Goal: Task Accomplishment & Management: Complete application form

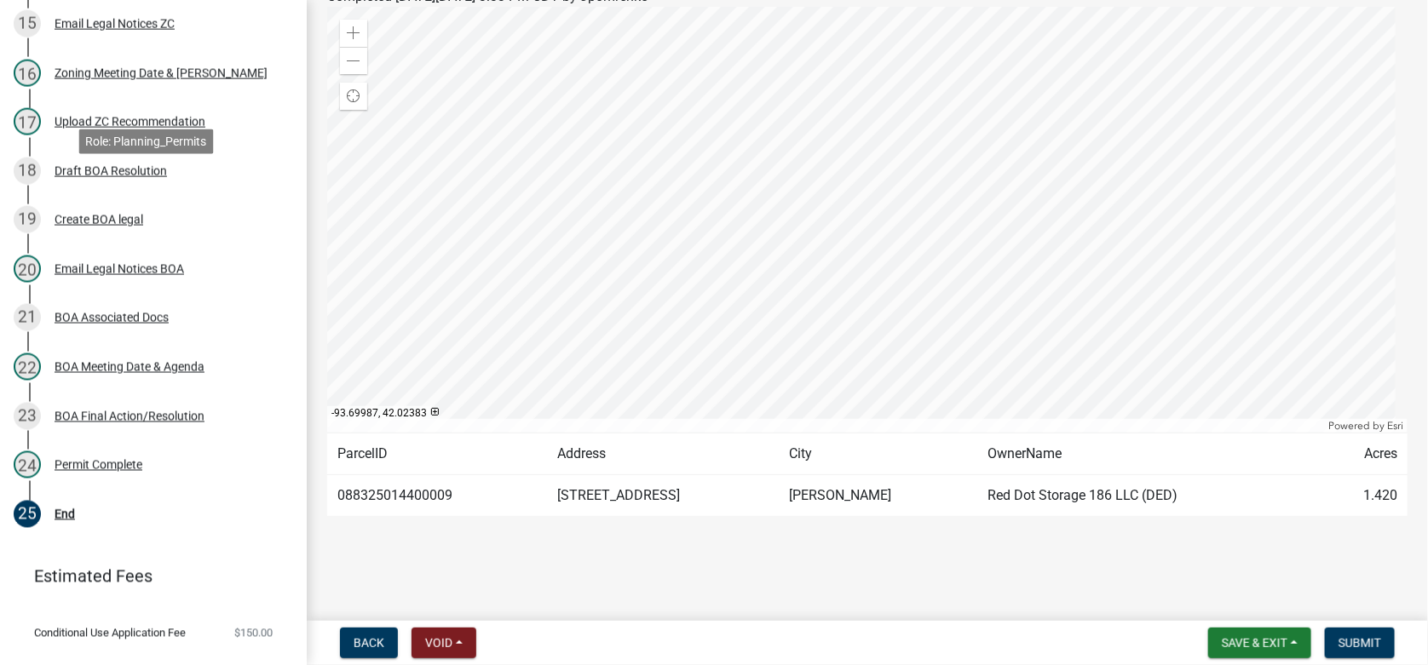
scroll to position [1023, 0]
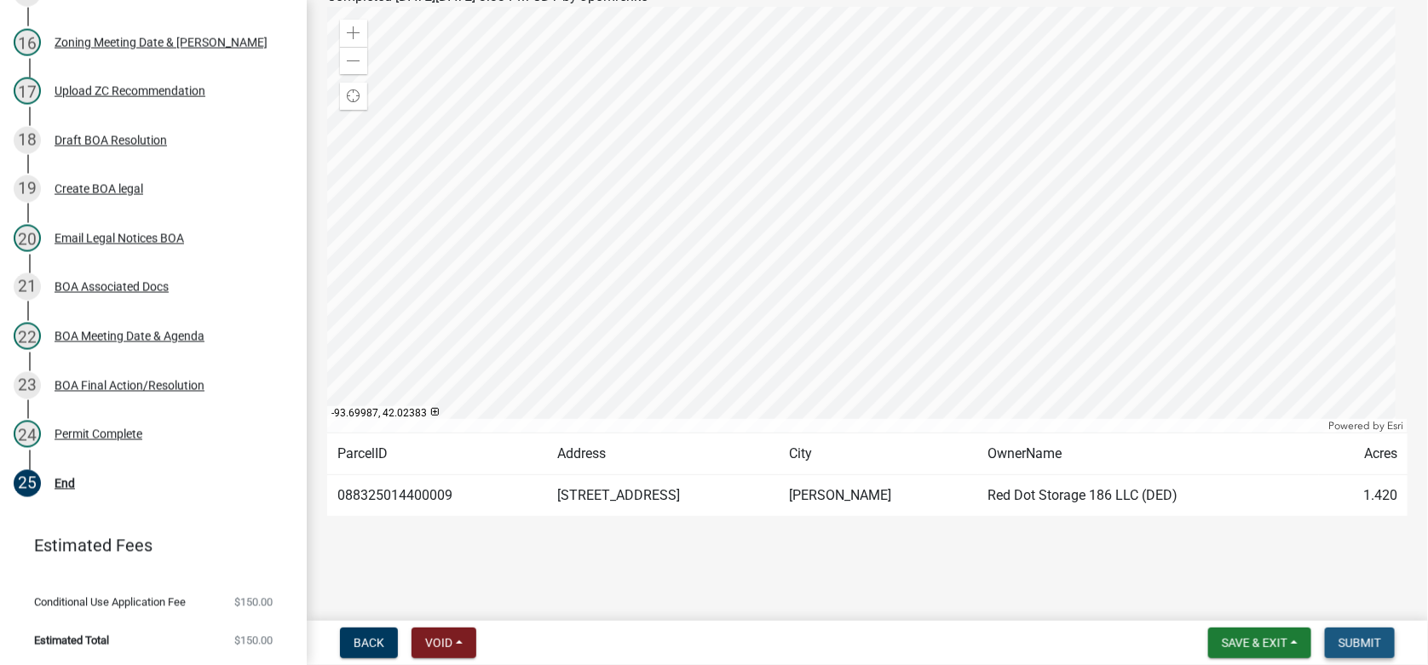
click at [1353, 640] on span "Submit" at bounding box center [1359, 643] width 43 height 14
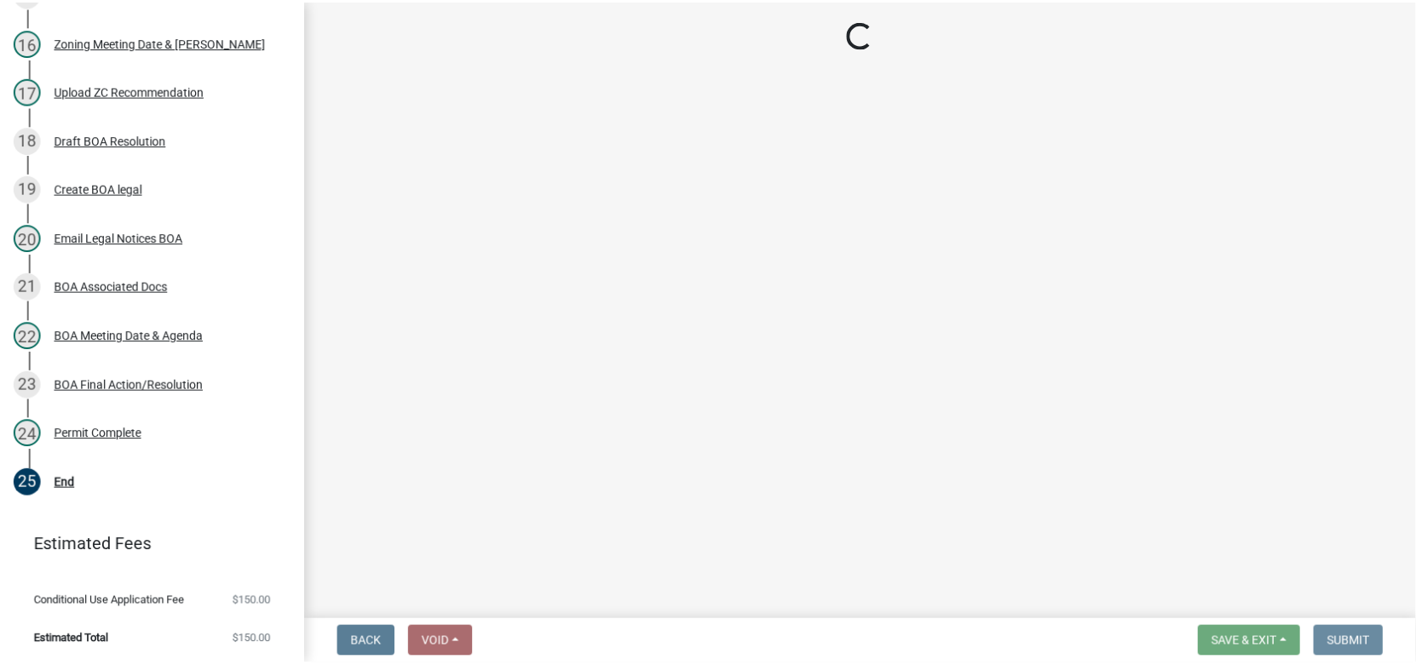
scroll to position [0, 0]
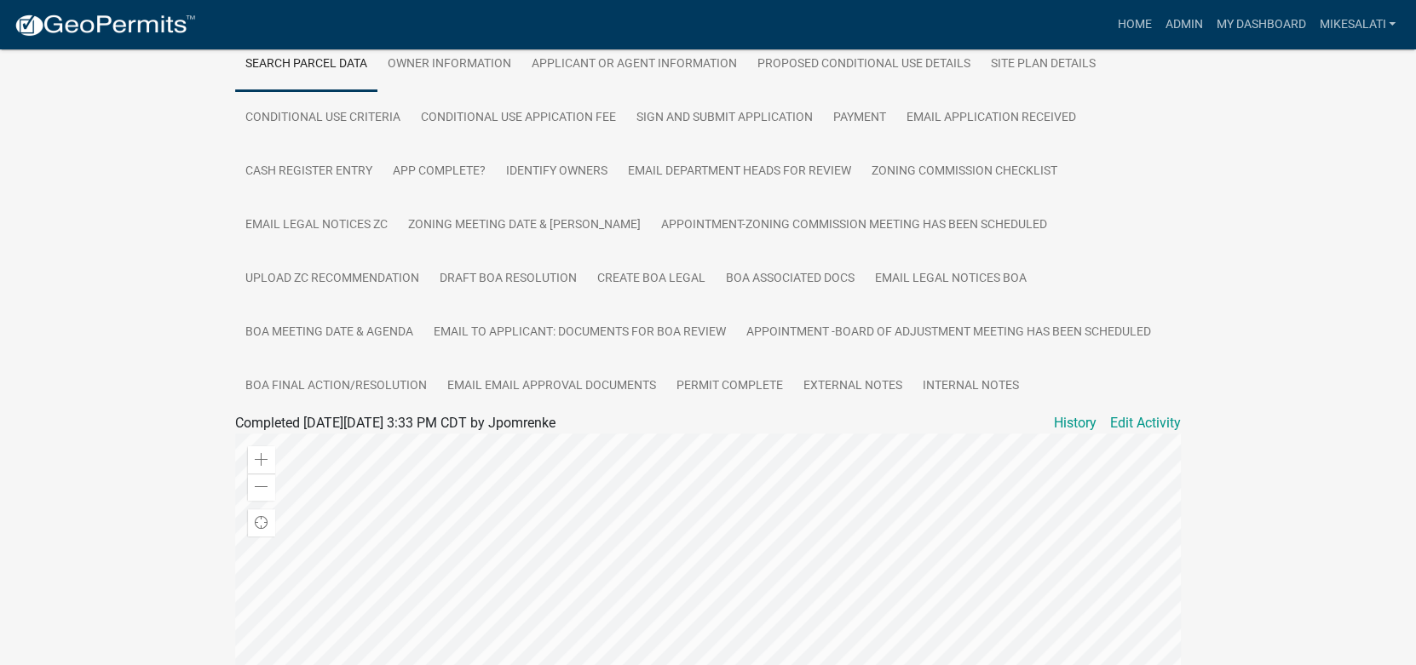
scroll to position [340, 0]
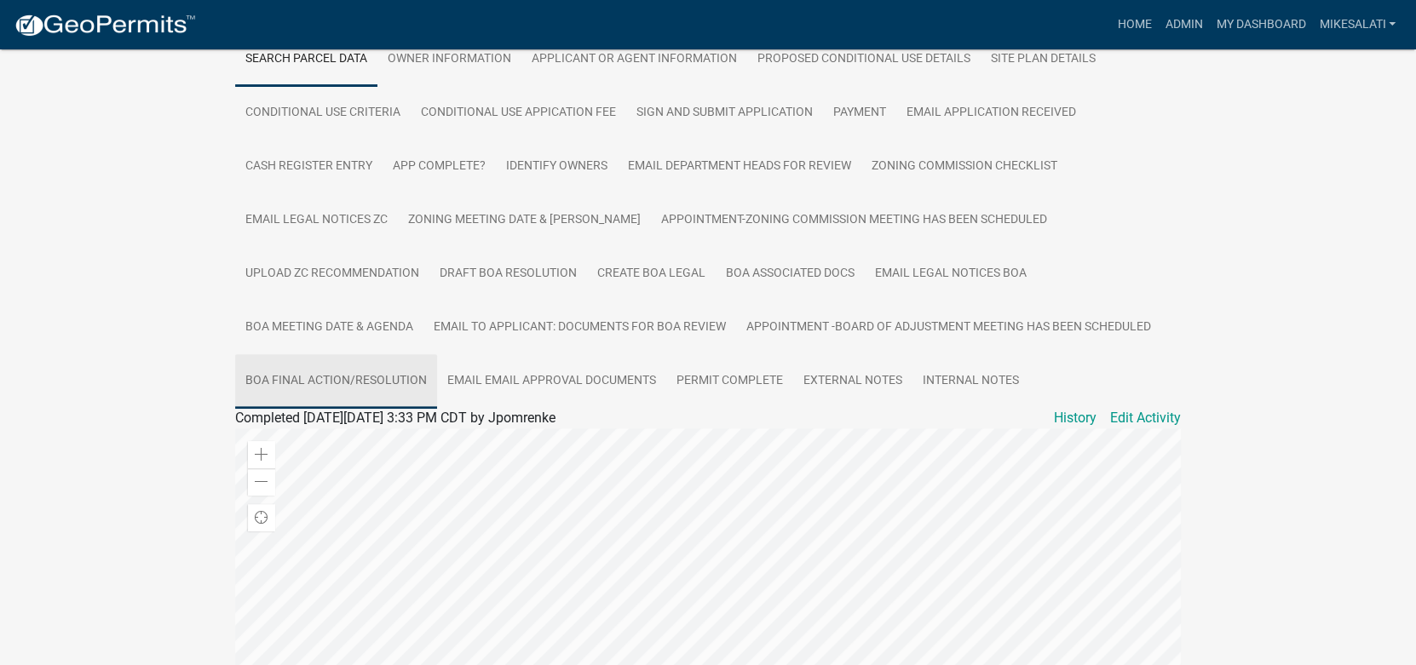
click at [332, 380] on link "BOA Final Action/Resolution" at bounding box center [336, 381] width 202 height 55
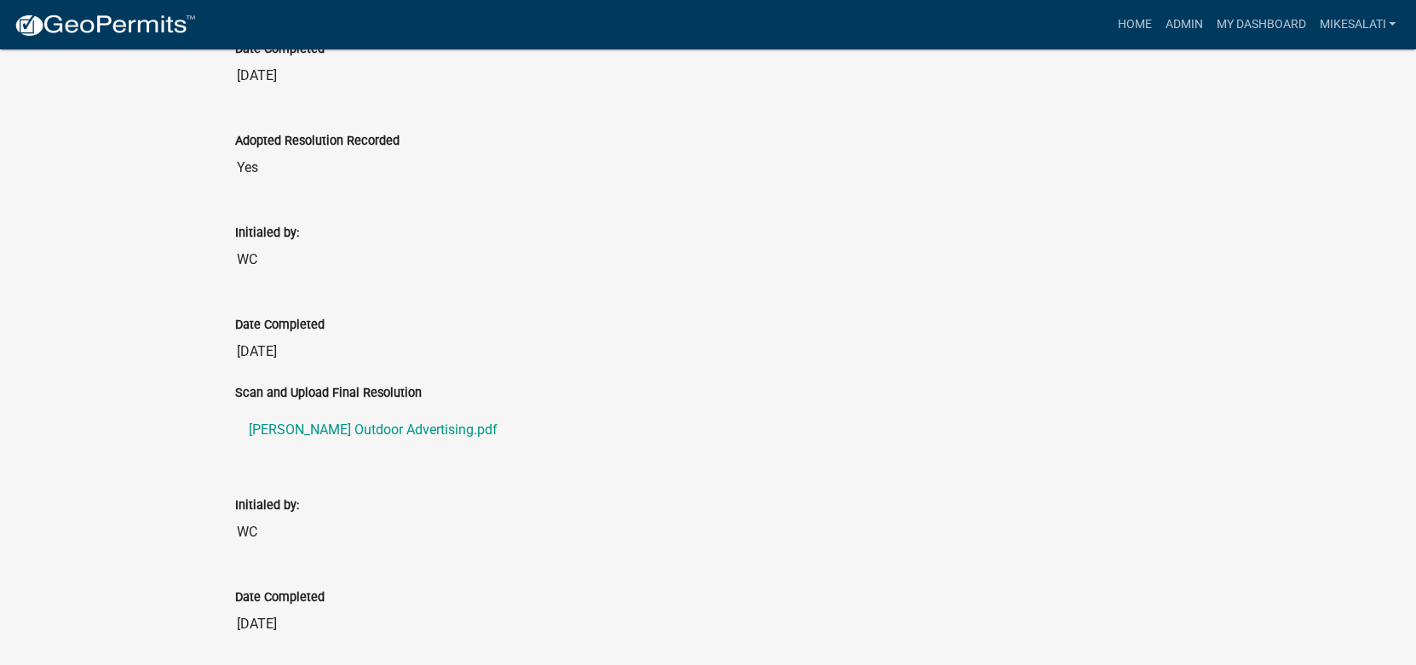
scroll to position [1332, 0]
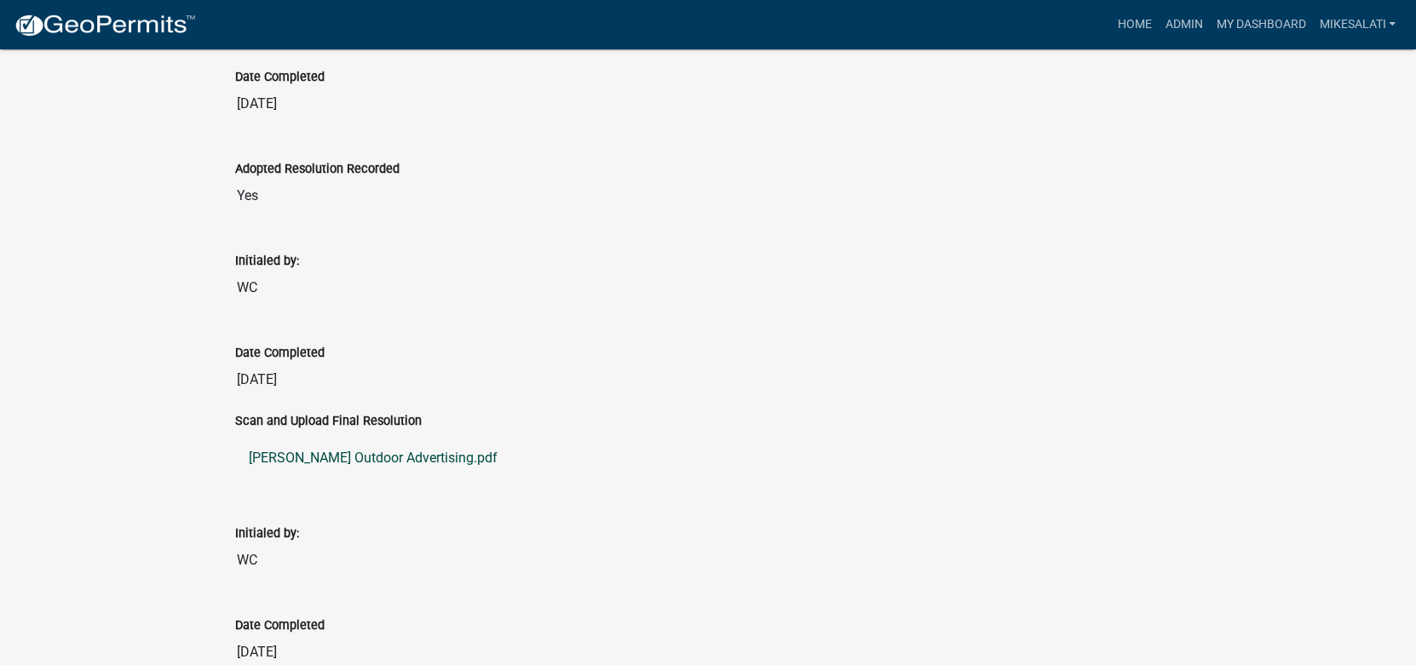
click at [322, 448] on link "[PERSON_NAME] Outdoor Advertising.pdf" at bounding box center [707, 458] width 945 height 41
click at [1186, 25] on link "Admin" at bounding box center [1183, 25] width 51 height 32
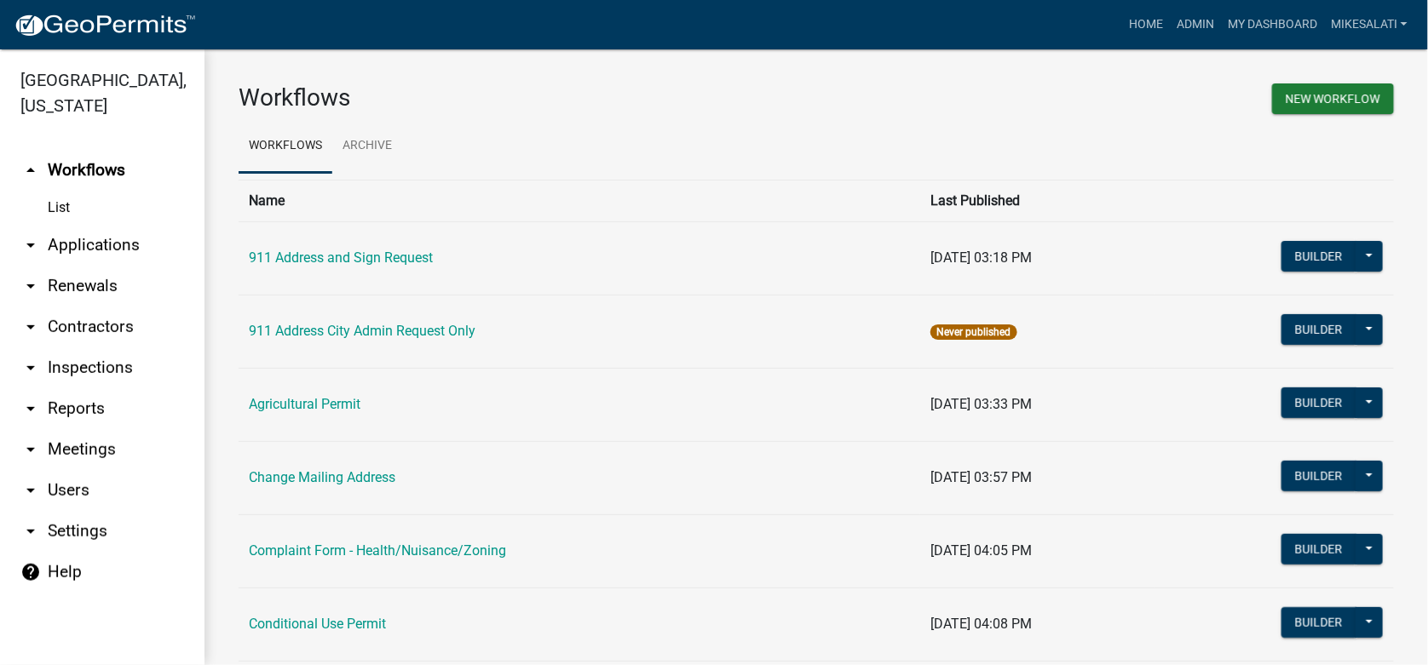
click at [92, 225] on link "arrow_drop_down Applications" at bounding box center [102, 245] width 204 height 41
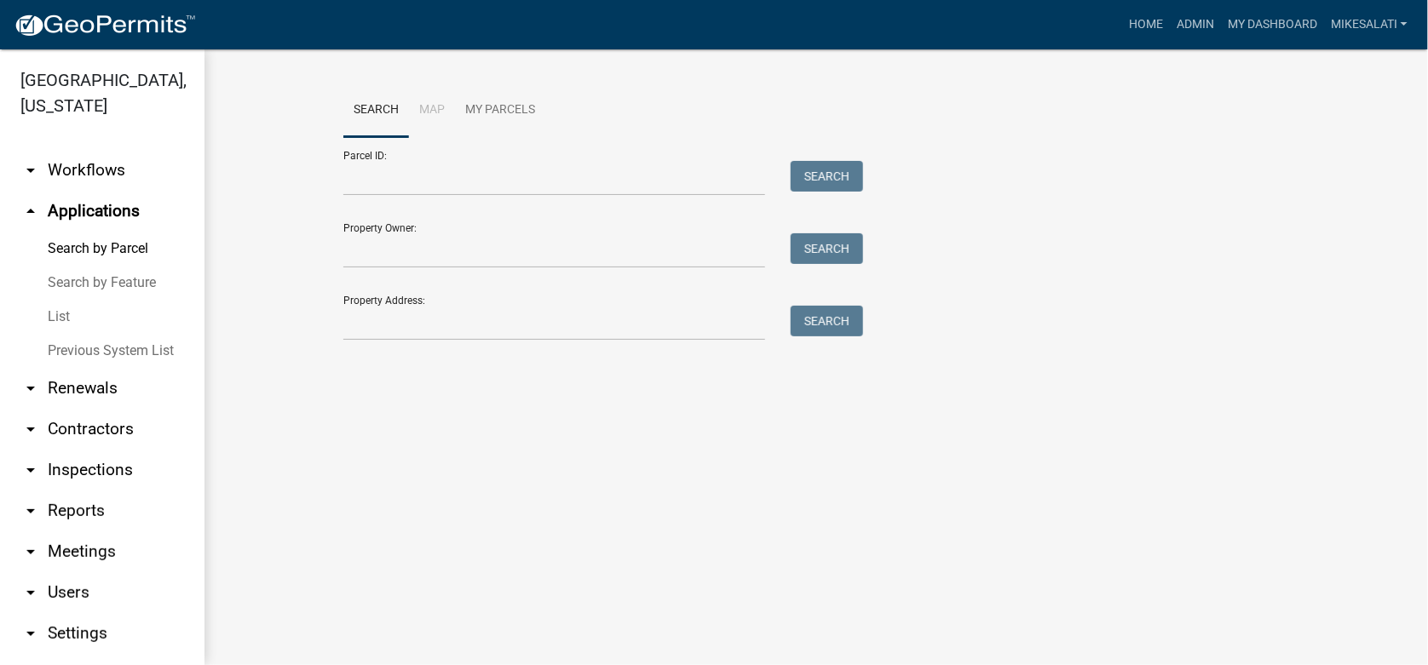
click at [63, 300] on link "List" at bounding box center [102, 317] width 204 height 34
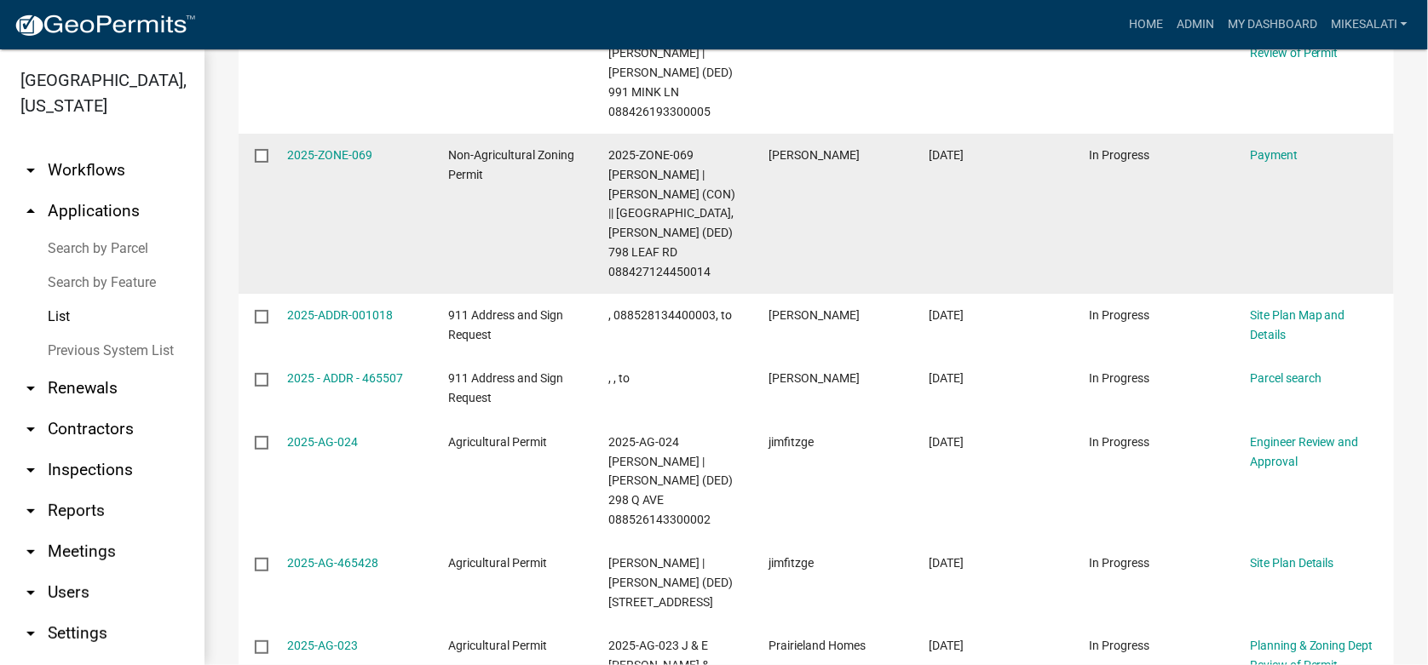
scroll to position [424, 0]
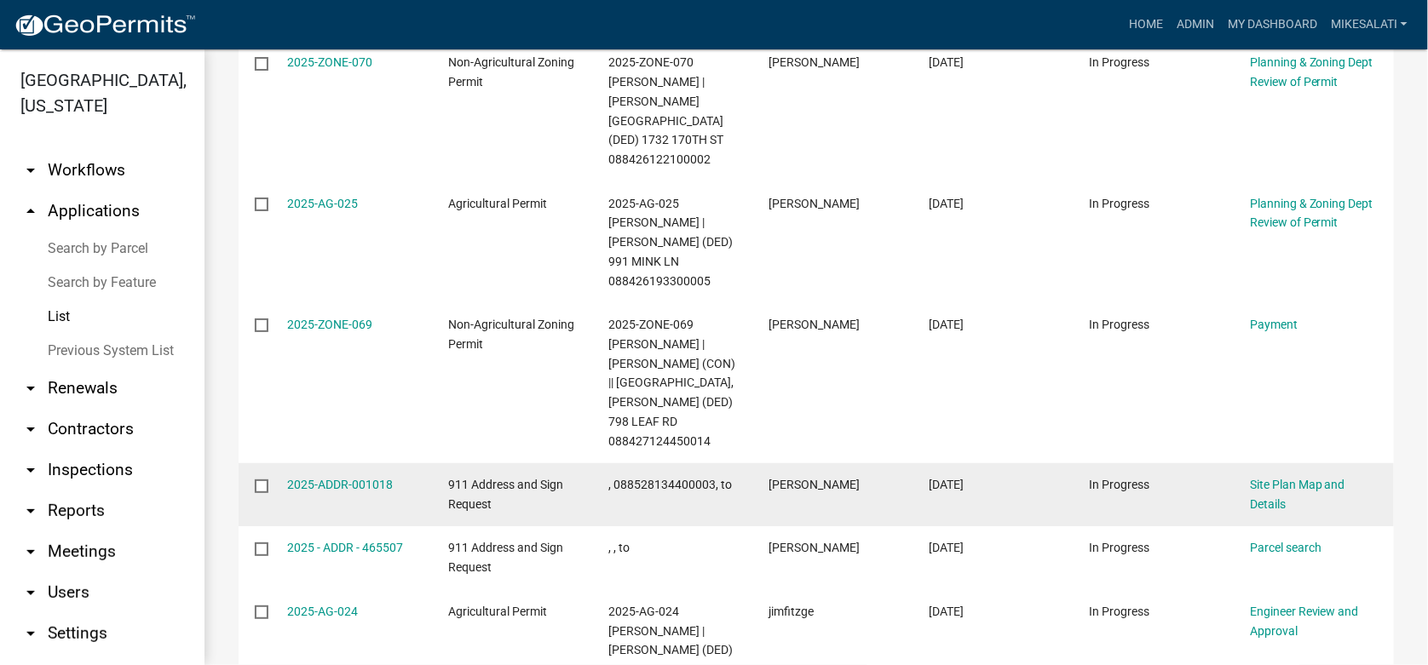
click at [261, 480] on input "checkbox" at bounding box center [260, 485] width 11 height 11
checkbox input "true"
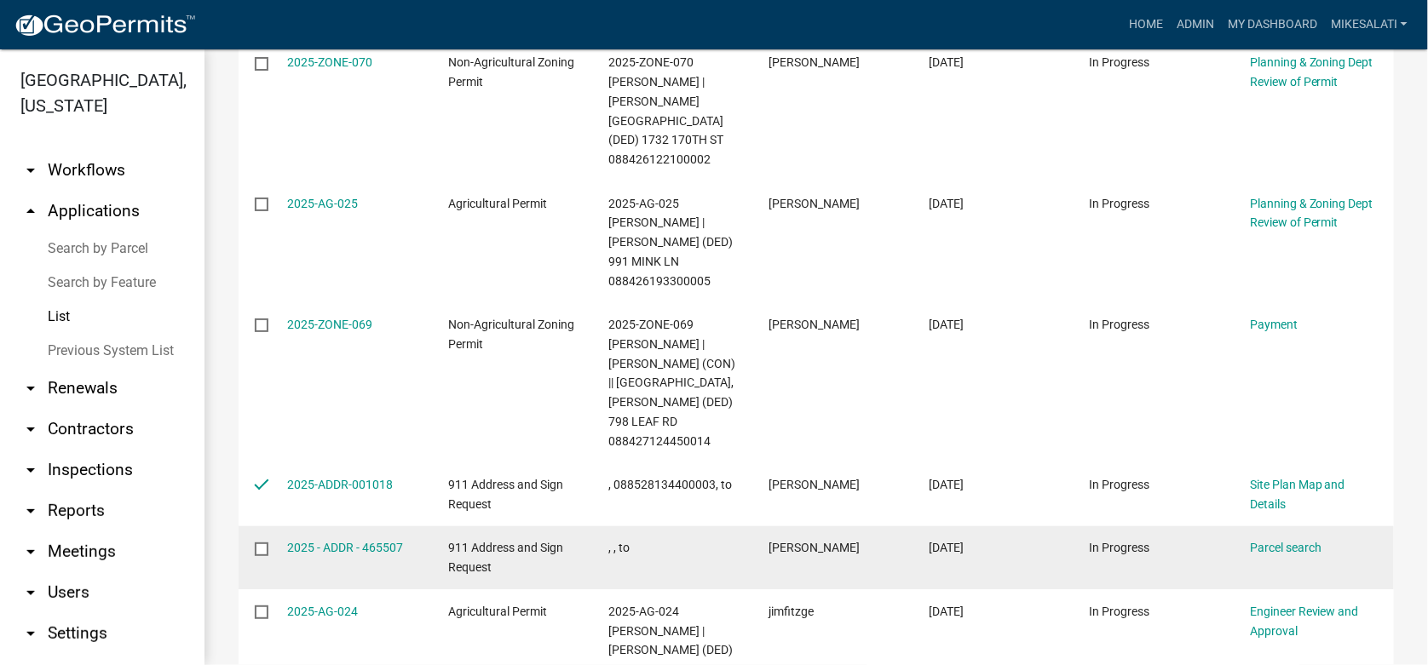
click at [255, 543] on input "checkbox" at bounding box center [260, 548] width 11 height 11
checkbox input "true"
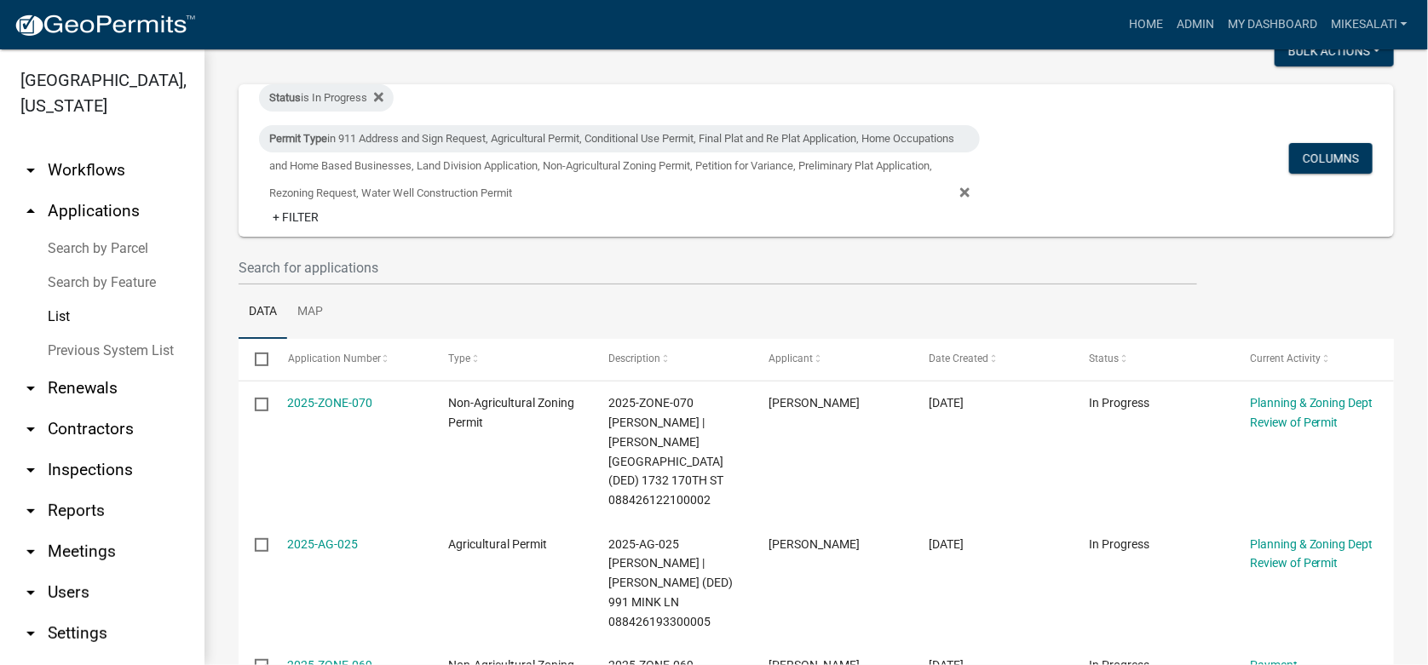
scroll to position [0, 0]
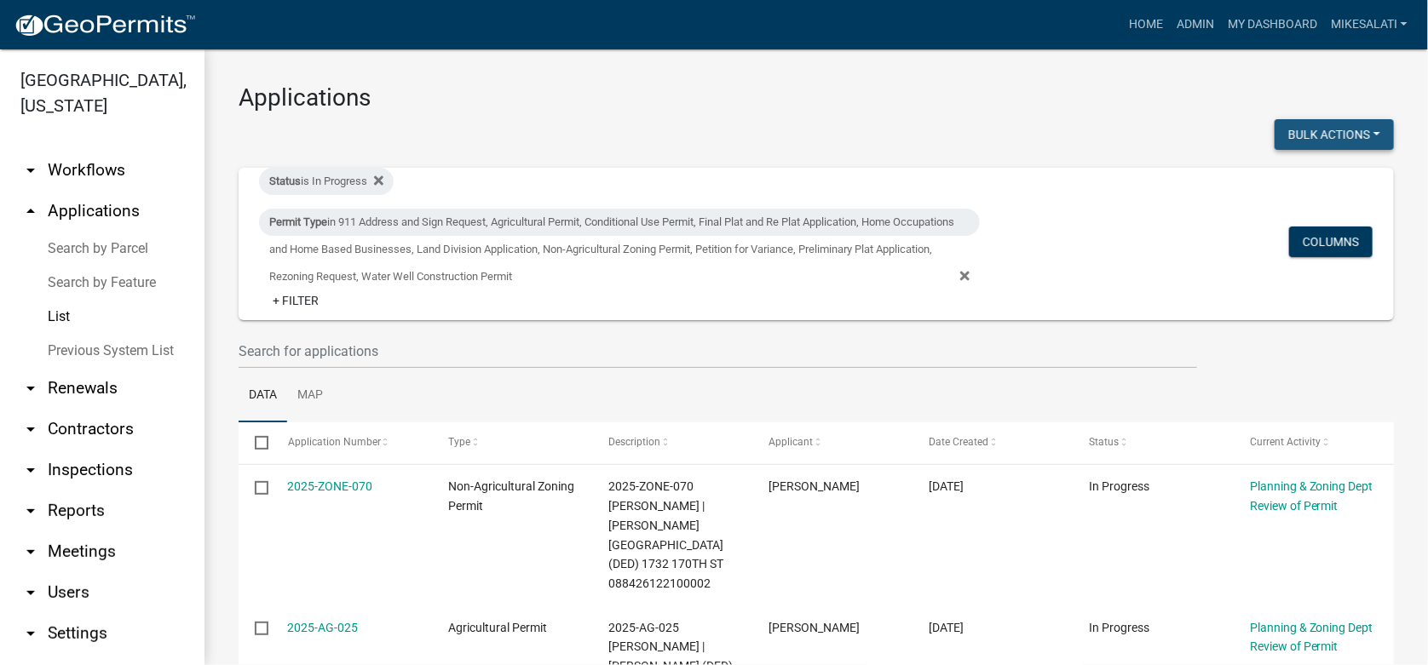
click at [1354, 130] on button "Bulk Actions" at bounding box center [1333, 134] width 119 height 31
click at [1278, 178] on button "Void" at bounding box center [1325, 178] width 136 height 41
checkbox input "false"
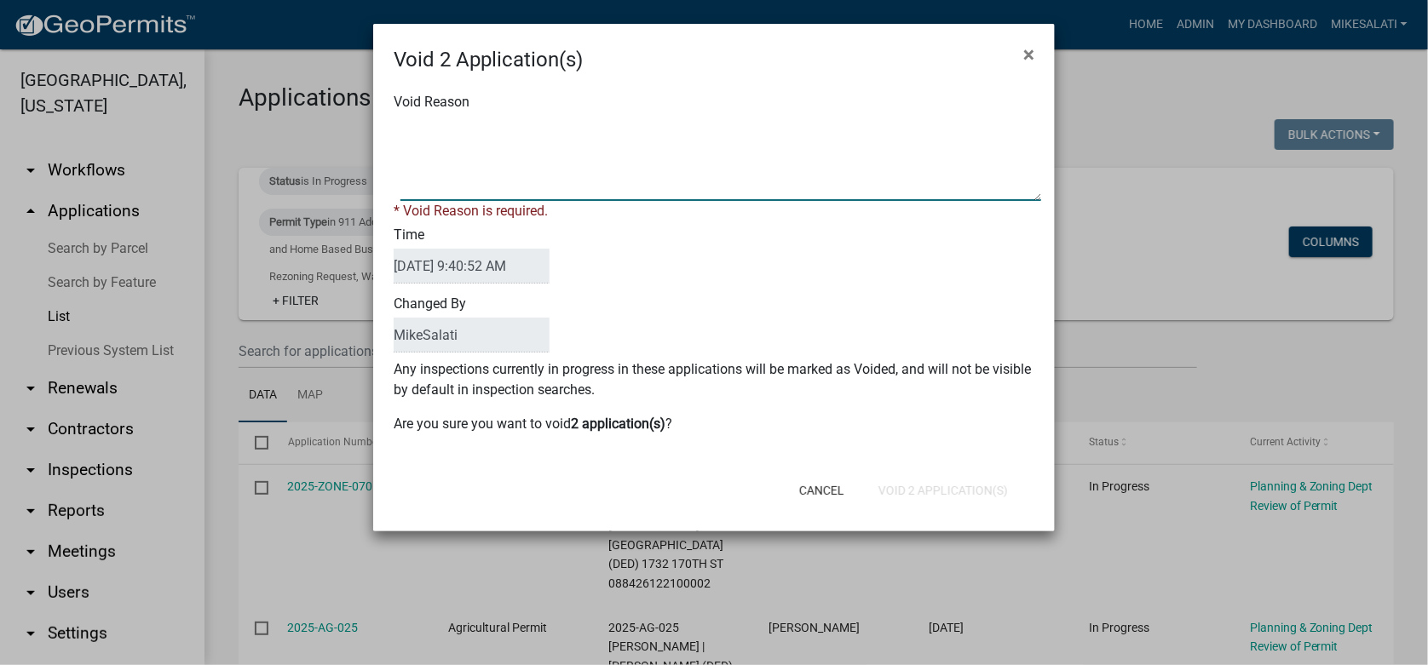
click at [436, 129] on textarea "Void Reason" at bounding box center [720, 158] width 641 height 85
type textarea "Application not completed. - MJS"
click at [962, 491] on div "Cancel Void 2 Application(s)" at bounding box center [825, 490] width 420 height 44
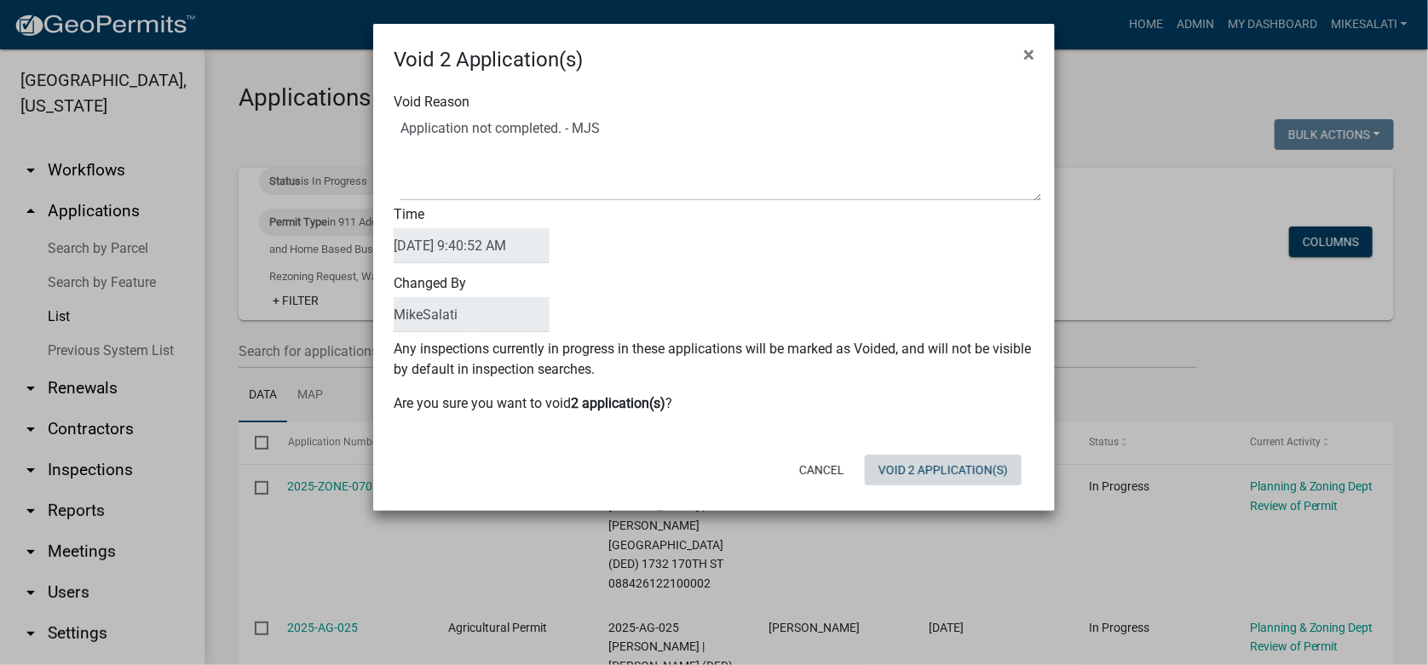
click at [957, 466] on button "Void 2 Application(s)" at bounding box center [943, 470] width 157 height 31
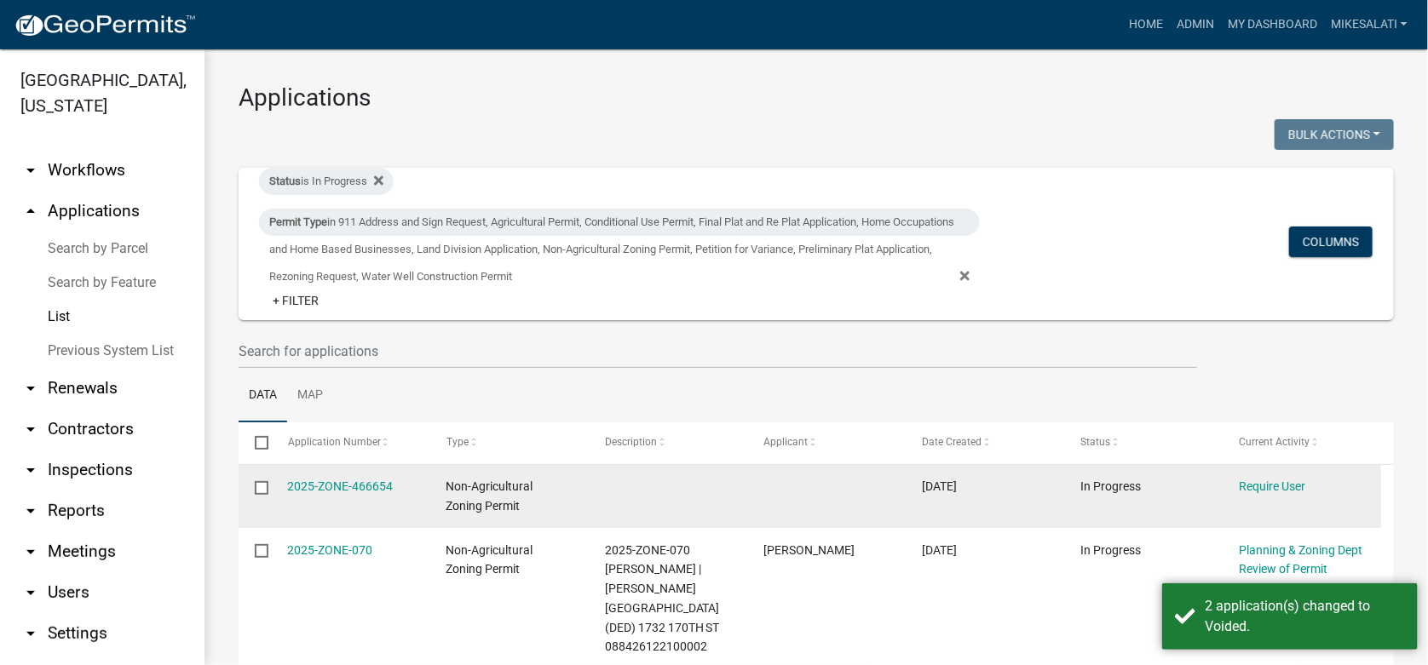
click at [263, 486] on input "checkbox" at bounding box center [260, 486] width 11 height 11
click at [260, 484] on input "checkbox" at bounding box center [260, 486] width 11 height 11
checkbox input "false"
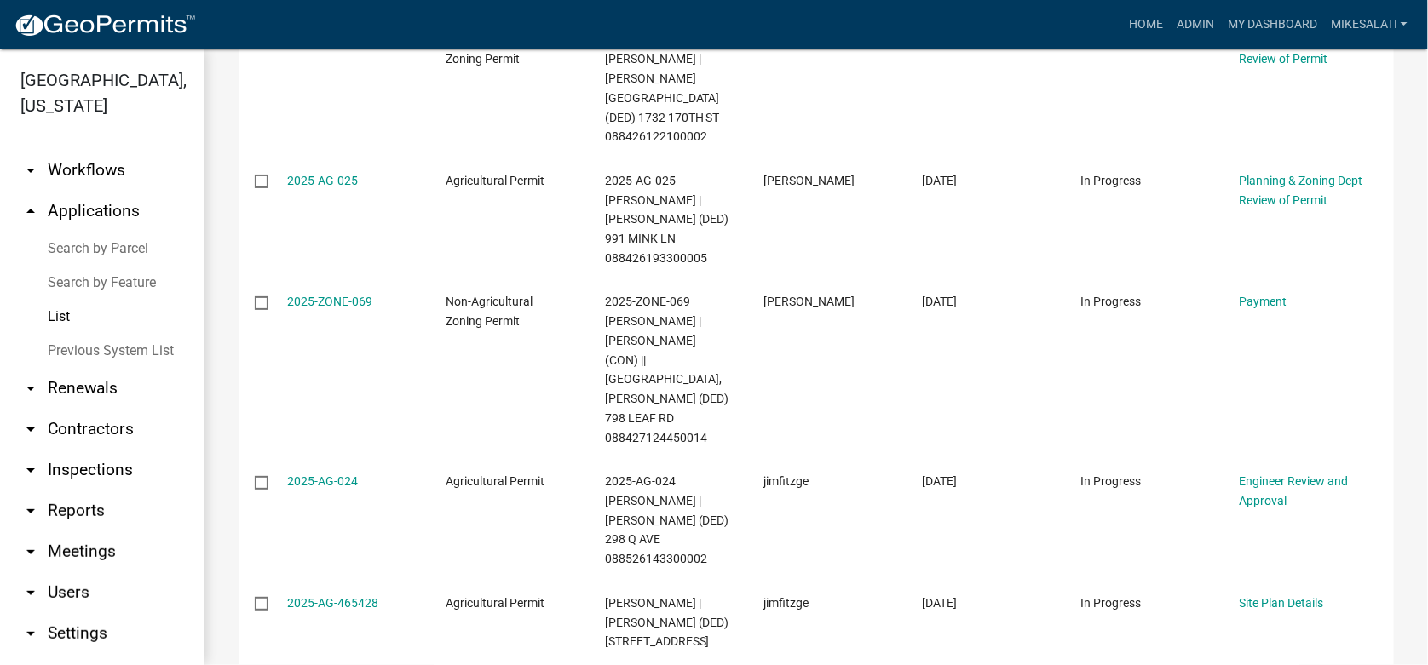
scroll to position [511, 0]
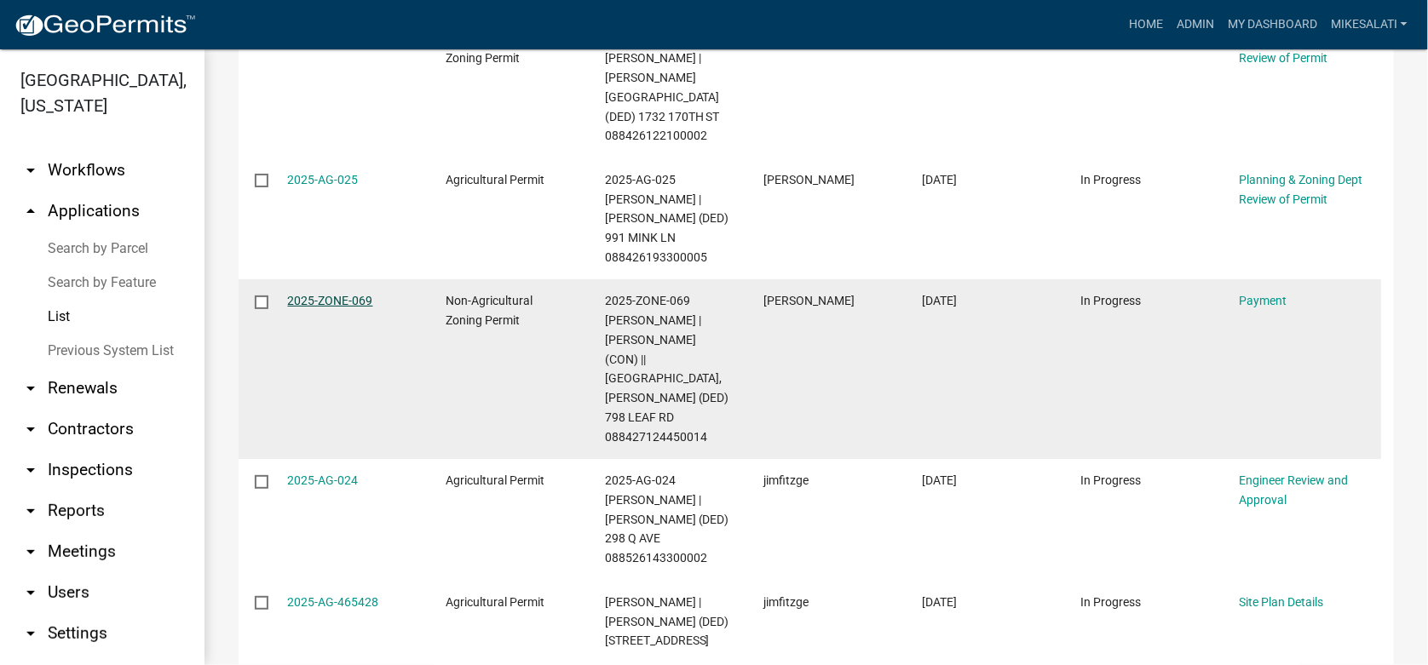
click at [323, 294] on link "2025-ZONE-069" at bounding box center [330, 301] width 85 height 14
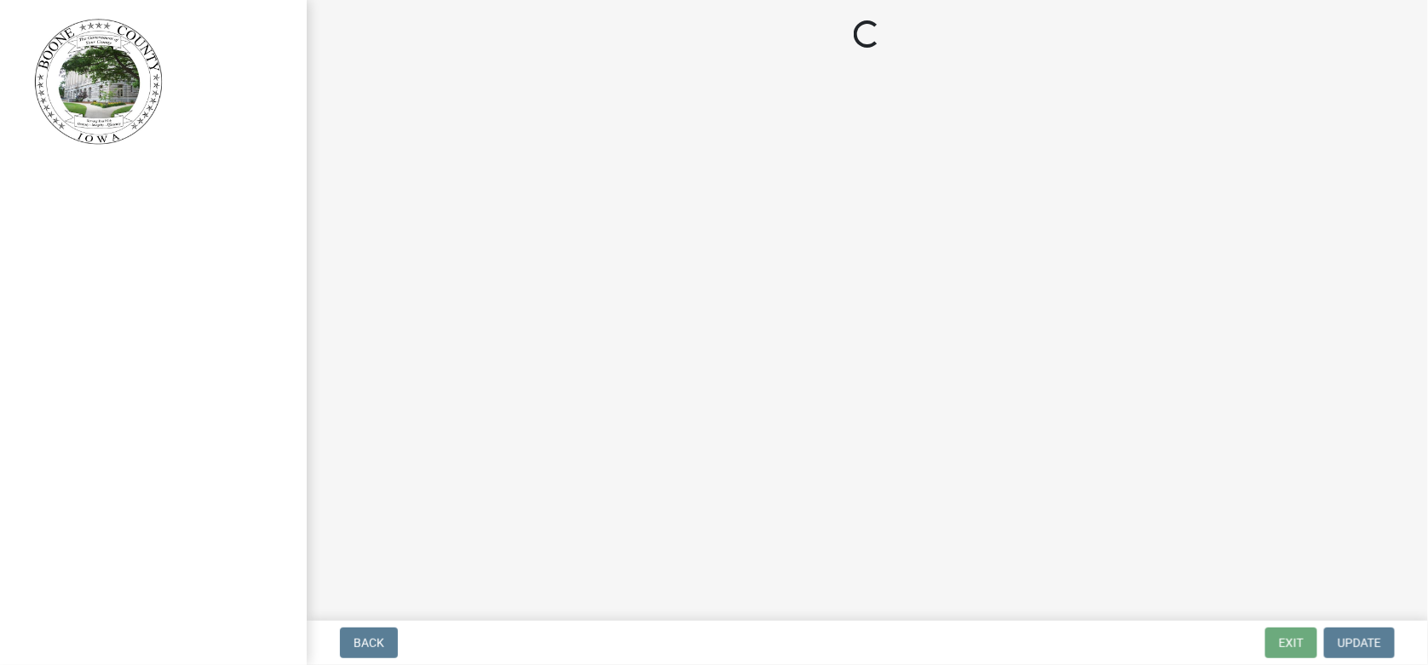
select select "3: 3"
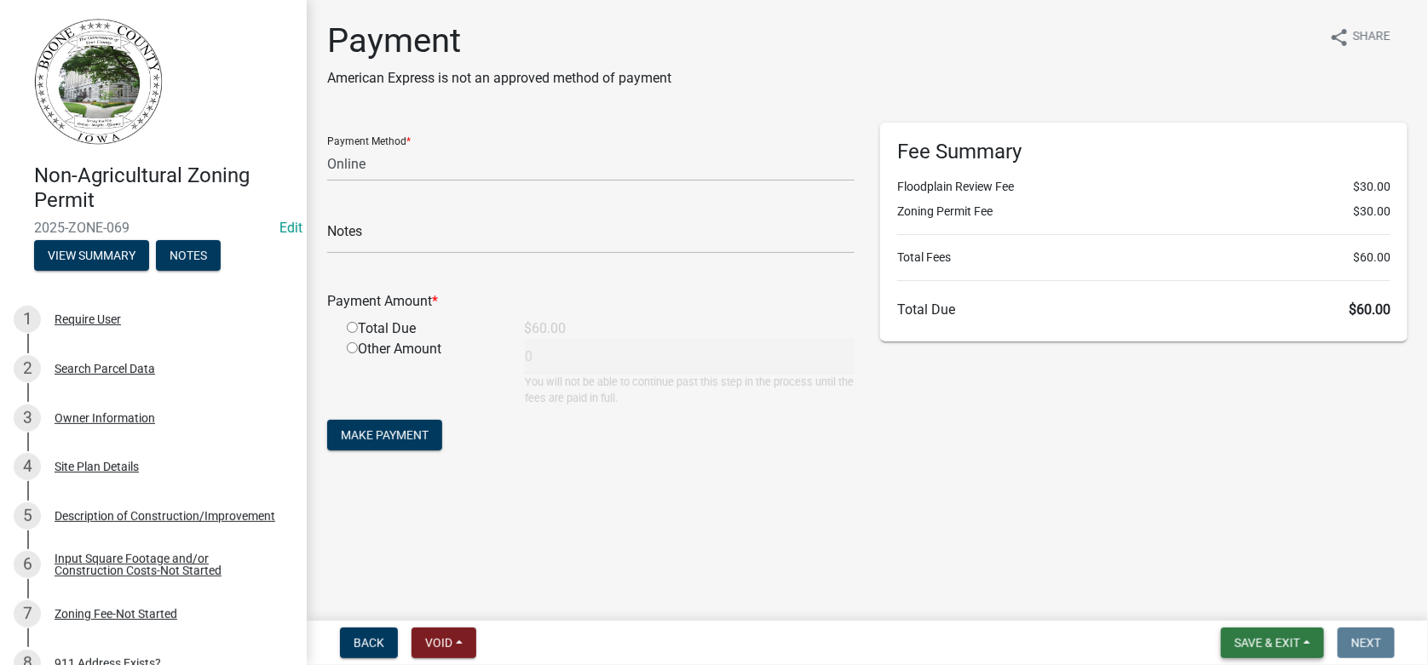
click at [1281, 636] on span "Save & Exit" at bounding box center [1267, 643] width 66 height 14
click at [1236, 599] on button "Save & Exit" at bounding box center [1255, 598] width 136 height 41
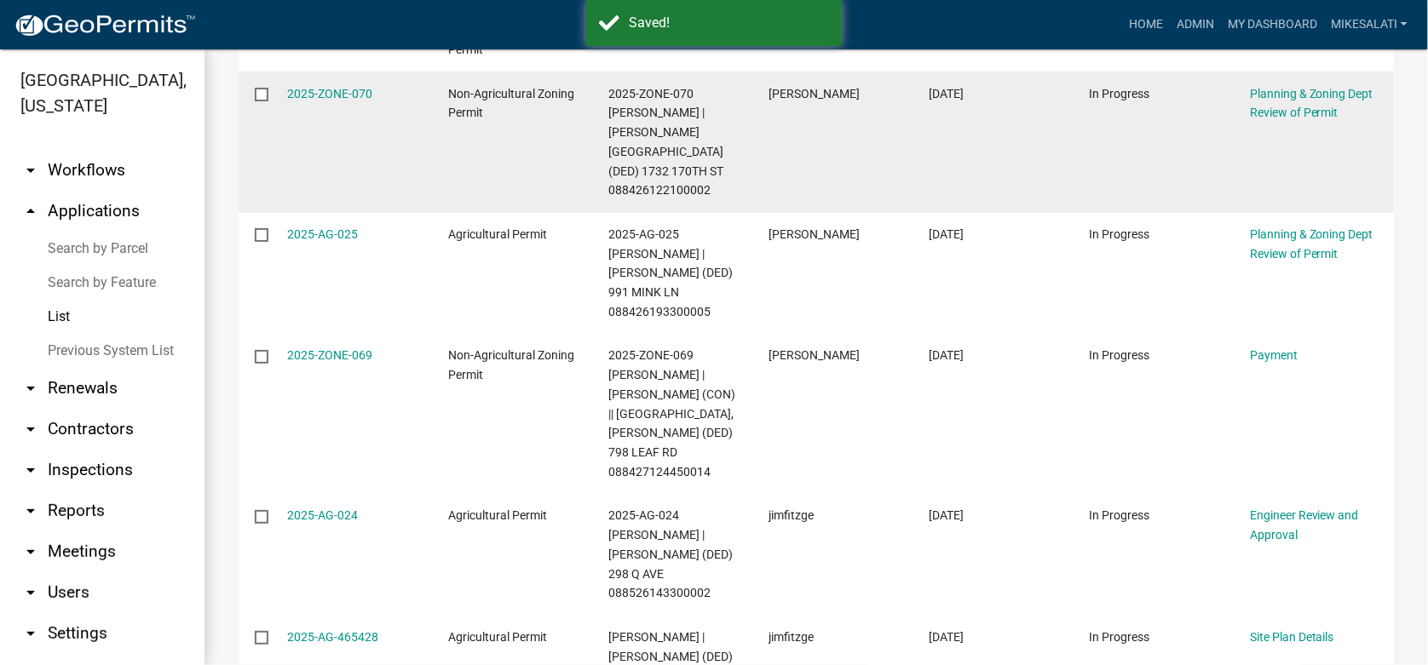
scroll to position [511, 0]
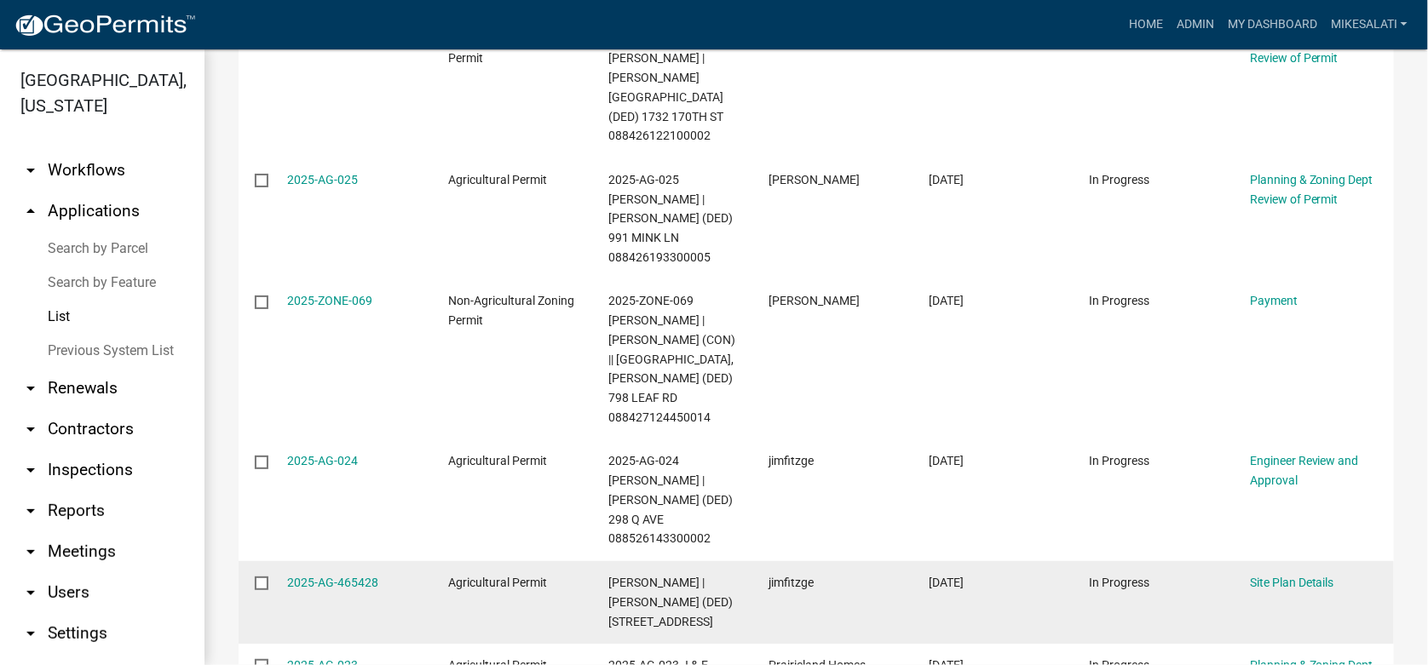
click at [260, 577] on input "checkbox" at bounding box center [260, 582] width 11 height 11
checkbox input "true"
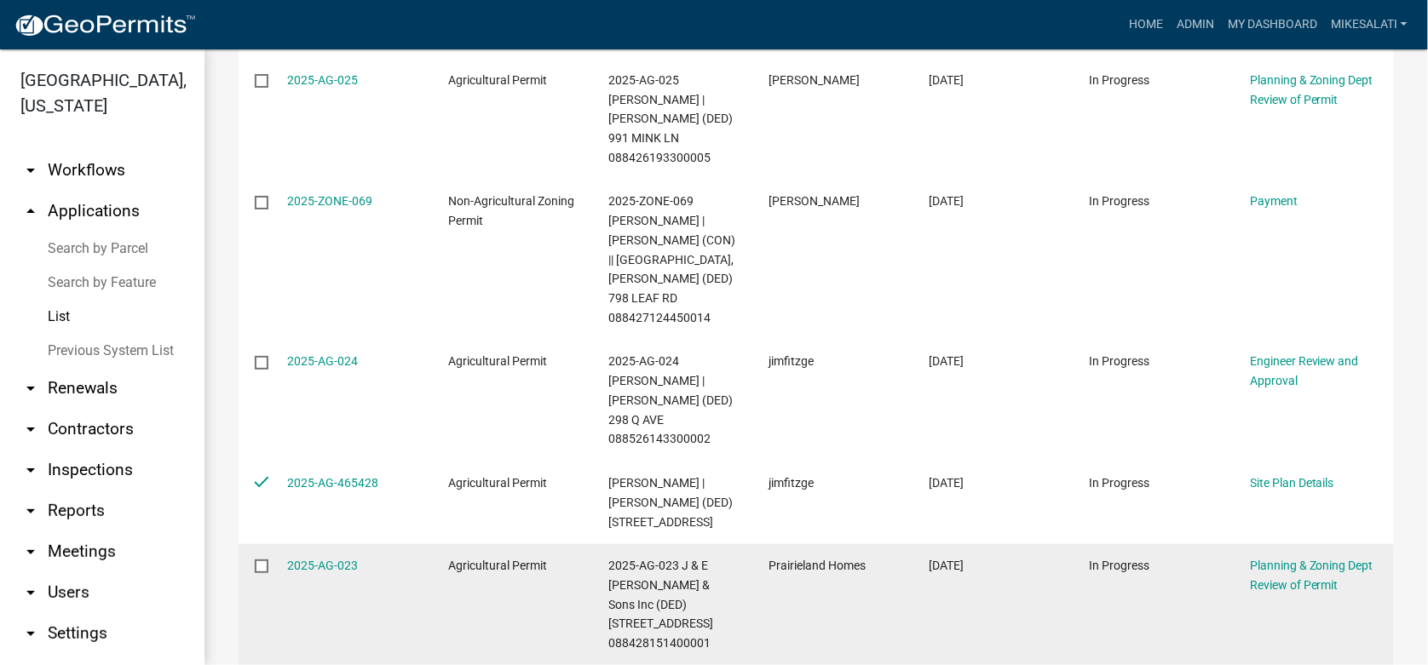
scroll to position [617, 0]
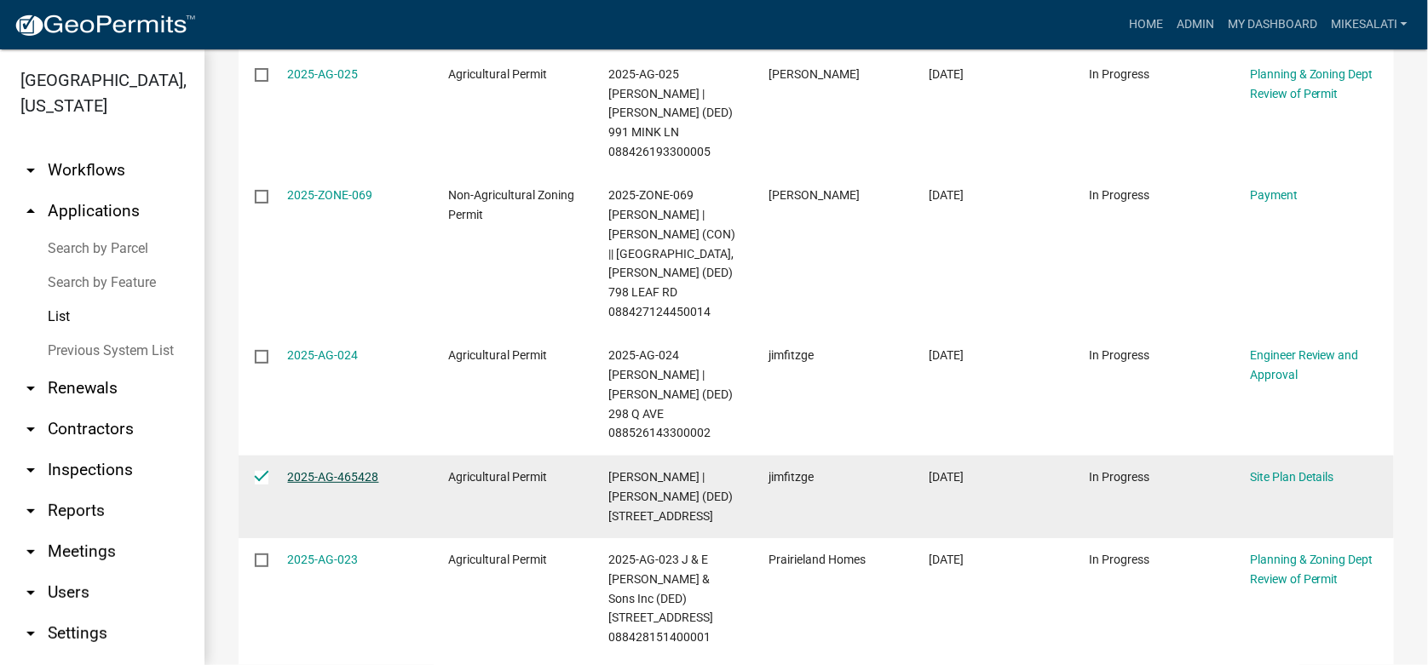
click at [315, 396] on datatable-scroller "2025-ZONE-466654 Non-Agricultural Zoning Permit [DATE] In Progress Require User…" at bounding box center [815, 253] width 1155 height 811
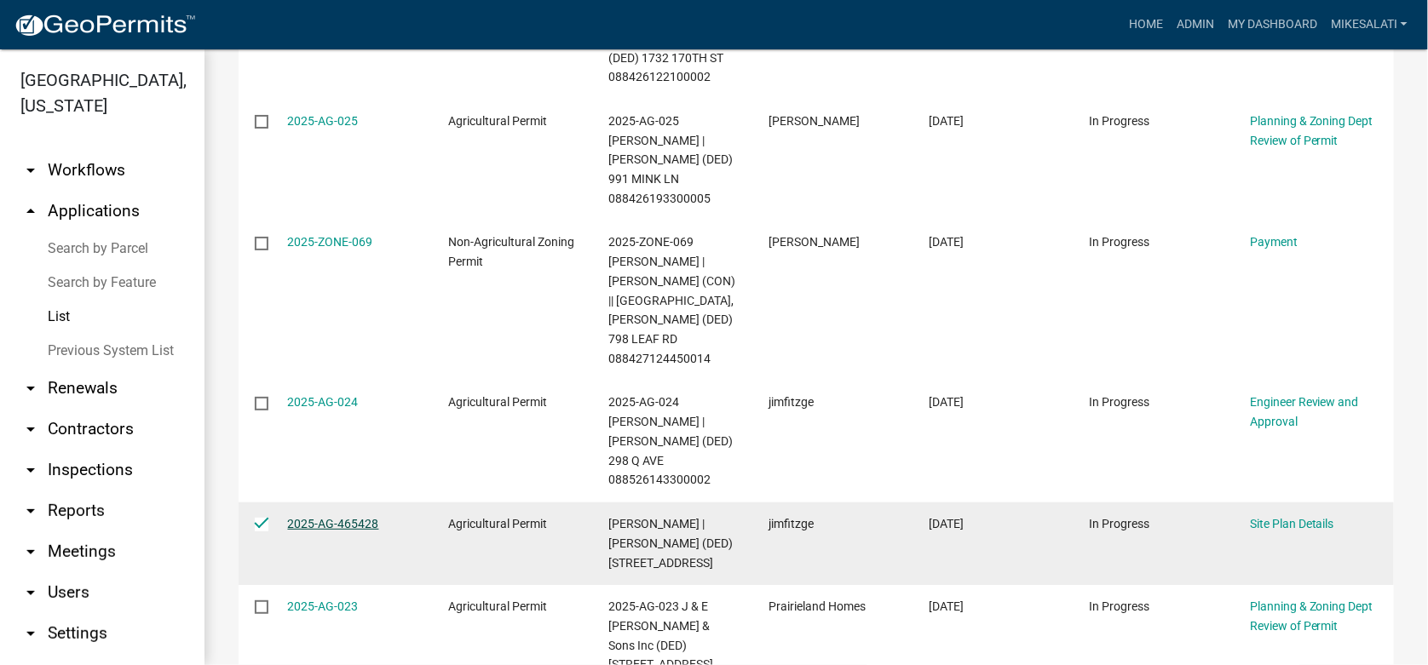
scroll to position [531, 0]
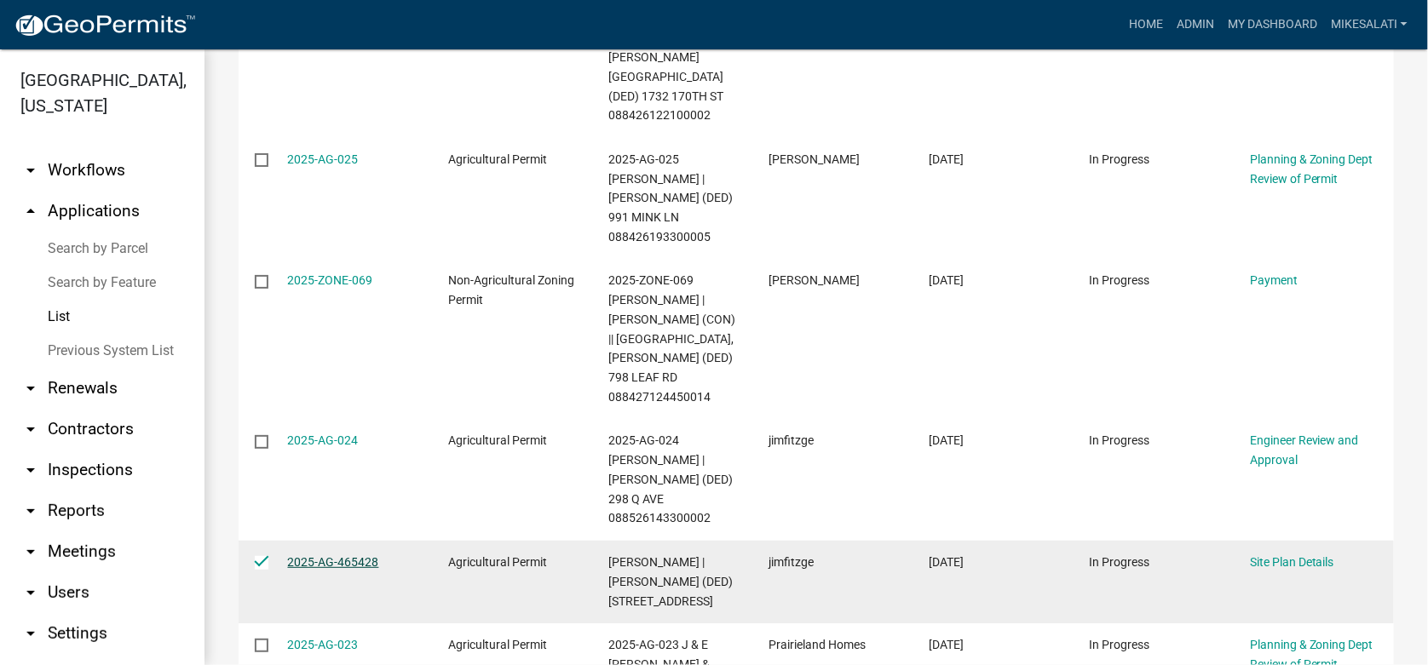
click at [320, 555] on link "2025-AG-465428" at bounding box center [333, 562] width 91 height 14
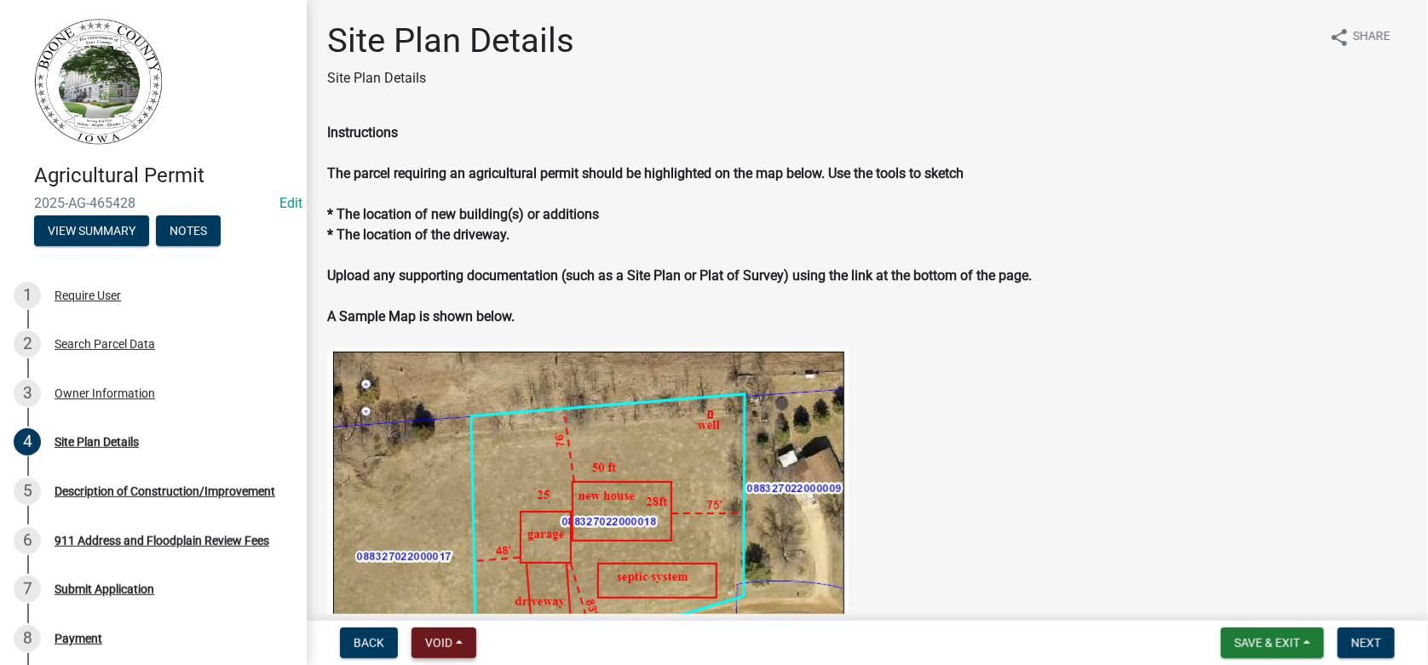
click at [444, 641] on span "Void" at bounding box center [438, 643] width 27 height 14
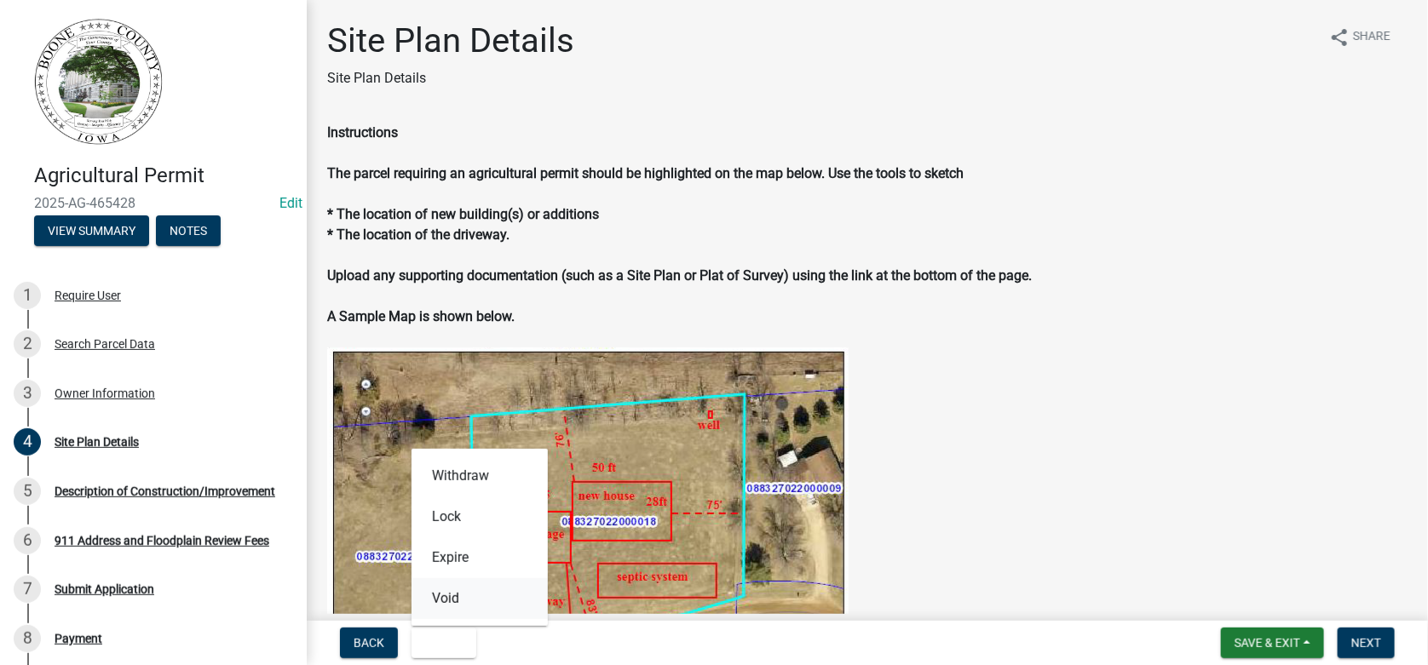
click at [445, 598] on button "Void" at bounding box center [479, 598] width 136 height 41
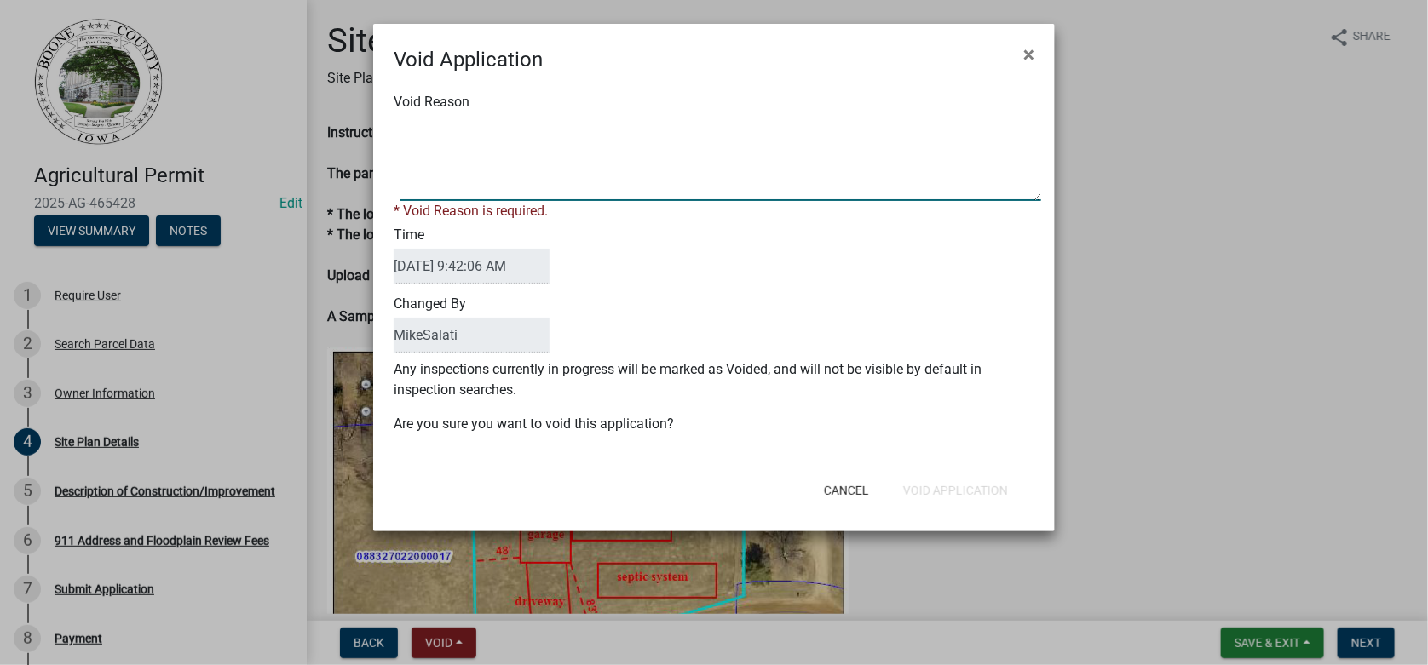
click at [441, 129] on textarea "Void Reason" at bounding box center [720, 158] width 641 height 85
type textarea "Duplicate - not needed. = MJS"
click at [927, 488] on div "Cancel Void Application" at bounding box center [825, 490] width 420 height 44
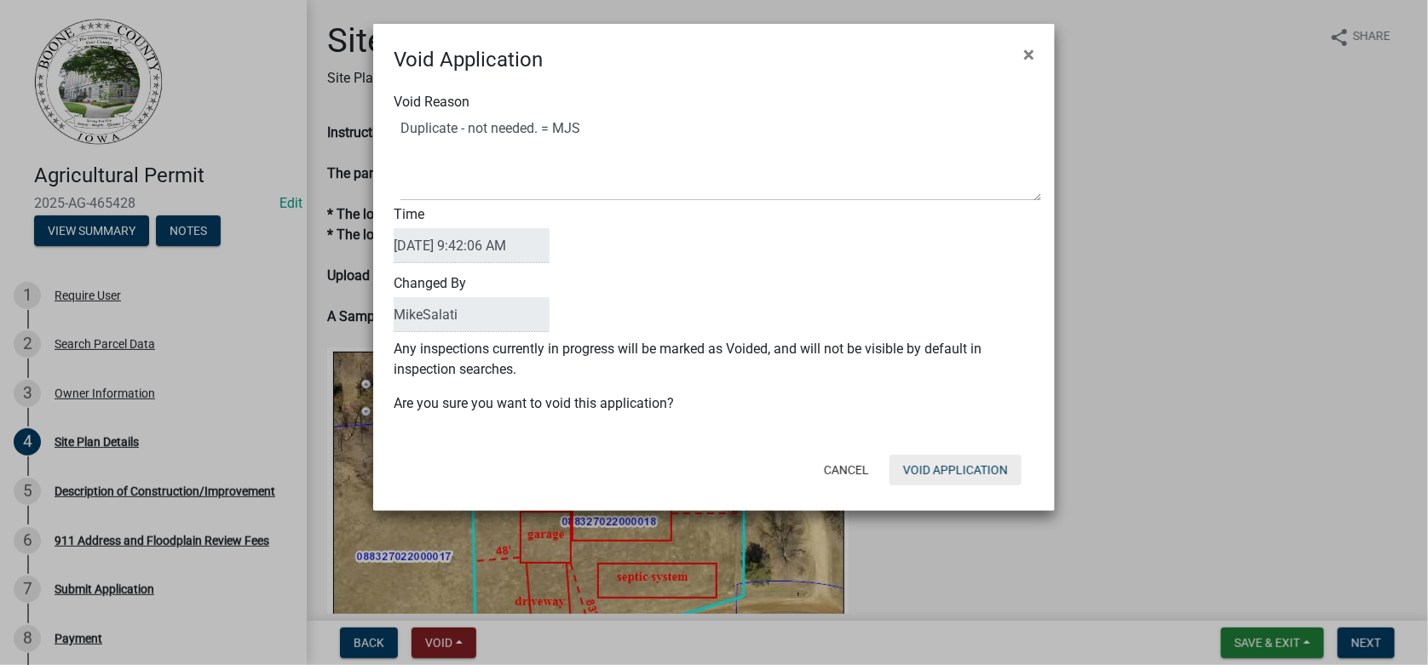
click at [928, 468] on button "Void Application" at bounding box center [955, 470] width 132 height 31
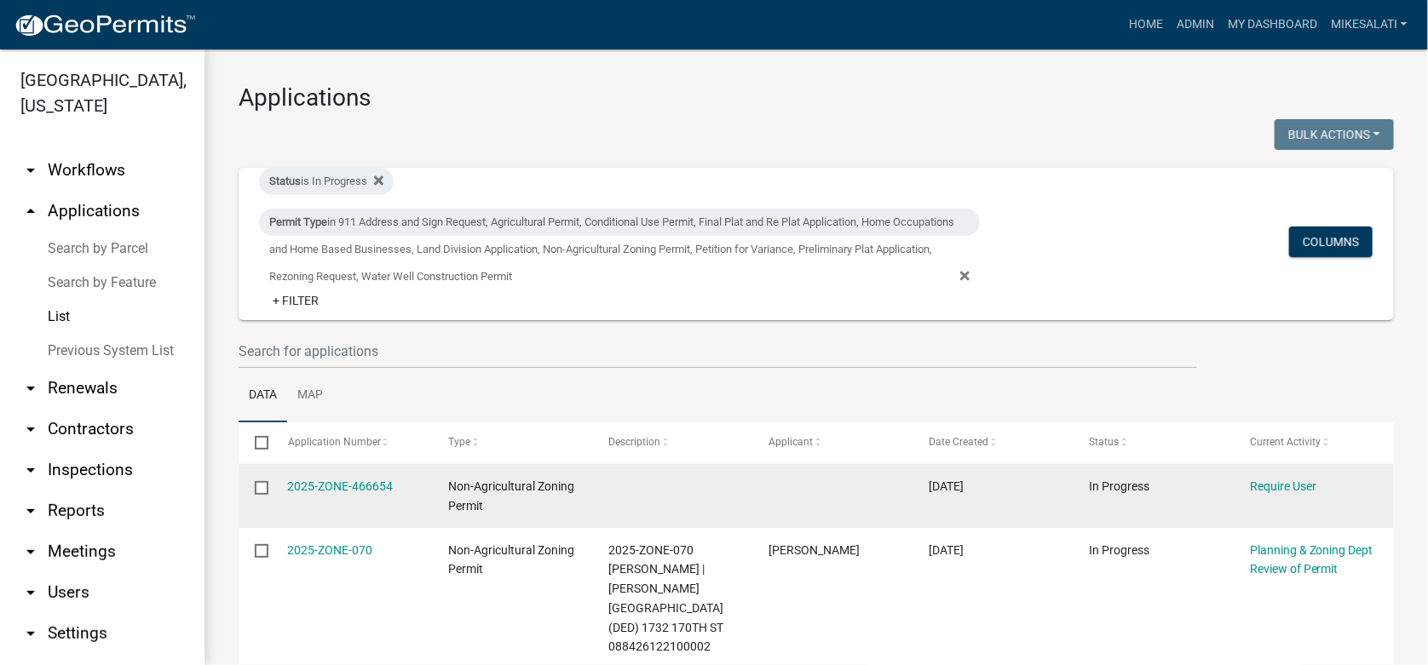
scroll to position [85, 0]
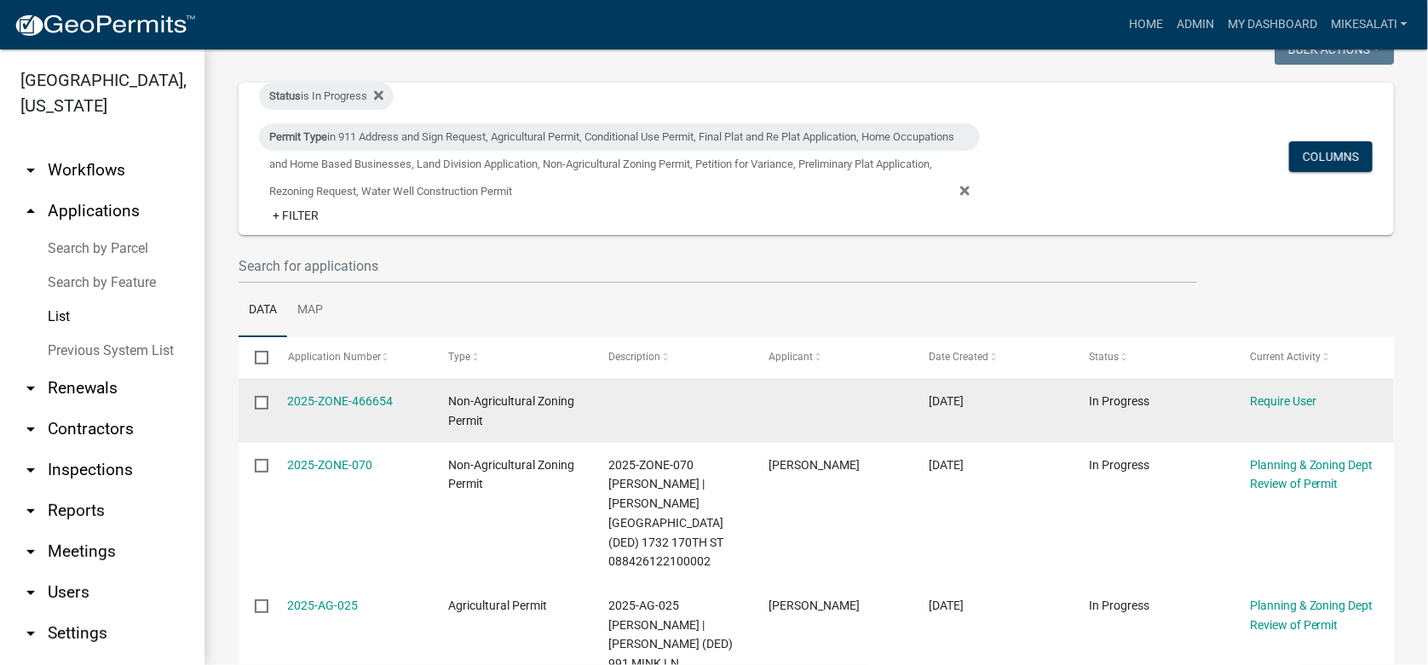
click at [261, 400] on input "checkbox" at bounding box center [260, 401] width 11 height 11
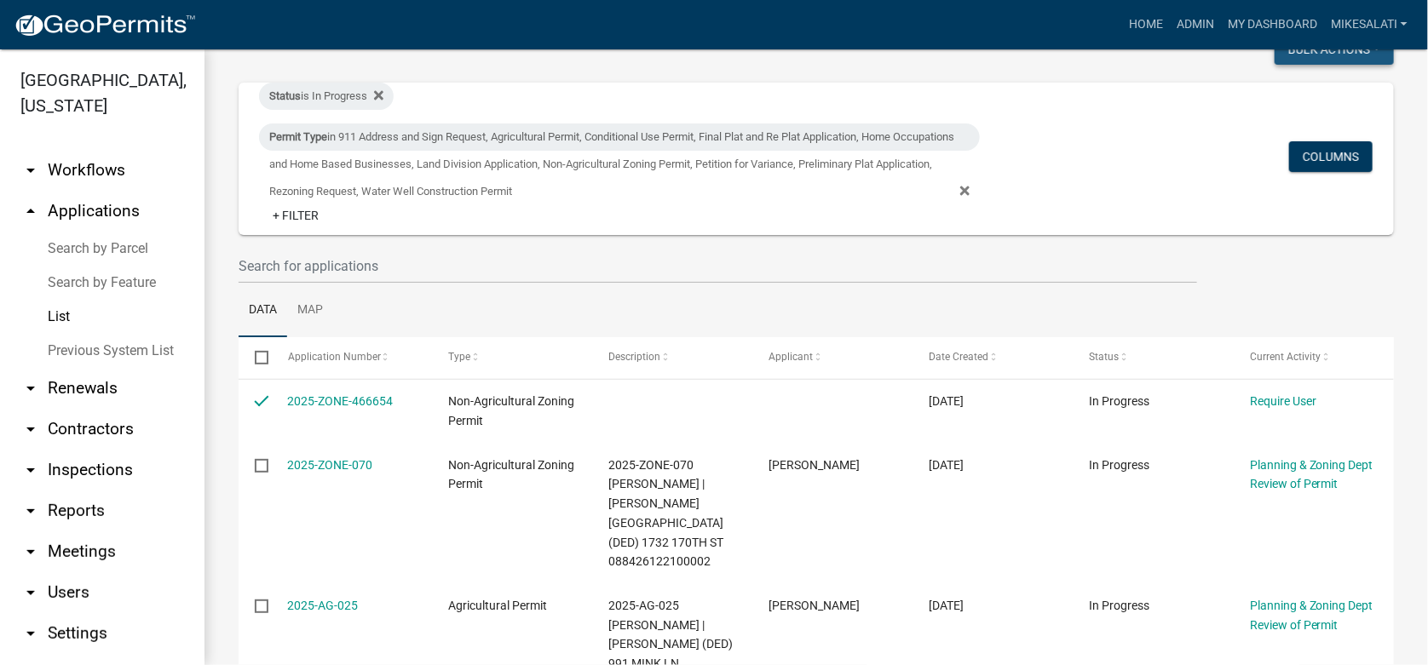
click at [1305, 54] on button "Bulk Actions" at bounding box center [1333, 49] width 119 height 31
click at [1269, 89] on button "Void" at bounding box center [1325, 93] width 136 height 41
checkbox input "false"
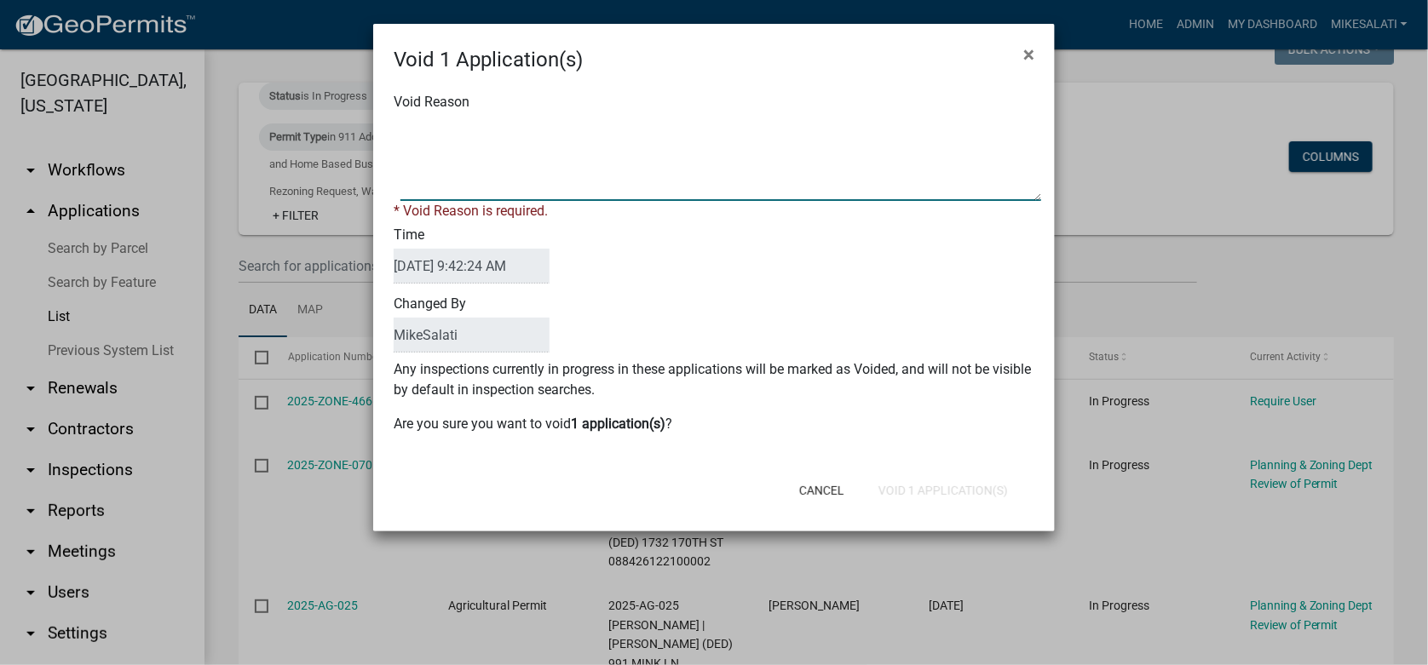
click at [403, 124] on textarea "Void Reason" at bounding box center [720, 158] width 641 height 85
type textarea "."
click at [906, 495] on div "Void 1 Application(s) × Void Reason * Void Reason is required. Time [DATE] 9:42…" at bounding box center [713, 278] width 681 height 508
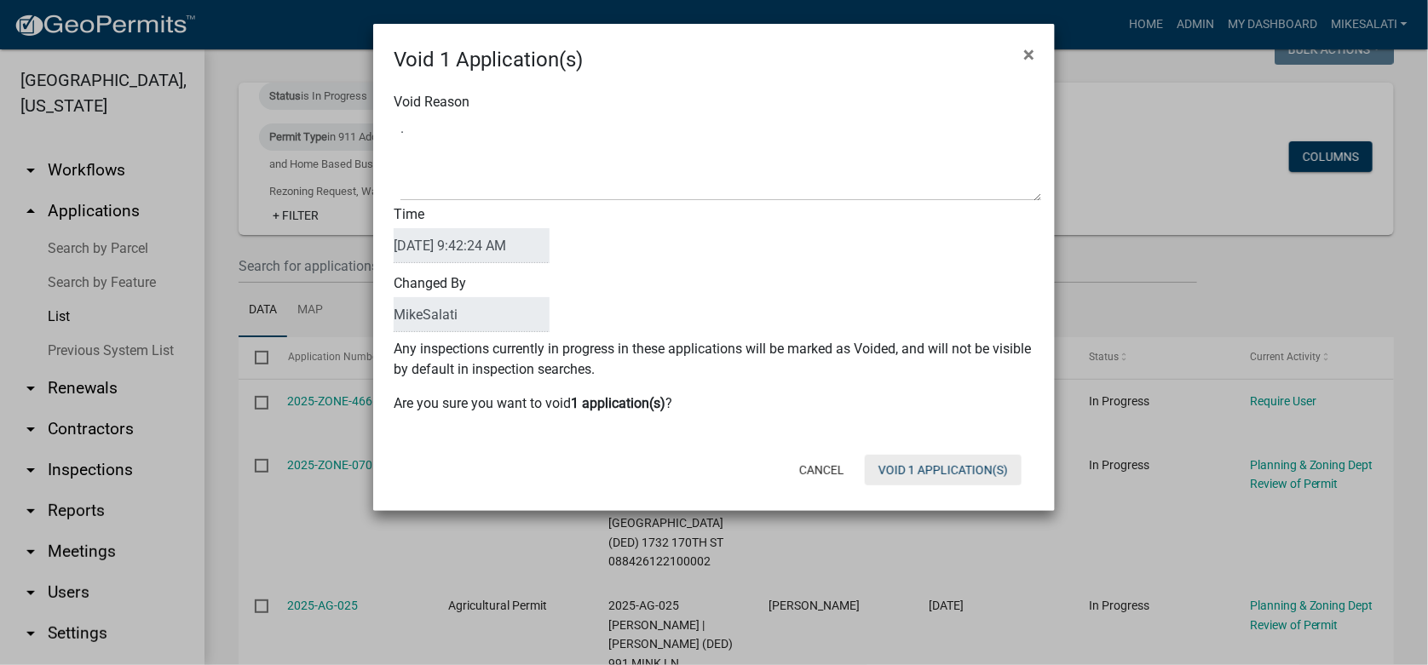
click at [870, 462] on button "Void 1 Application(s)" at bounding box center [943, 470] width 157 height 31
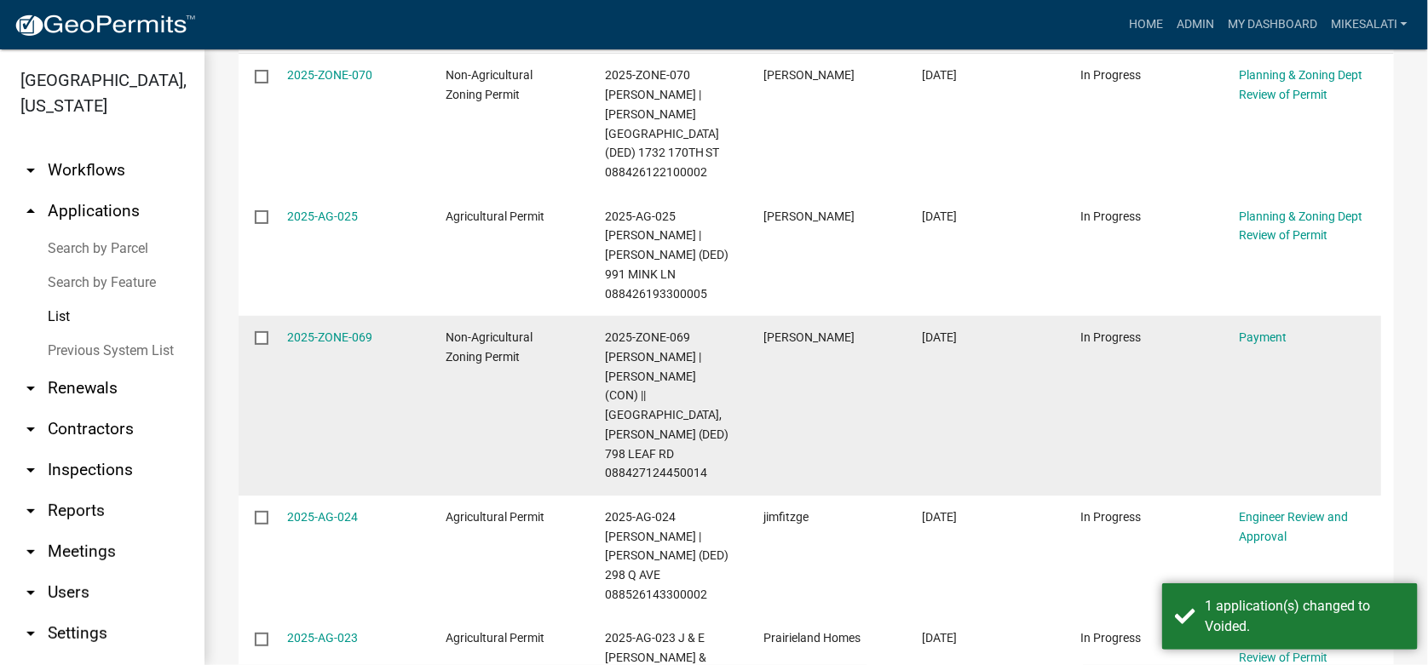
scroll to position [426, 0]
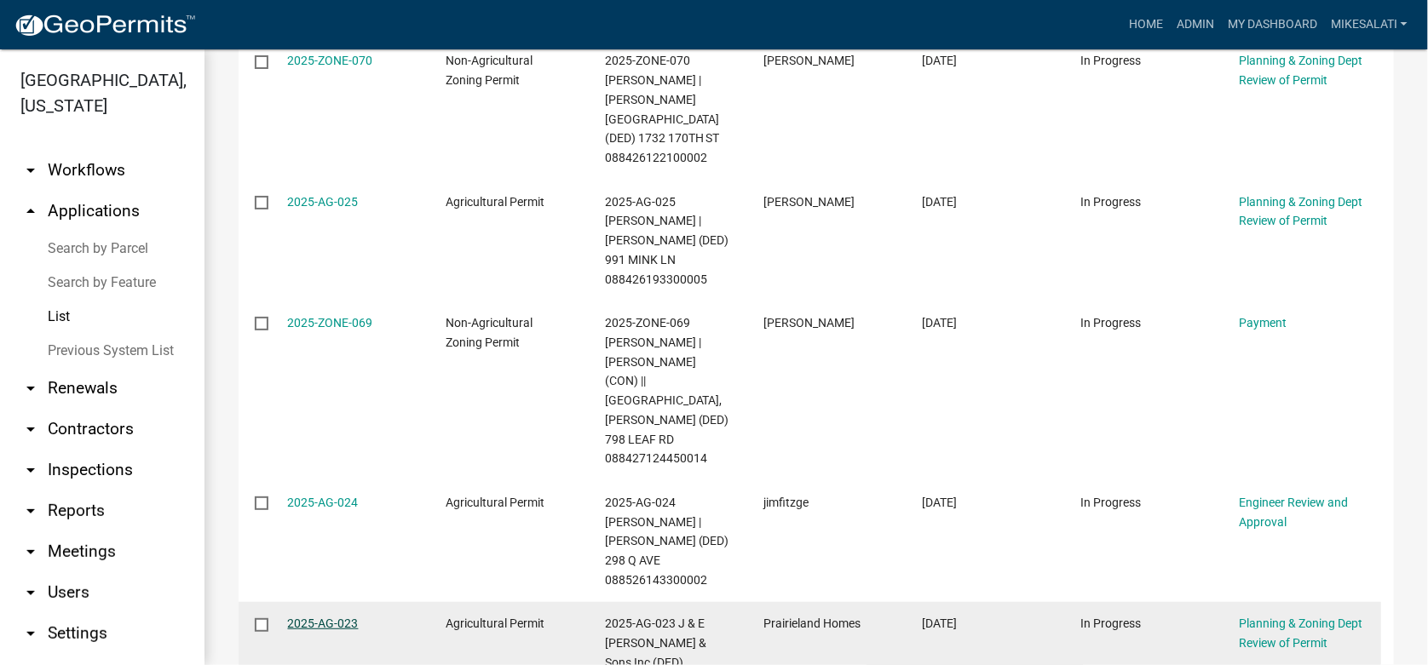
click at [327, 617] on link "2025-AG-023" at bounding box center [323, 624] width 71 height 14
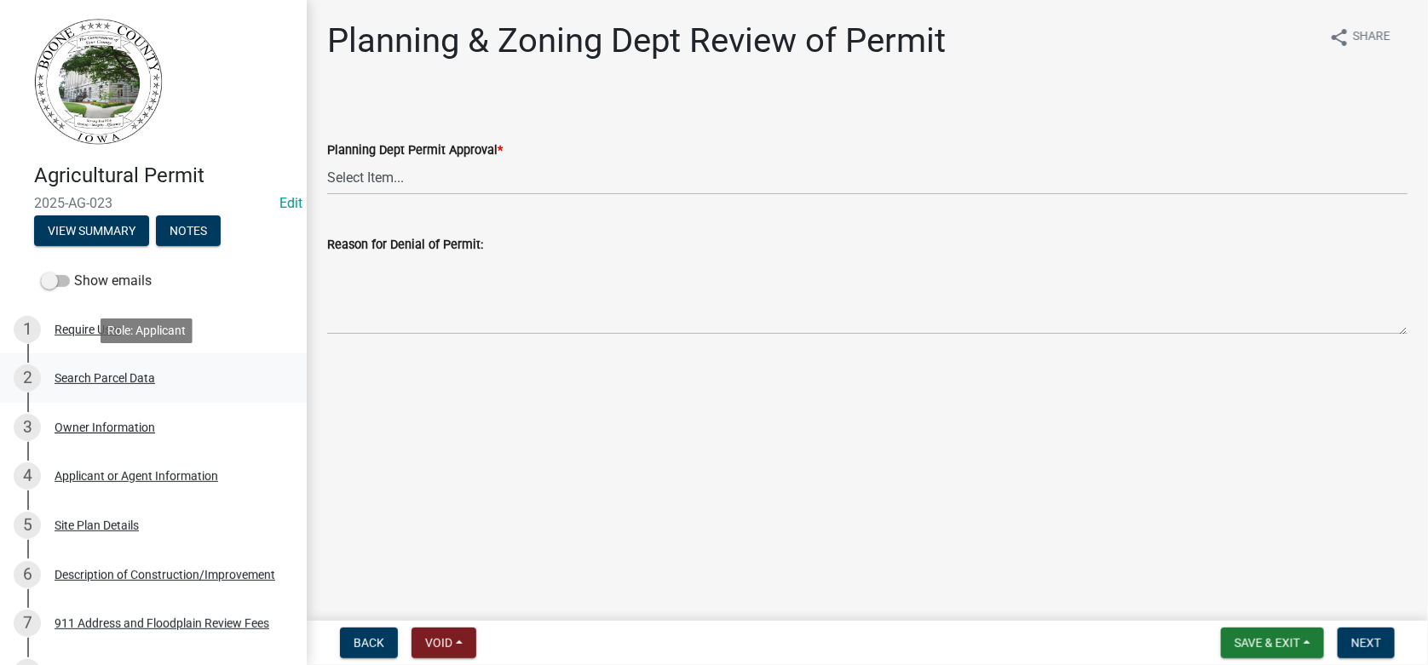
click at [103, 374] on div "Search Parcel Data" at bounding box center [105, 378] width 101 height 12
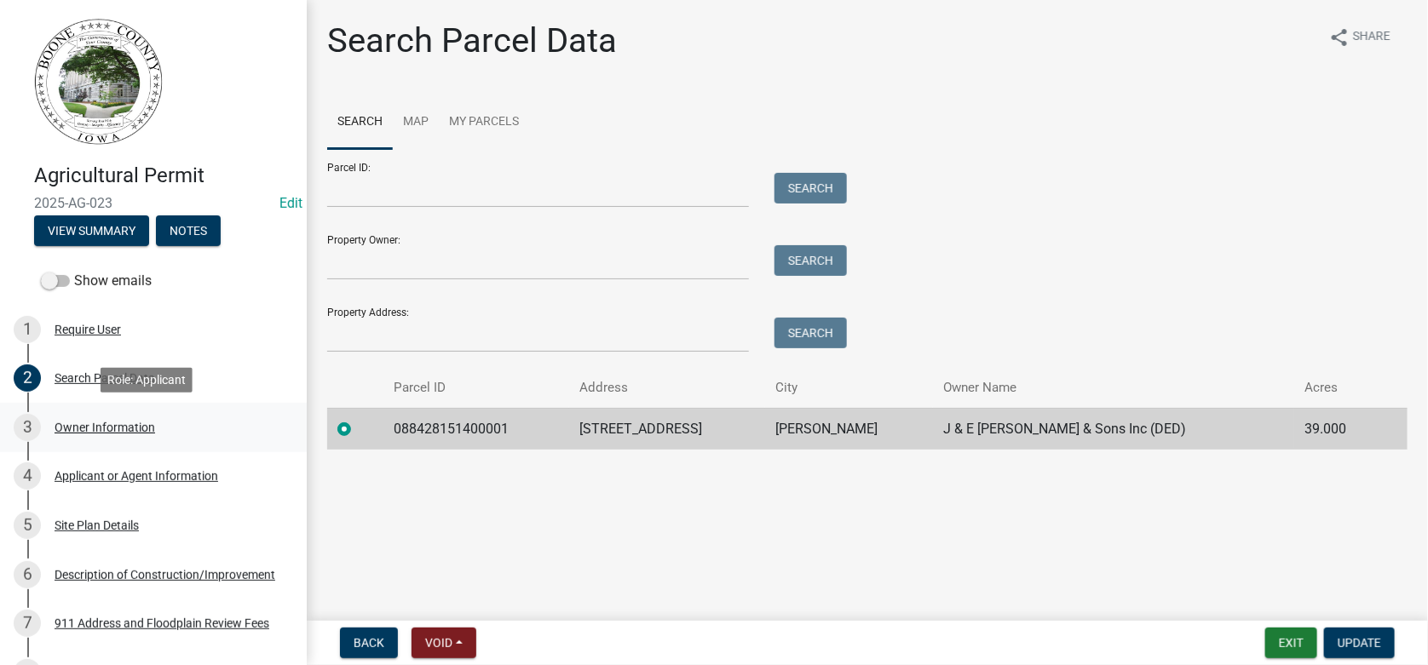
click at [93, 427] on div "Owner Information" at bounding box center [105, 428] width 101 height 12
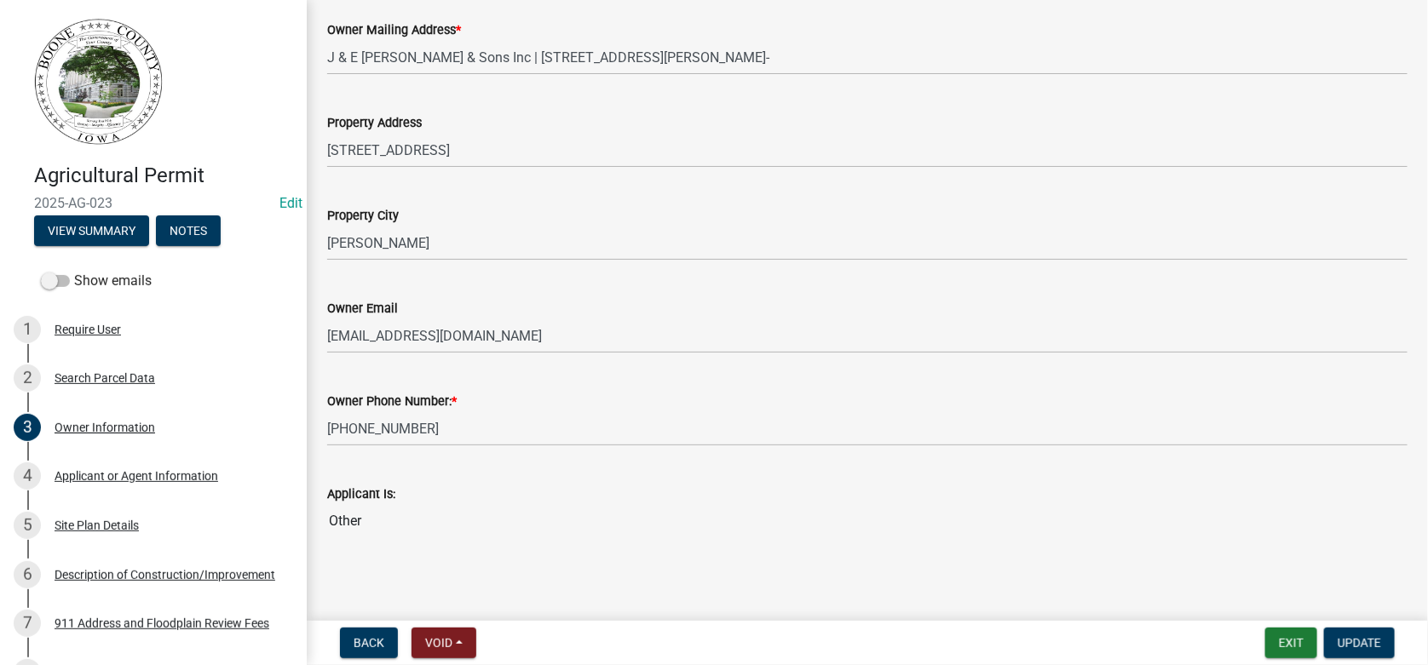
scroll to position [343, 0]
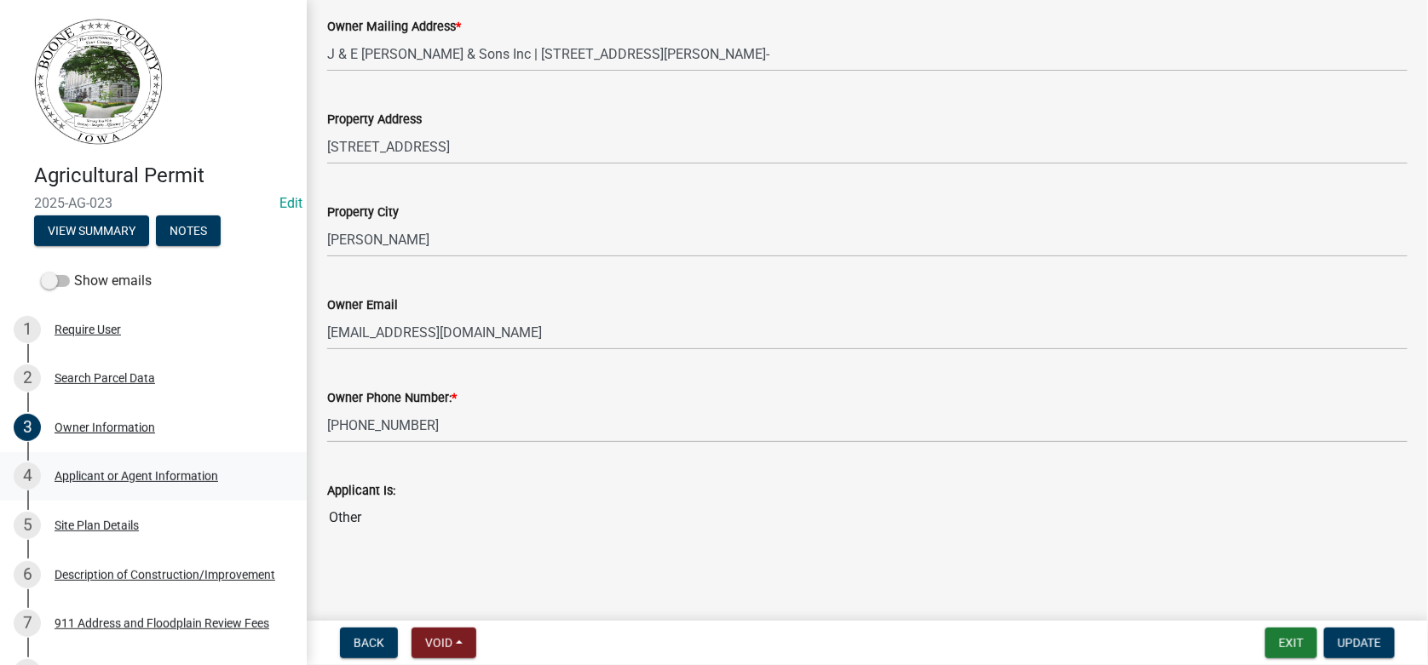
click at [103, 468] on div "4 Applicant or Agent Information" at bounding box center [147, 476] width 266 height 27
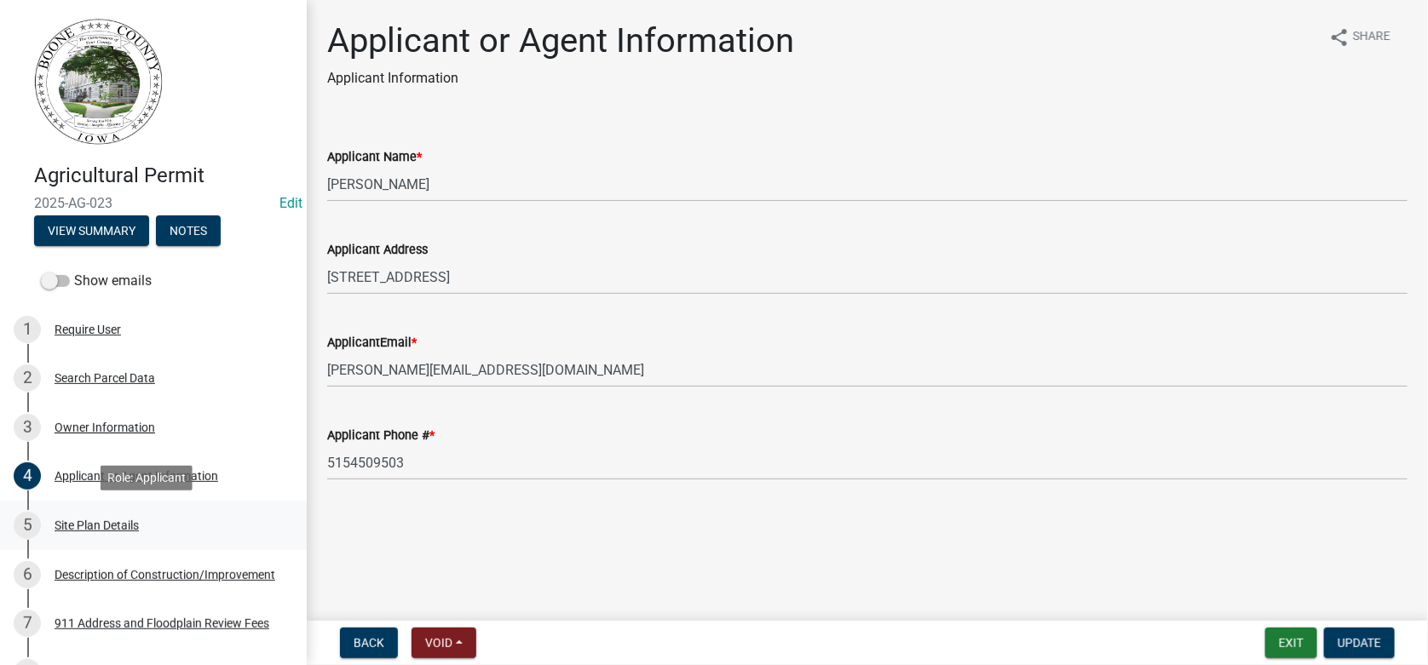
click at [87, 523] on div "Site Plan Details" at bounding box center [97, 526] width 84 height 12
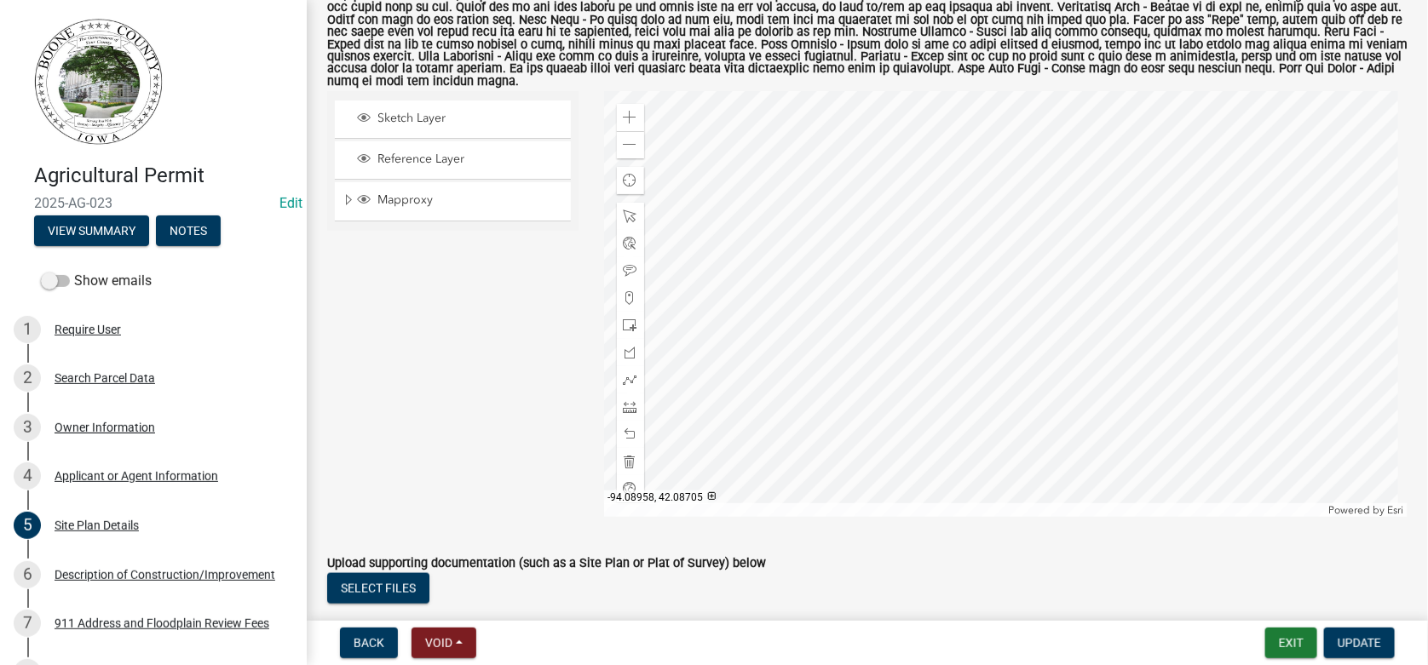
scroll to position [766, 0]
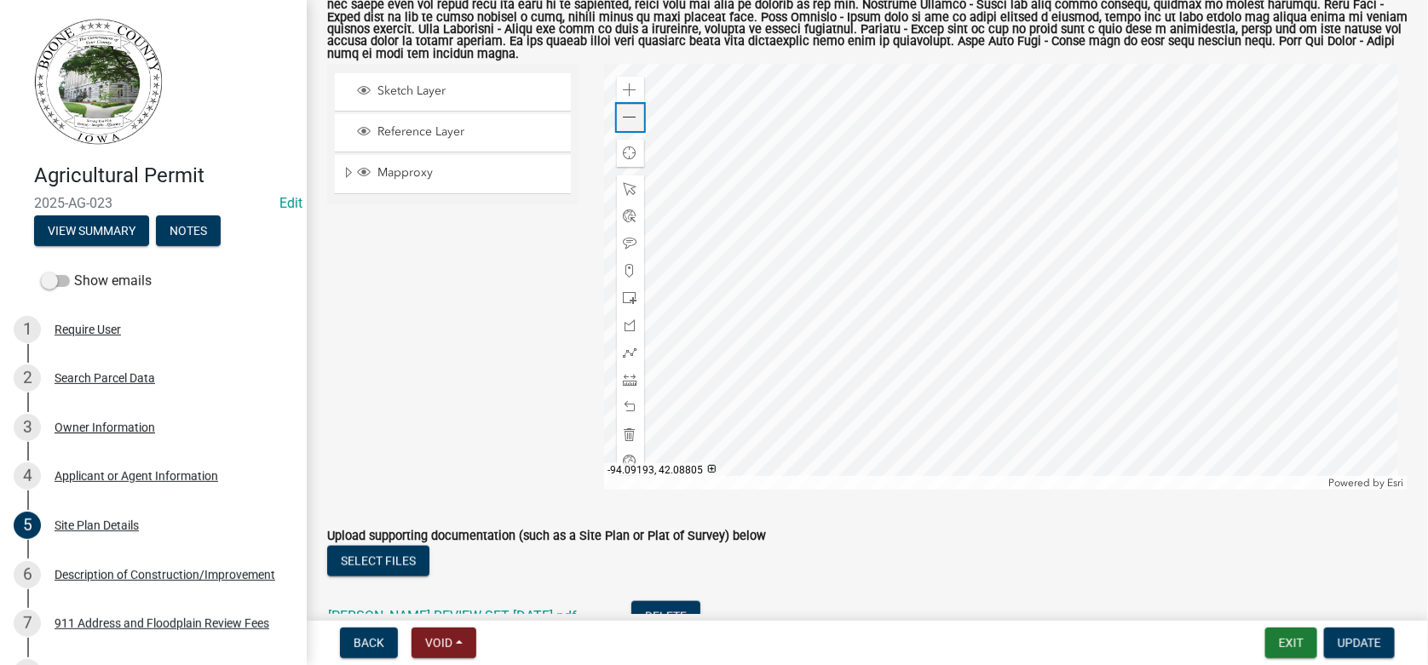
click at [623, 111] on span at bounding box center [630, 118] width 14 height 14
click at [426, 608] on link "[PERSON_NAME] REVIEW SET [DATE].pdf" at bounding box center [452, 616] width 249 height 16
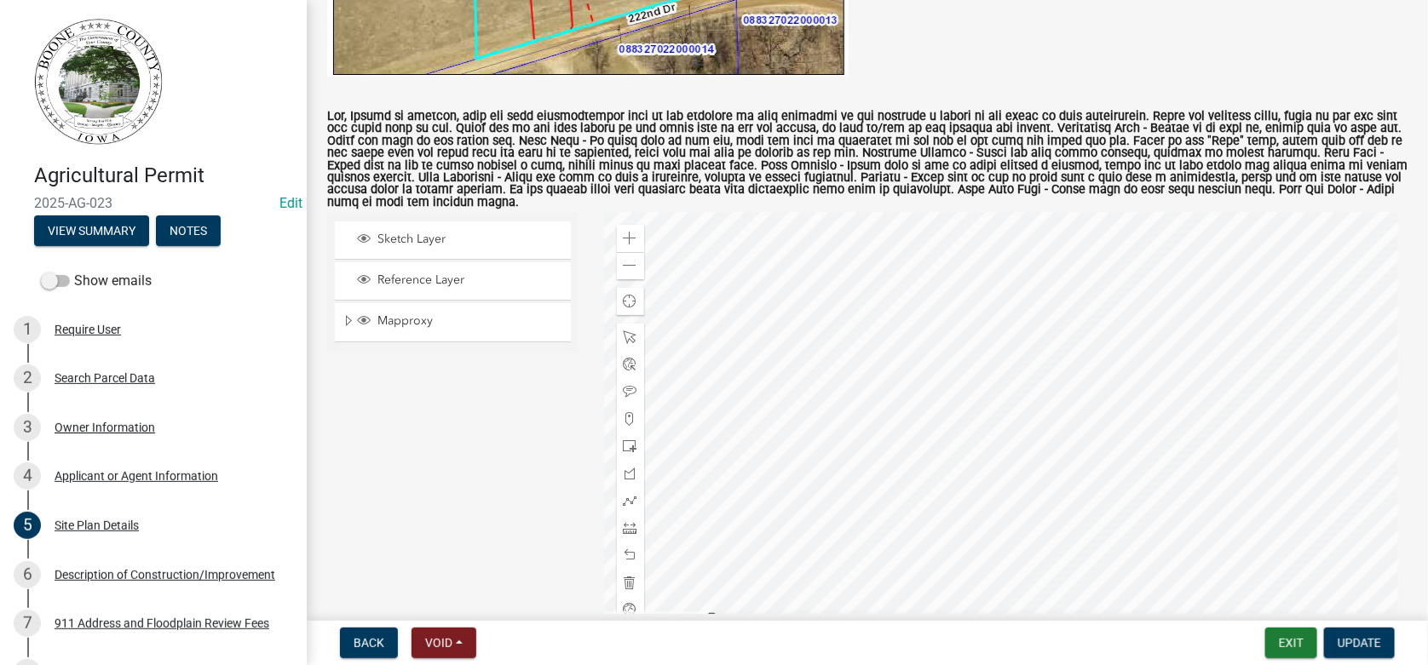
scroll to position [595, 0]
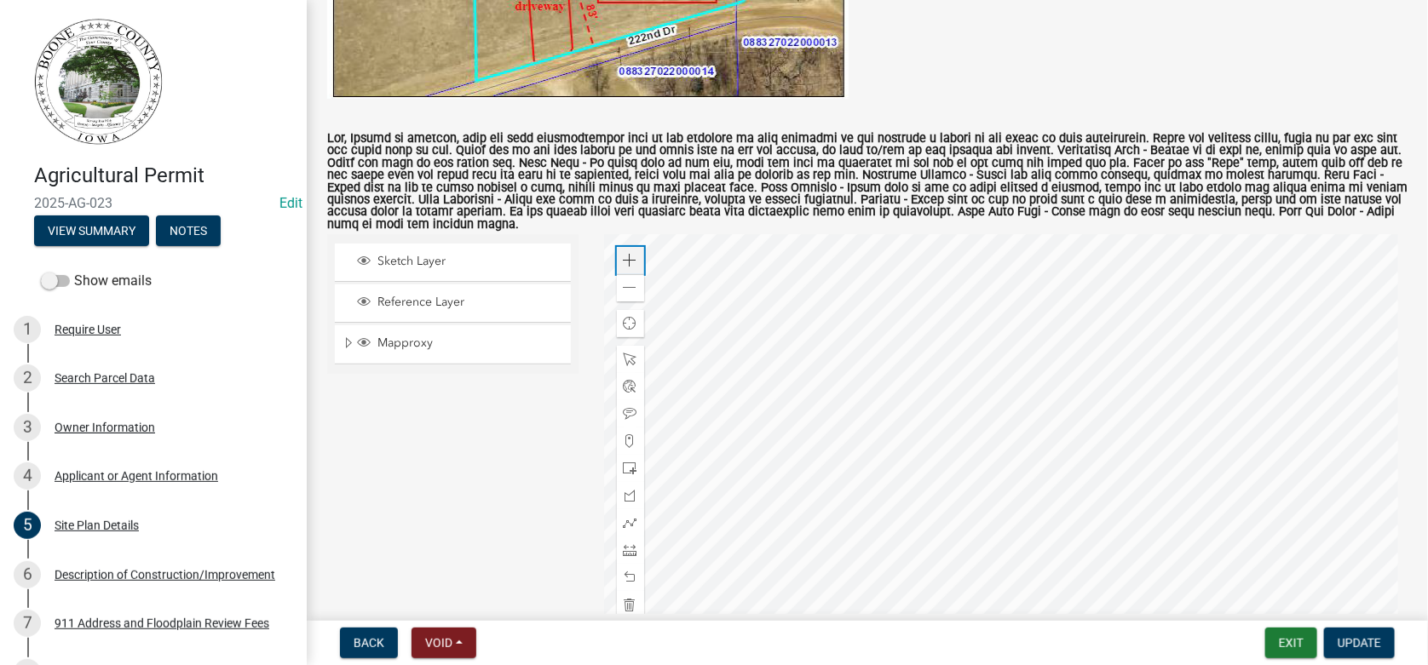
click at [623, 254] on span at bounding box center [630, 261] width 14 height 14
click at [829, 563] on div at bounding box center [1006, 447] width 804 height 426
click at [629, 543] on span at bounding box center [630, 550] width 14 height 14
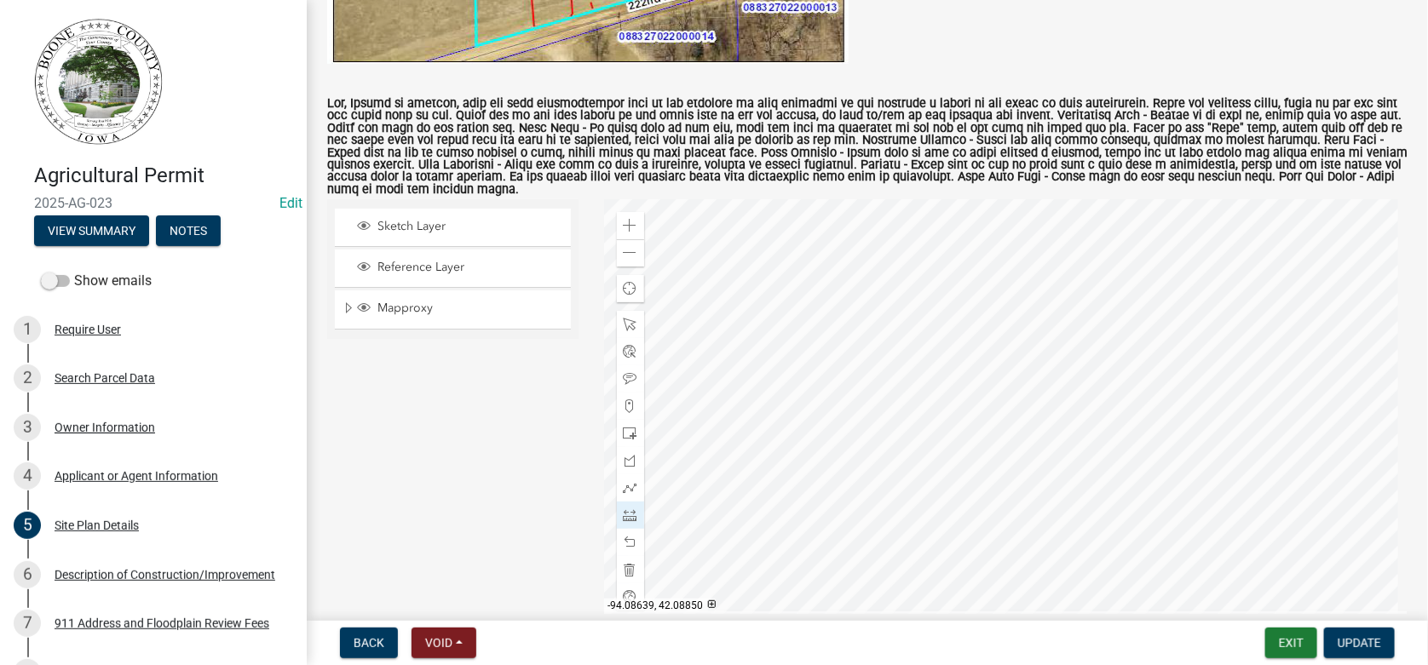
click at [1151, 398] on div at bounding box center [1006, 412] width 804 height 426
click at [985, 399] on div at bounding box center [1006, 412] width 804 height 426
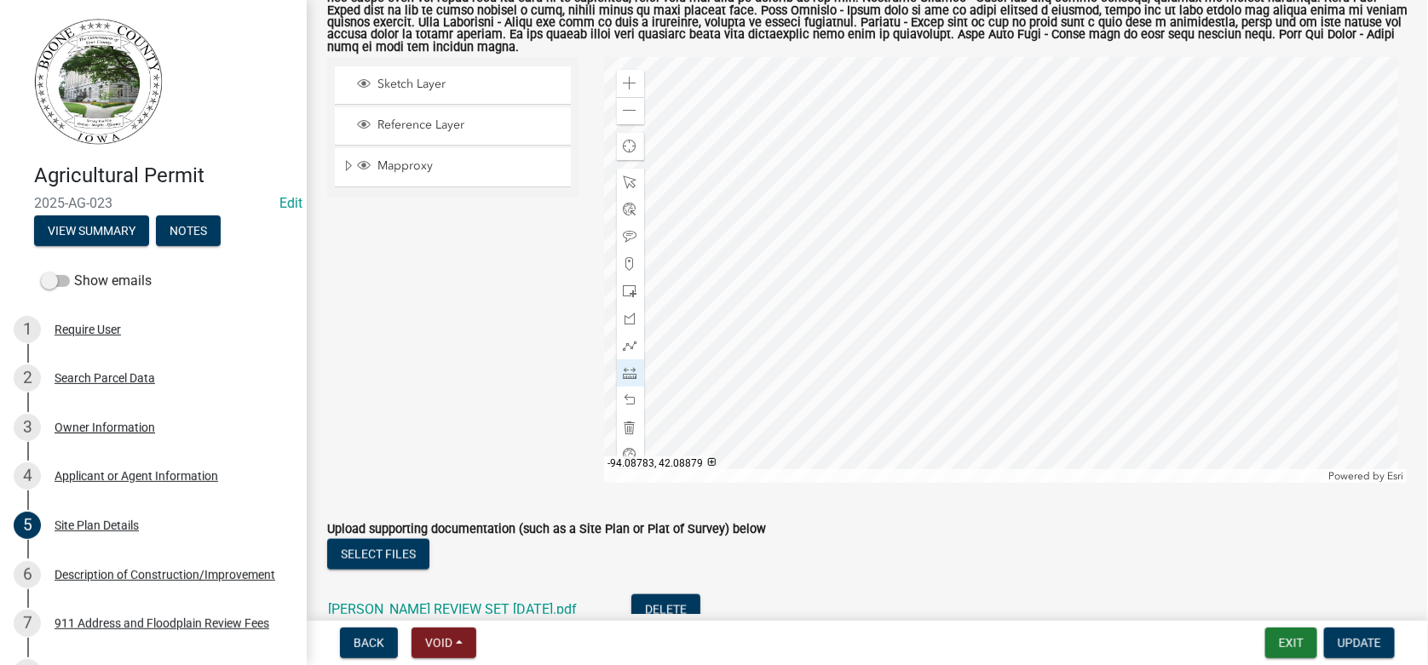
scroll to position [800, 0]
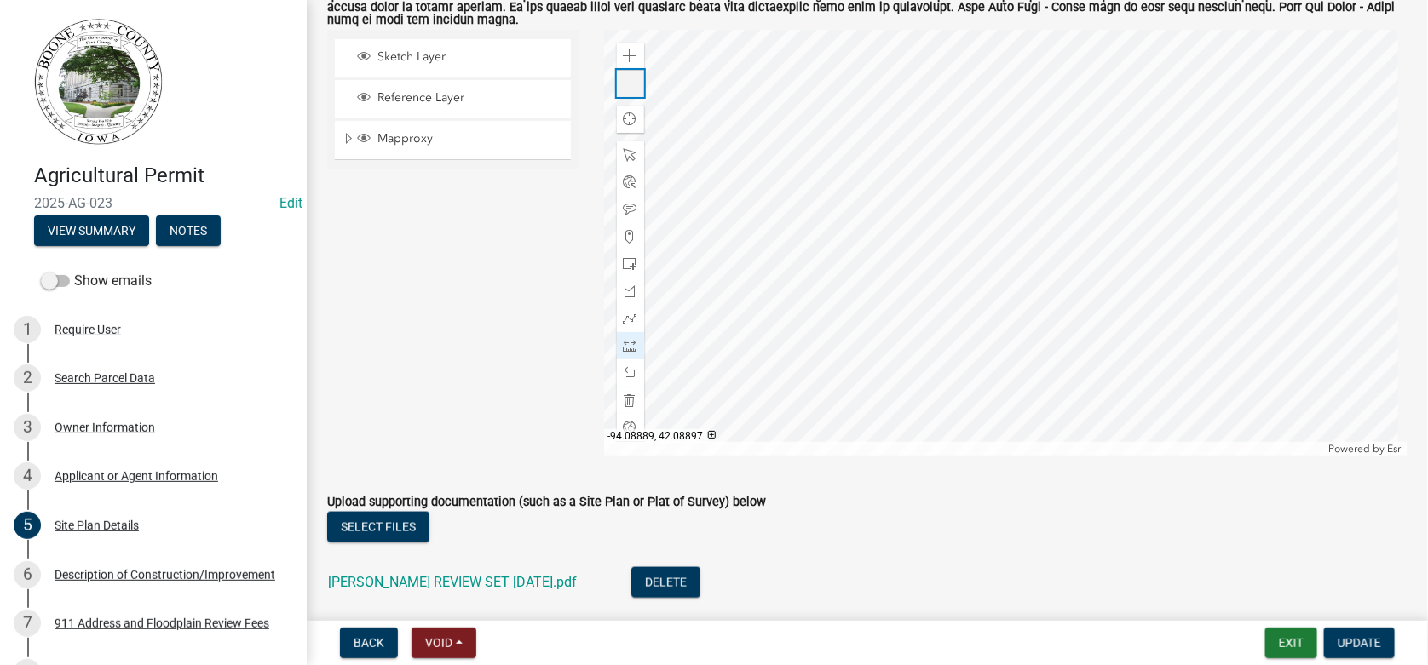
click at [632, 70] on div "Zoom out" at bounding box center [630, 83] width 27 height 27
click at [969, 121] on div at bounding box center [1006, 243] width 804 height 426
click at [975, 230] on div at bounding box center [1006, 243] width 804 height 426
click at [624, 366] on span at bounding box center [630, 373] width 14 height 14
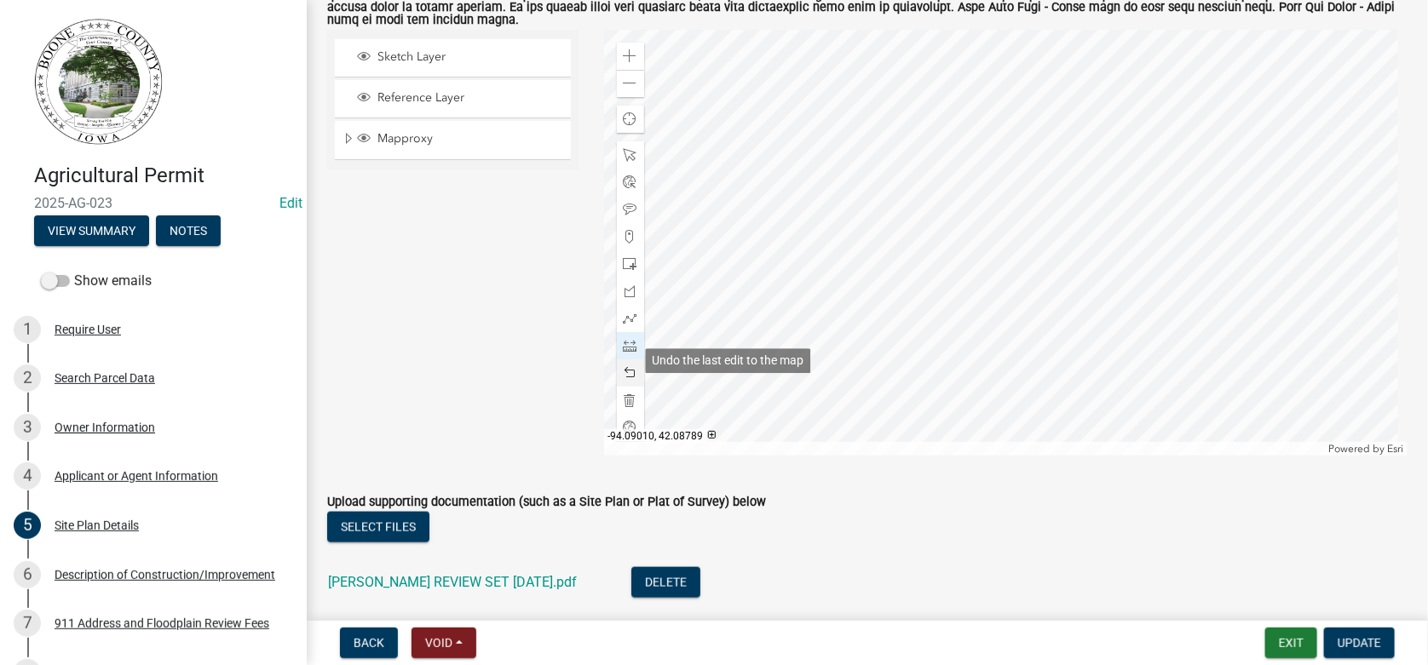
click at [624, 366] on span at bounding box center [630, 373] width 14 height 14
click at [986, 119] on div at bounding box center [1006, 243] width 804 height 426
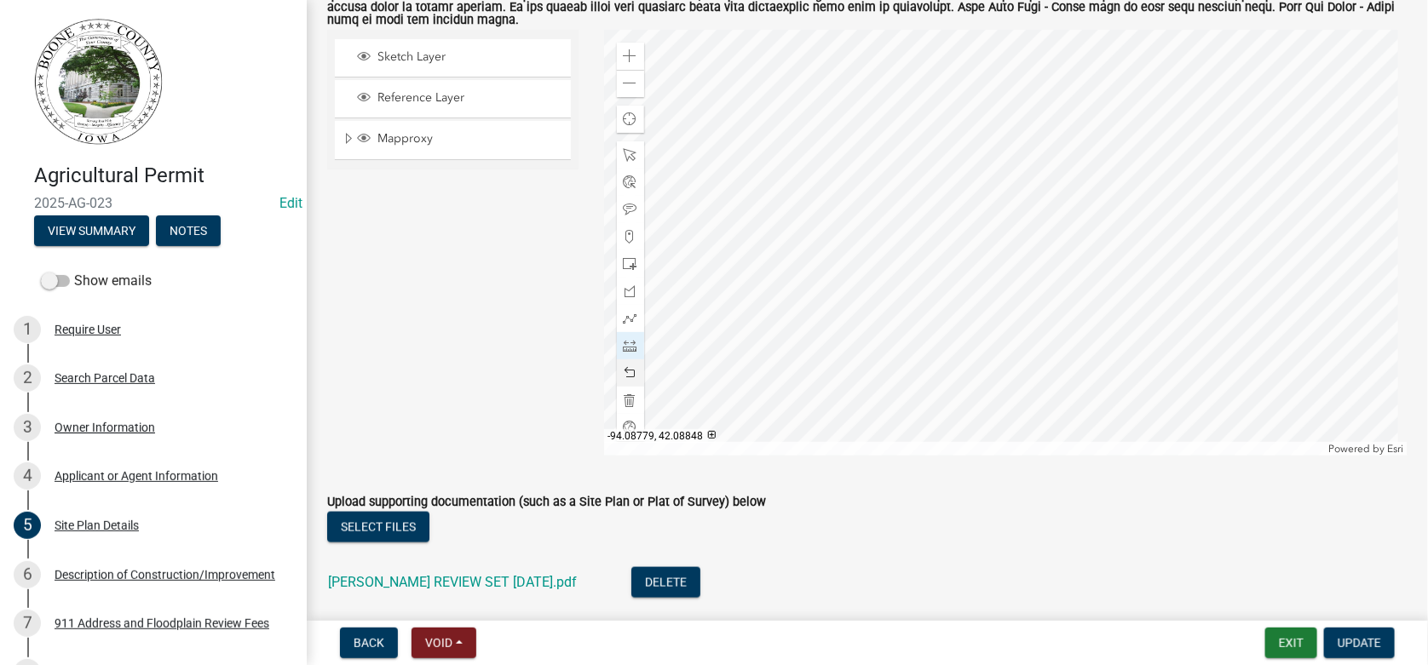
click at [991, 234] on div at bounding box center [1006, 243] width 804 height 426
click at [630, 366] on span at bounding box center [630, 373] width 14 height 14
click at [624, 257] on span at bounding box center [630, 264] width 14 height 14
click at [992, 235] on div at bounding box center [1006, 243] width 804 height 426
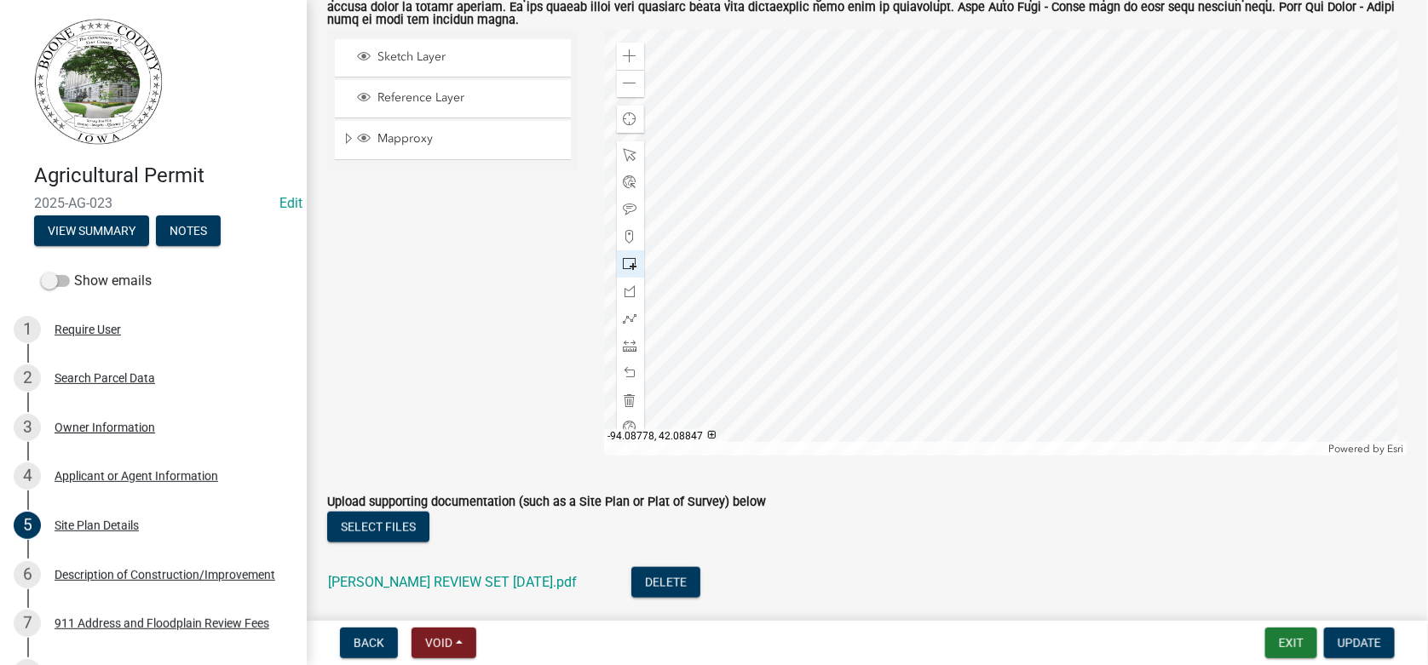
click at [992, 236] on div at bounding box center [1006, 243] width 804 height 426
click at [624, 366] on span at bounding box center [630, 373] width 14 height 14
click at [916, 273] on div at bounding box center [1006, 243] width 804 height 426
click at [624, 148] on span at bounding box center [630, 155] width 14 height 14
click at [932, 255] on div at bounding box center [1006, 243] width 804 height 426
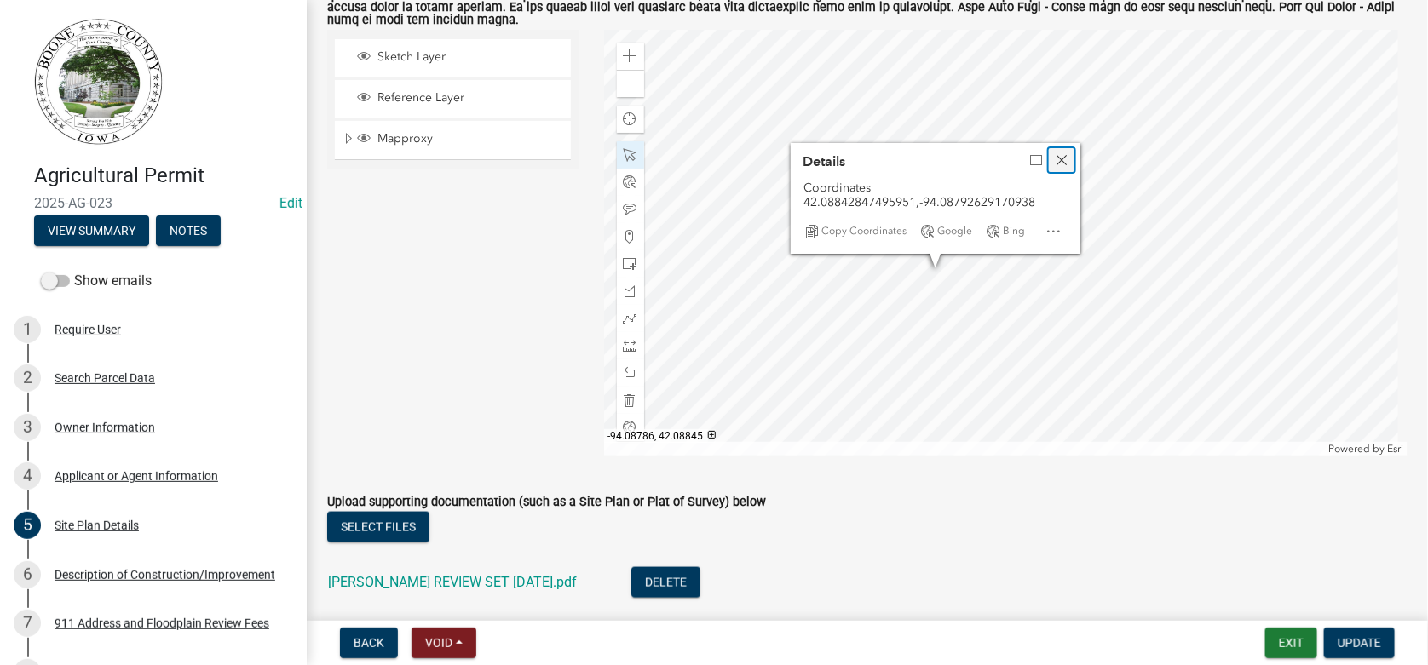
click at [1054, 153] on span "Close" at bounding box center [1061, 160] width 14 height 14
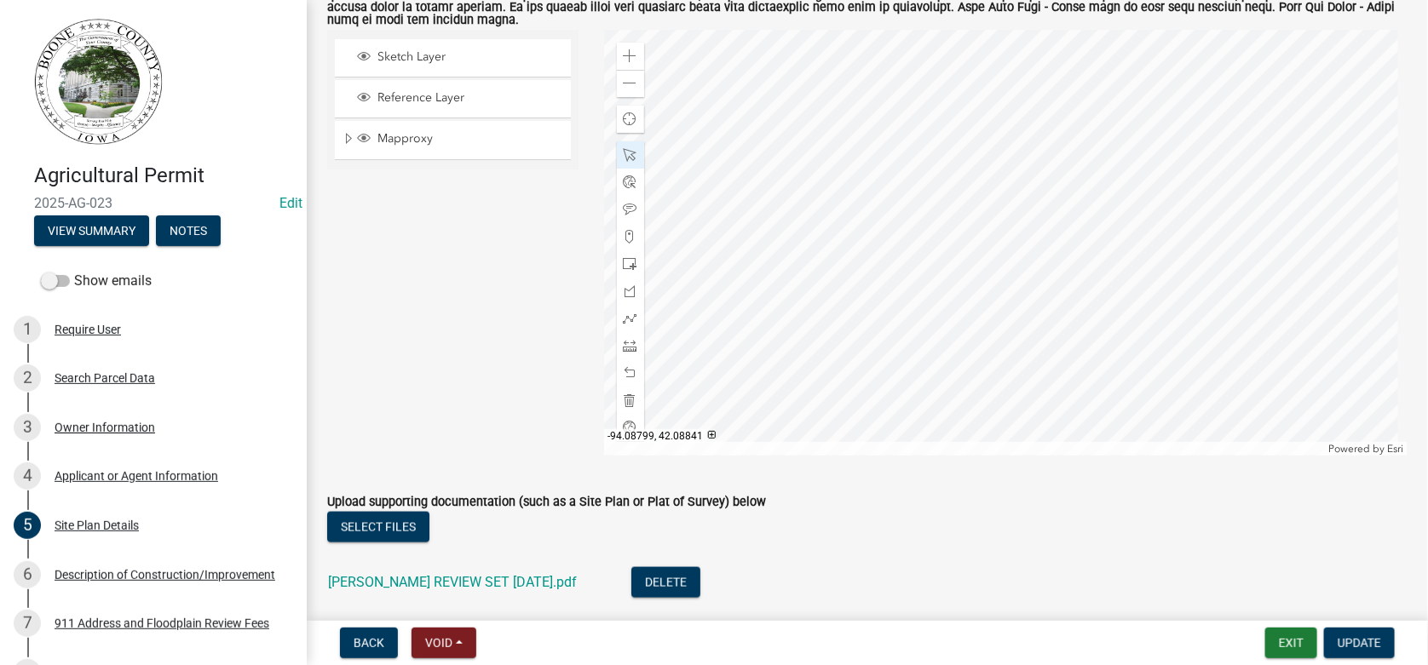
click at [934, 261] on div at bounding box center [1006, 243] width 804 height 426
click at [991, 270] on div at bounding box center [1006, 243] width 804 height 426
click at [962, 226] on div at bounding box center [1006, 243] width 804 height 426
click at [964, 272] on div at bounding box center [1006, 243] width 804 height 426
click at [624, 203] on span at bounding box center [630, 210] width 14 height 14
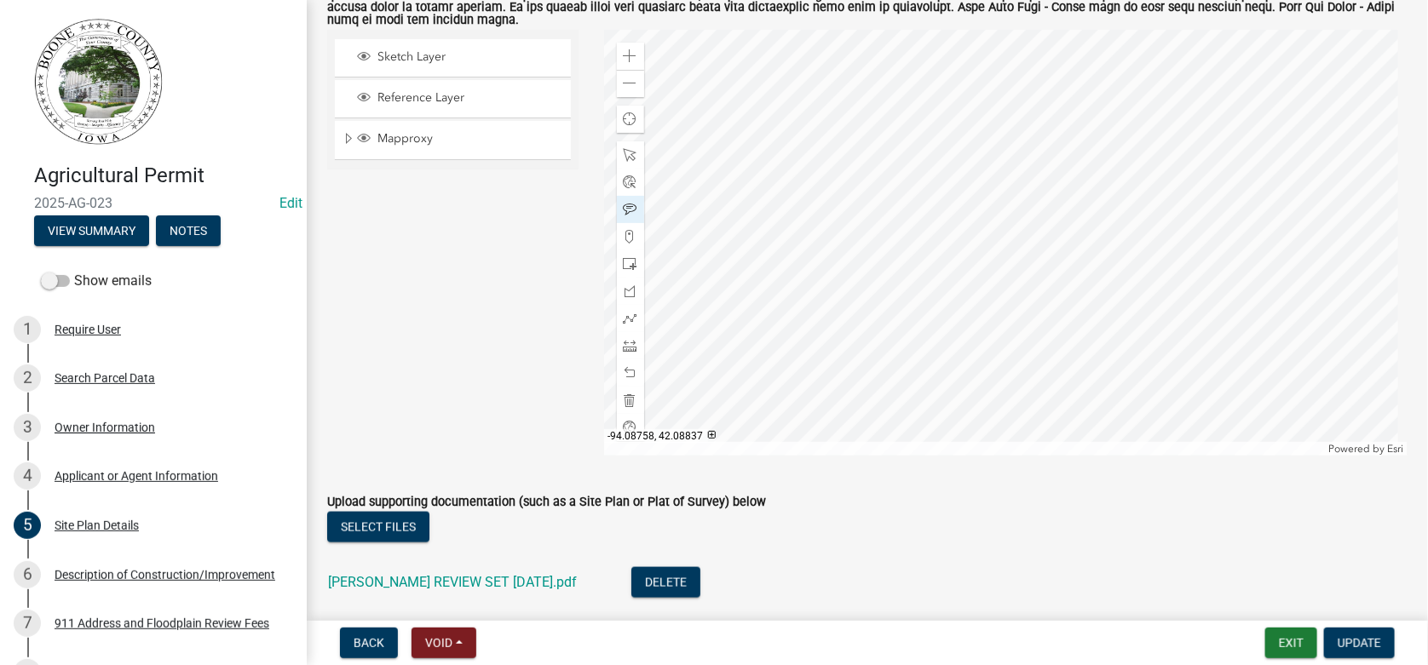
click at [1049, 276] on div at bounding box center [1006, 243] width 804 height 426
click at [625, 148] on span at bounding box center [630, 155] width 14 height 14
click at [1024, 269] on div at bounding box center [1006, 243] width 804 height 426
click at [1048, 270] on div at bounding box center [1006, 243] width 804 height 426
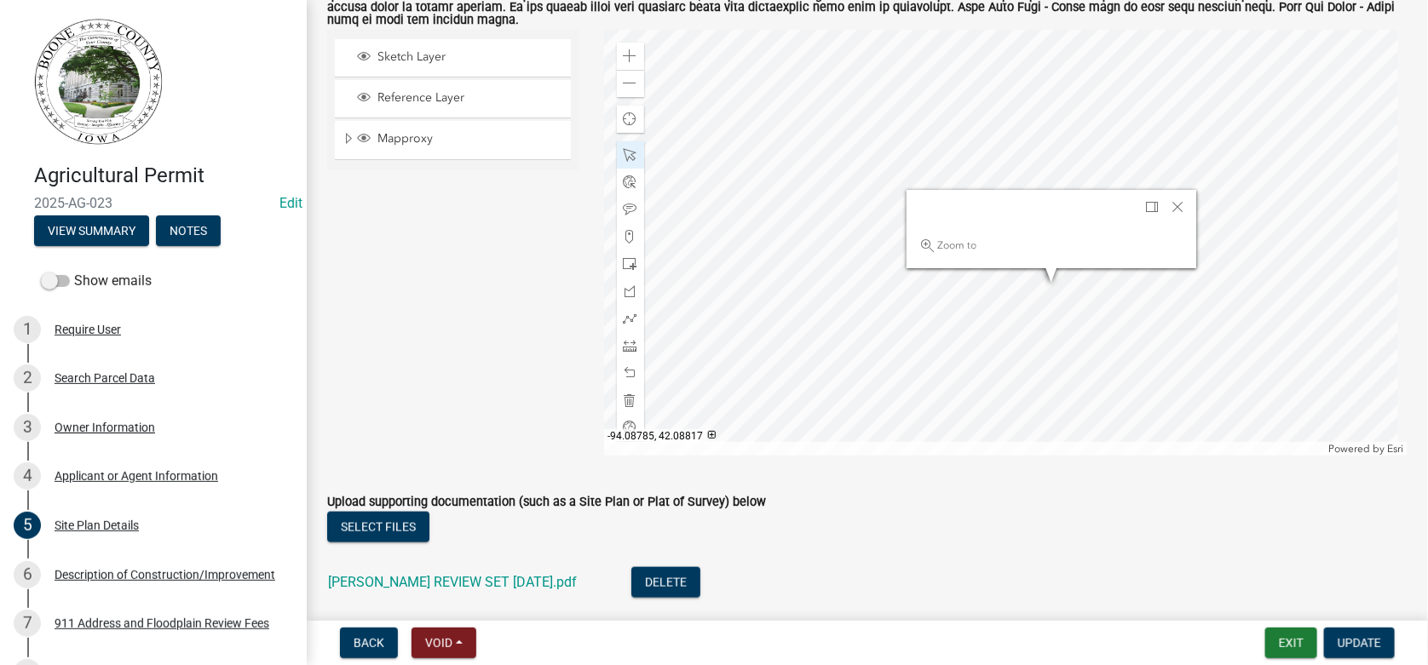
click at [973, 349] on div at bounding box center [1006, 243] width 804 height 426
click at [1174, 200] on span "Close" at bounding box center [1177, 207] width 14 height 14
click at [847, 236] on div at bounding box center [1006, 243] width 804 height 426
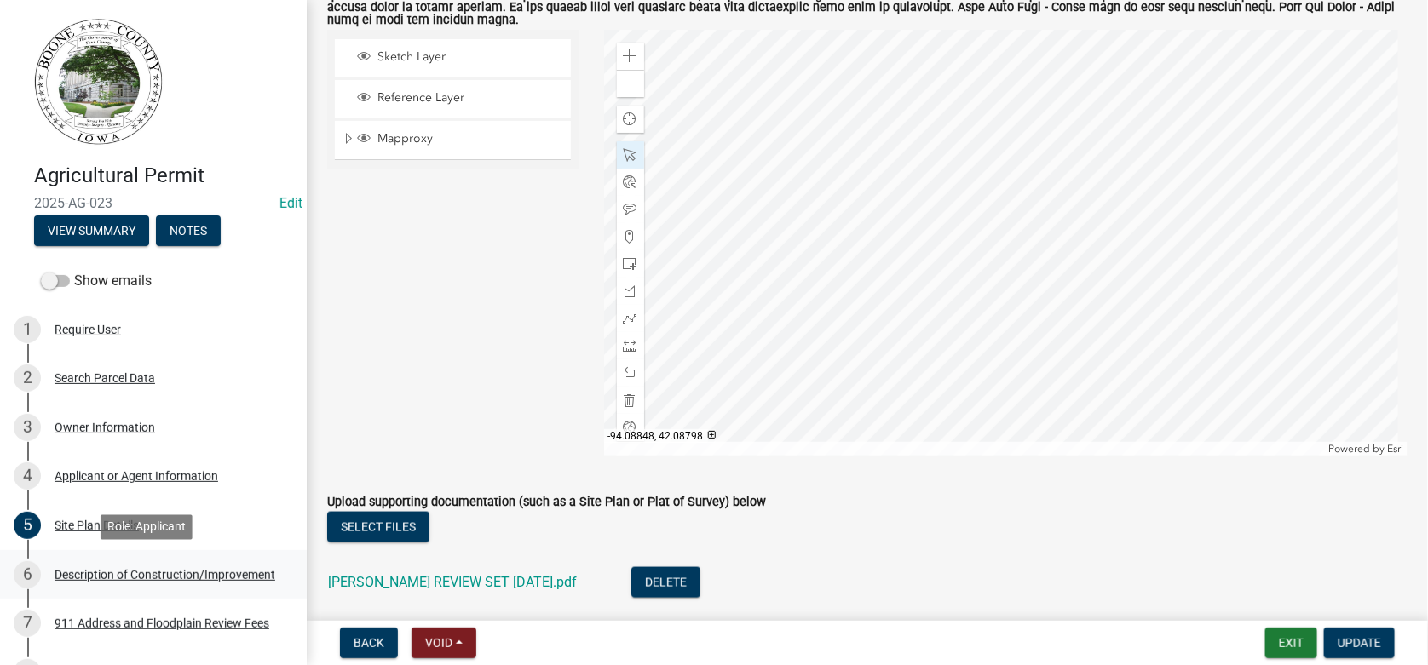
click at [103, 574] on div "Description of Construction/Improvement" at bounding box center [165, 575] width 221 height 12
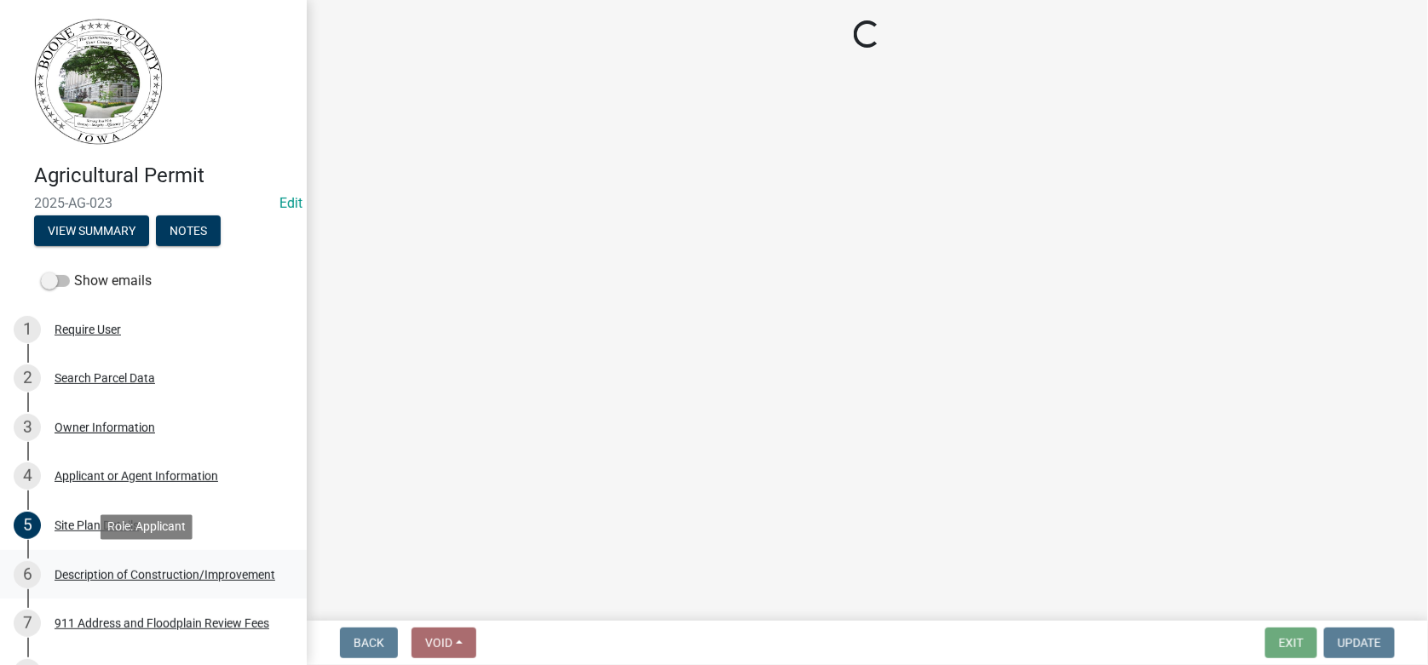
scroll to position [0, 0]
select select "a083ec0b-c4e8-4a1b-b0a0-ef758f50edfa"
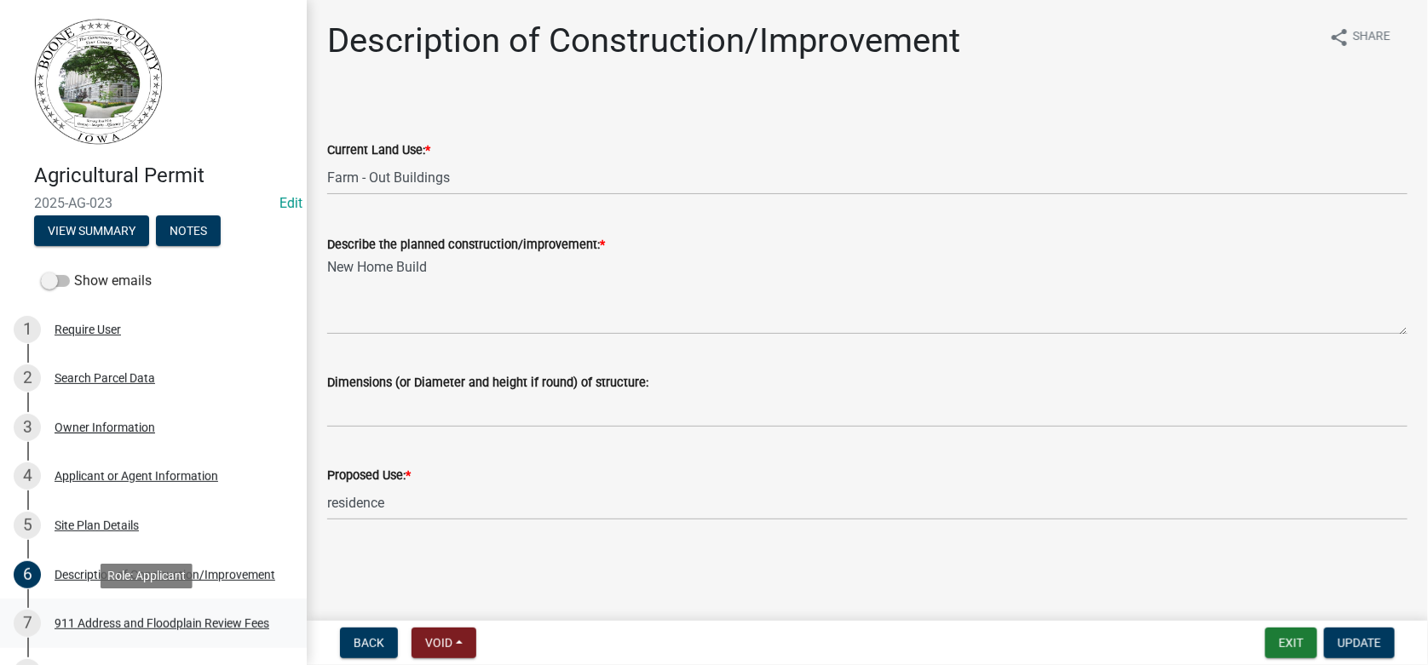
click at [107, 618] on div "911 Address and Floodplain Review Fees" at bounding box center [162, 624] width 215 height 12
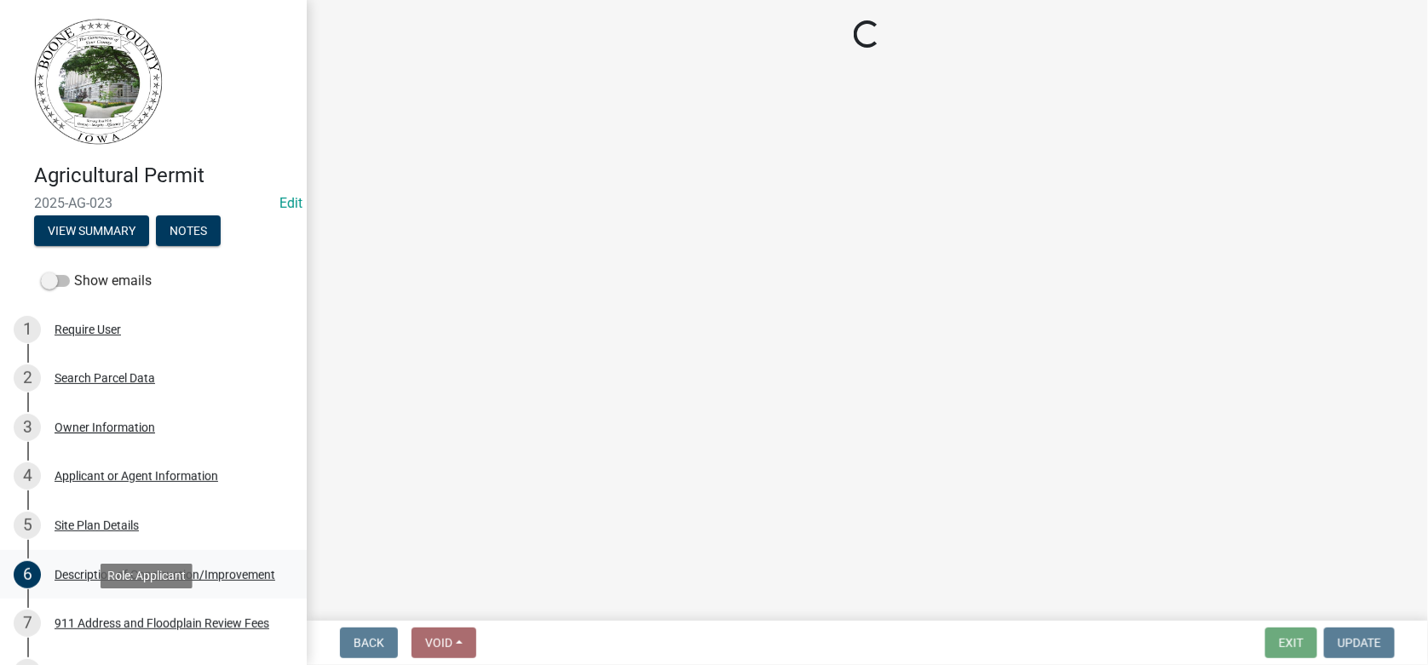
select select "e1b6d59a-d18b-412c-8738-05ff5e9549fa"
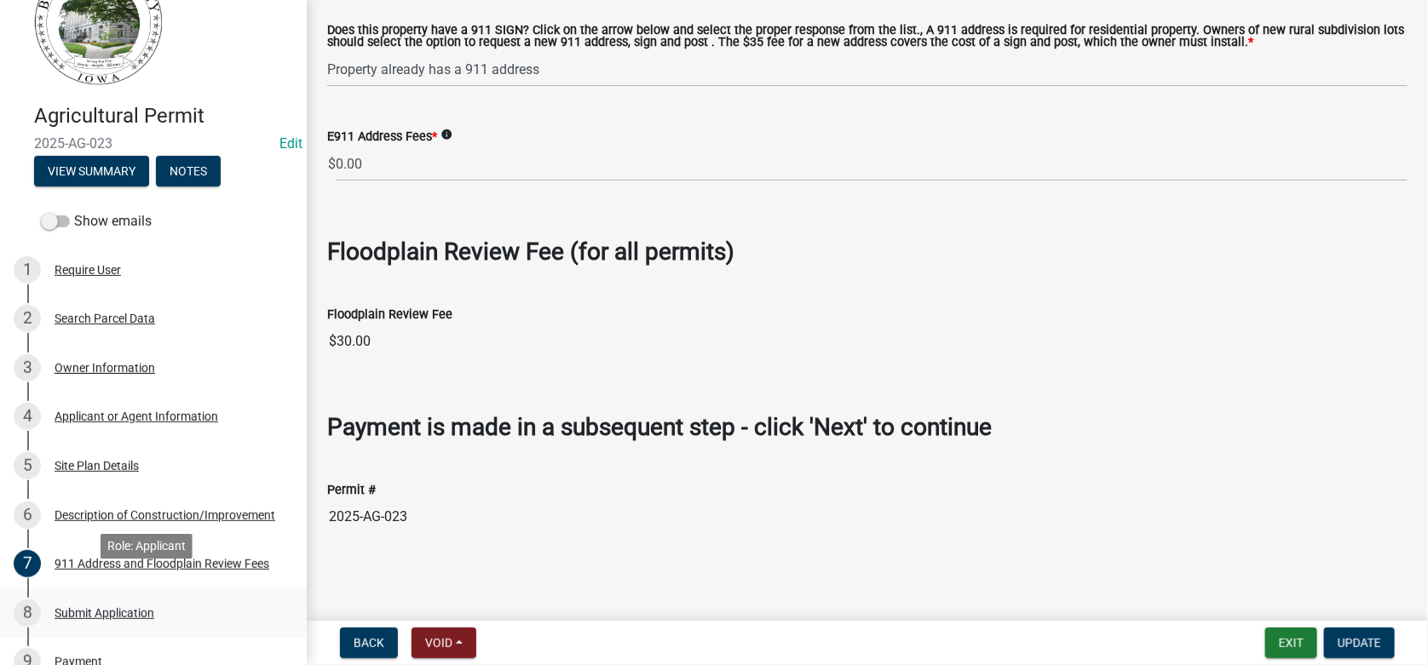
scroll to position [256, 0]
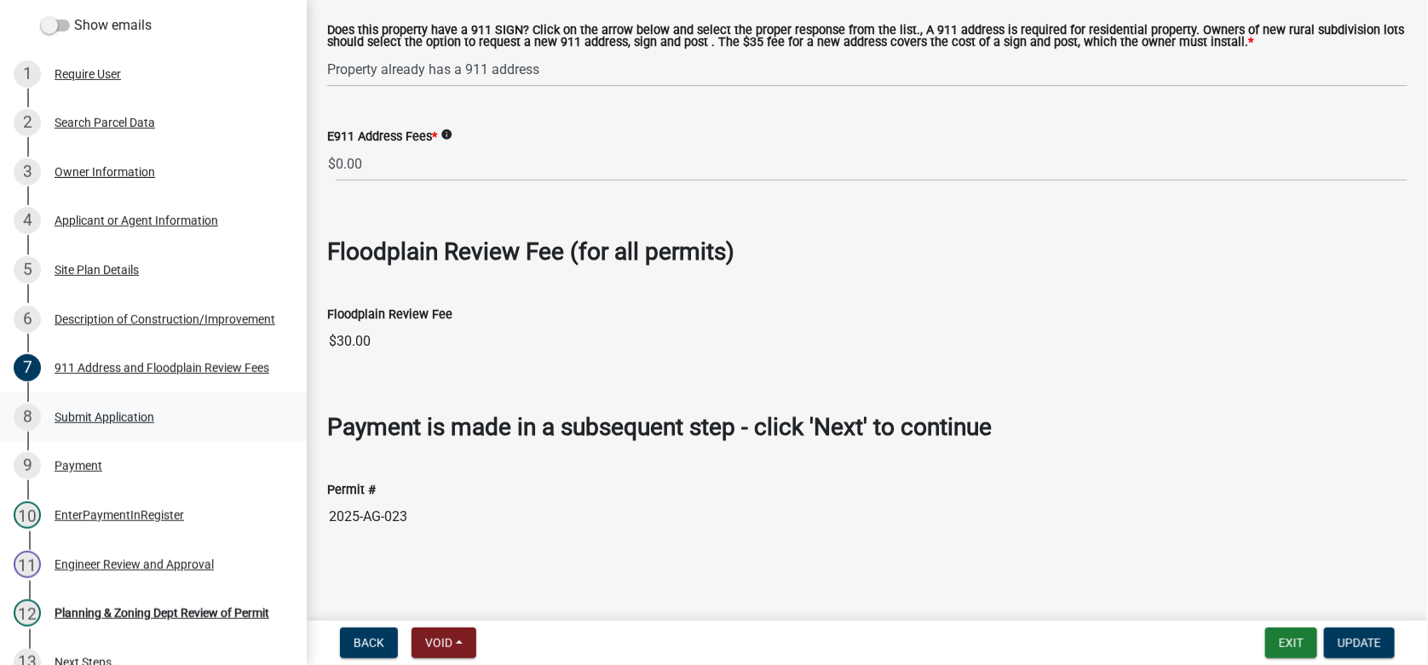
click at [114, 411] on div "Submit Application" at bounding box center [105, 417] width 100 height 12
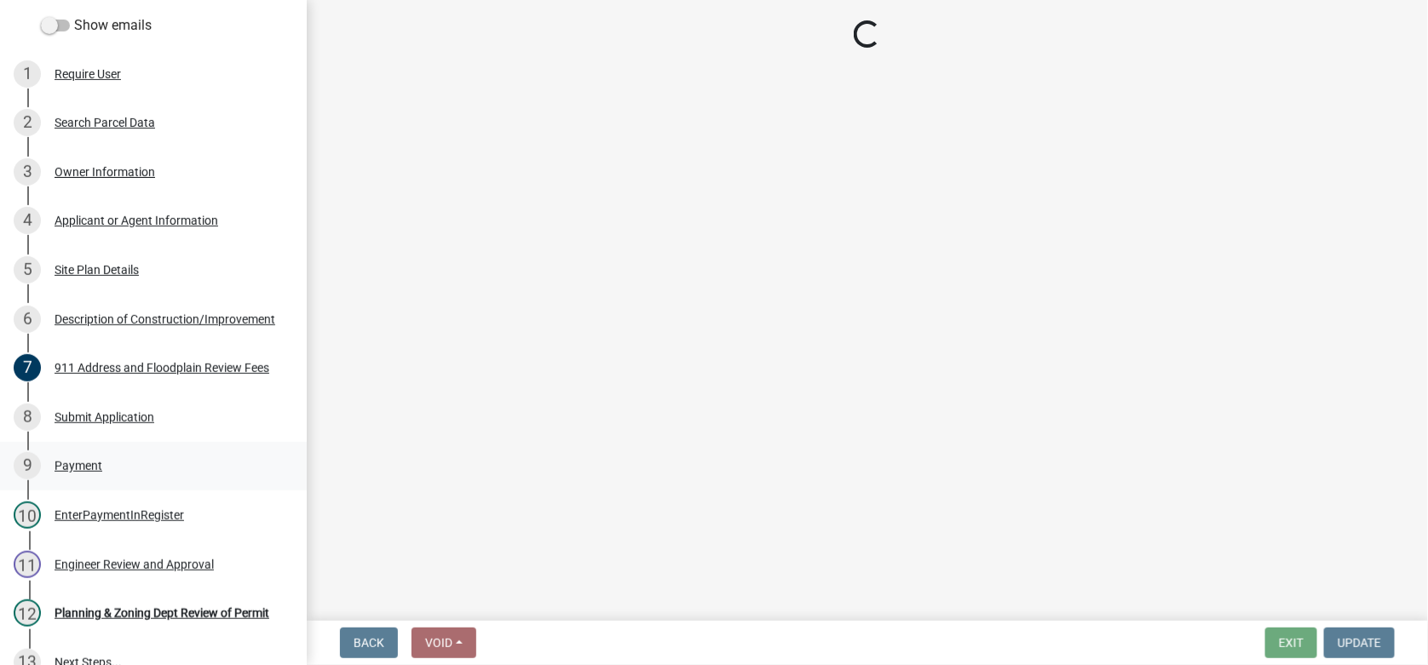
scroll to position [0, 0]
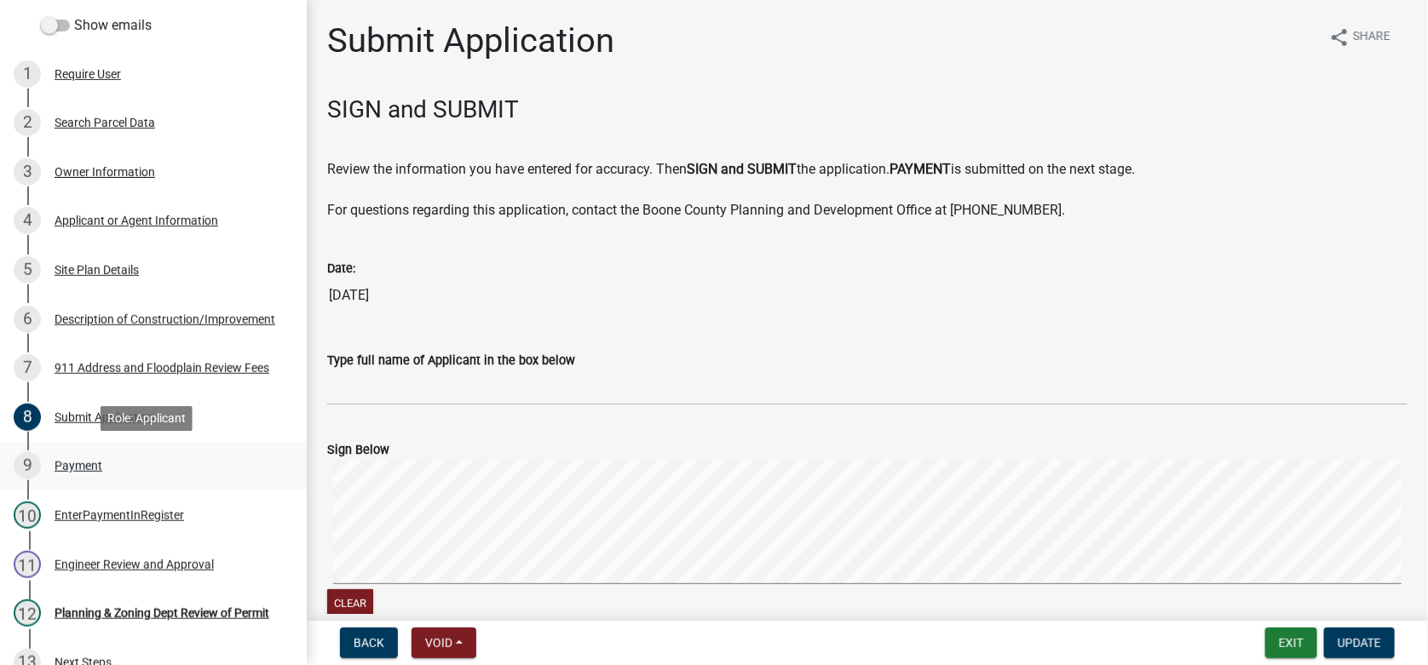
click at [63, 460] on div "Payment" at bounding box center [79, 466] width 48 height 12
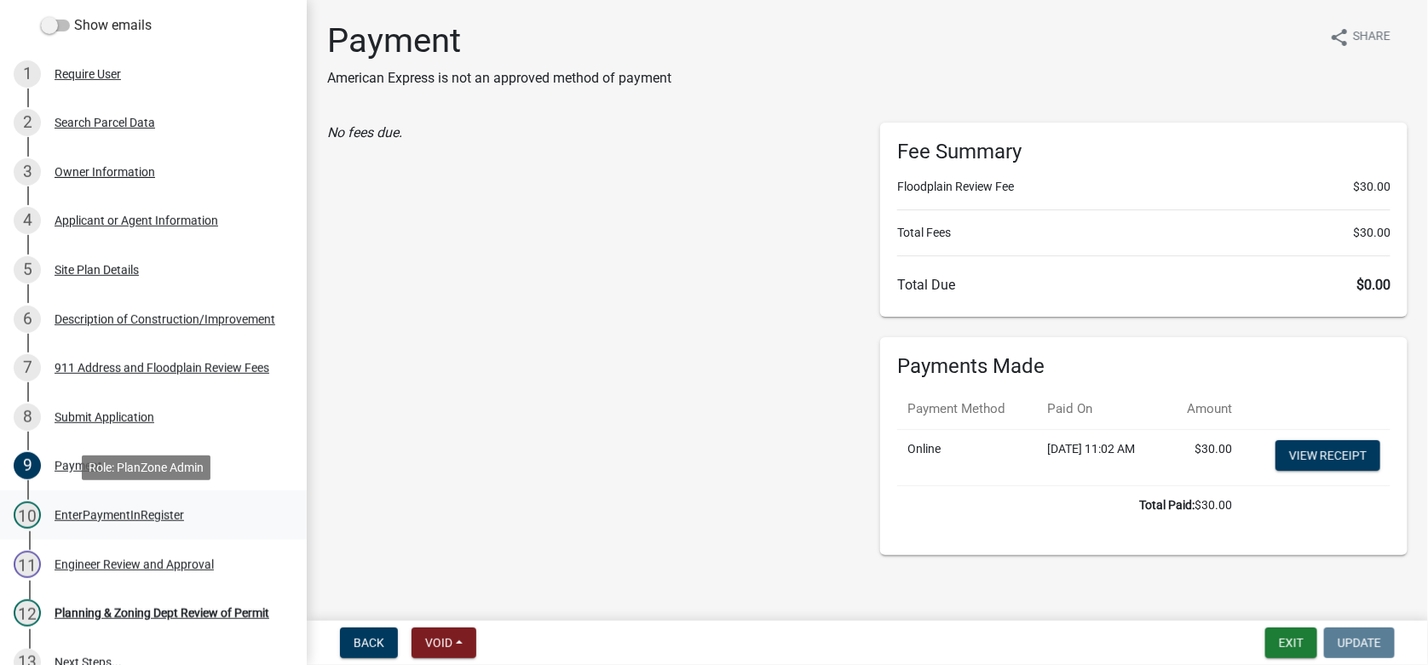
click at [90, 519] on div "EnterPaymentInRegister" at bounding box center [119, 515] width 129 height 12
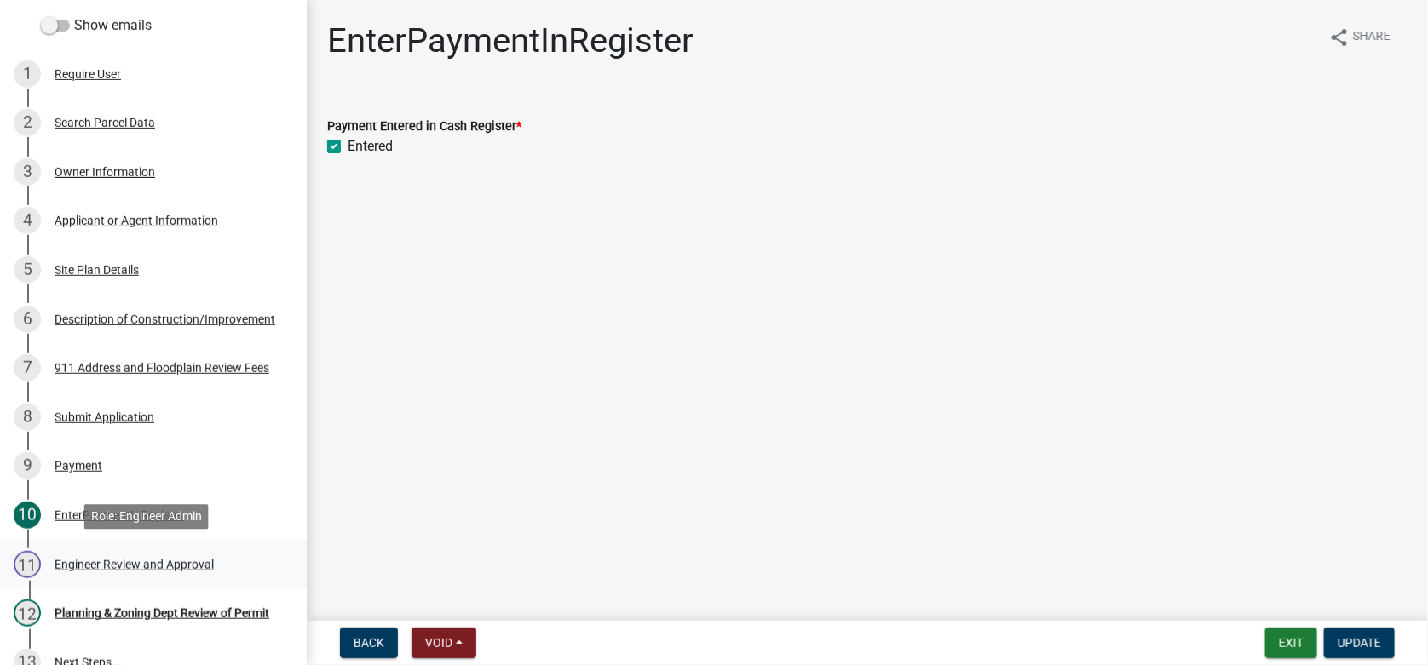
click at [101, 566] on div "Engineer Review and Approval" at bounding box center [134, 565] width 159 height 12
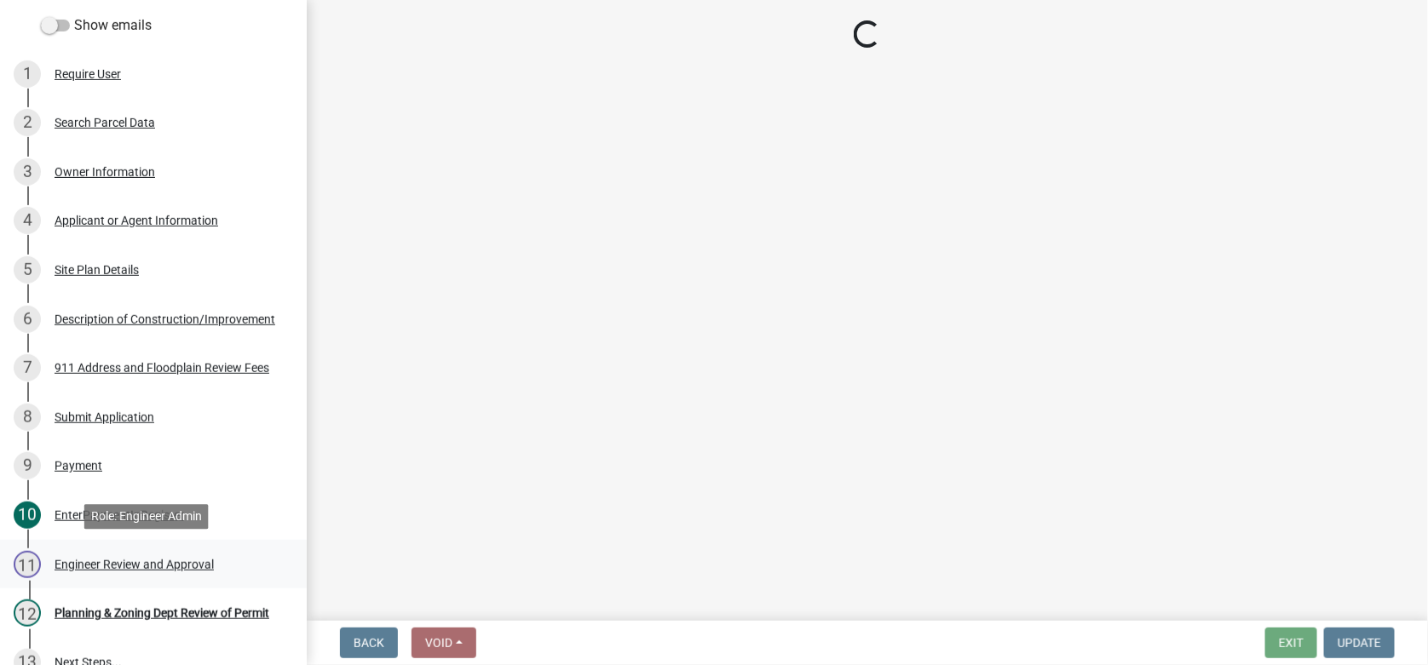
select select "c8fab294-969a-49d2-bb63-de64b900ebf2"
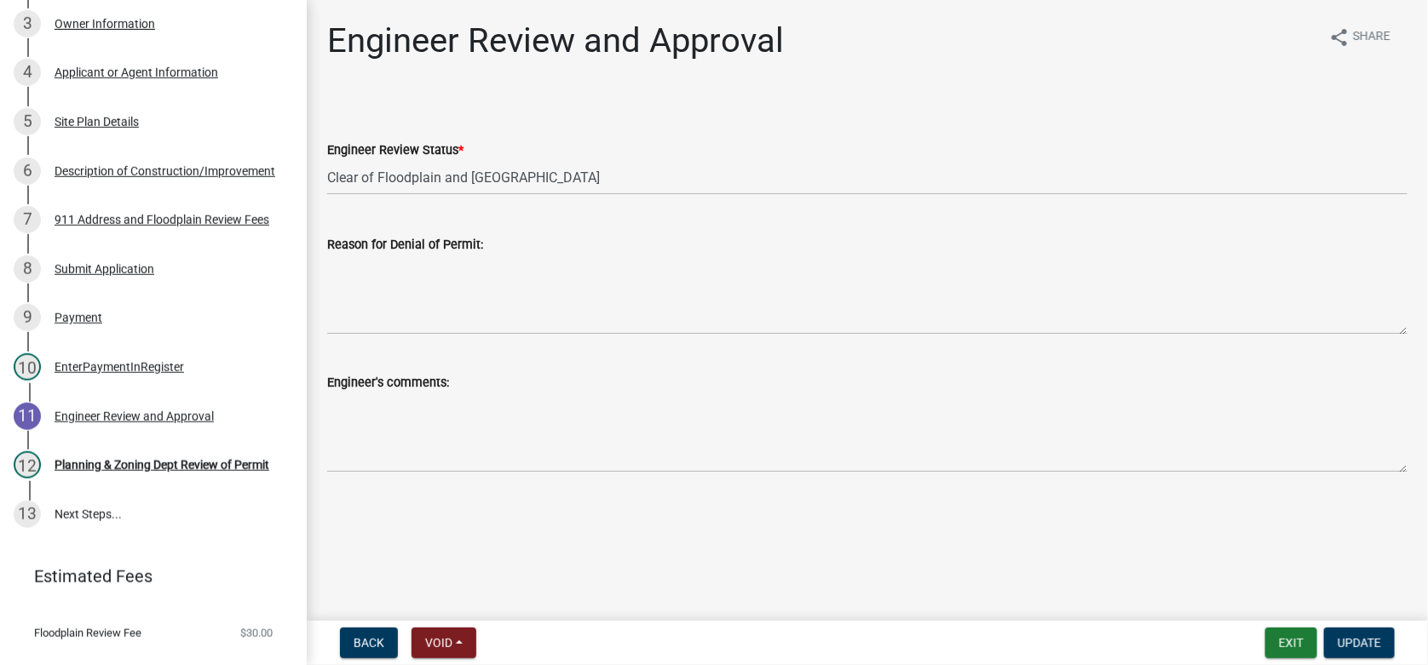
scroll to position [434, 0]
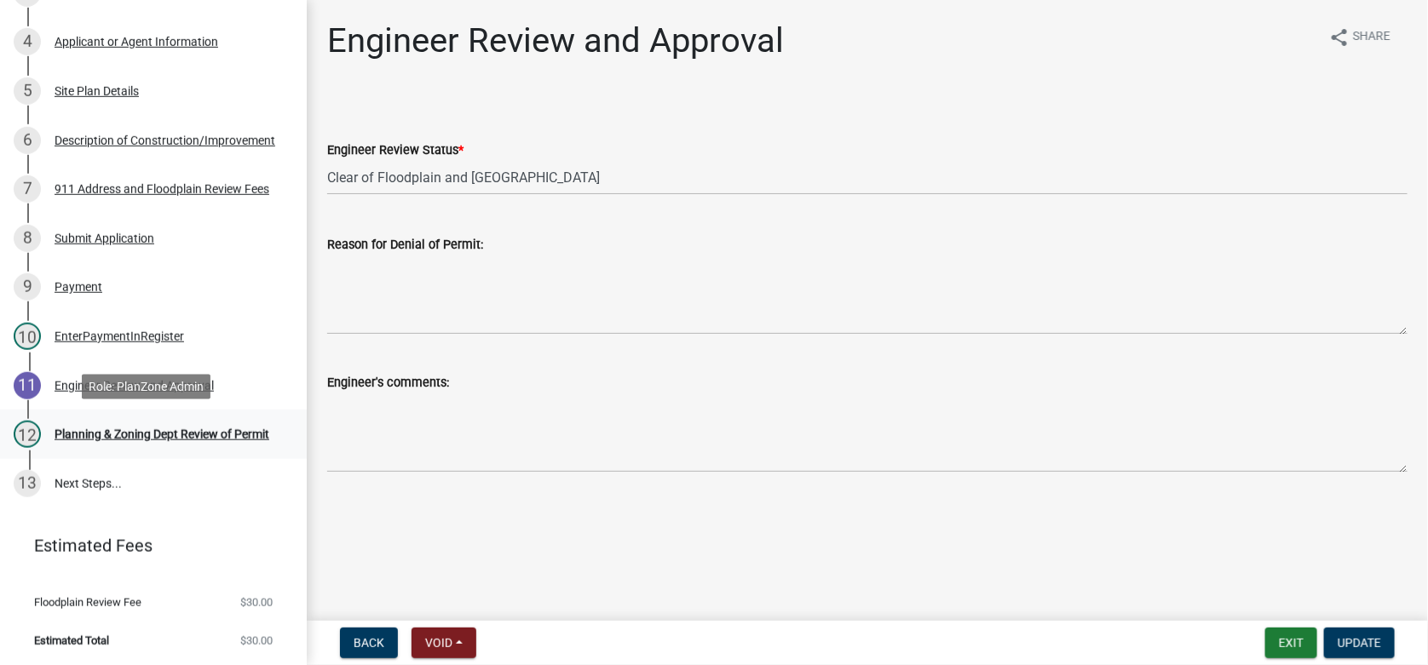
click at [92, 428] on div "Planning & Zoning Dept Review of Permit" at bounding box center [162, 434] width 215 height 12
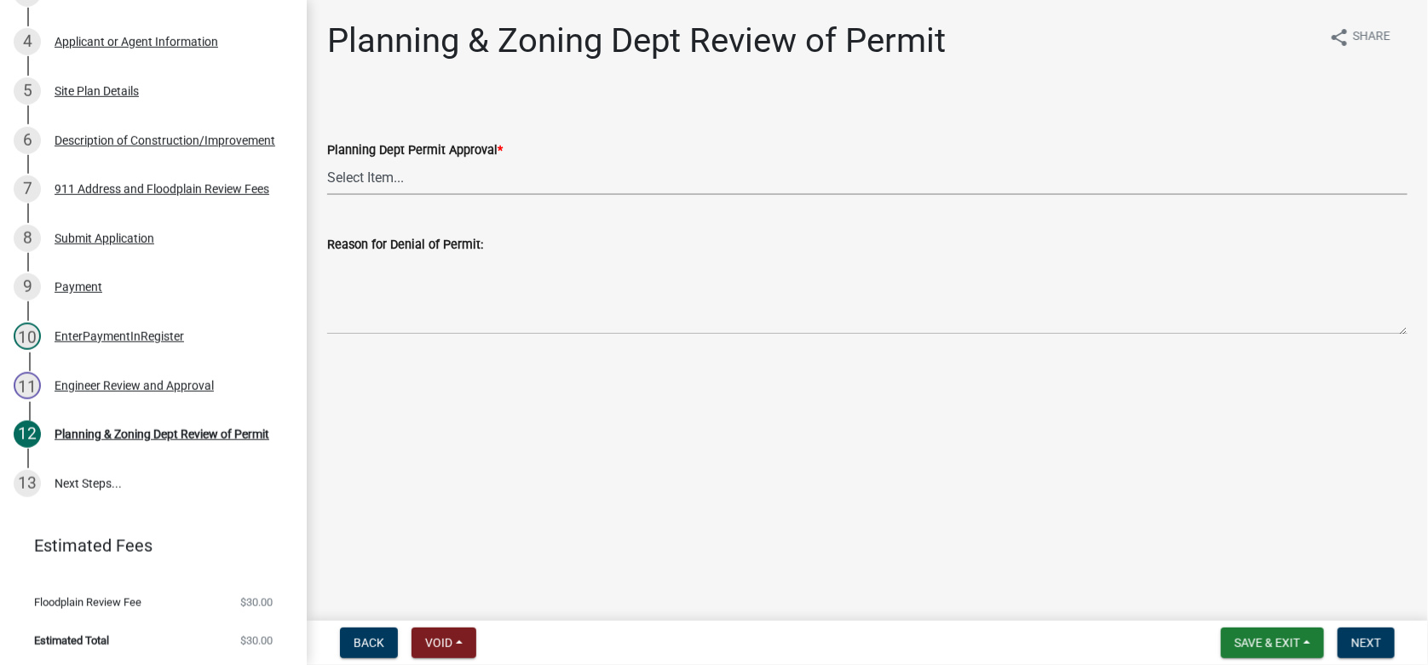
click at [368, 177] on select "Select Item... Approved Denied" at bounding box center [867, 177] width 1080 height 35
click at [327, 160] on select "Select Item... Approved Denied" at bounding box center [867, 177] width 1080 height 35
select select "af731b15-2d3b-4c38-ab14-1591d45aa0d8"
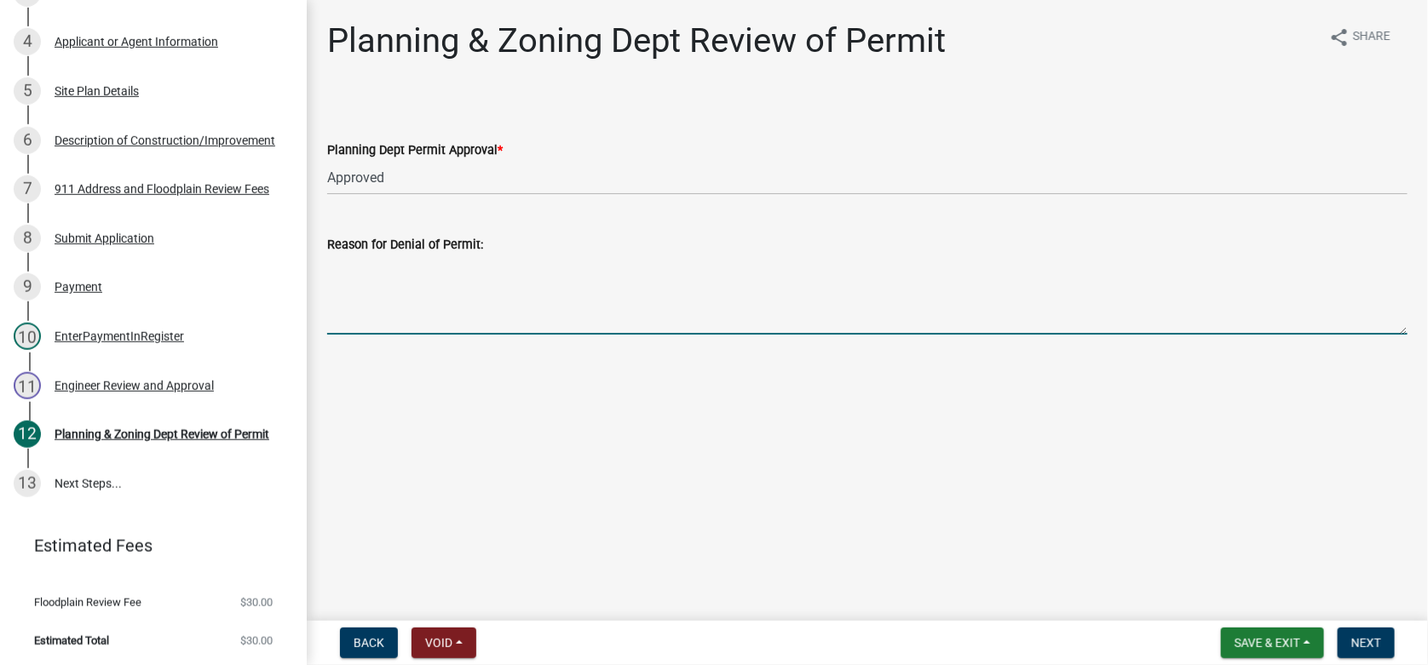
click at [404, 290] on textarea "Reason for Denial of Permit:" at bounding box center [867, 295] width 1080 height 80
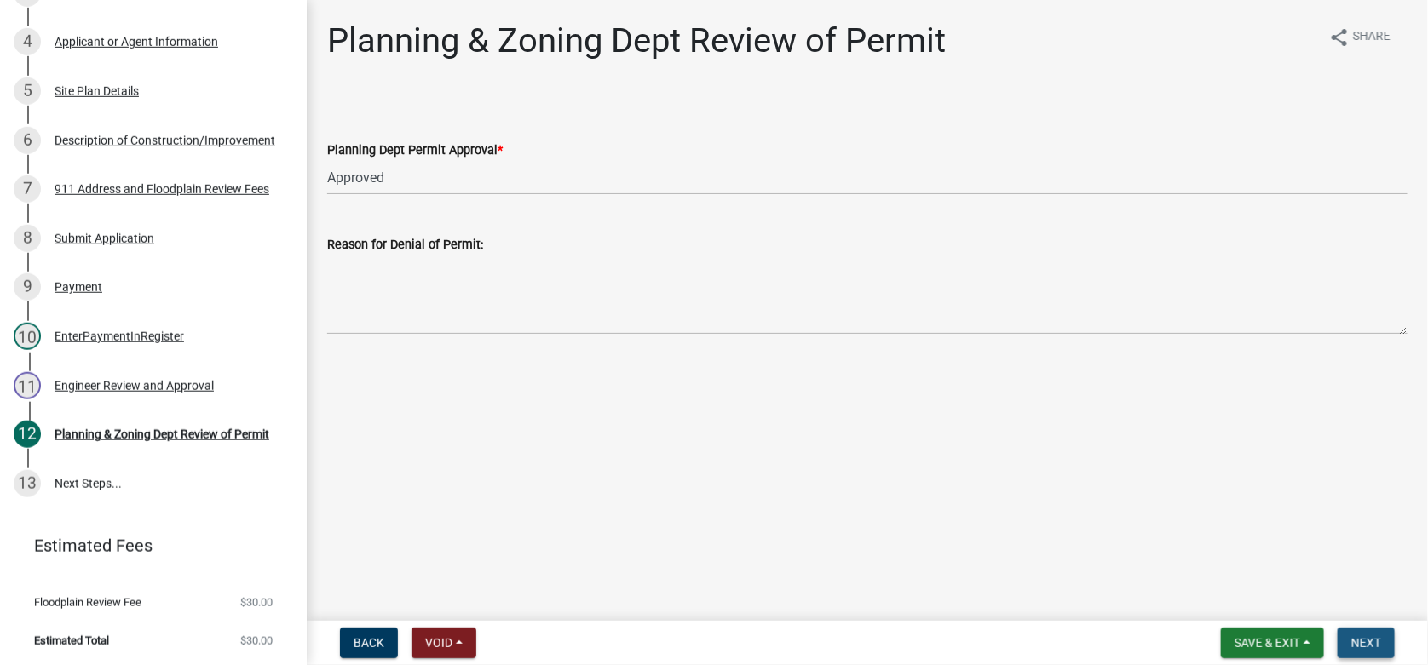
click at [1353, 646] on span "Next" at bounding box center [1366, 643] width 30 height 14
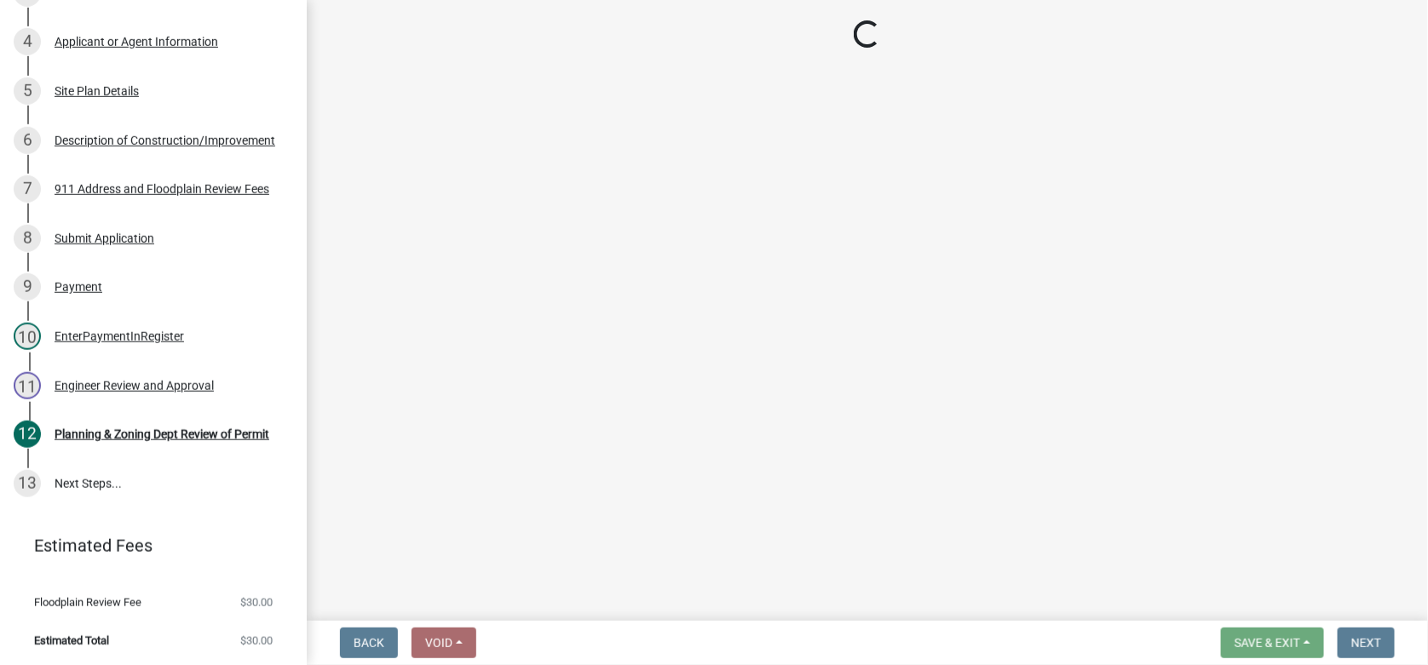
scroll to position [484, 0]
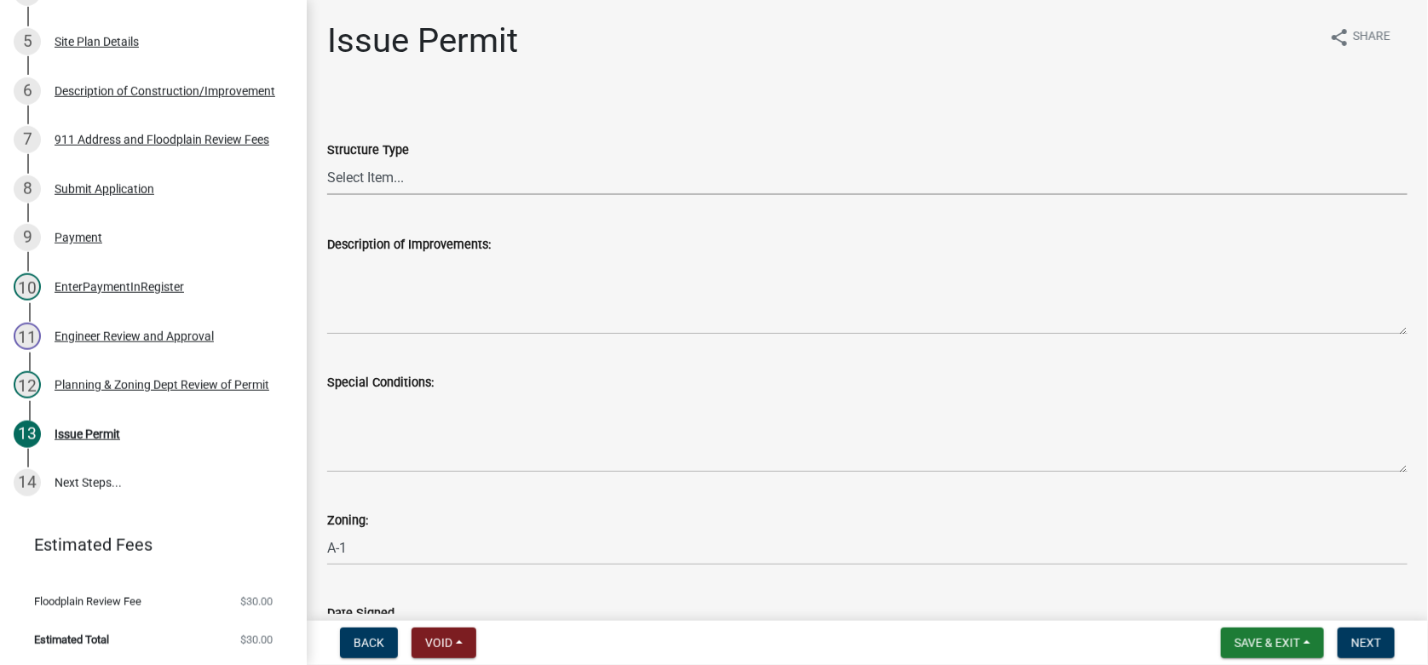
click at [370, 174] on select "Select Item... Principle Structure Accessory Structure Principle and Accessory …" at bounding box center [867, 177] width 1080 height 35
click at [327, 160] on select "Select Item... Principle Structure Accessory Structure Principle and Accessory …" at bounding box center [867, 177] width 1080 height 35
select select "f027af4f-9e9e-44f8-8568-cec35f811c78"
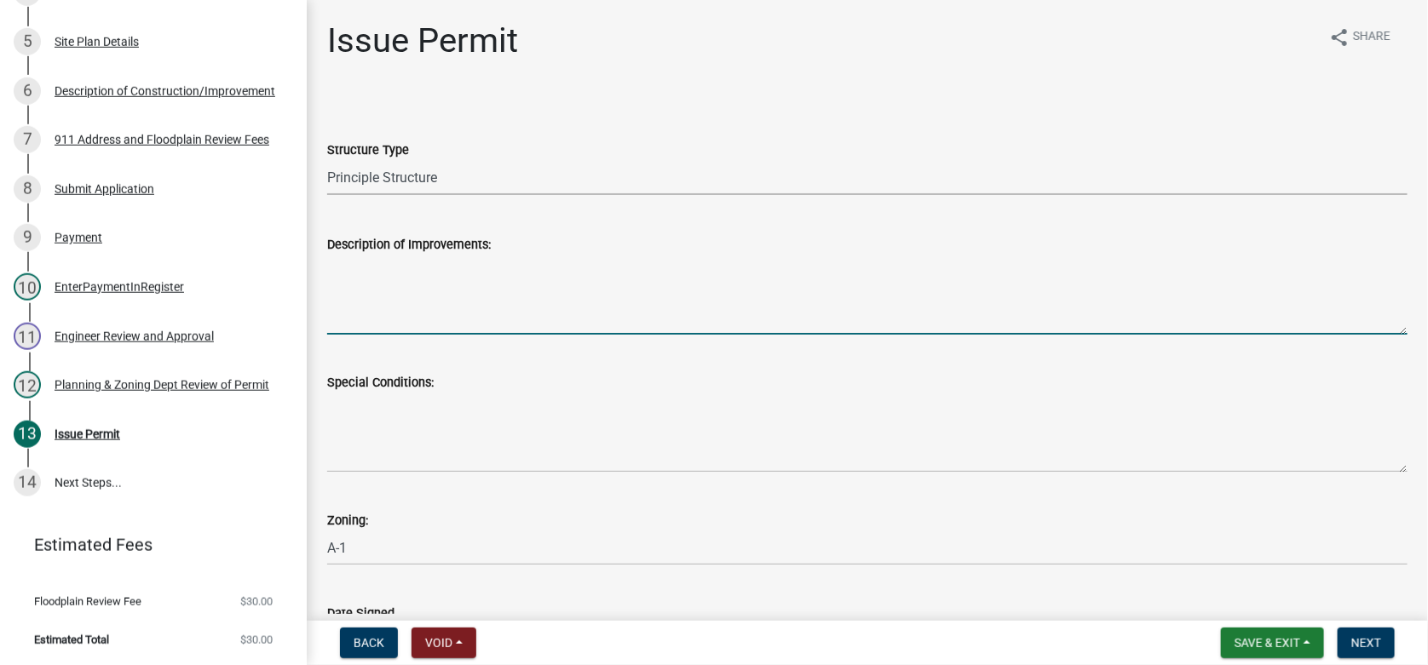
click at [373, 281] on textarea "Description of Improvements:" at bounding box center [867, 295] width 1080 height 80
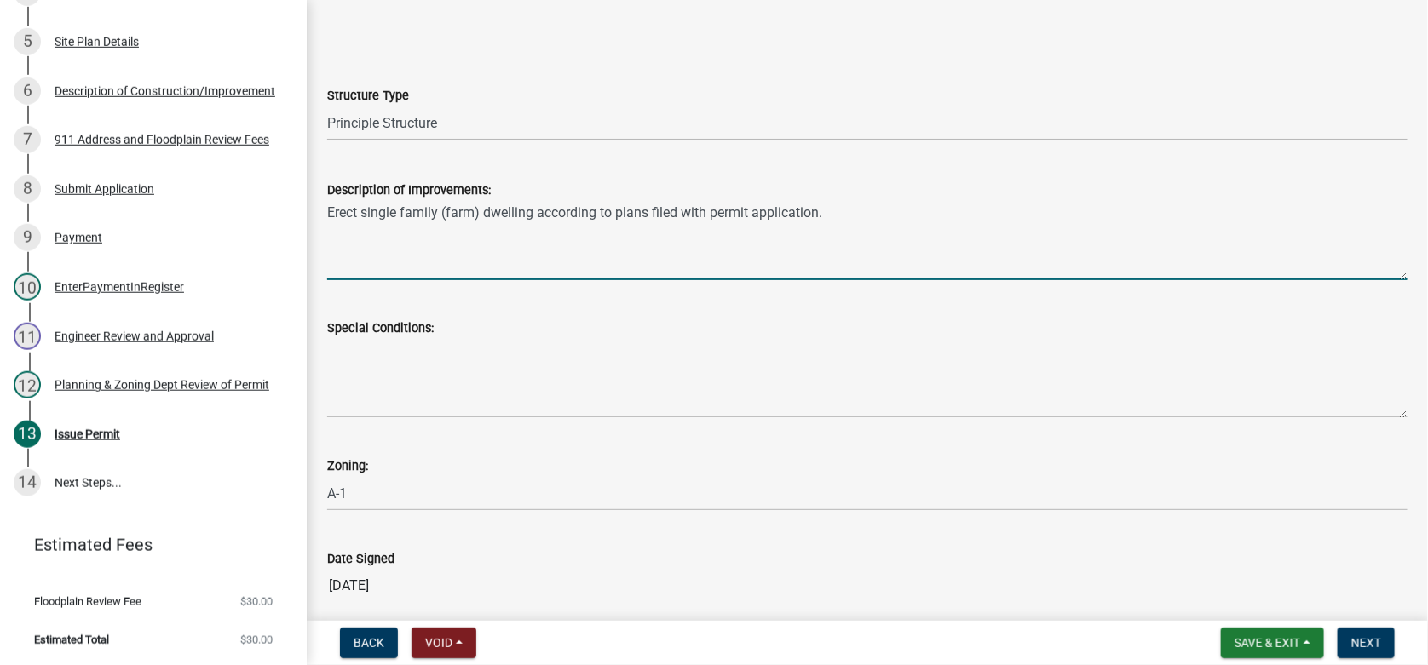
scroll to position [85, 0]
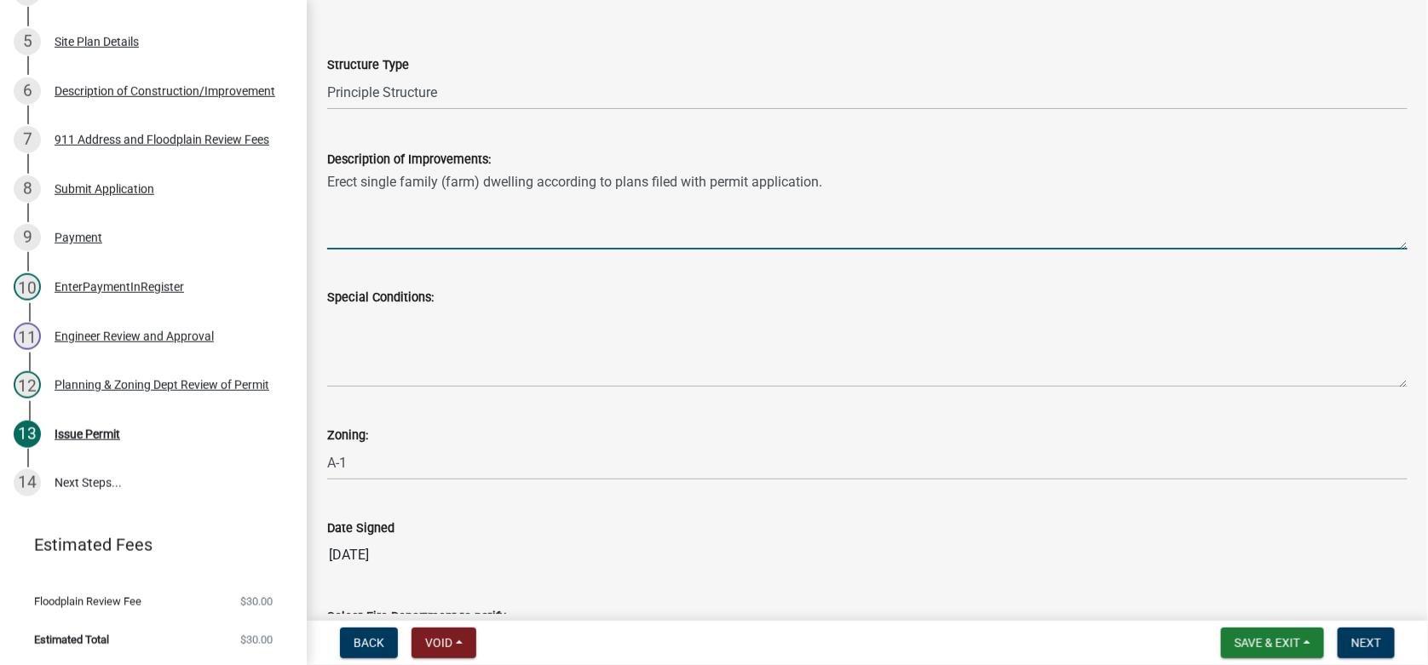
type textarea "Erect single family (farm) dwelling according to plans filed with permit applic…"
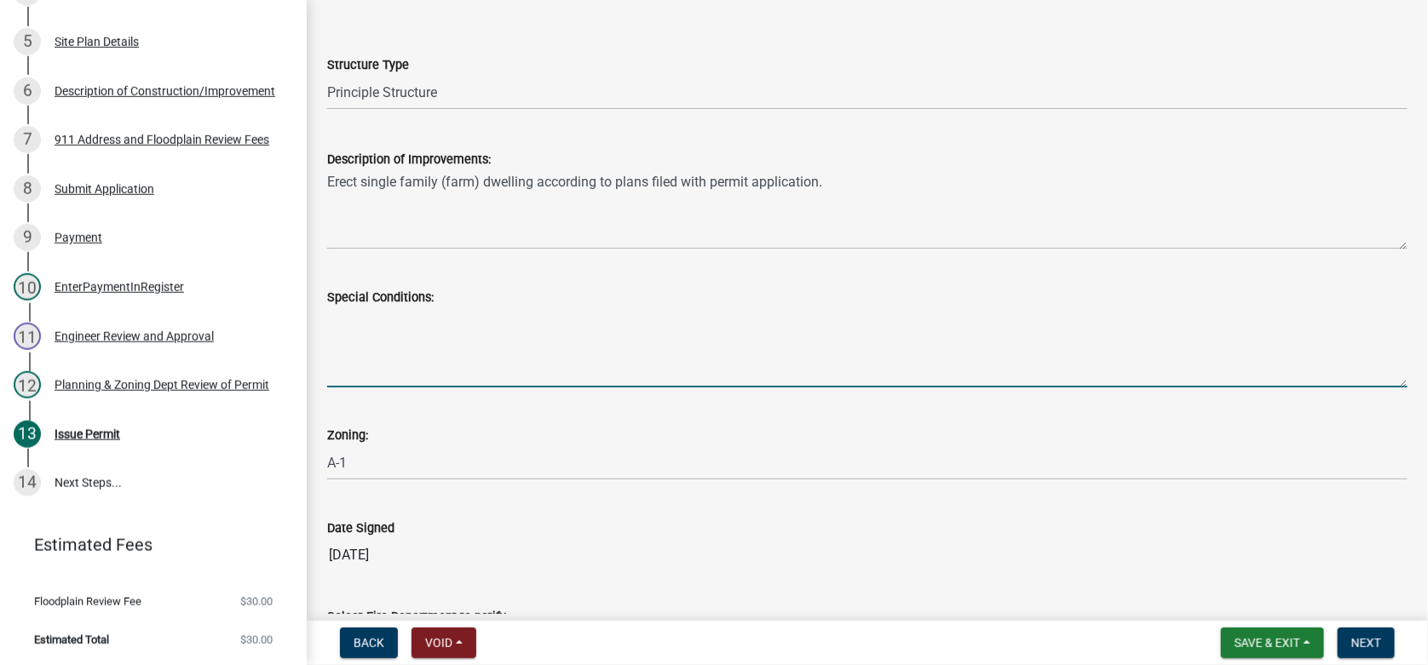
click at [368, 324] on textarea "Special Conditions:" at bounding box center [867, 347] width 1080 height 80
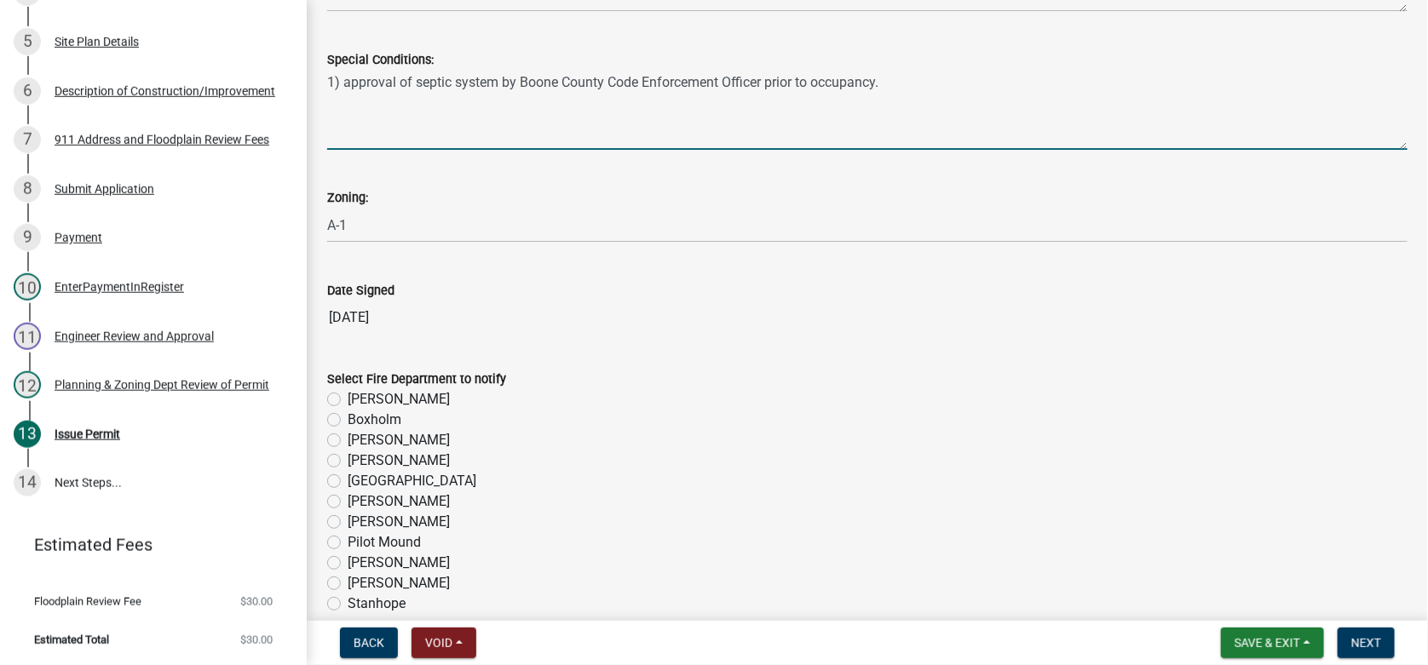
scroll to position [340, 0]
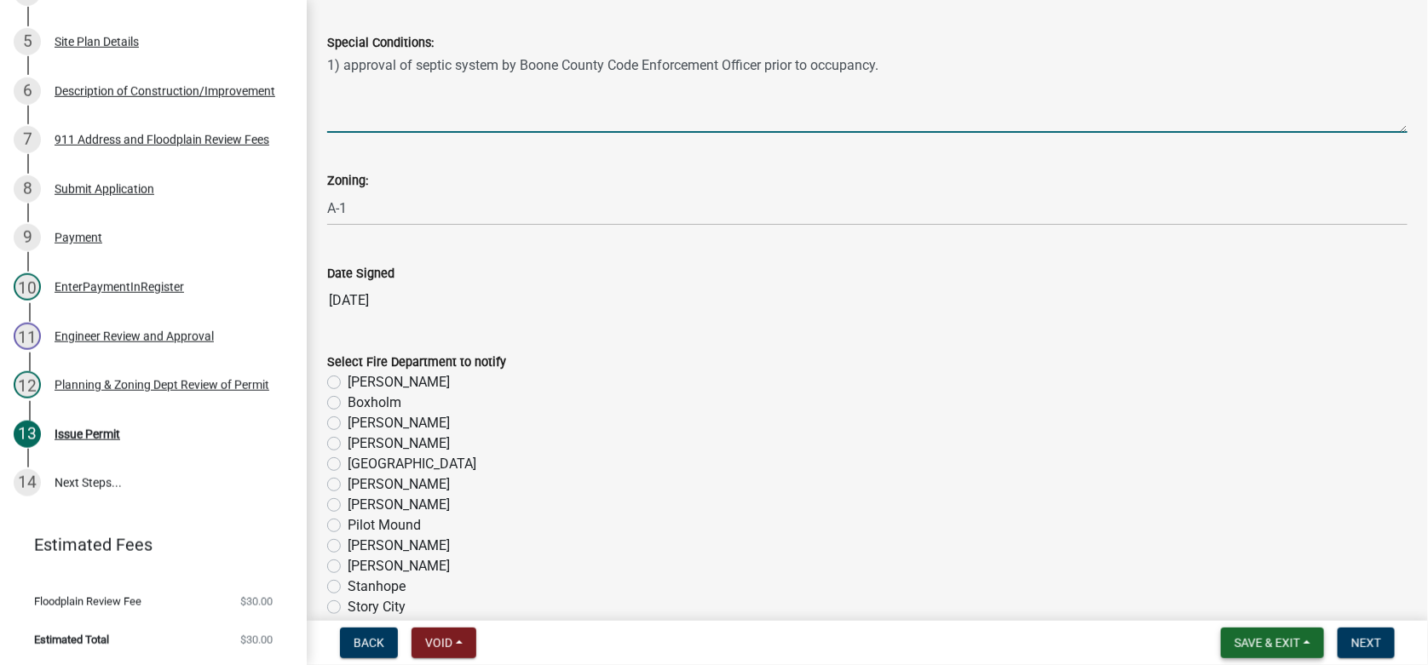
type textarea "1) approval of septic system by Boone County Code Enforcement Officer prior to …"
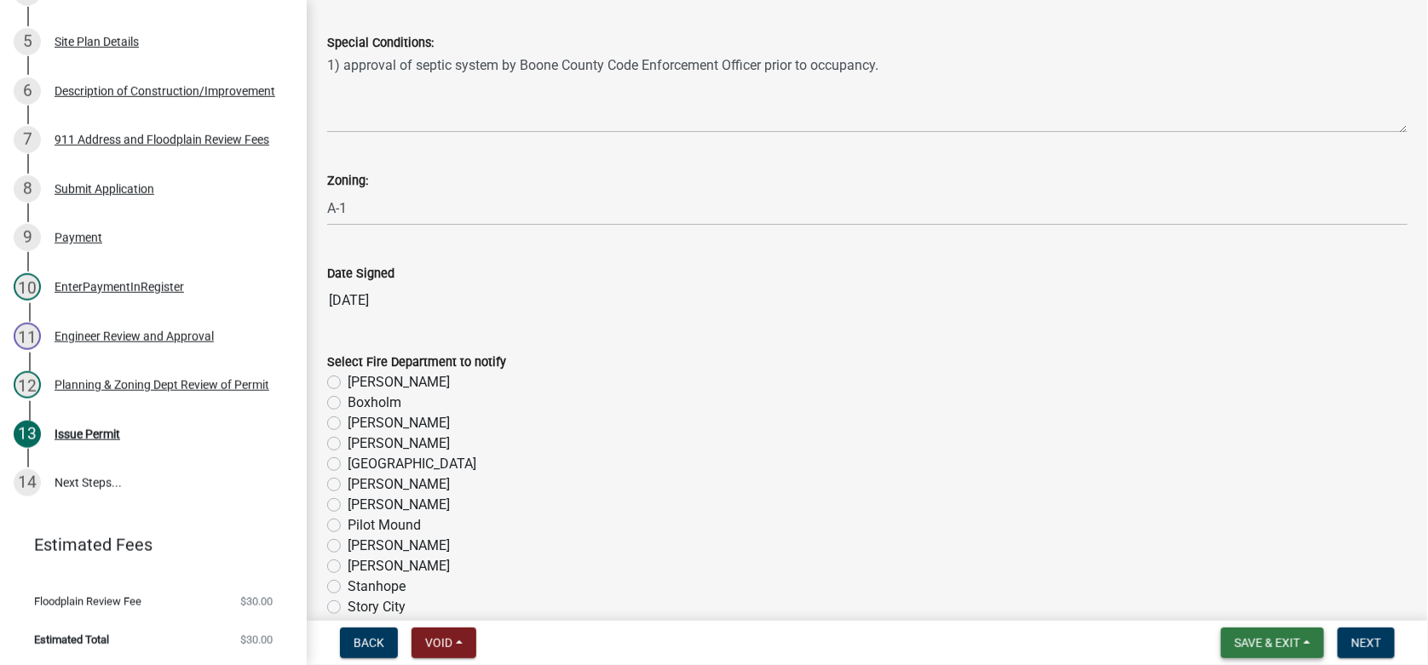
click at [1278, 646] on span "Save & Exit" at bounding box center [1267, 643] width 66 height 14
click at [1225, 561] on button "Save" at bounding box center [1255, 557] width 136 height 41
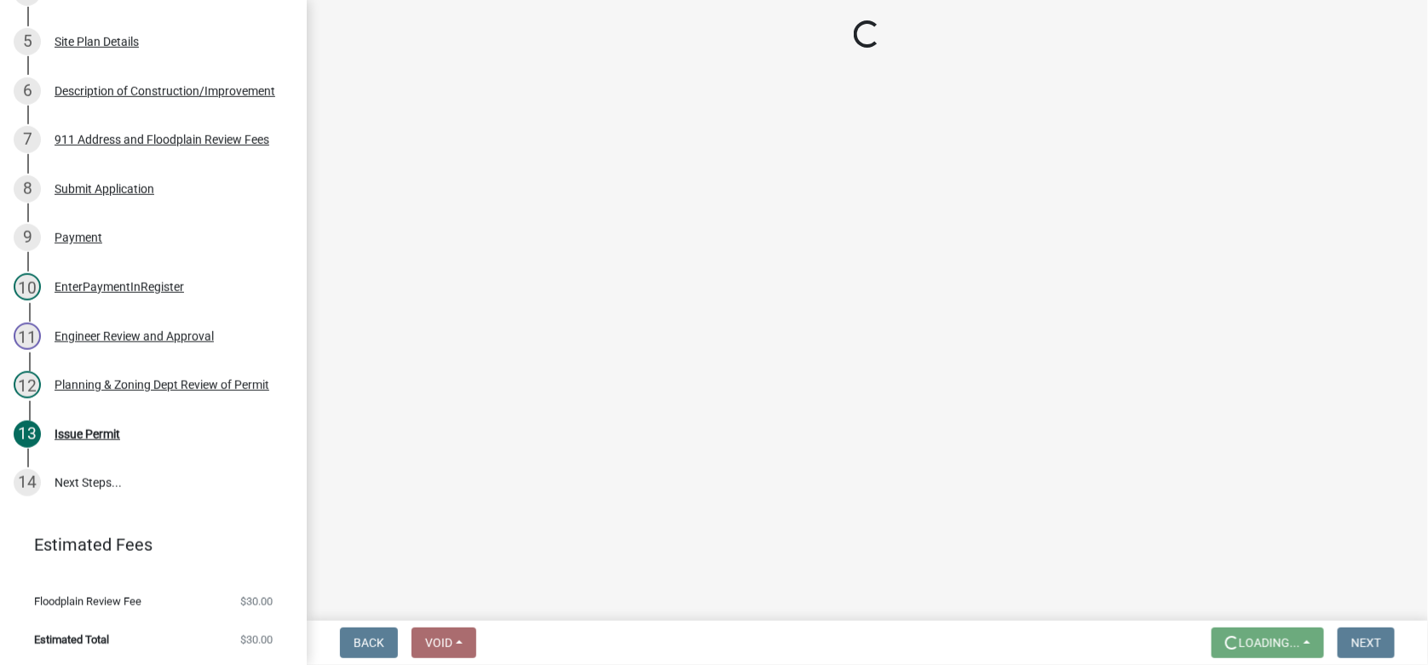
scroll to position [0, 0]
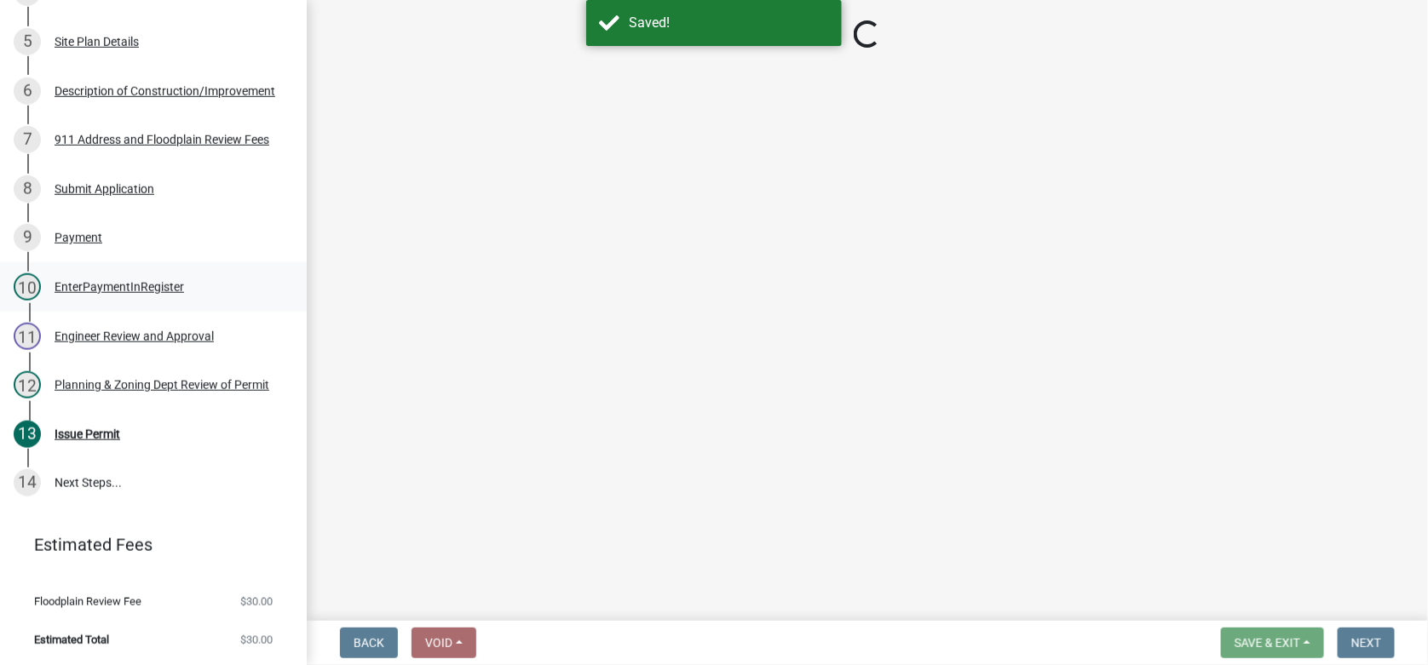
select select "f027af4f-9e9e-44f8-8568-cec35f811c78"
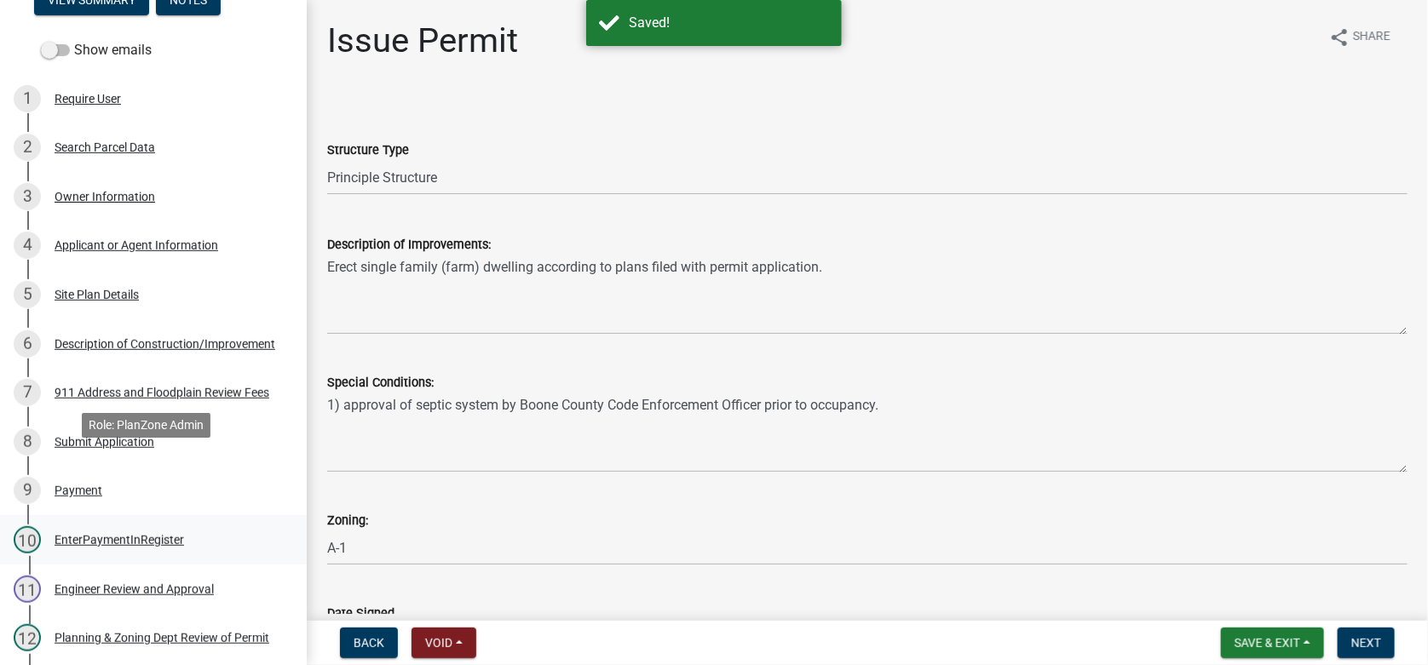
scroll to position [227, 0]
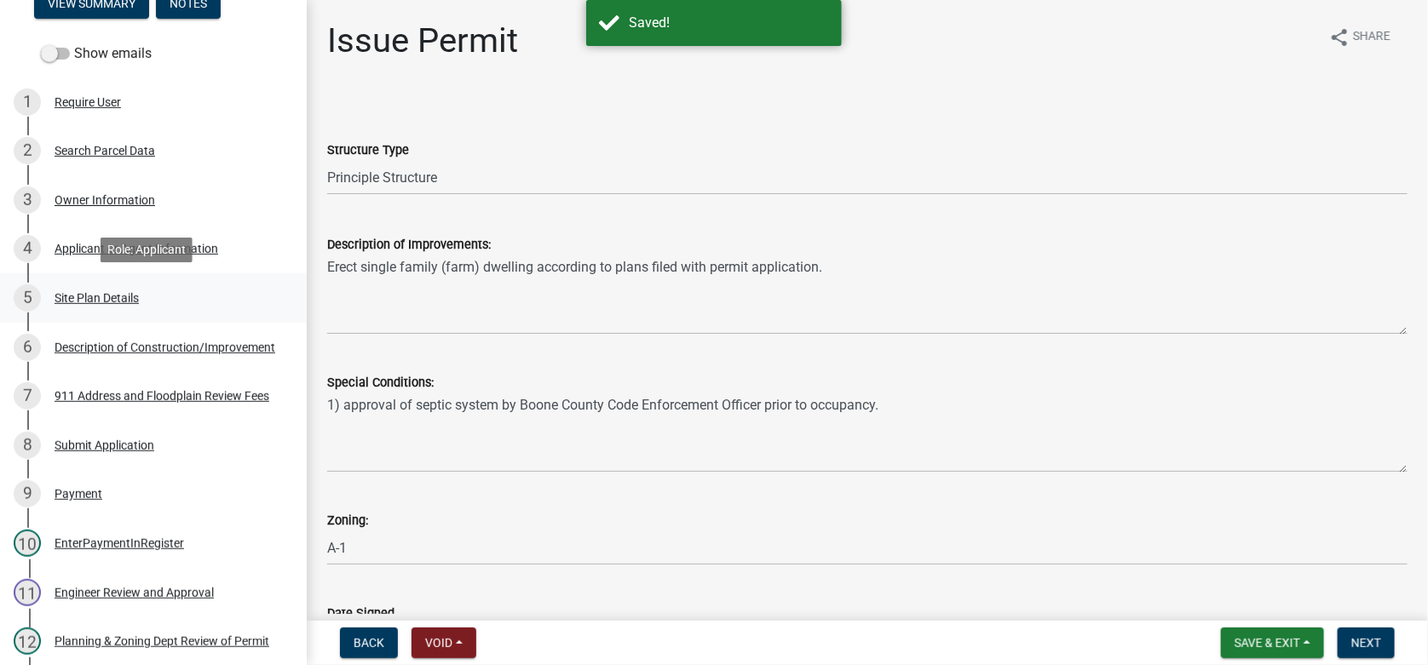
click at [155, 306] on div "5 Site Plan Details" at bounding box center [147, 297] width 266 height 27
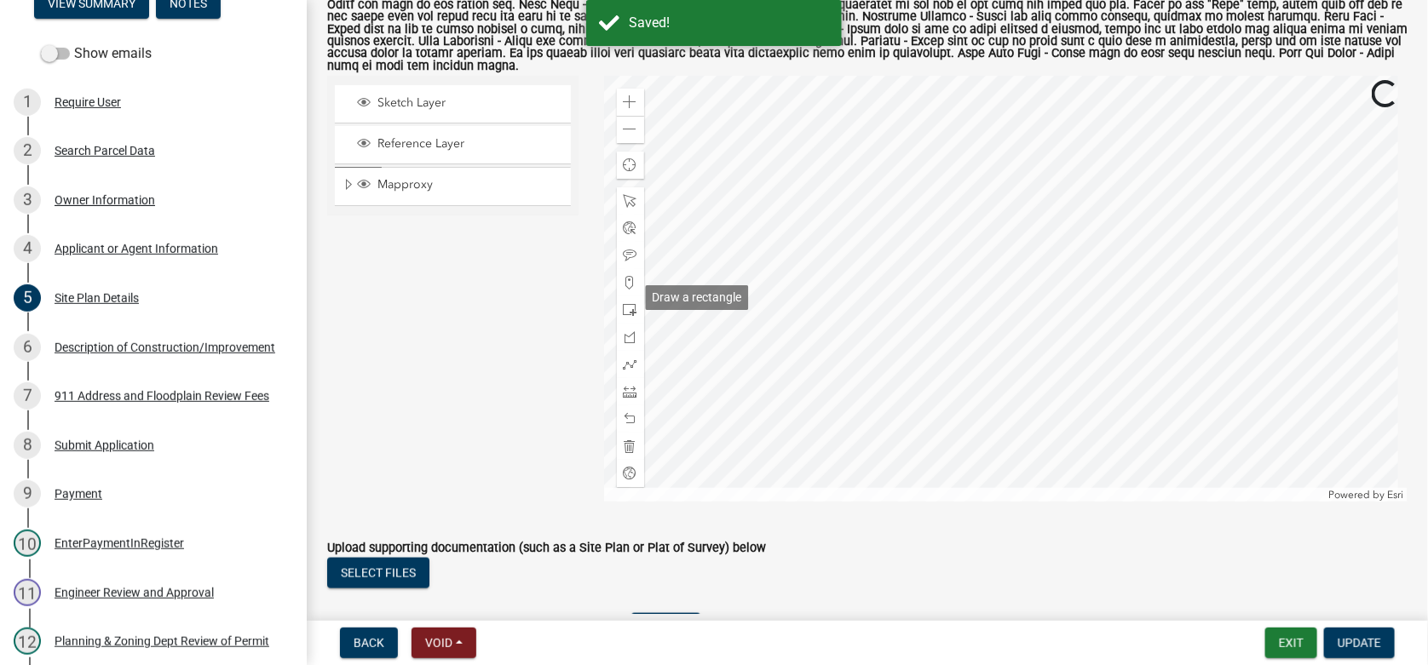
scroll to position [766, 0]
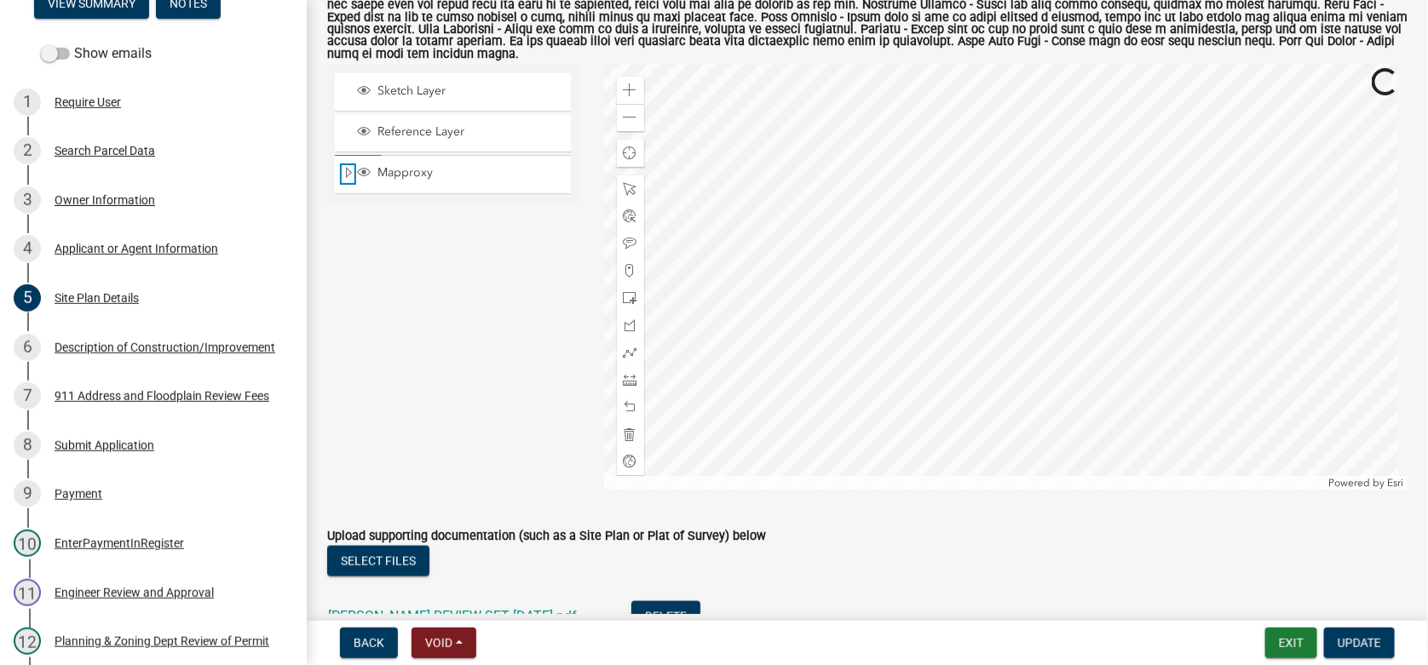
click at [350, 165] on span "Expand" at bounding box center [349, 173] width 14 height 16
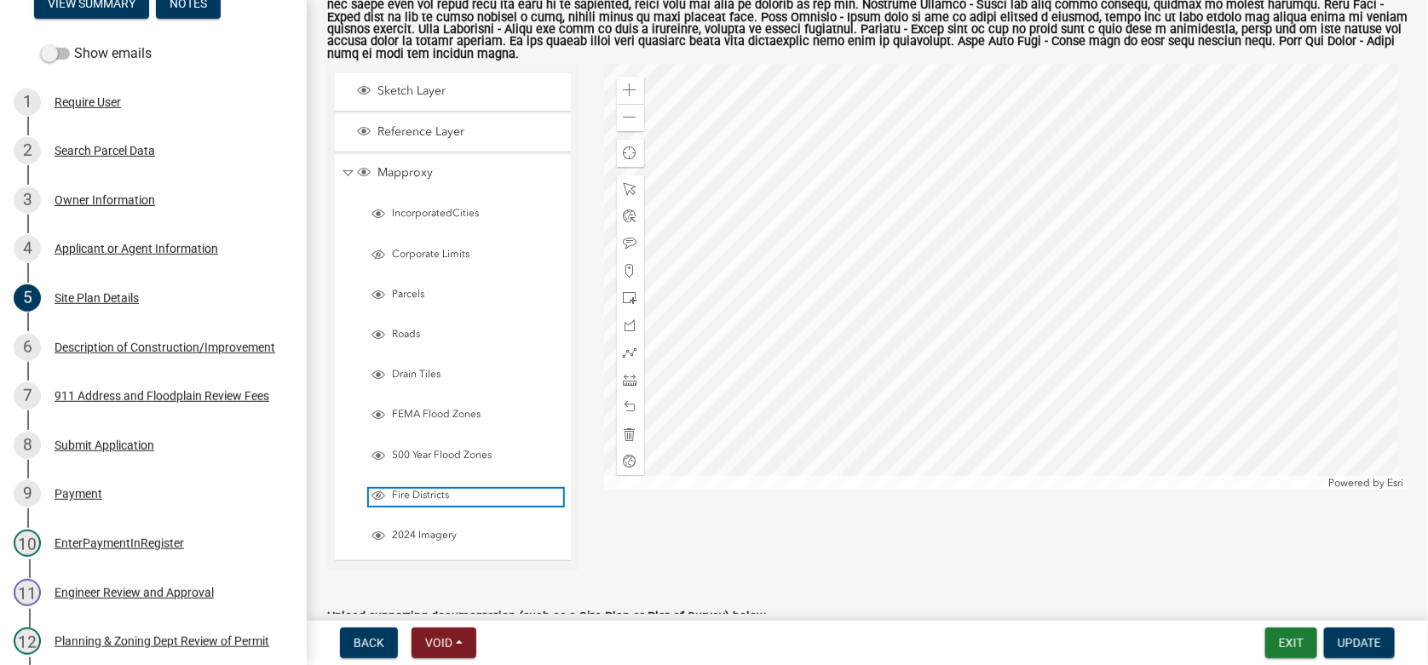
click at [400, 489] on span "Fire Districts" at bounding box center [475, 496] width 175 height 14
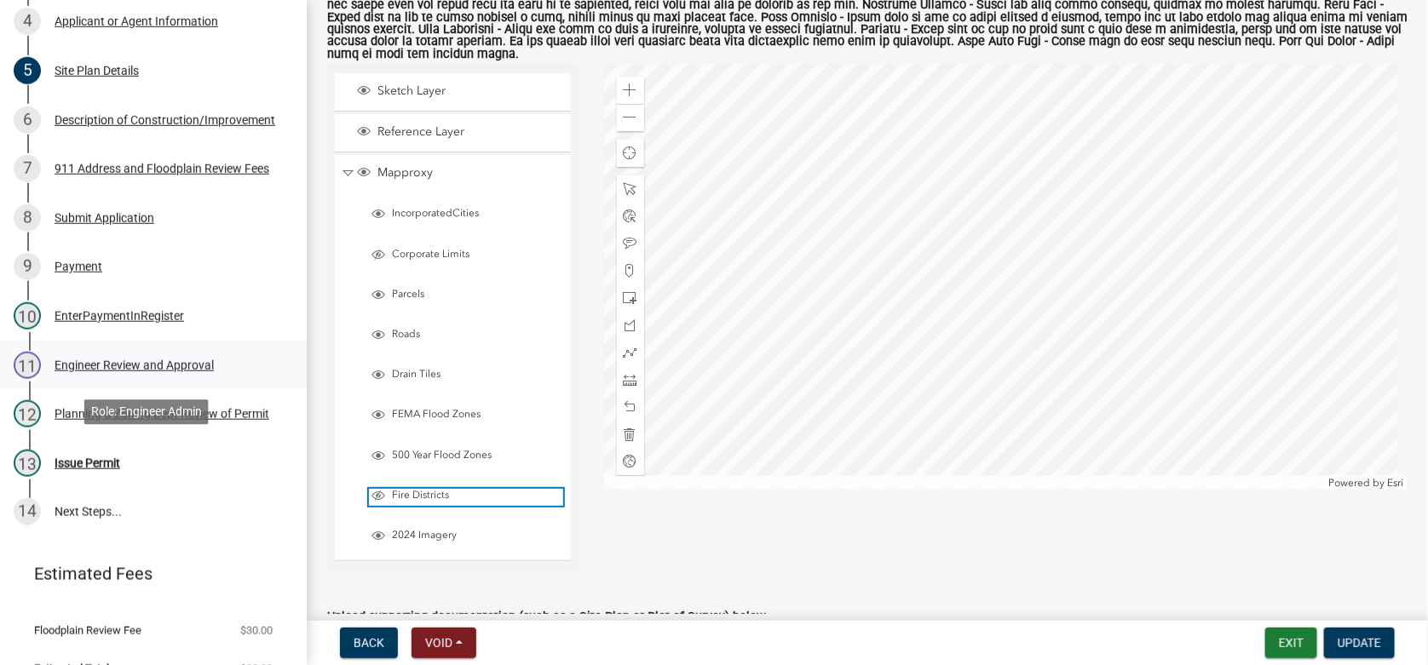
scroll to position [484, 0]
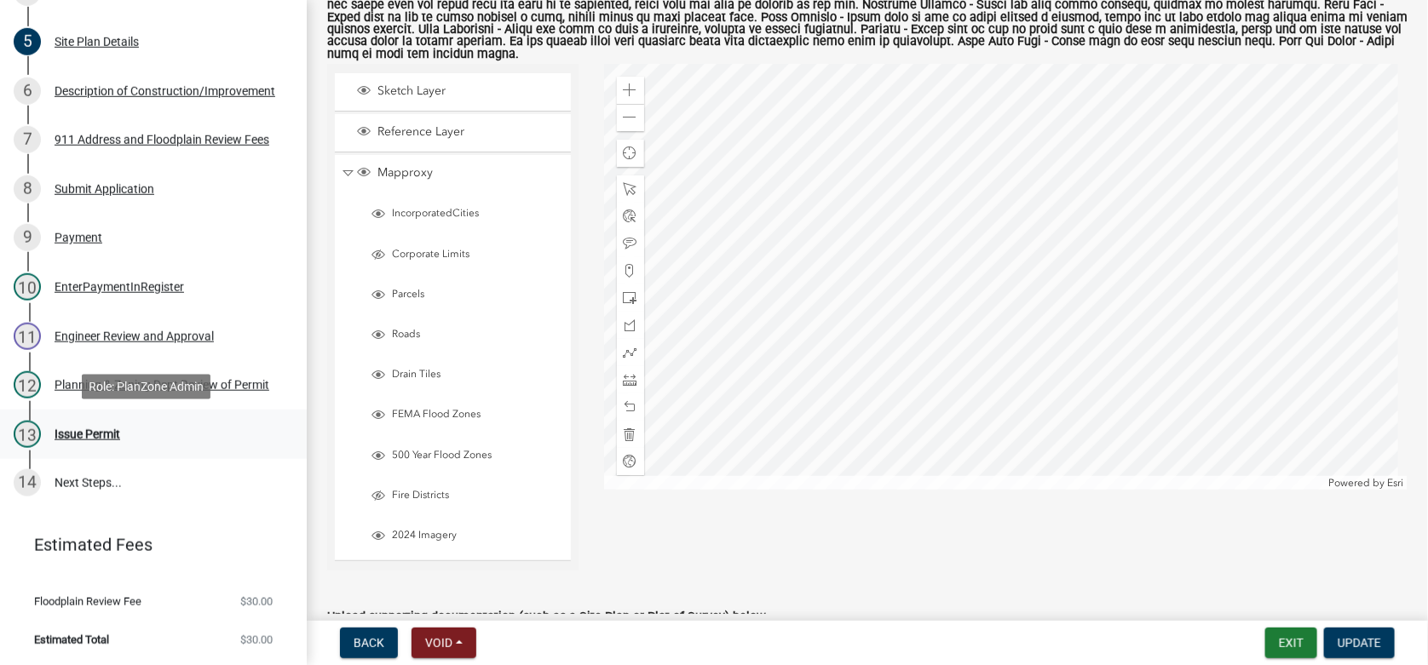
click at [83, 428] on div "Issue Permit" at bounding box center [88, 434] width 66 height 12
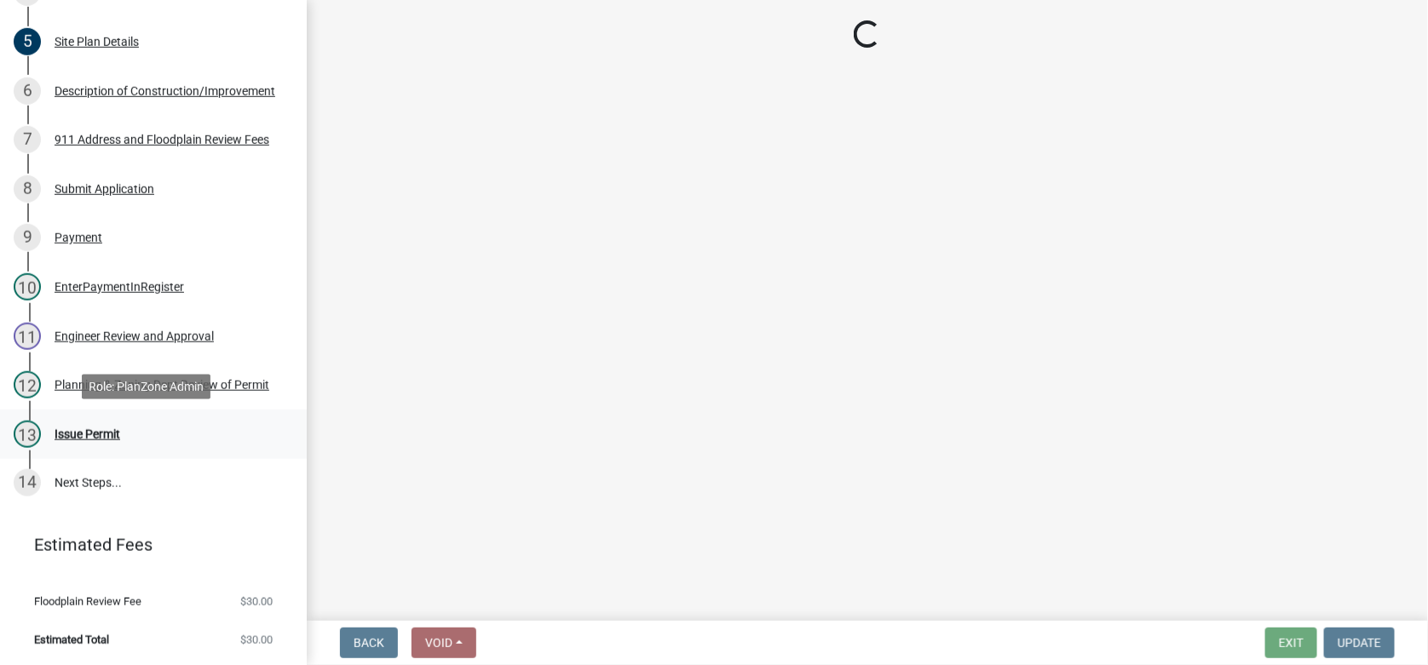
scroll to position [0, 0]
select select "f027af4f-9e9e-44f8-8568-cec35f811c78"
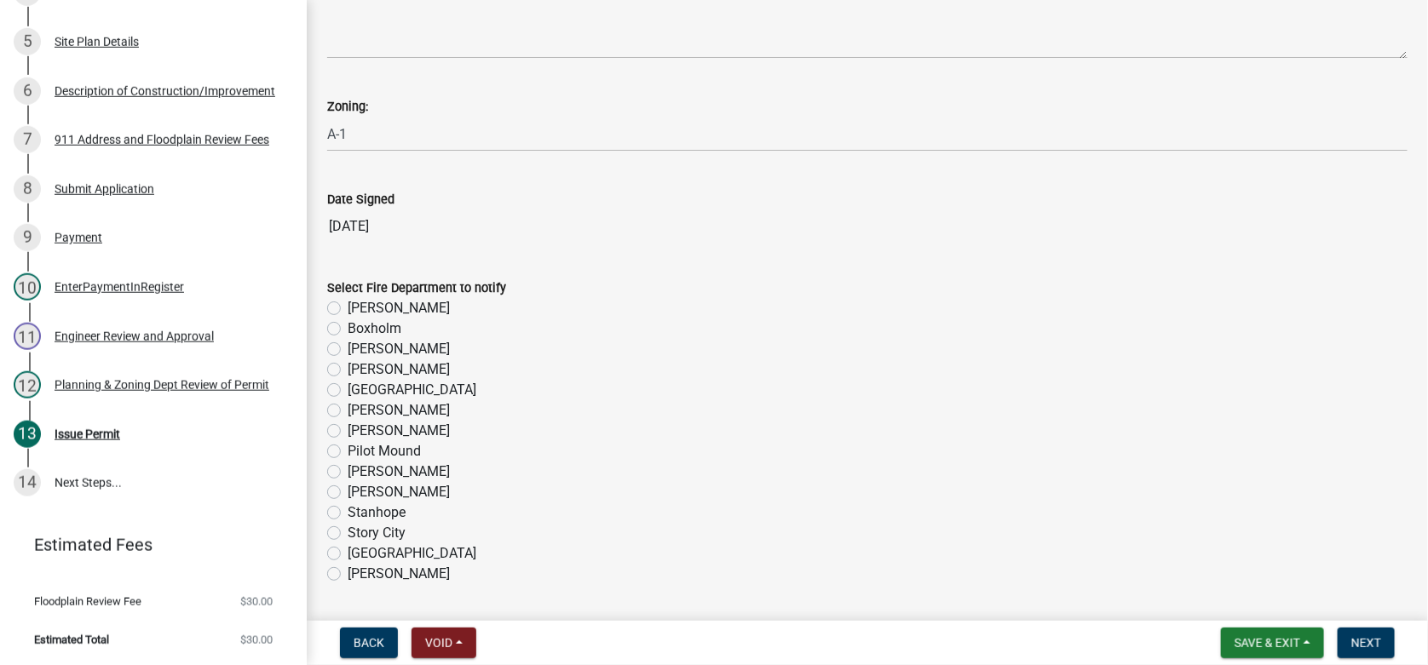
scroll to position [465, 0]
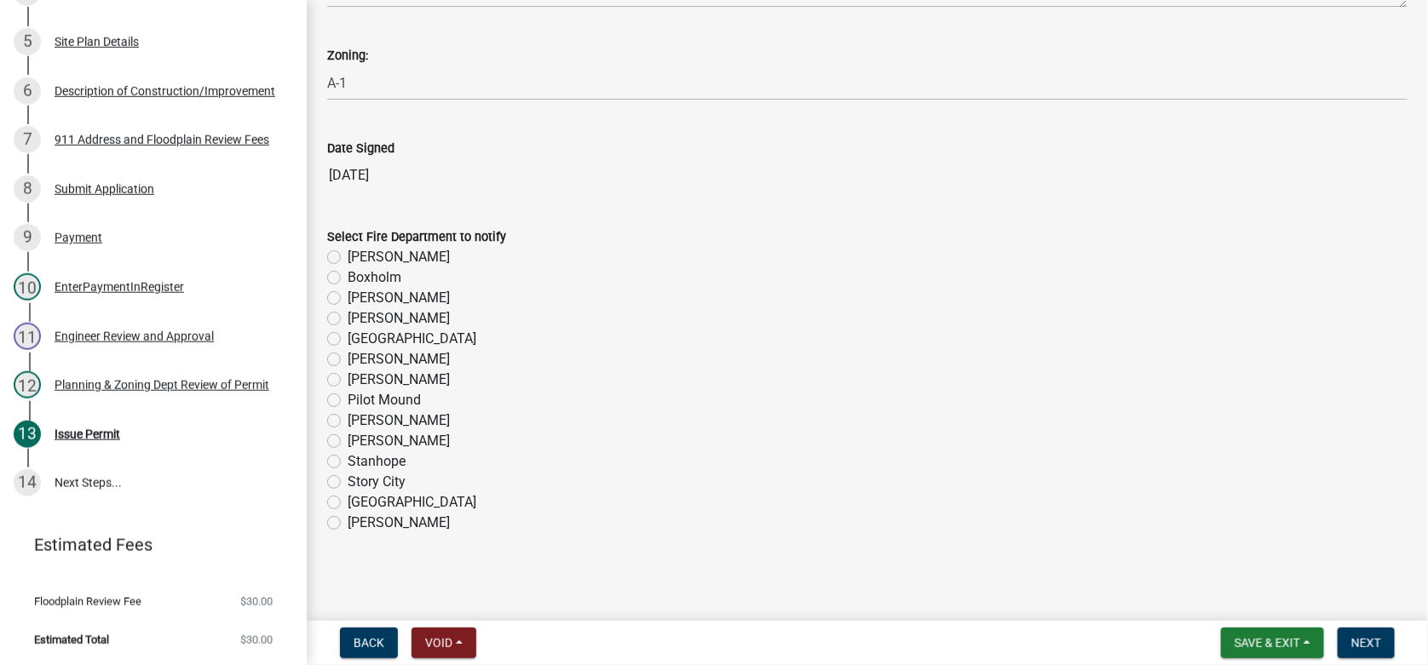
click at [348, 358] on label "[PERSON_NAME]" at bounding box center [399, 359] width 102 height 20
click at [348, 358] on input "[PERSON_NAME]" at bounding box center [353, 354] width 11 height 11
radio input "true"
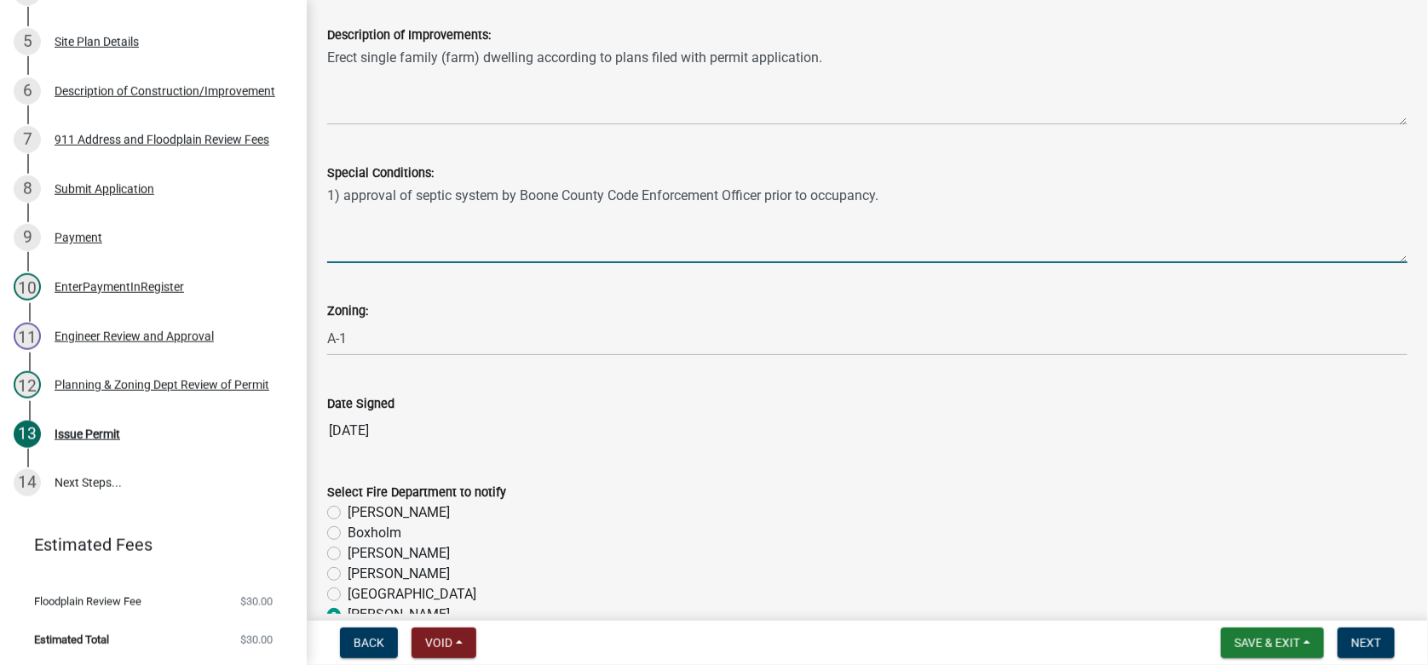
click at [928, 200] on textarea "1) approval of septic system by Boone County Code Enforcement Officer prior to …" at bounding box center [867, 223] width 1080 height 80
click at [336, 223] on textarea "1) approval of septic system by Boone County Code Enforcement Officer prior to …" at bounding box center [867, 223] width 1080 height 80
click at [894, 193] on textarea "1) approval of septic system by Boone County Code Enforcement Officer prior to …" at bounding box center [867, 223] width 1080 height 80
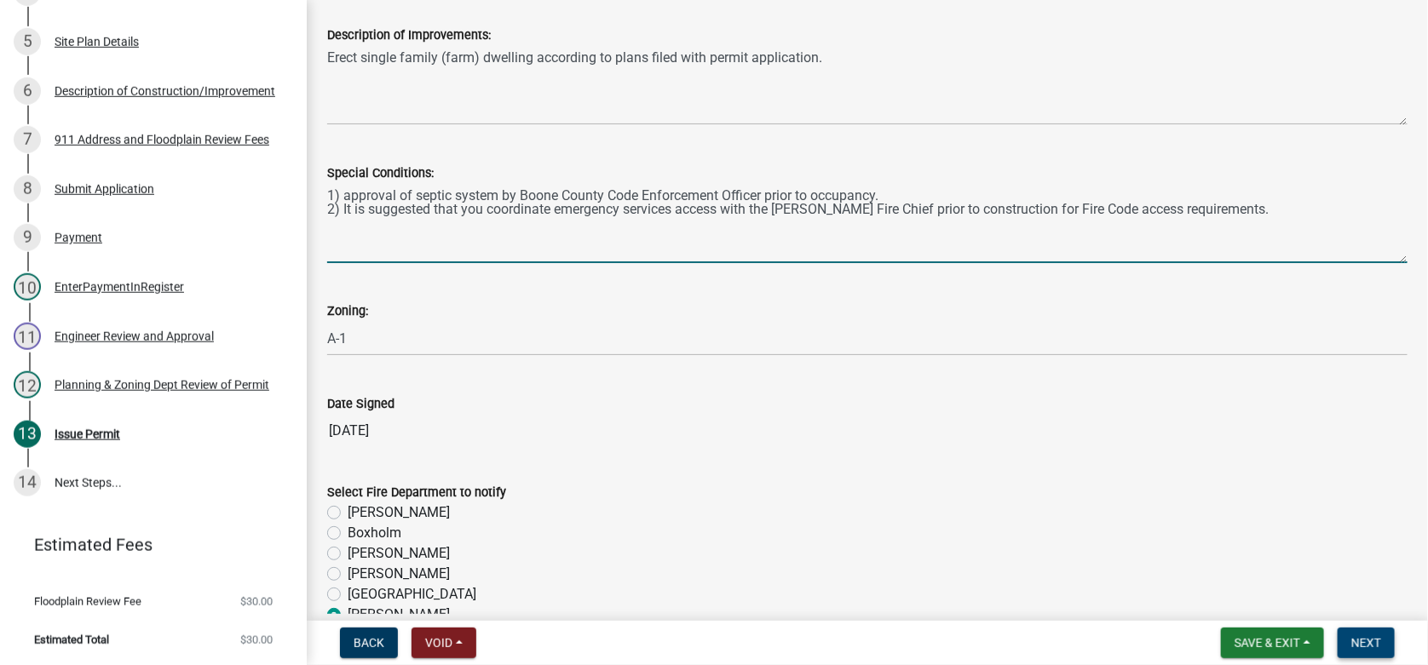
type textarea "1) approval of septic system by Boone County Code Enforcement Officer prior to …"
click at [1371, 645] on span "Next" at bounding box center [1366, 643] width 30 height 14
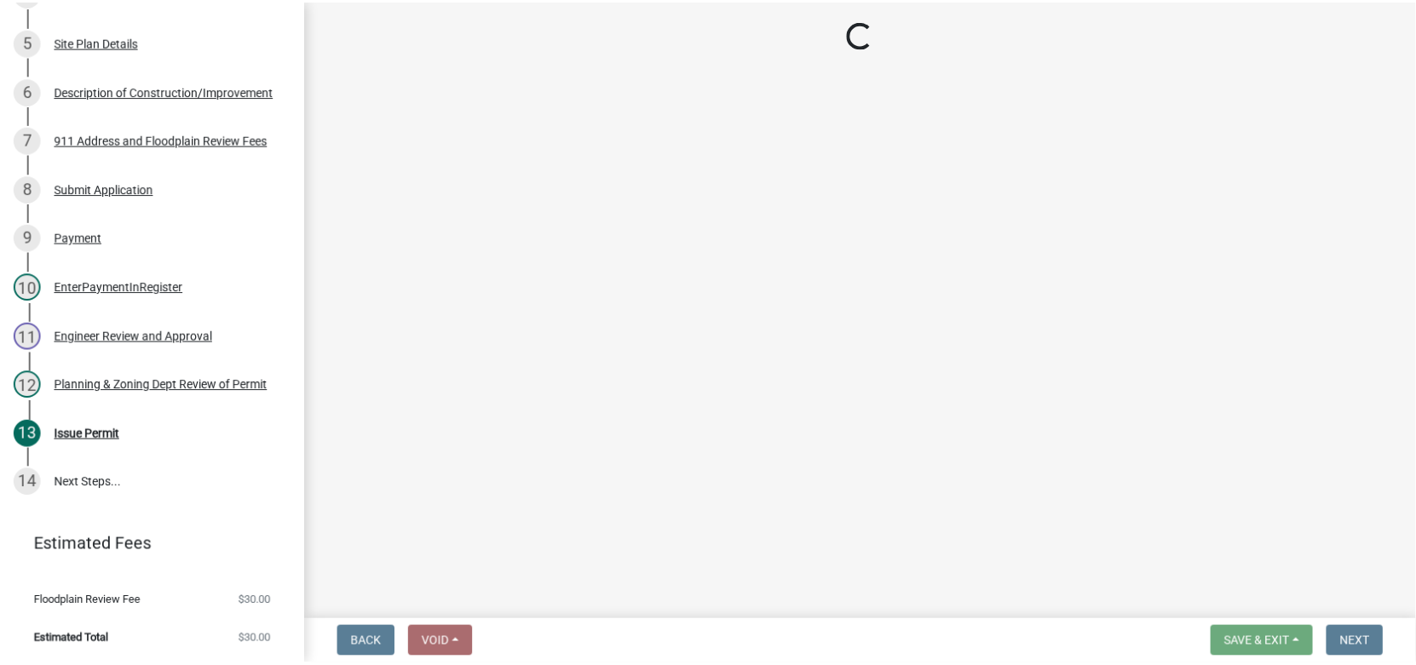
scroll to position [582, 0]
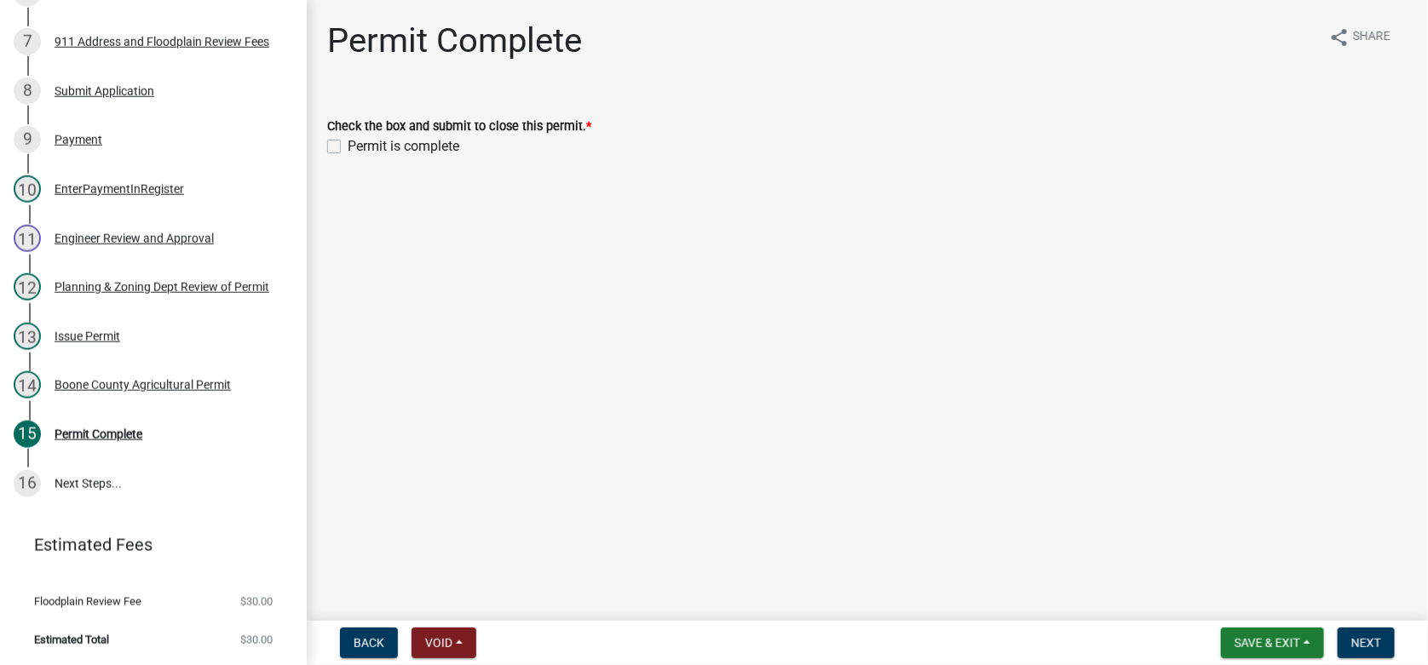
click at [348, 143] on label "Permit is complete" at bounding box center [404, 146] width 112 height 20
click at [348, 143] on input "Permit is complete" at bounding box center [353, 141] width 11 height 11
checkbox input "true"
click at [1377, 643] on span "Next" at bounding box center [1366, 643] width 30 height 14
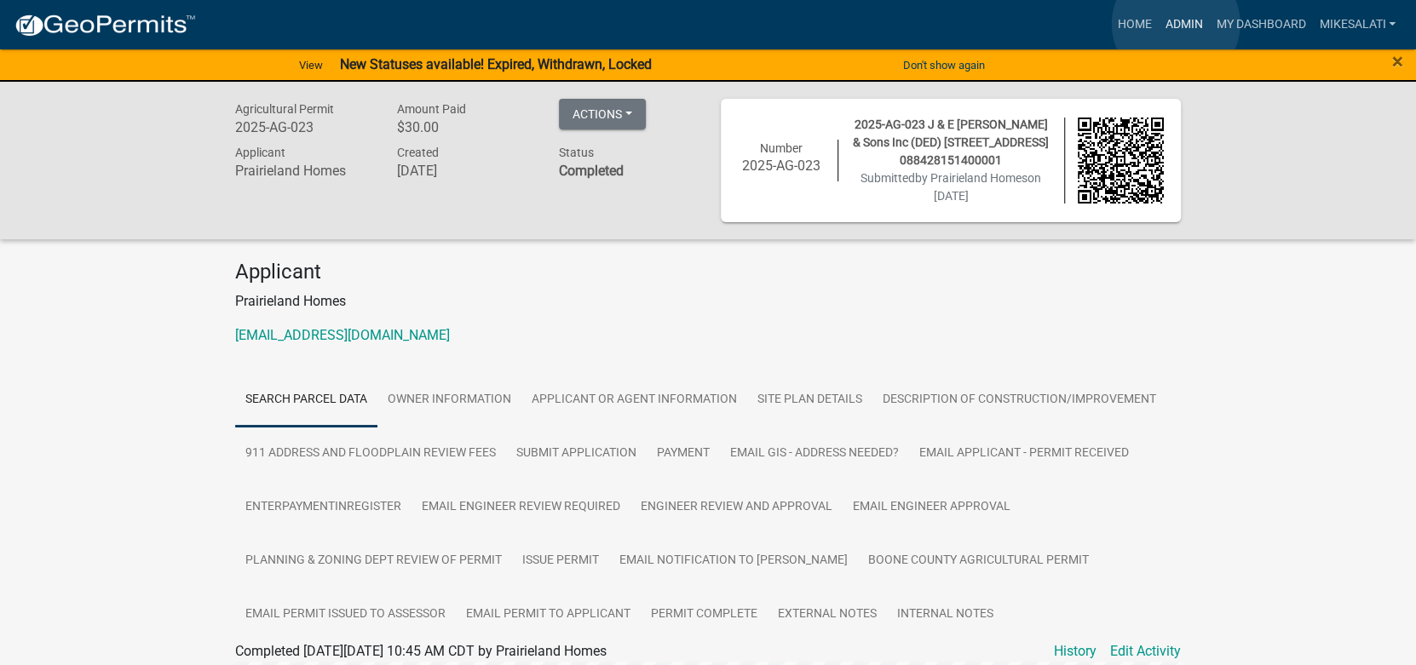
click at [1175, 24] on link "Admin" at bounding box center [1183, 25] width 51 height 32
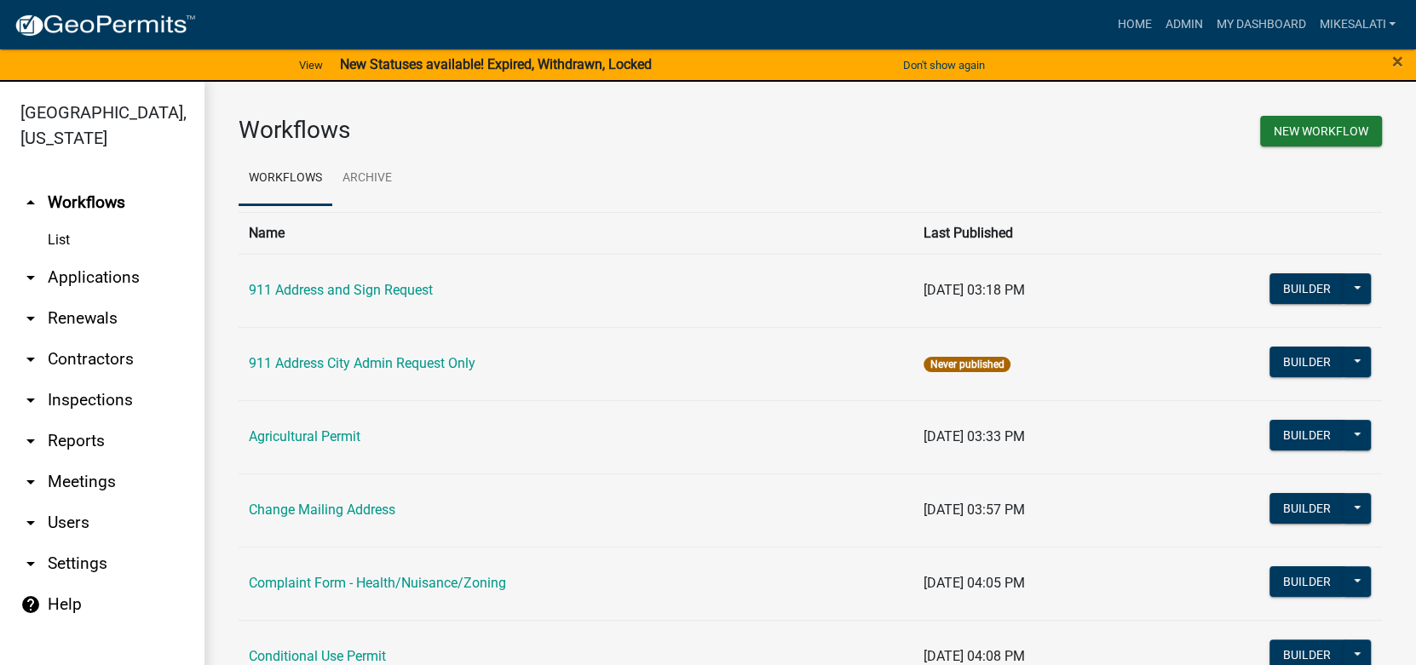
click at [67, 257] on link "arrow_drop_down Applications" at bounding box center [102, 277] width 204 height 41
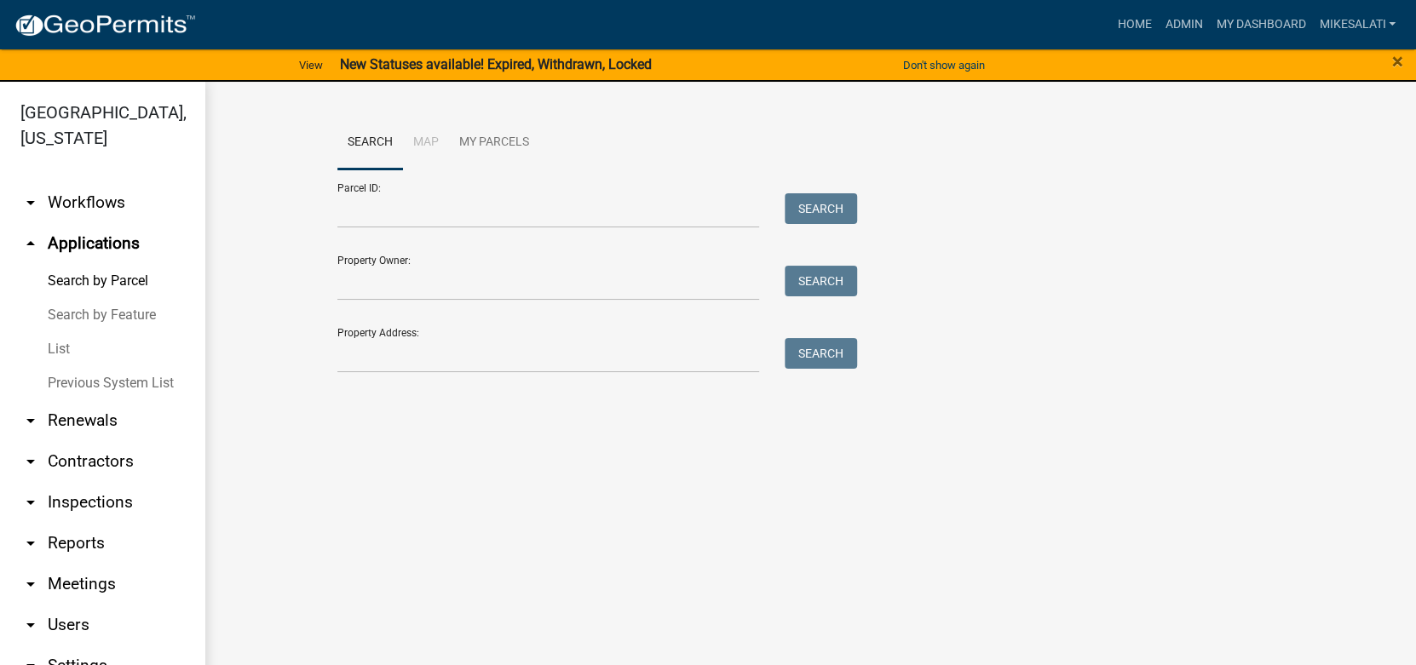
click at [60, 332] on link "List" at bounding box center [102, 349] width 204 height 34
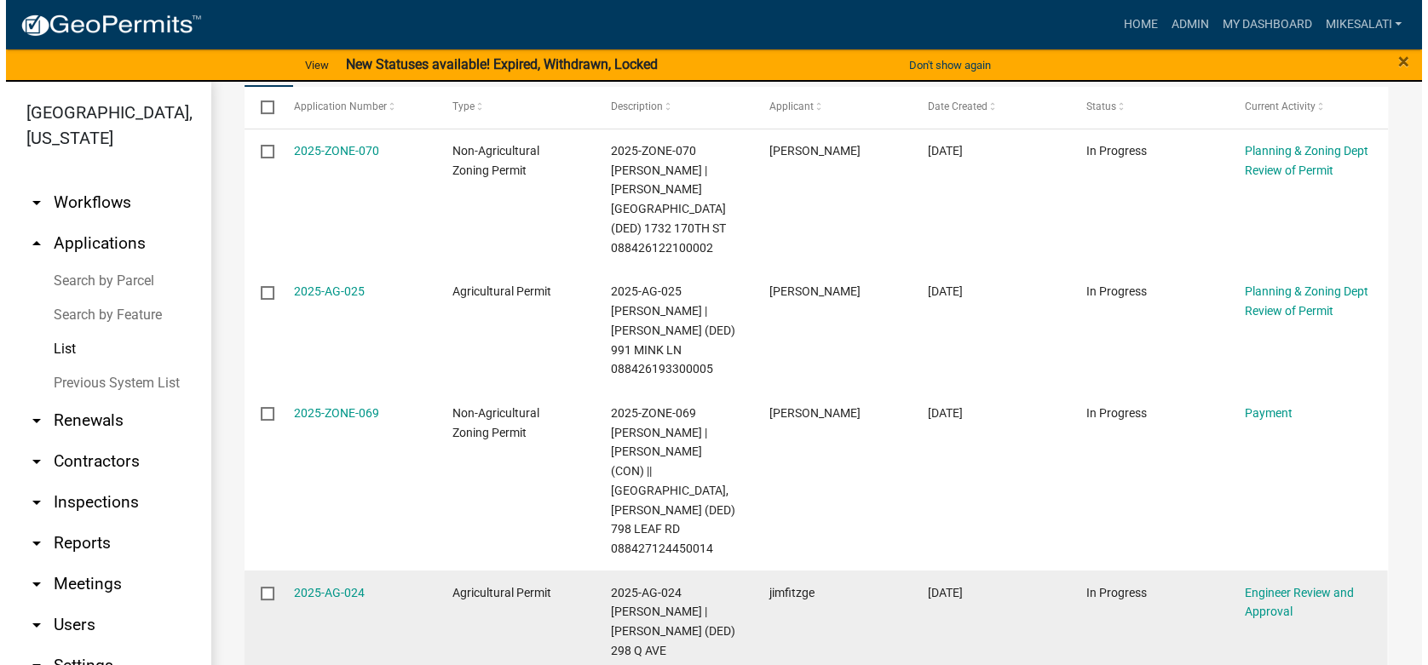
scroll to position [379, 0]
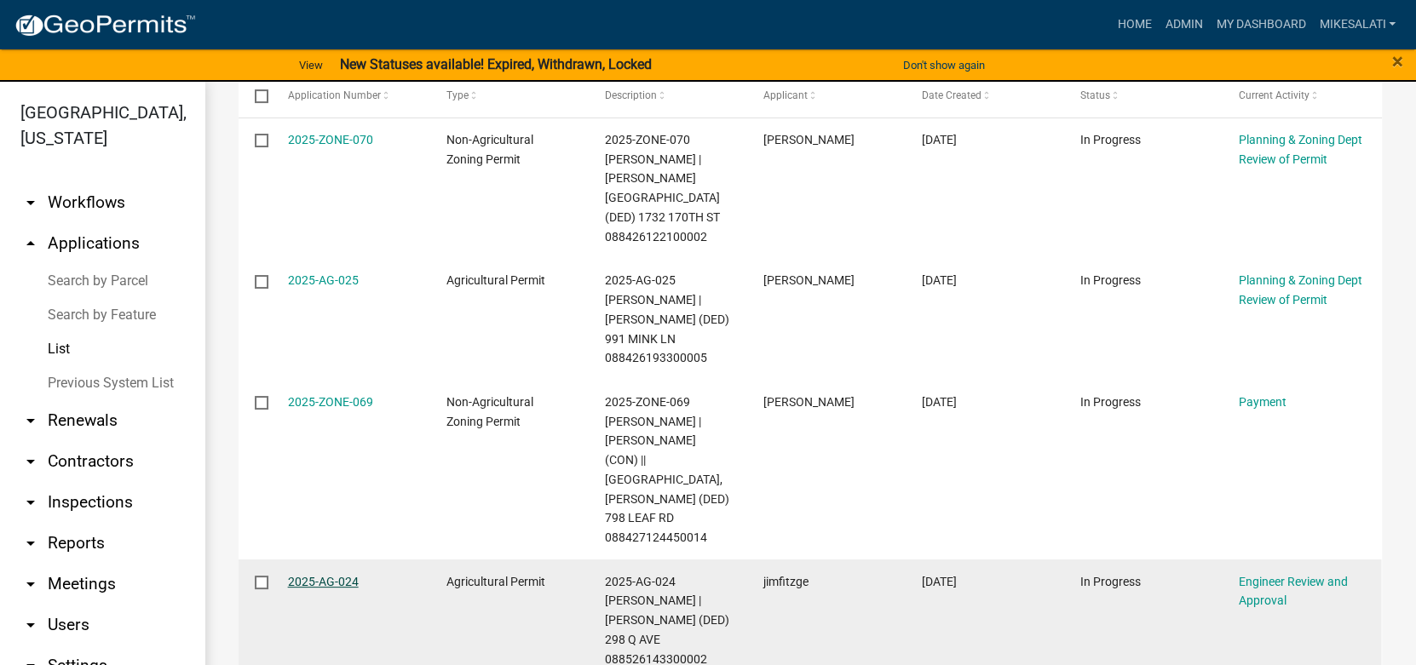
click at [316, 575] on link "2025-AG-024" at bounding box center [323, 582] width 71 height 14
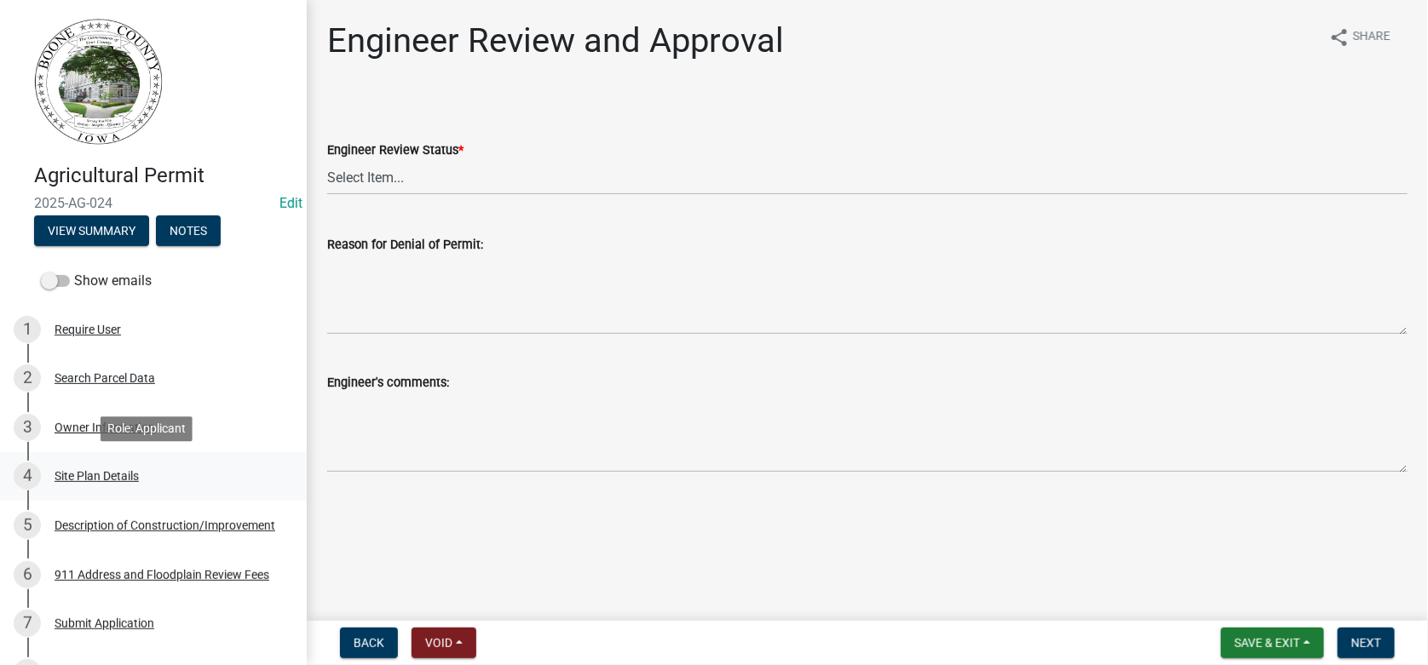
click at [93, 474] on div "Site Plan Details" at bounding box center [97, 476] width 84 height 12
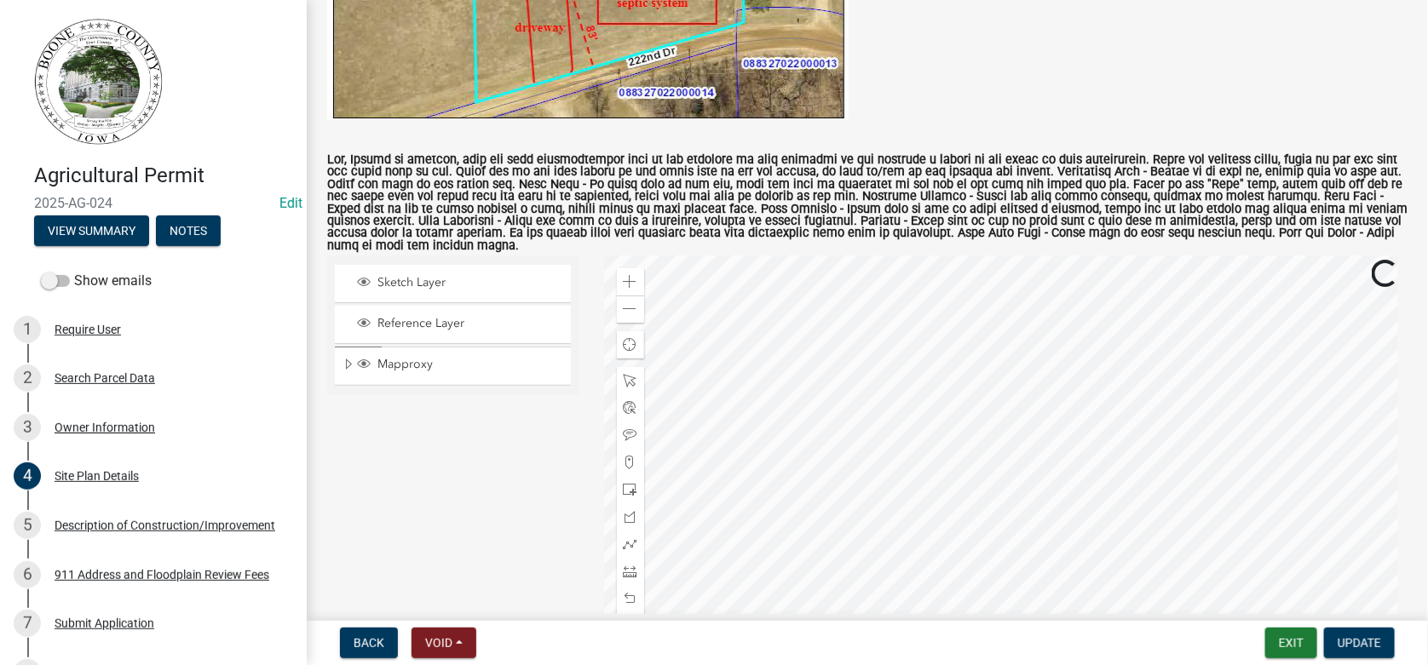
scroll to position [595, 0]
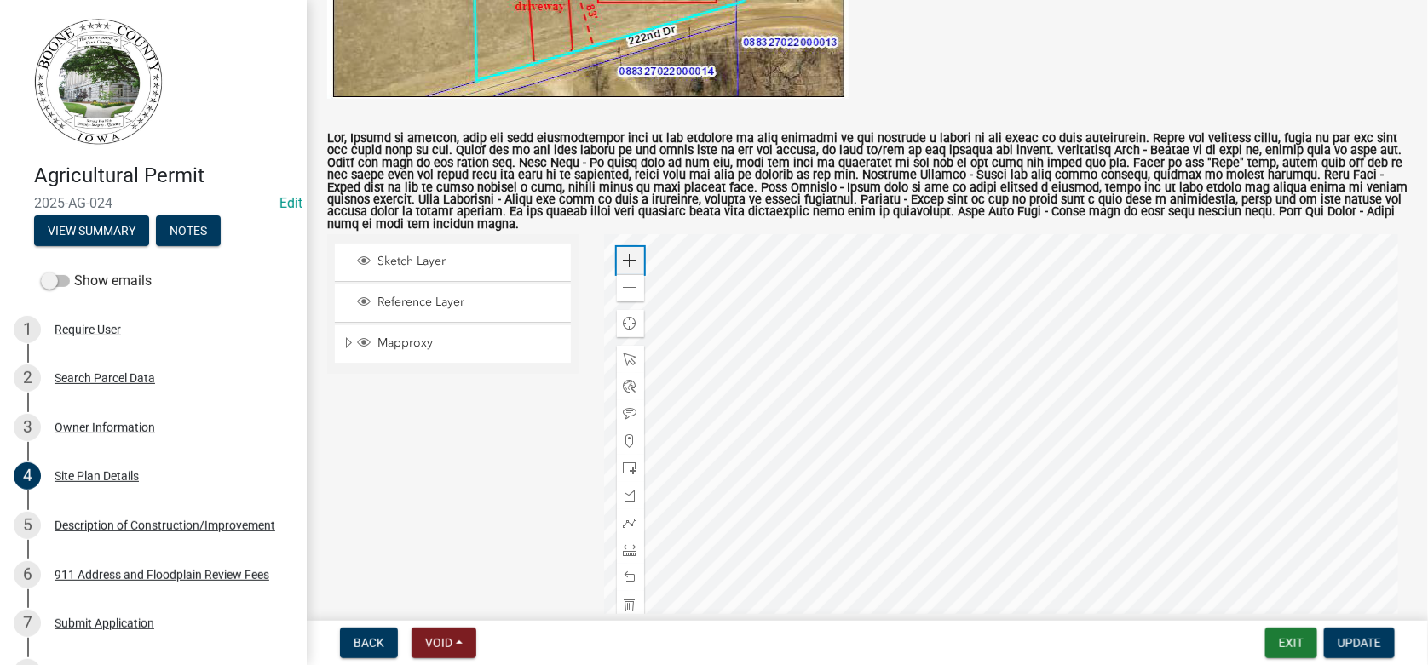
click at [623, 254] on span at bounding box center [630, 261] width 14 height 14
click at [117, 526] on div "Description of Construction/Improvement" at bounding box center [165, 526] width 221 height 12
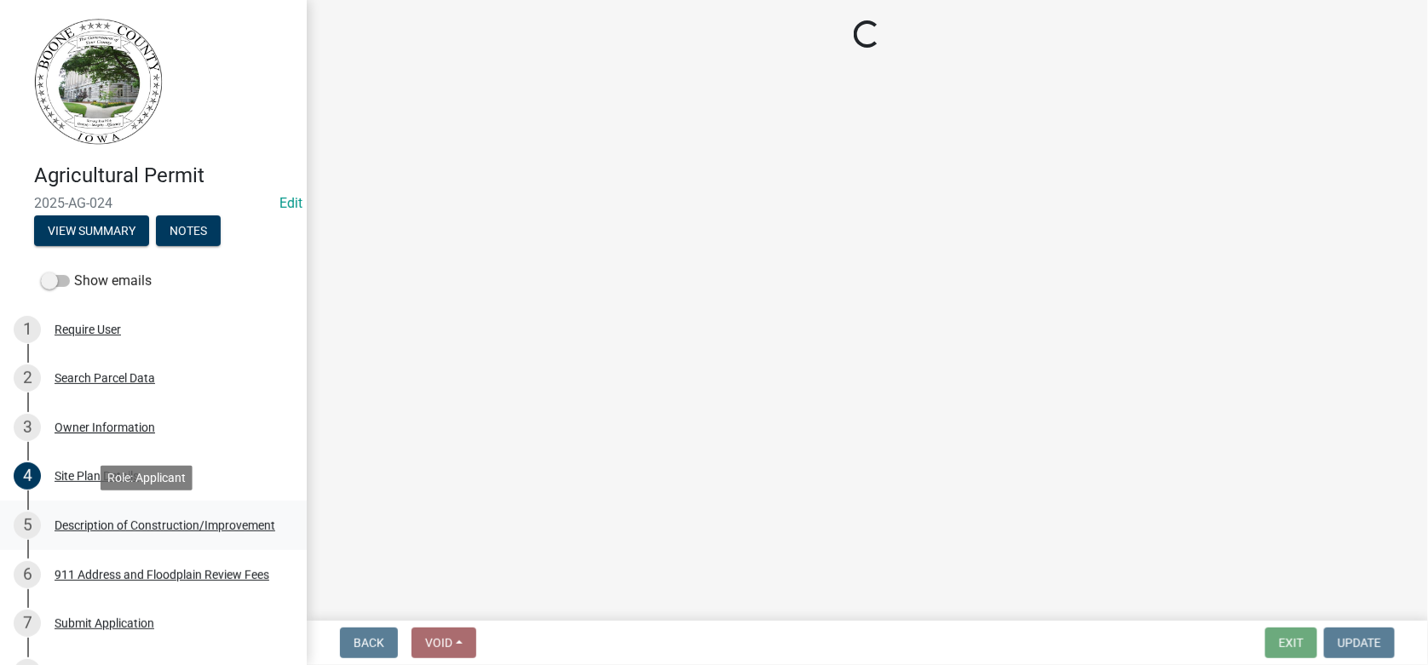
scroll to position [0, 0]
select select "ef34a811-276d-4d27-a1ec-b88096a917b3"
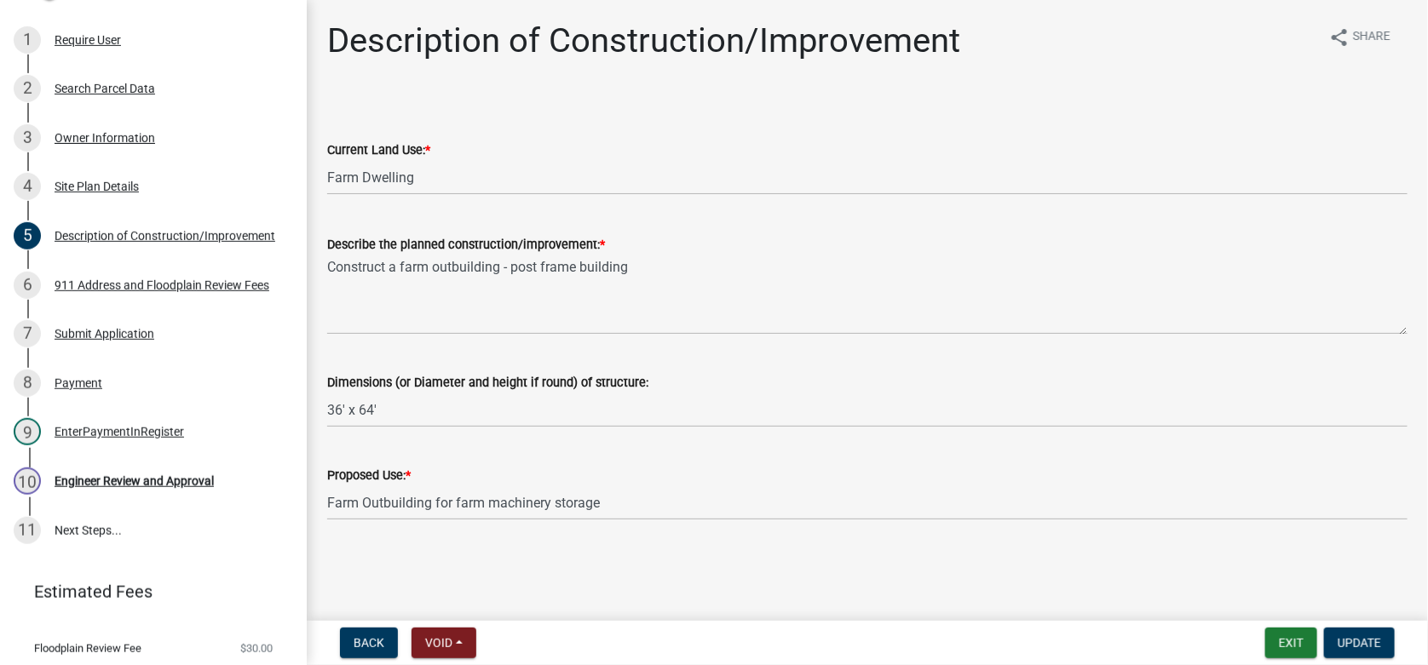
scroll to position [291, 0]
click at [122, 278] on div "911 Address and Floodplain Review Fees" at bounding box center [162, 284] width 215 height 12
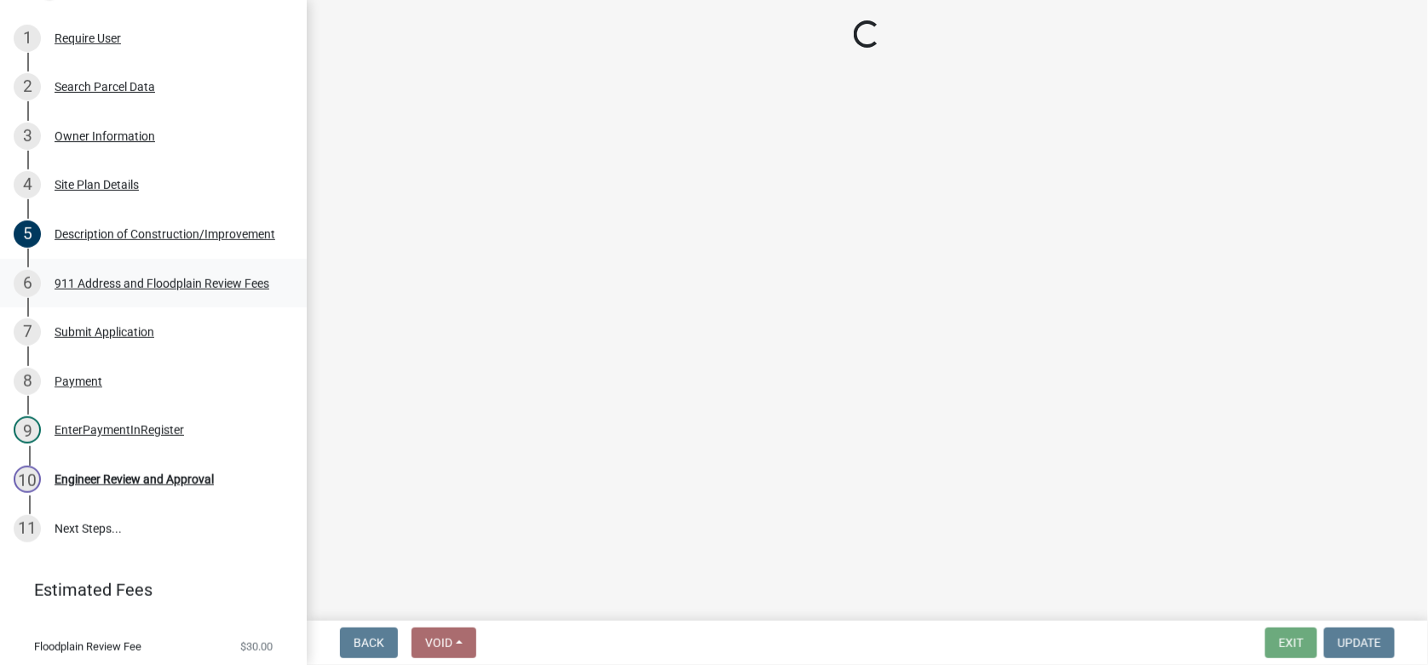
select select "e1b6d59a-d18b-412c-8738-05ff5e9549fa"
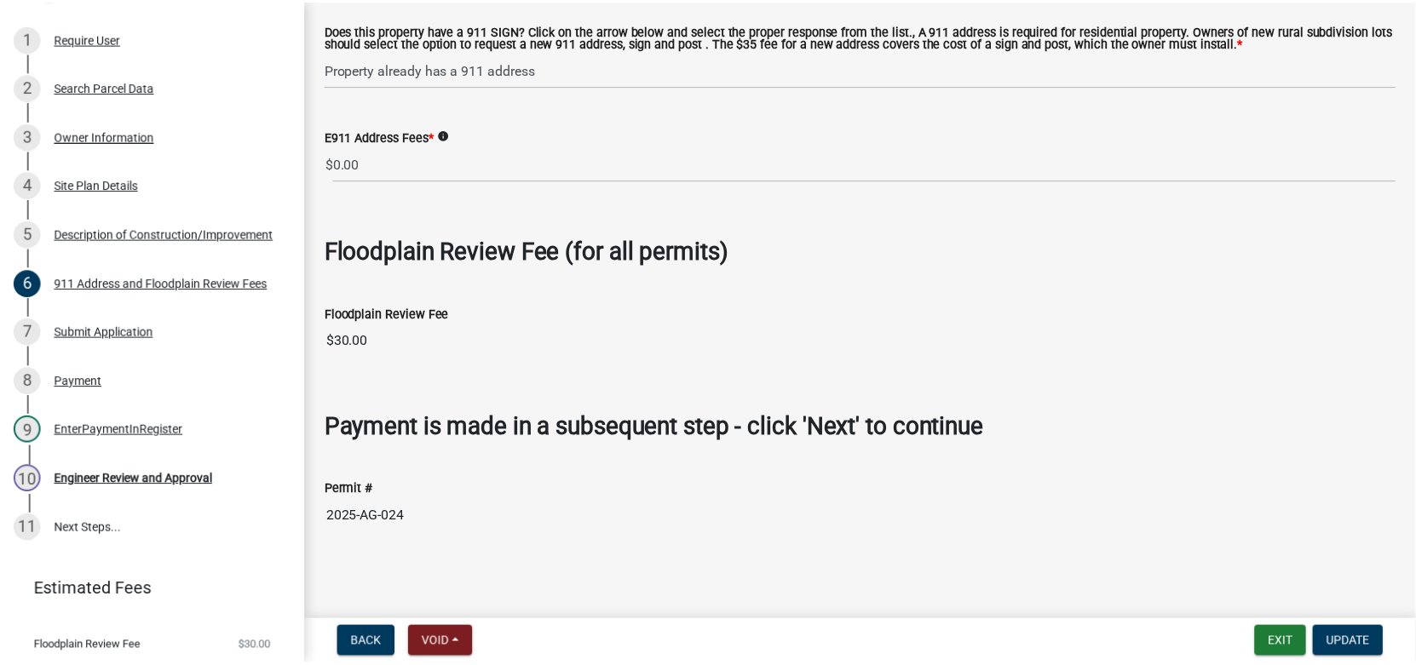
scroll to position [0, 0]
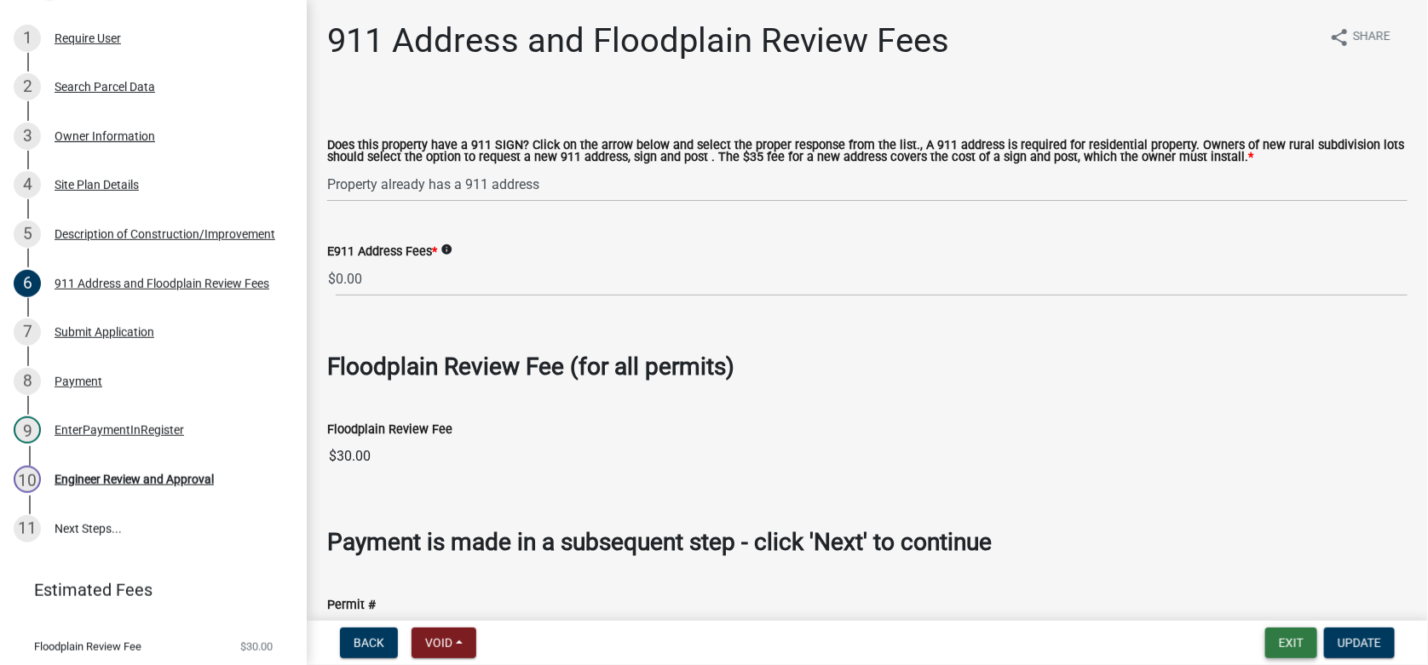
click at [1296, 643] on button "Exit" at bounding box center [1291, 643] width 52 height 31
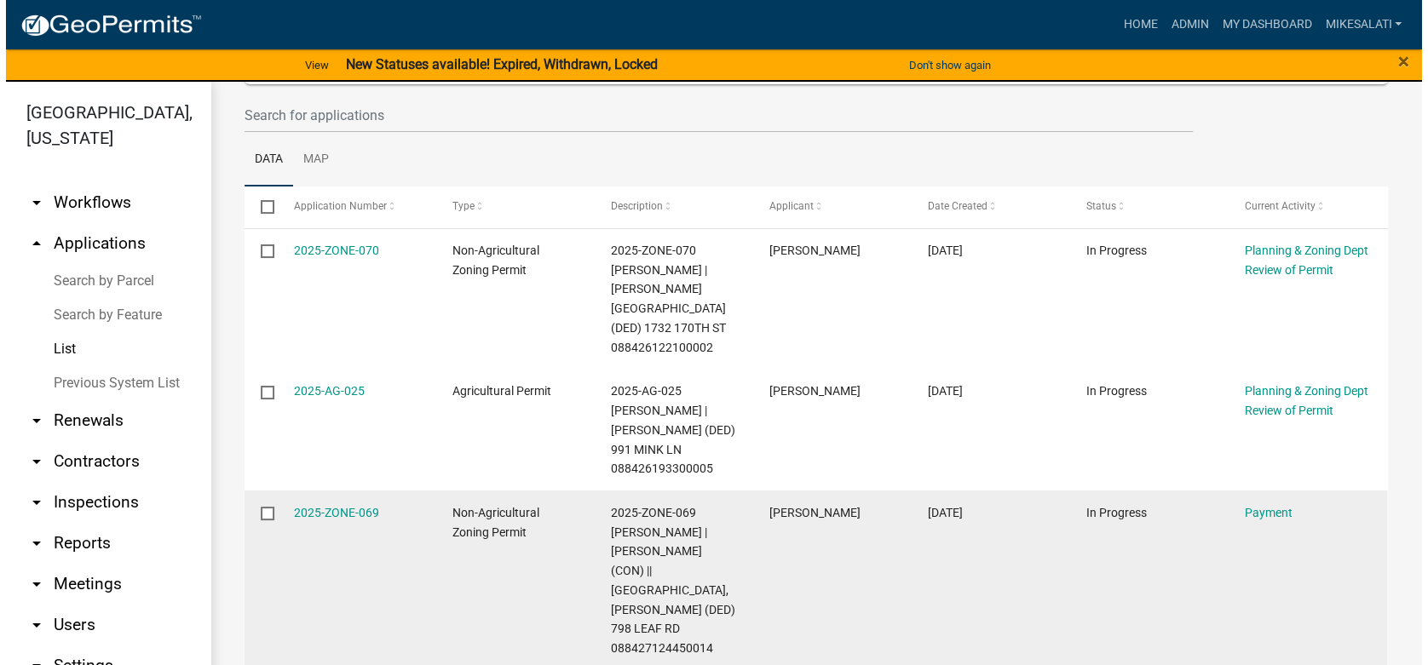
scroll to position [294, 0]
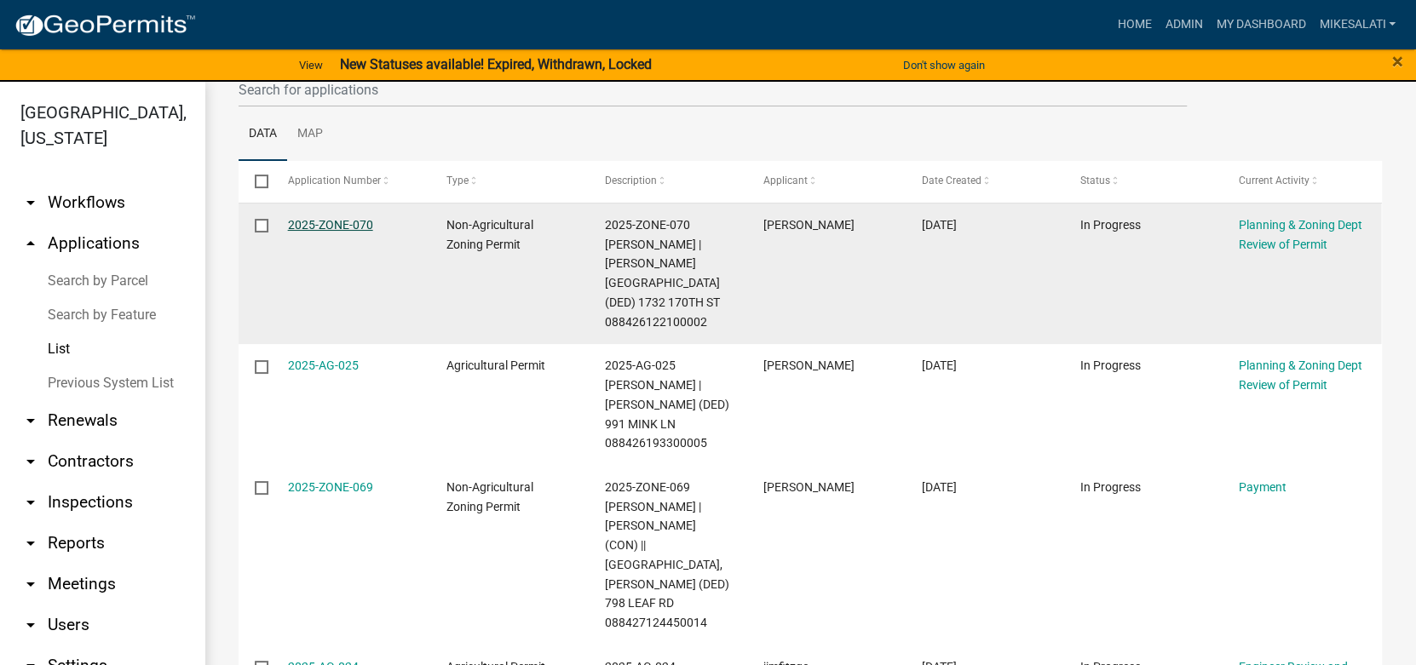
click at [320, 221] on link "2025-ZONE-070" at bounding box center [330, 225] width 85 height 14
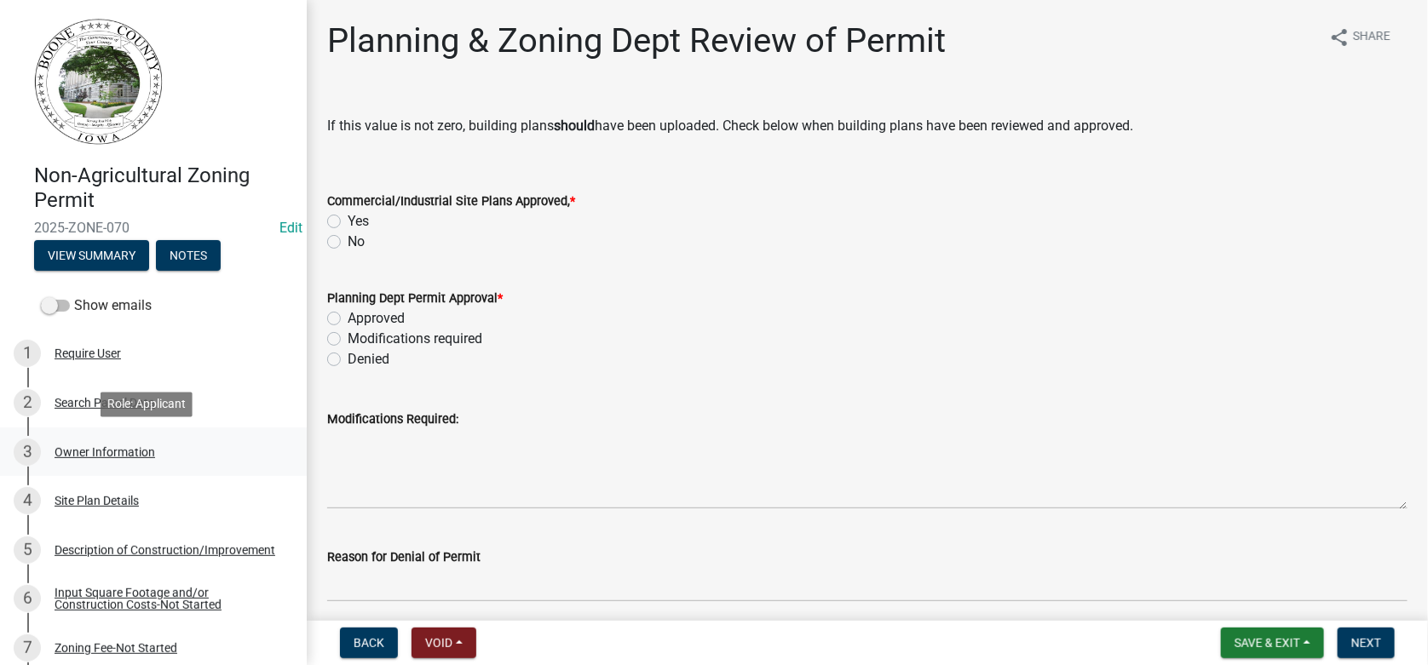
click at [126, 446] on div "Owner Information" at bounding box center [105, 452] width 101 height 12
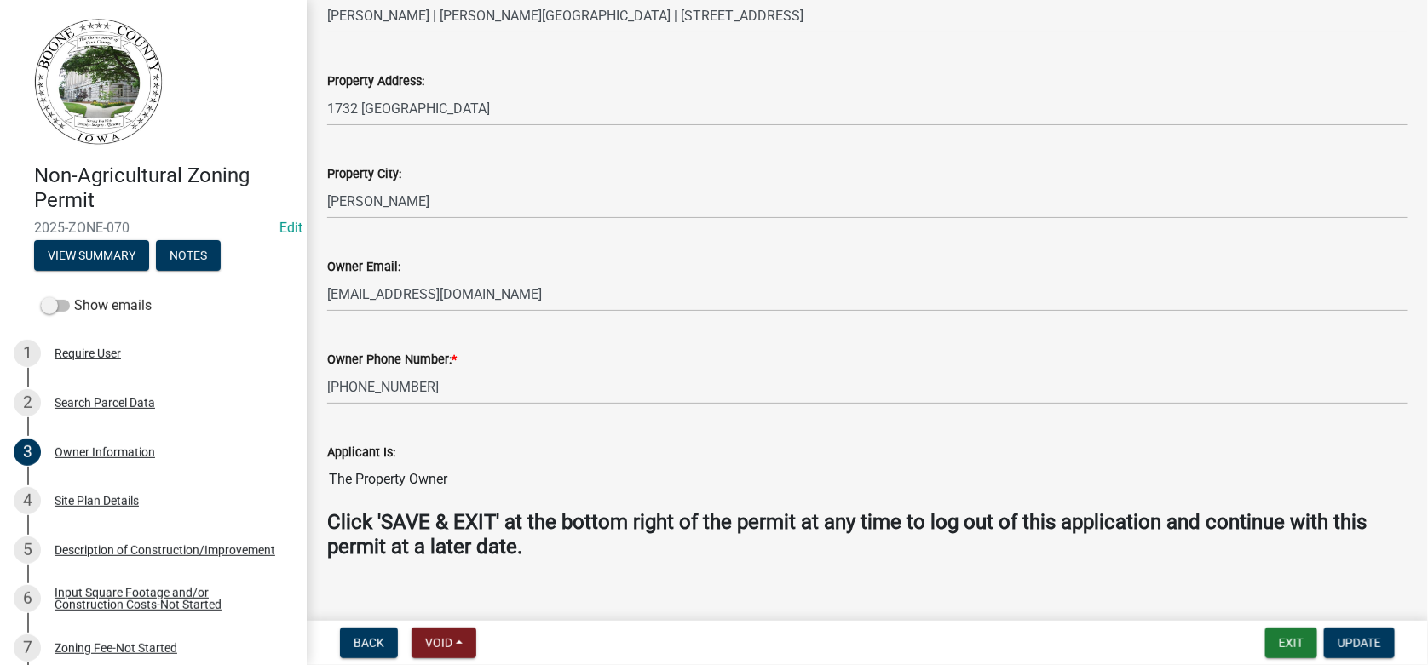
scroll to position [406, 0]
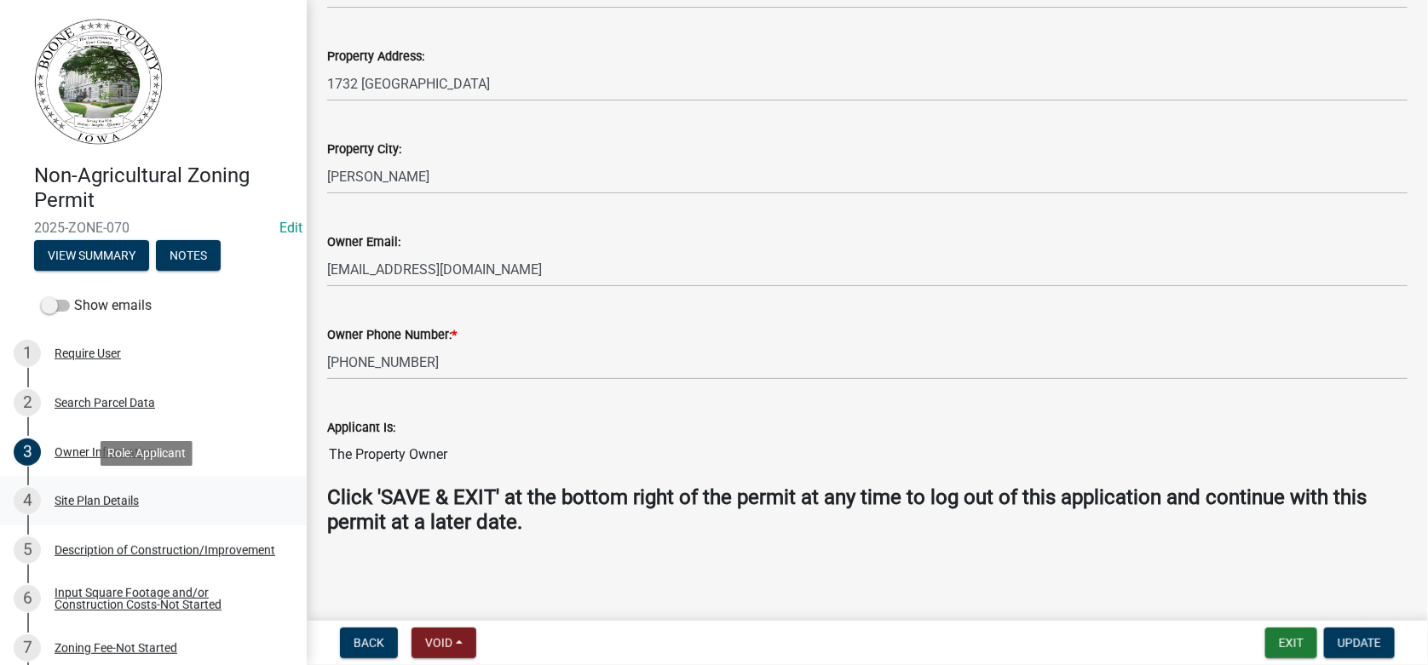
click at [96, 491] on div "4 Site Plan Details" at bounding box center [147, 500] width 266 height 27
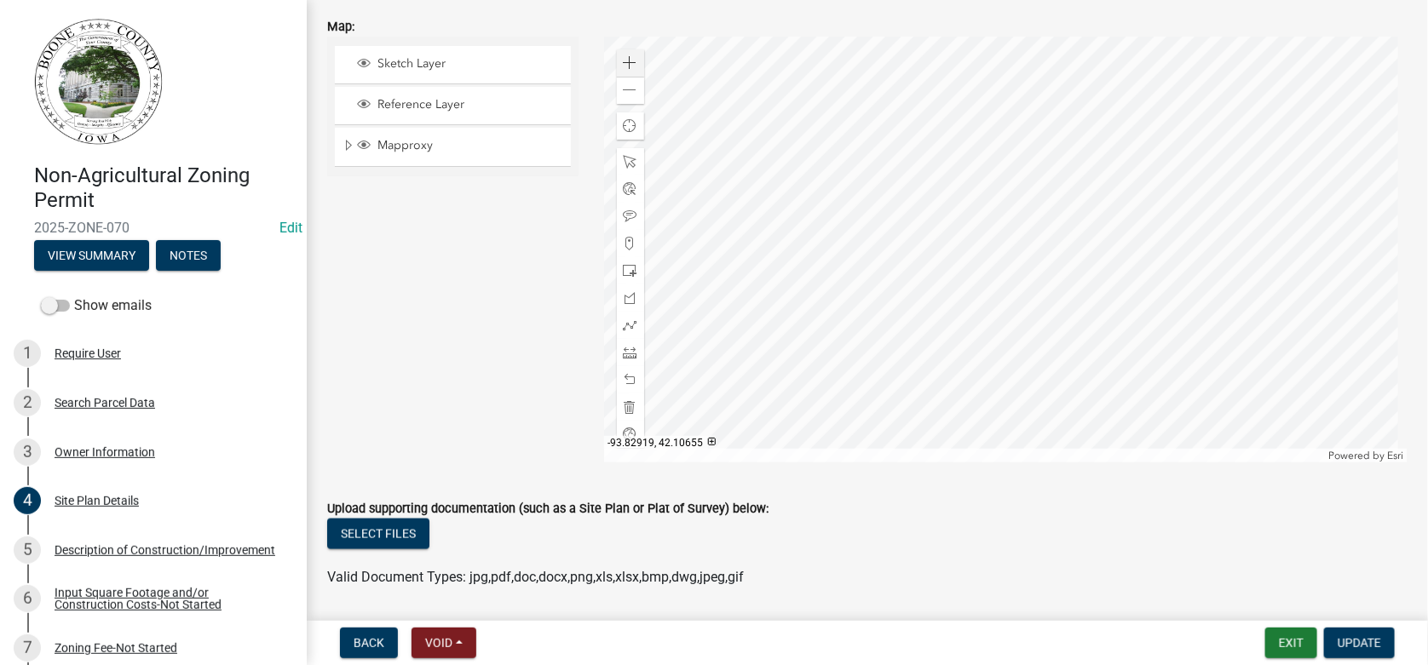
scroll to position [766, 0]
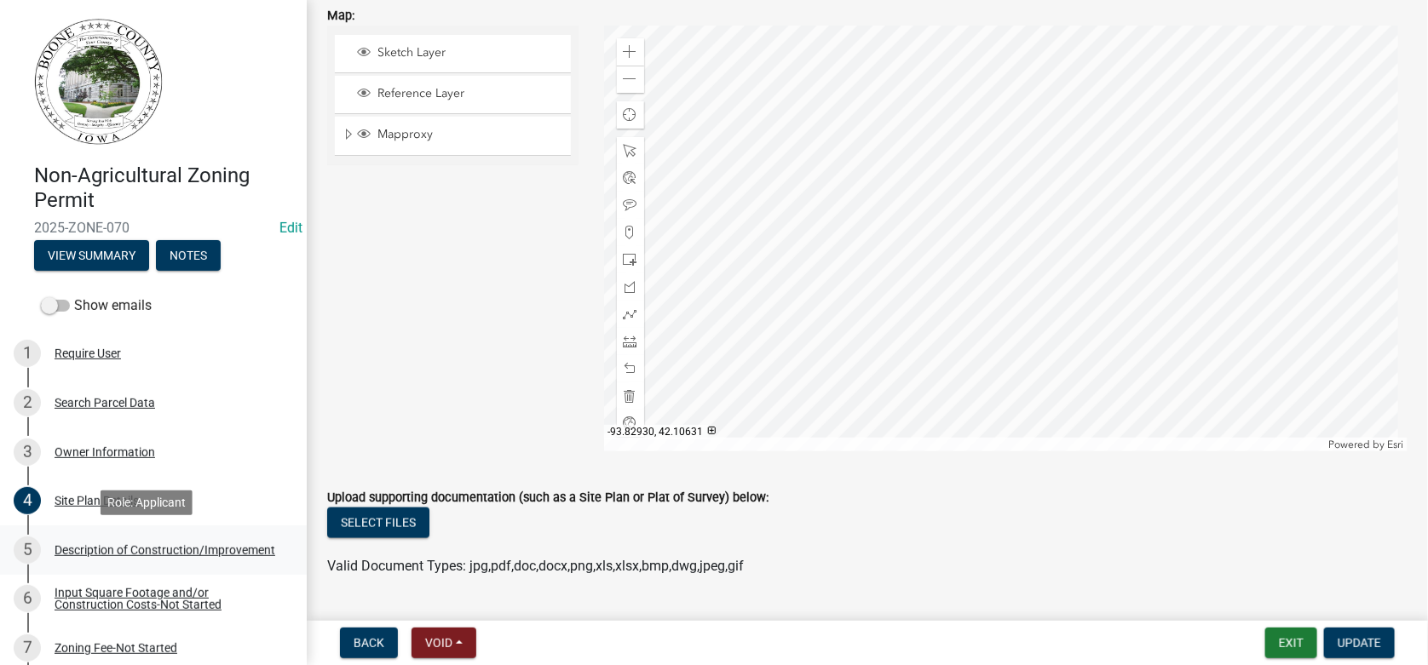
click at [124, 545] on div "Description of Construction/Improvement" at bounding box center [165, 550] width 221 height 12
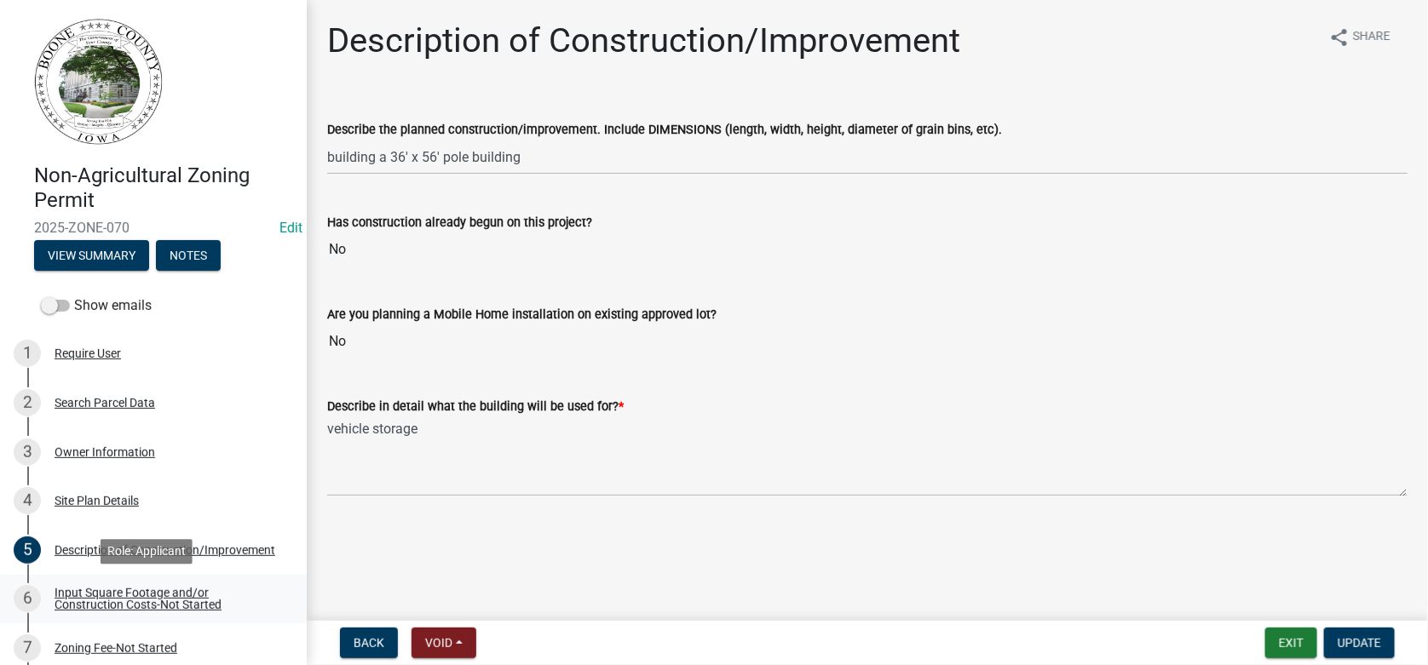
click at [130, 591] on div "Input Square Footage and/or Construction Costs-Not Started" at bounding box center [167, 599] width 225 height 24
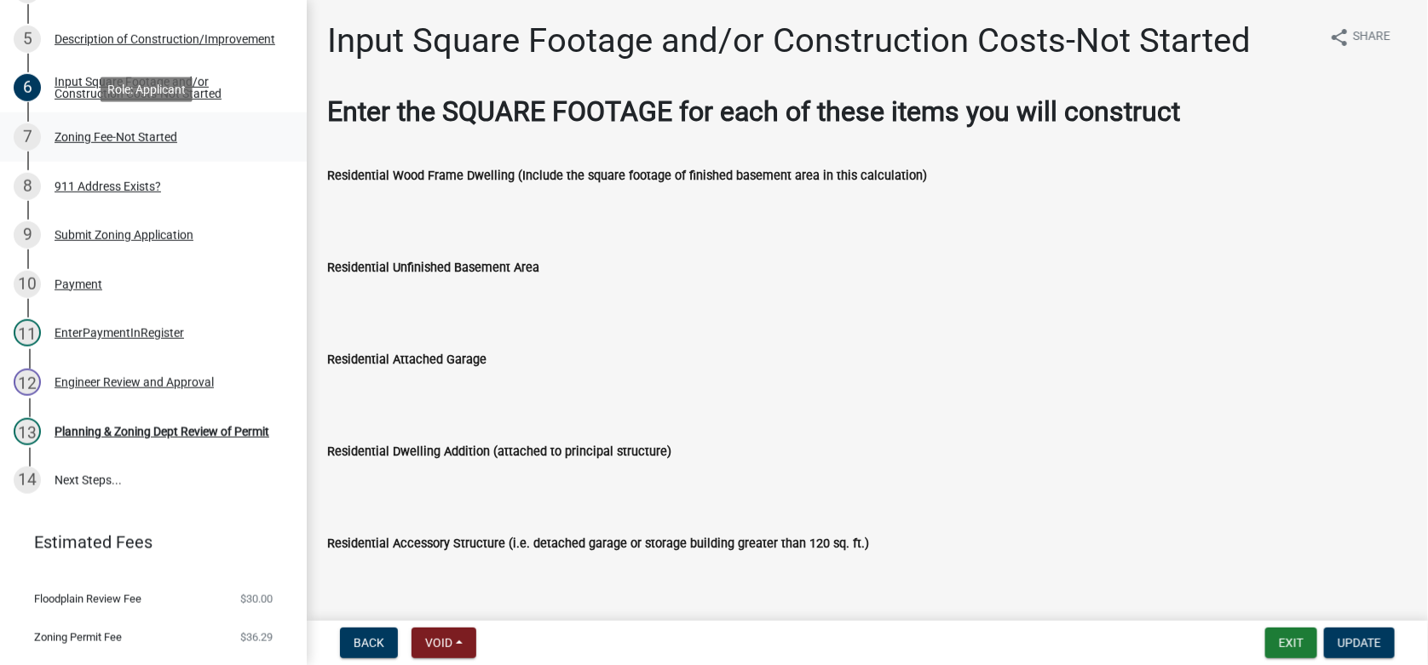
click at [95, 139] on div "Zoning Fee-Not Started" at bounding box center [116, 137] width 123 height 12
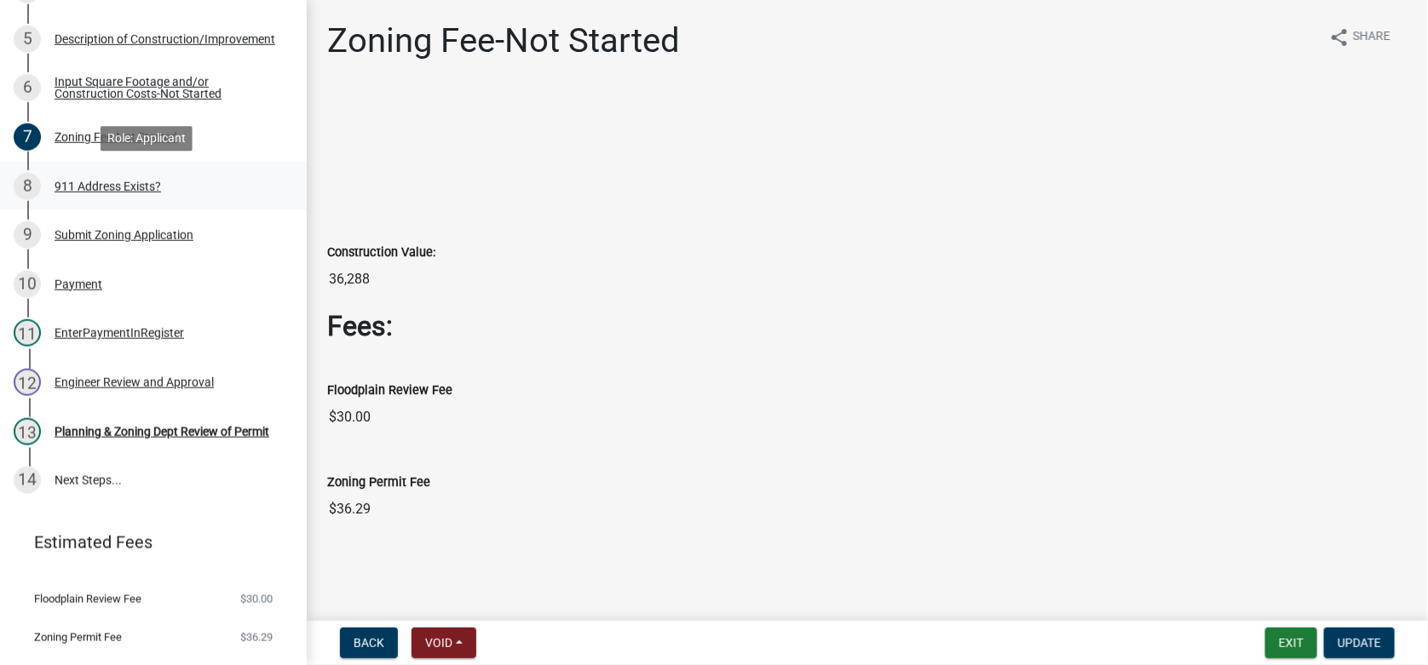
click at [113, 182] on div "911 Address Exists?" at bounding box center [108, 187] width 106 height 12
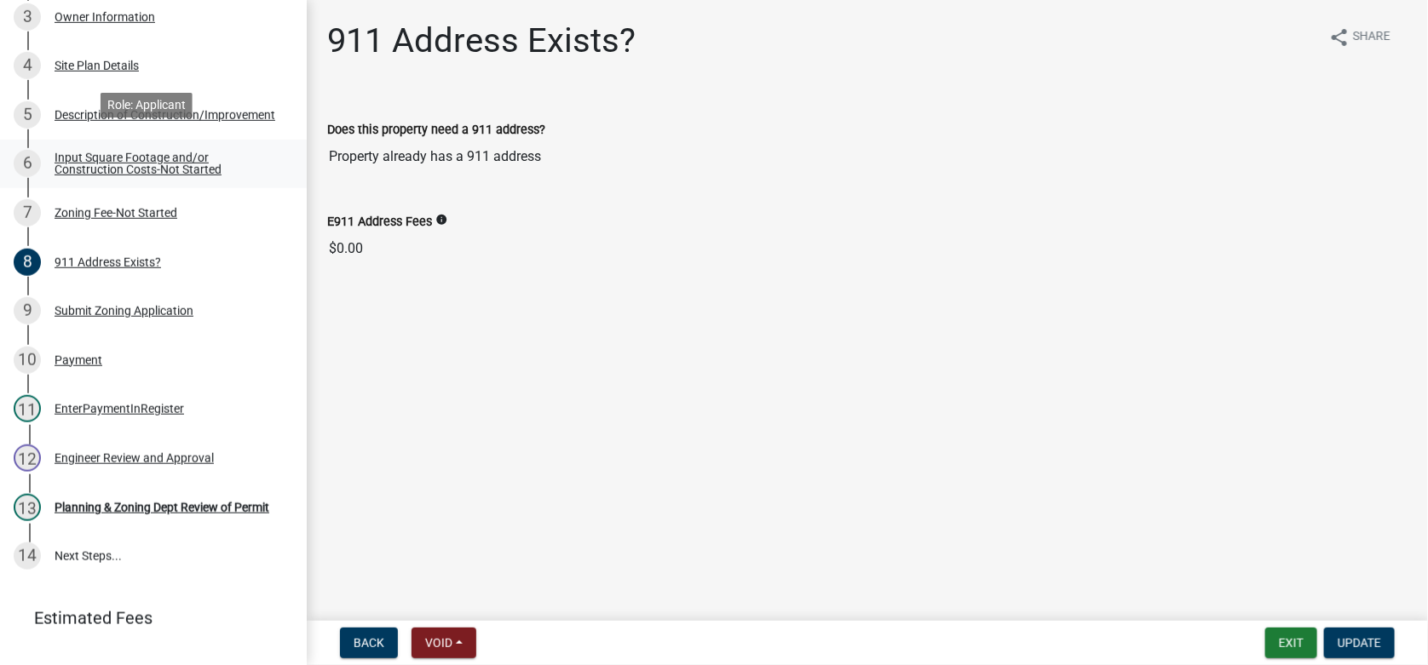
scroll to position [340, 0]
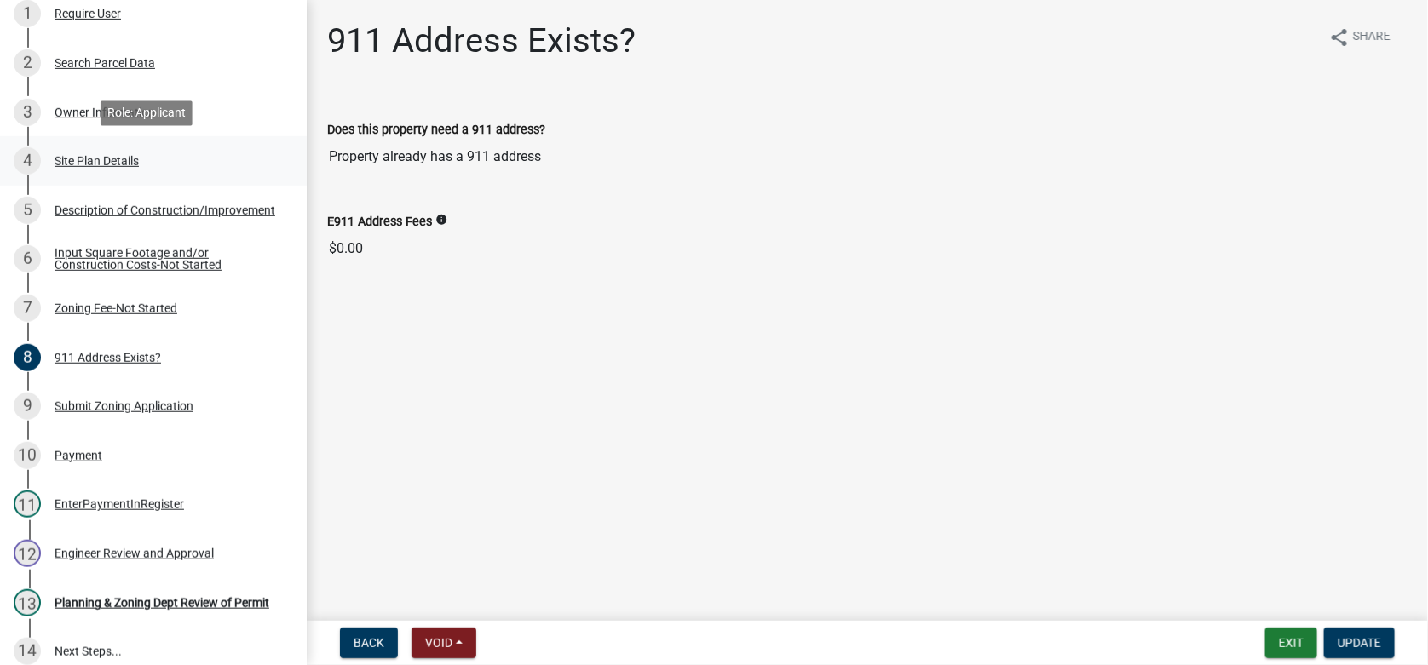
click at [83, 151] on div "4 Site Plan Details" at bounding box center [147, 160] width 266 height 27
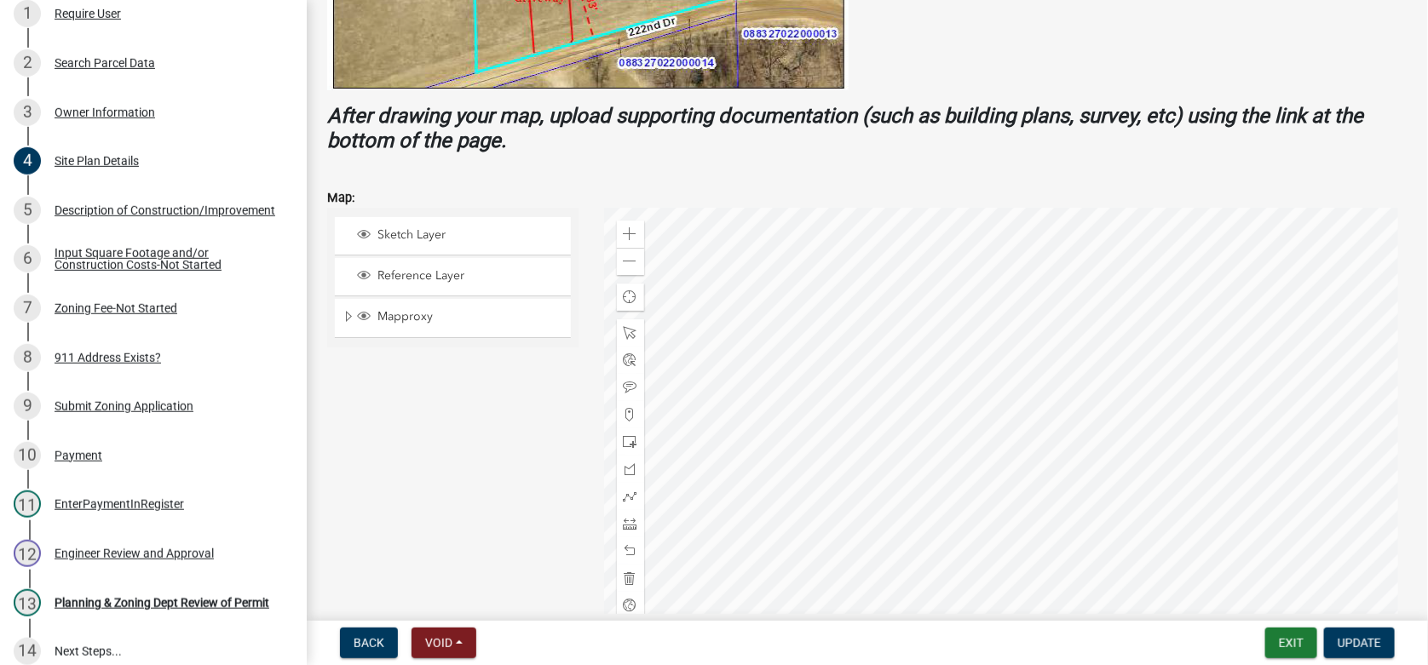
scroll to position [595, 0]
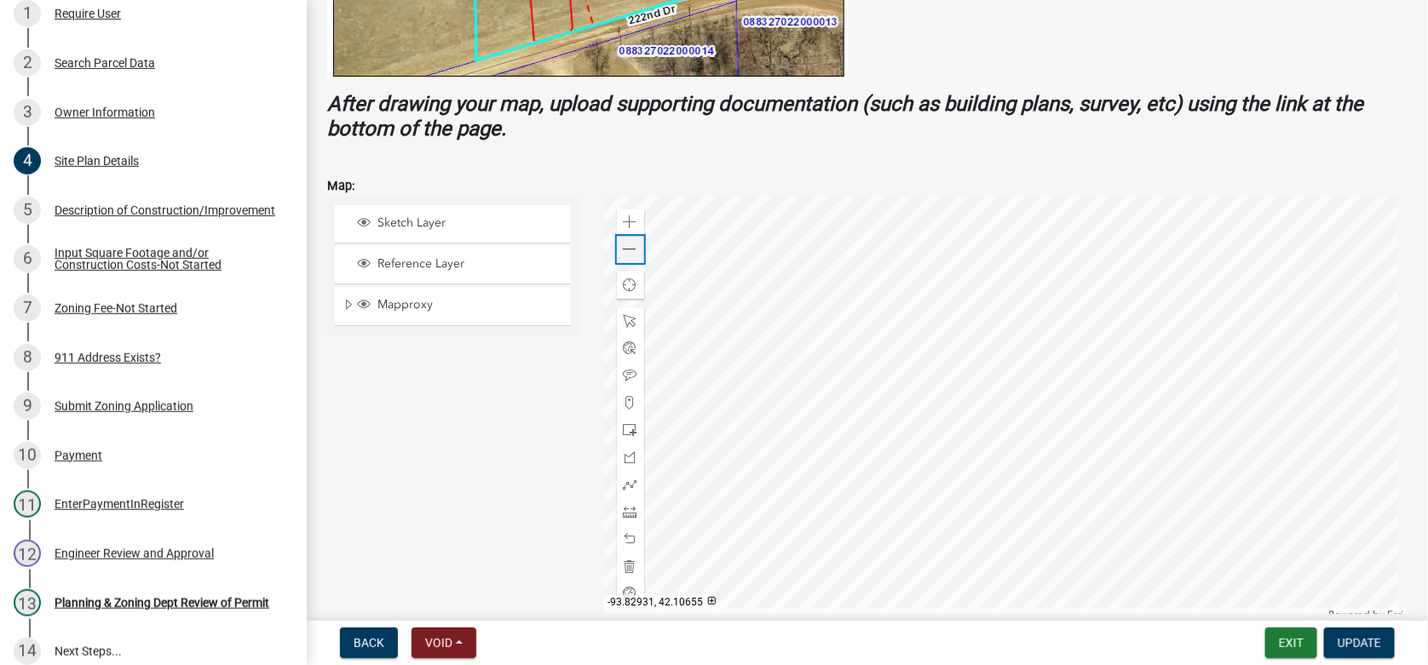
click at [629, 251] on span at bounding box center [630, 250] width 14 height 14
drag, startPoint x: 624, startPoint y: 235, endPoint x: 628, endPoint y: 244, distance: 9.2
click at [626, 241] on div "Zoom out" at bounding box center [630, 249] width 27 height 27
click at [635, 219] on div "Zoom in" at bounding box center [630, 222] width 27 height 27
click at [623, 511] on span at bounding box center [630, 512] width 14 height 14
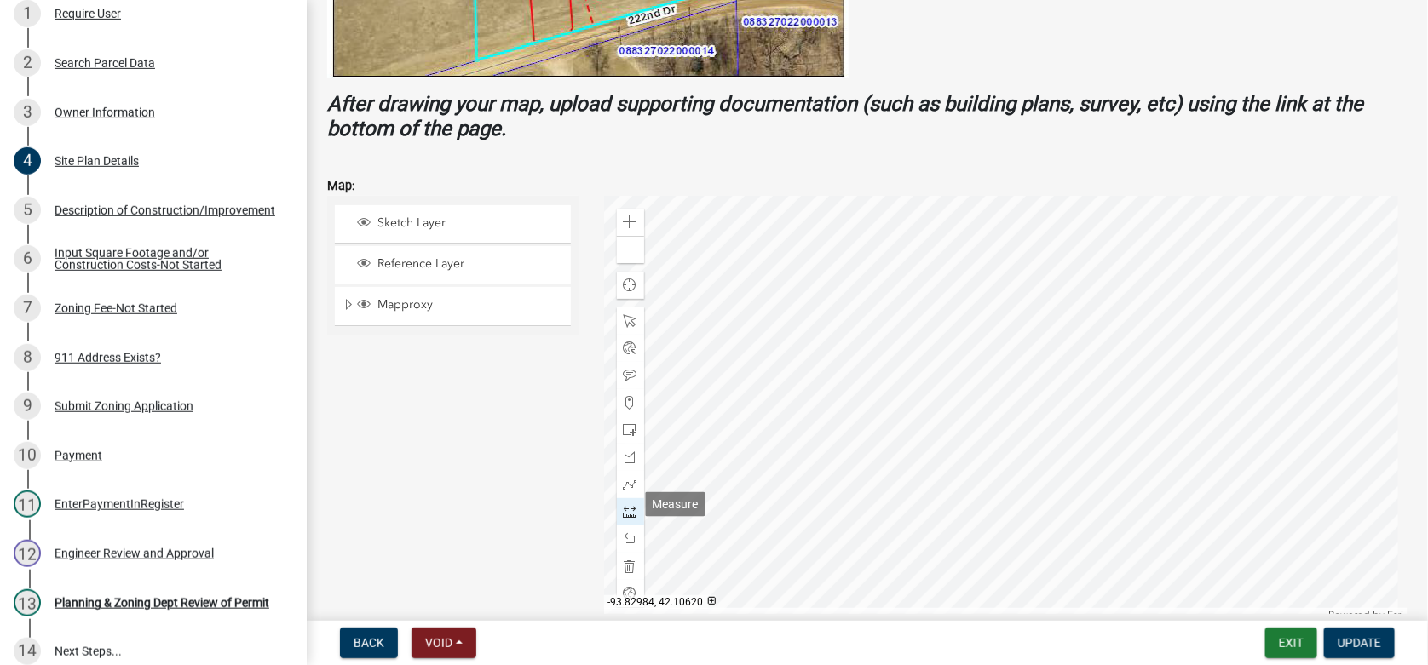
scroll to position [601, 0]
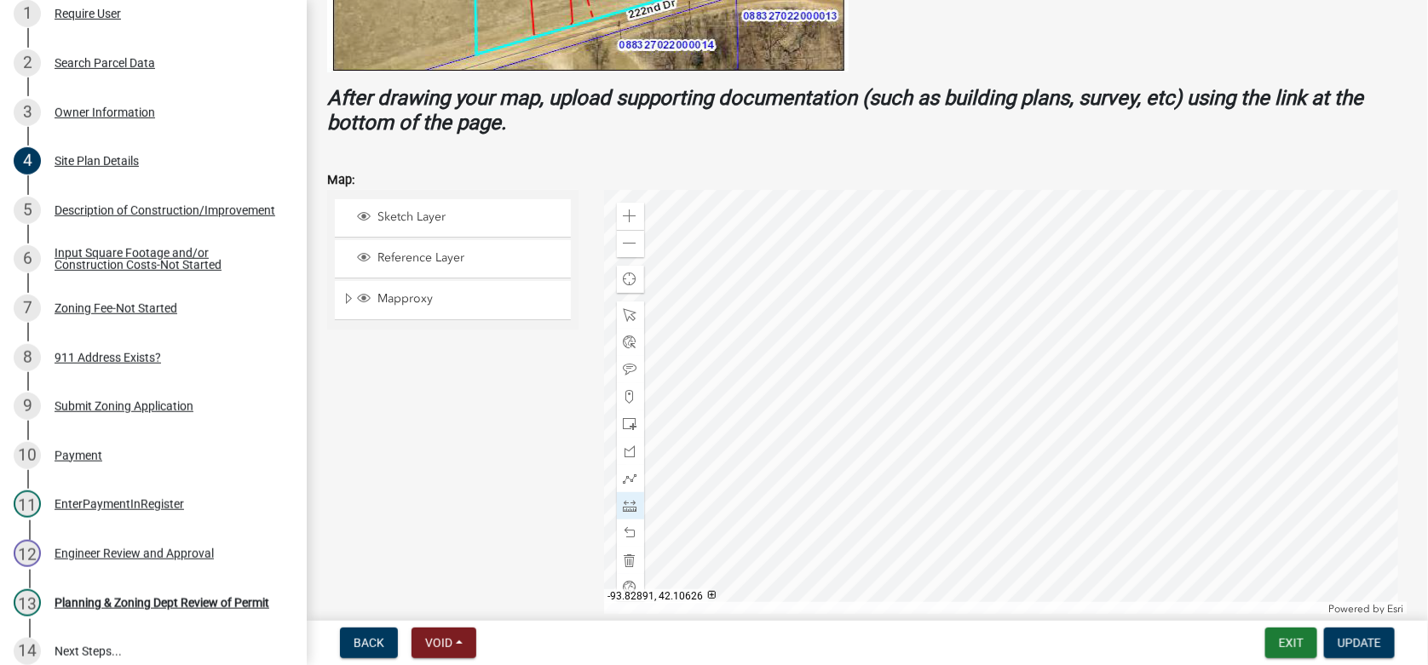
click at [980, 480] on div at bounding box center [1006, 403] width 804 height 426
click at [980, 433] on div at bounding box center [1006, 403] width 804 height 426
click at [1127, 414] on div at bounding box center [1006, 403] width 804 height 426
click at [1015, 414] on div at bounding box center [1006, 403] width 804 height 426
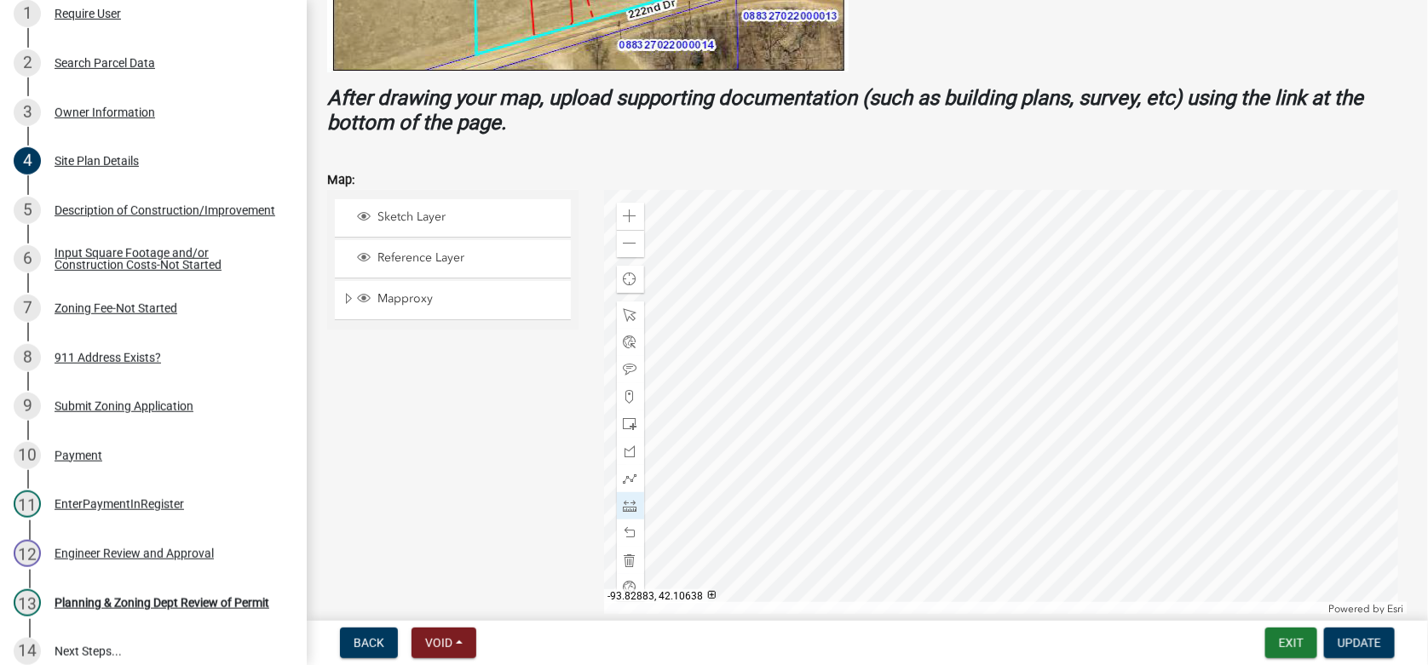
click at [1015, 414] on div at bounding box center [1006, 403] width 804 height 426
click at [1360, 641] on span "Update" at bounding box center [1358, 643] width 43 height 14
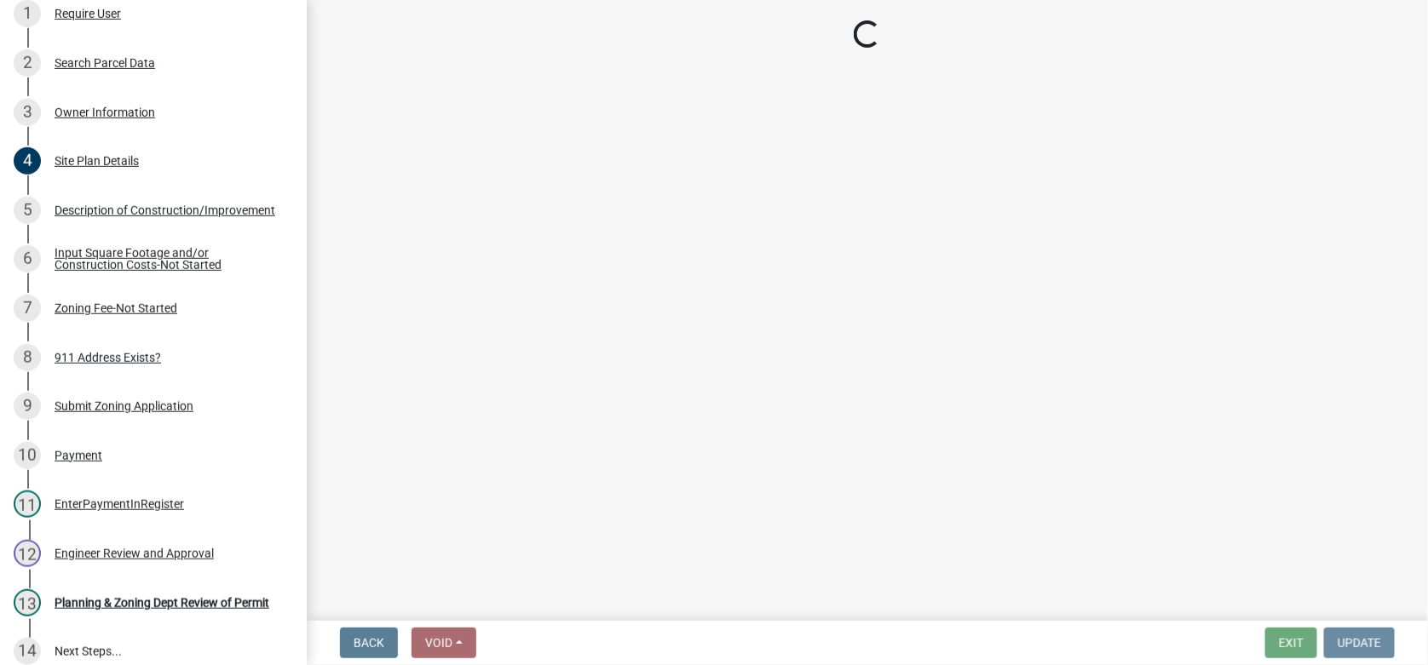
scroll to position [0, 0]
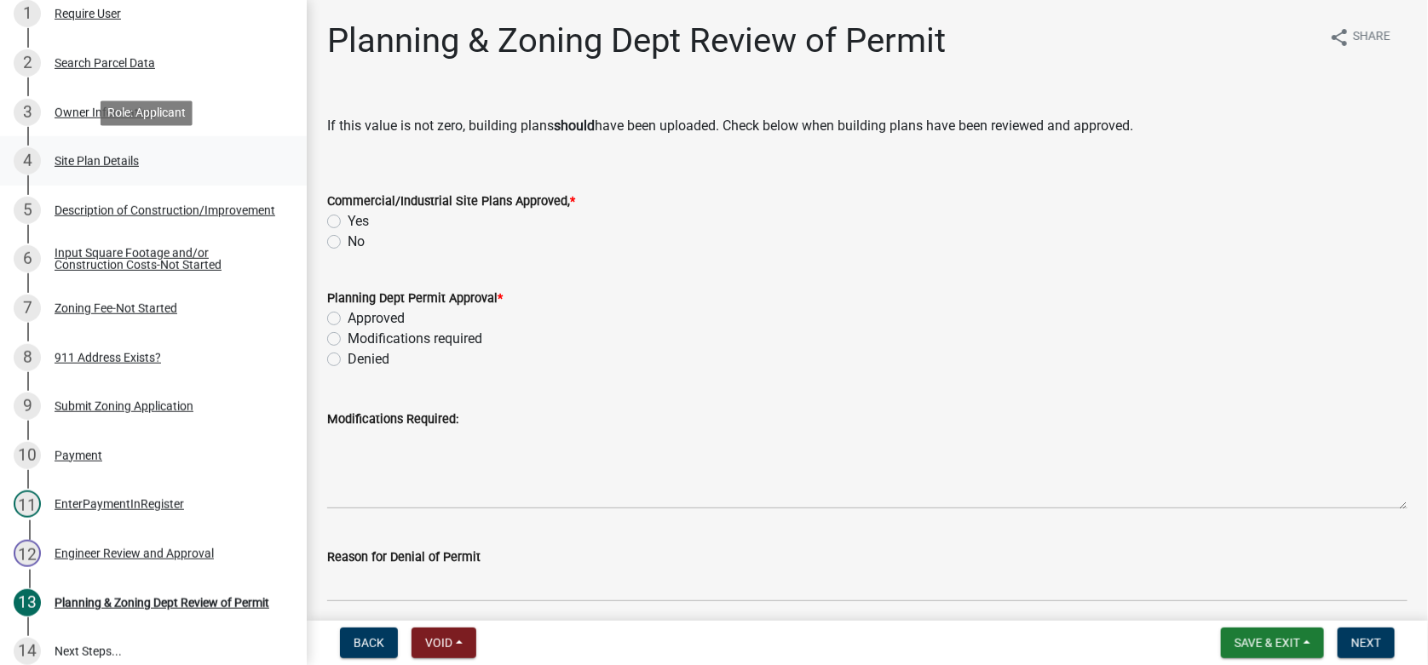
click at [119, 164] on div "Site Plan Details" at bounding box center [97, 161] width 84 height 12
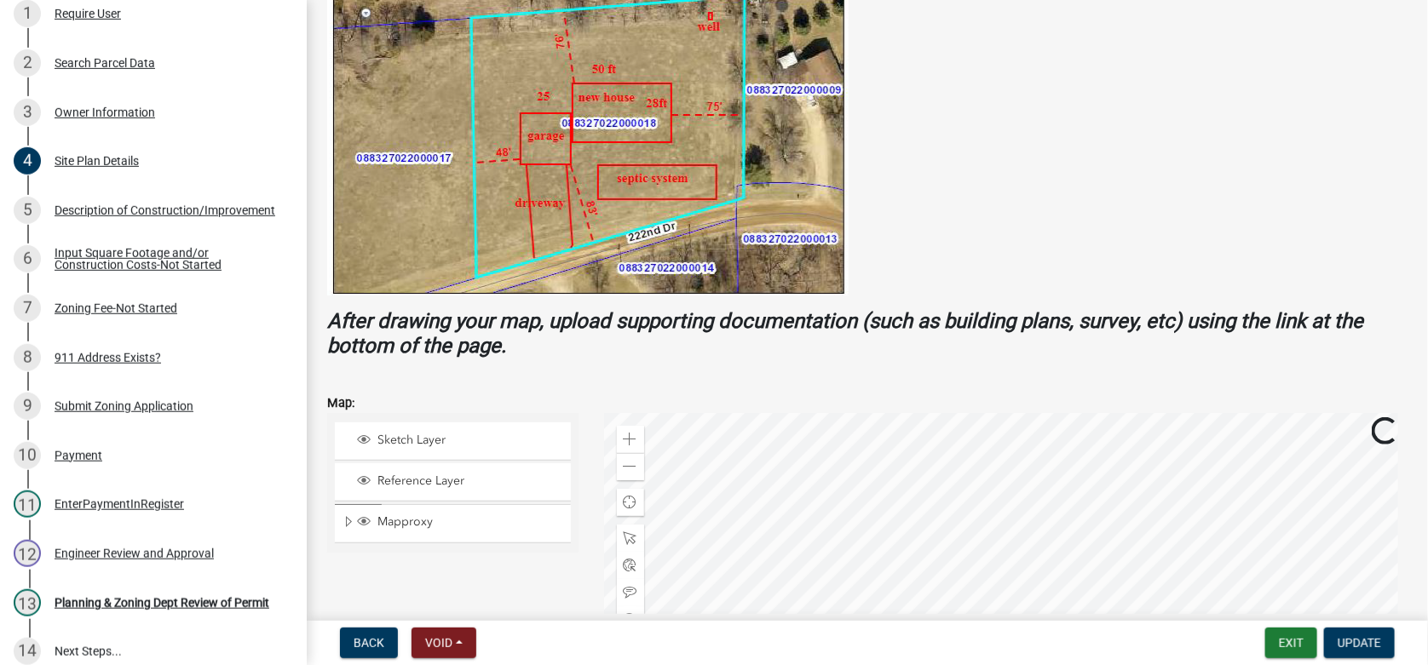
scroll to position [595, 0]
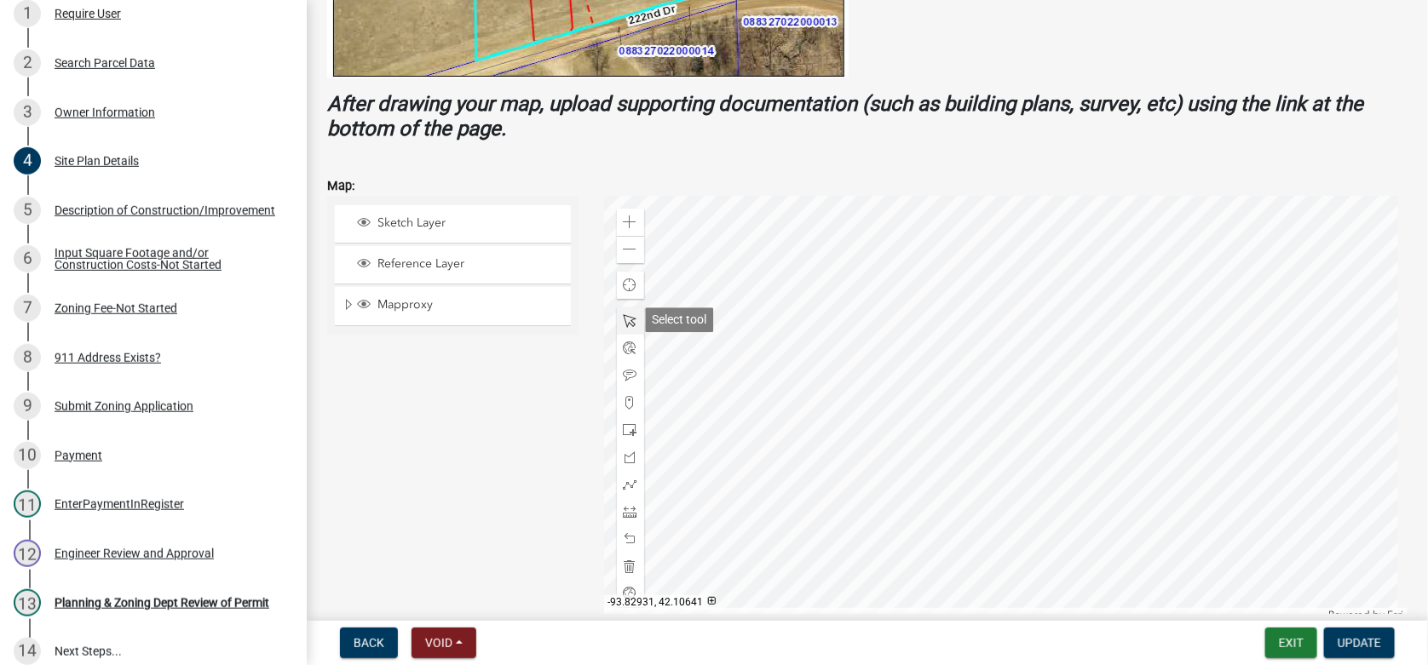
click at [618, 319] on div at bounding box center [630, 320] width 27 height 27
click at [913, 458] on div at bounding box center [1006, 409] width 804 height 426
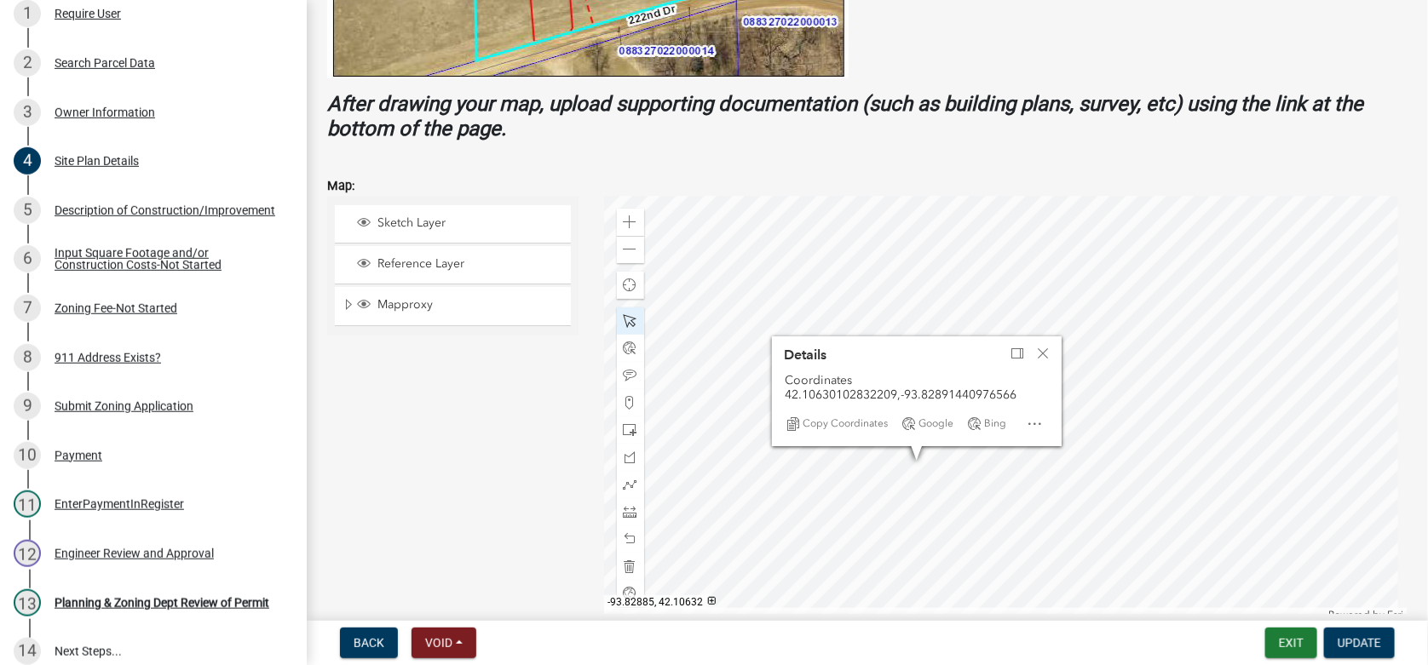
click at [941, 459] on div at bounding box center [1006, 409] width 804 height 426
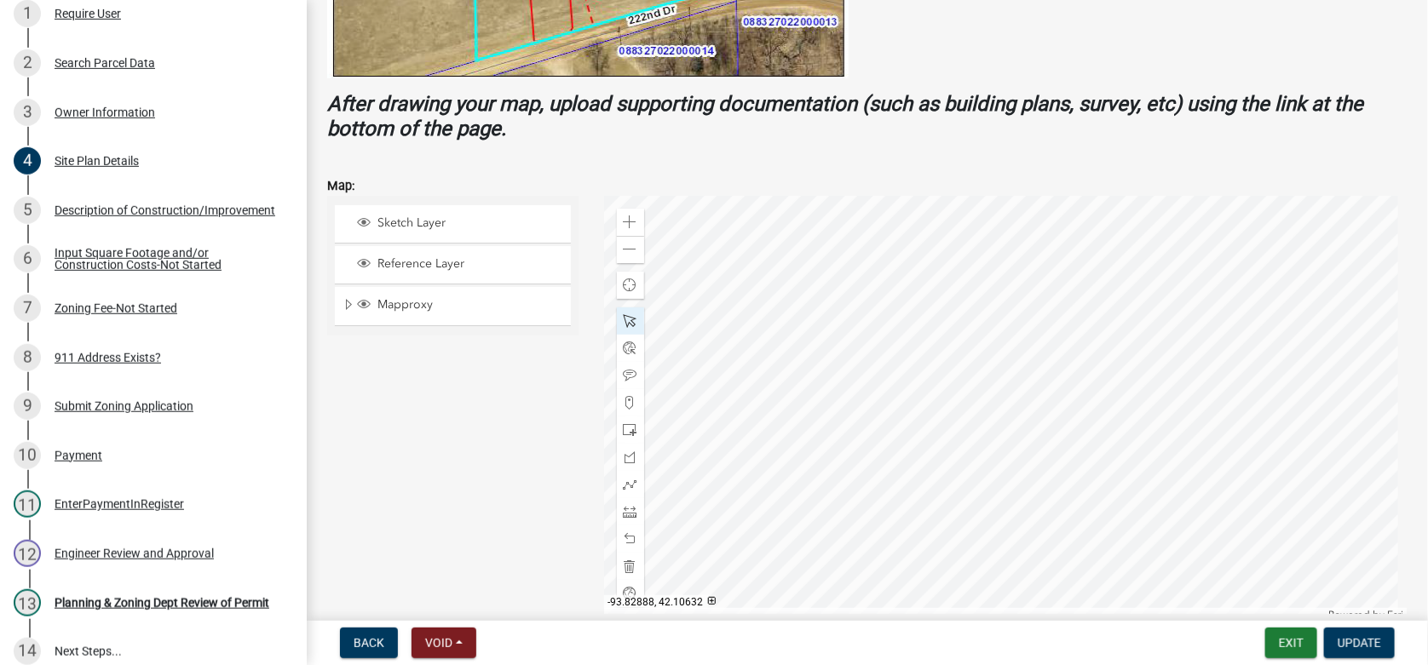
click at [921, 457] on div at bounding box center [1006, 409] width 804 height 426
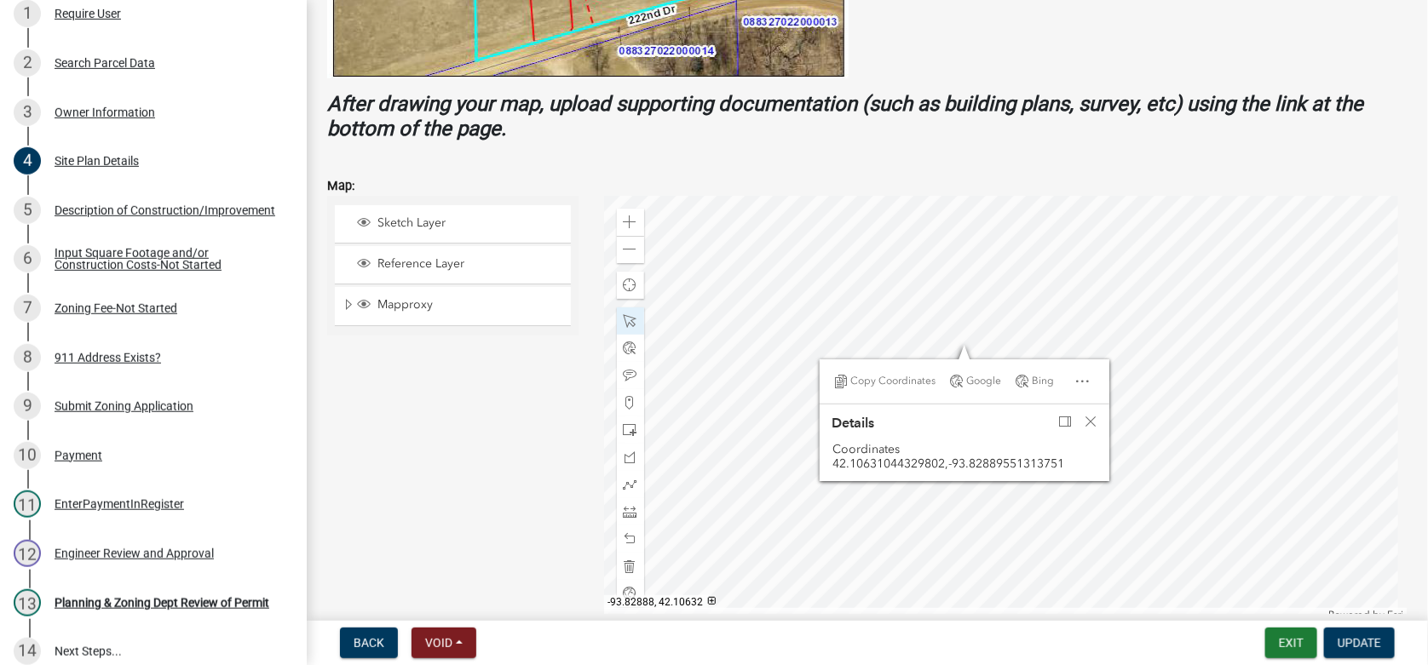
click at [957, 347] on div at bounding box center [1006, 409] width 804 height 426
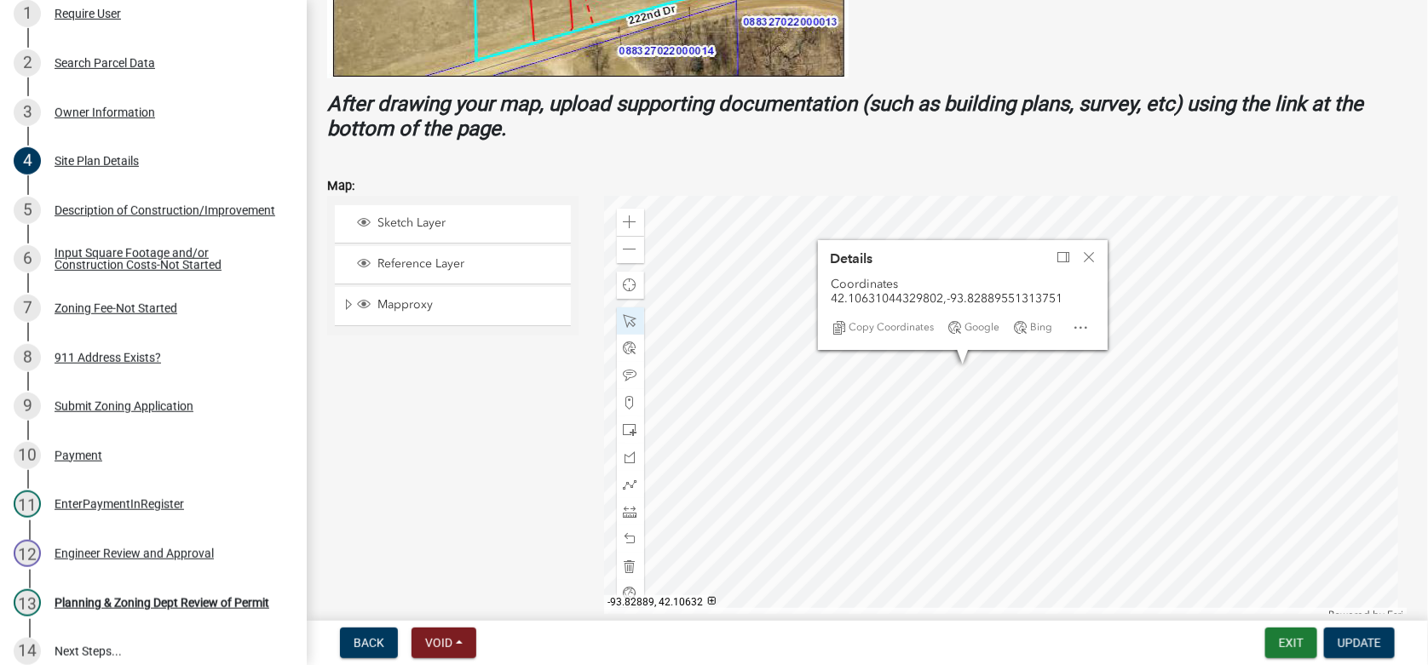
click at [951, 363] on div at bounding box center [1006, 409] width 804 height 426
click at [1086, 253] on span "Close" at bounding box center [1090, 257] width 14 height 14
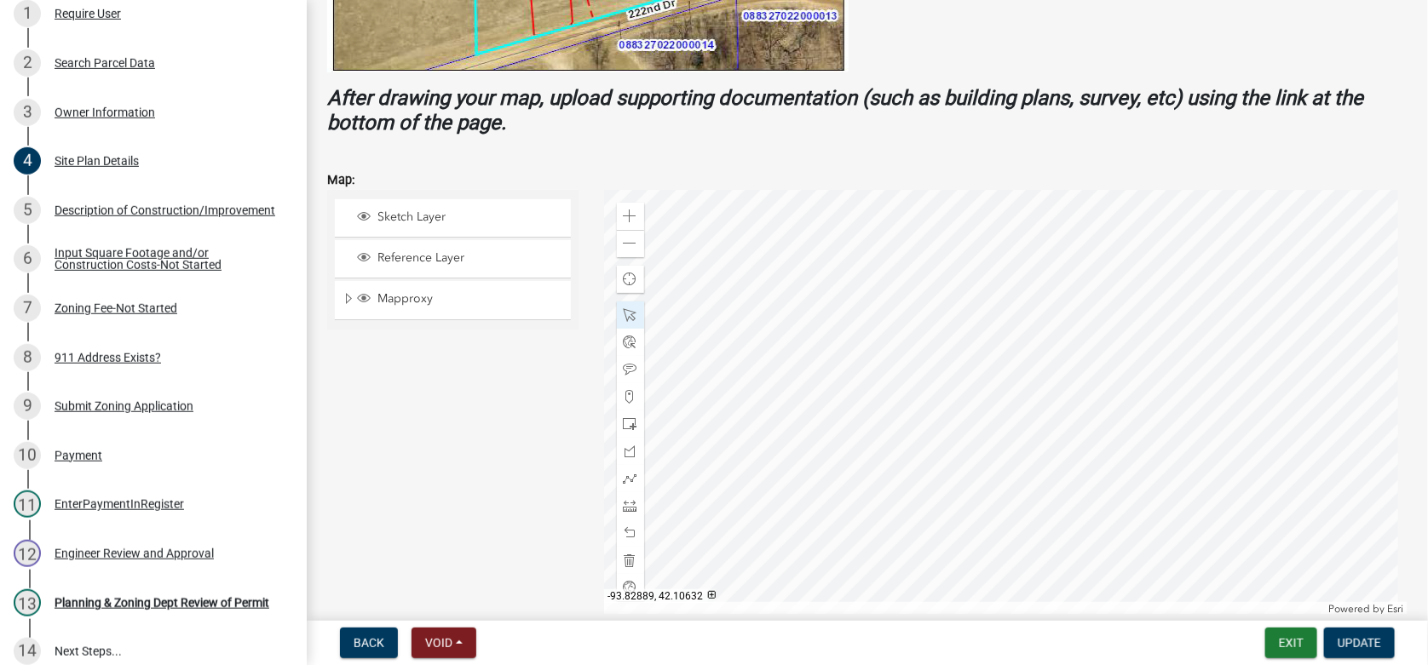
click at [951, 356] on div at bounding box center [1006, 403] width 804 height 426
click at [947, 212] on div at bounding box center [1006, 403] width 804 height 426
click at [1024, 254] on div at bounding box center [1006, 403] width 804 height 426
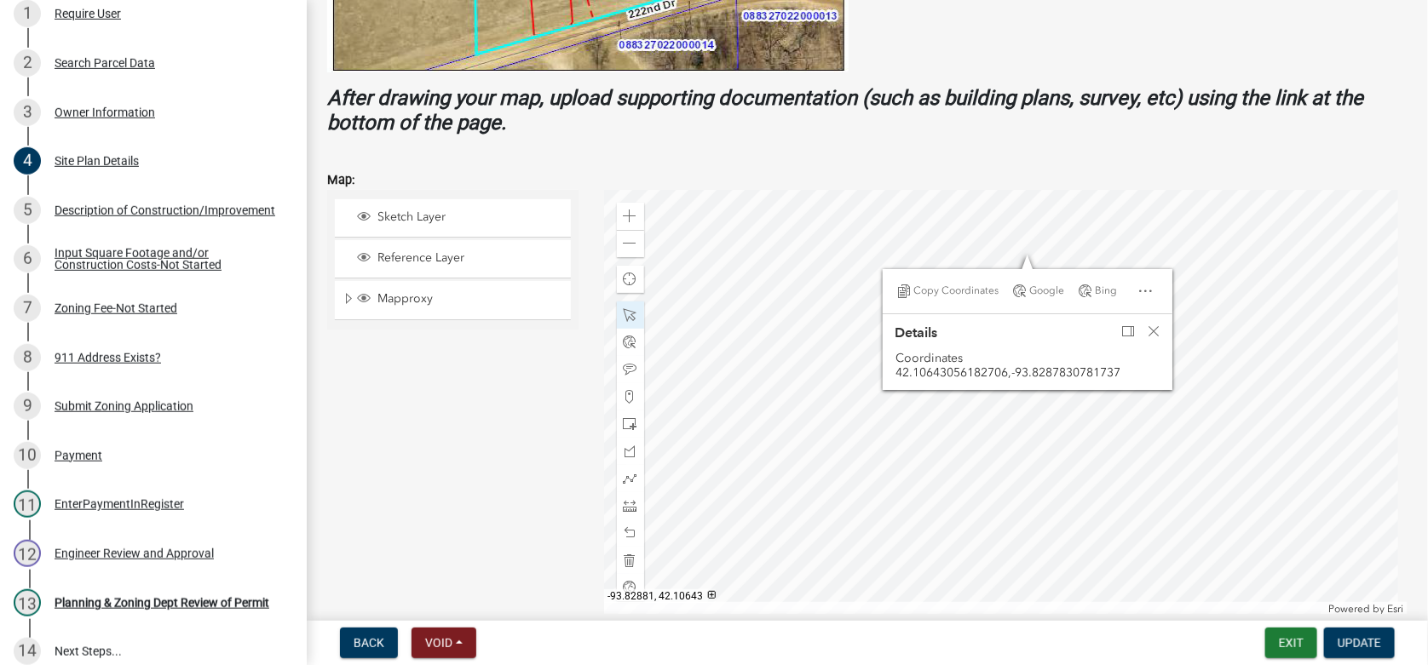
click at [1002, 259] on div at bounding box center [1006, 403] width 804 height 426
click at [1152, 329] on span "Close" at bounding box center [1153, 332] width 14 height 14
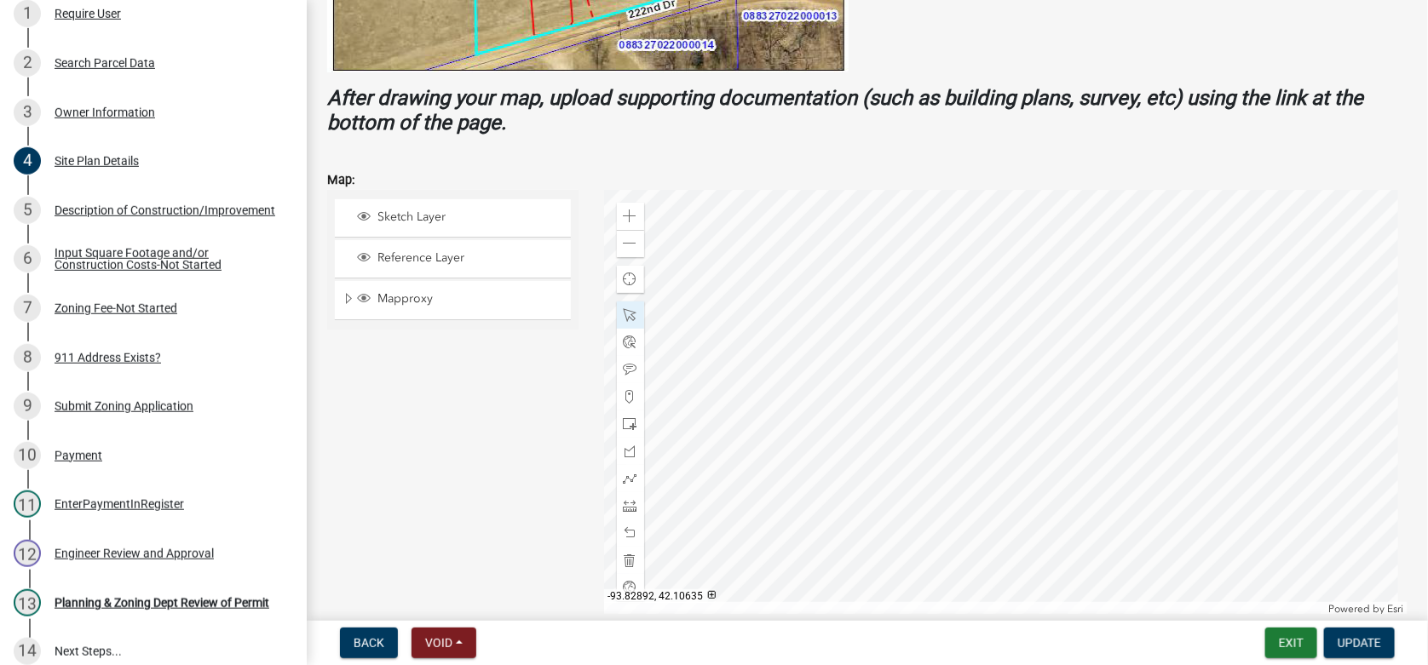
click at [929, 329] on div at bounding box center [1006, 403] width 804 height 426
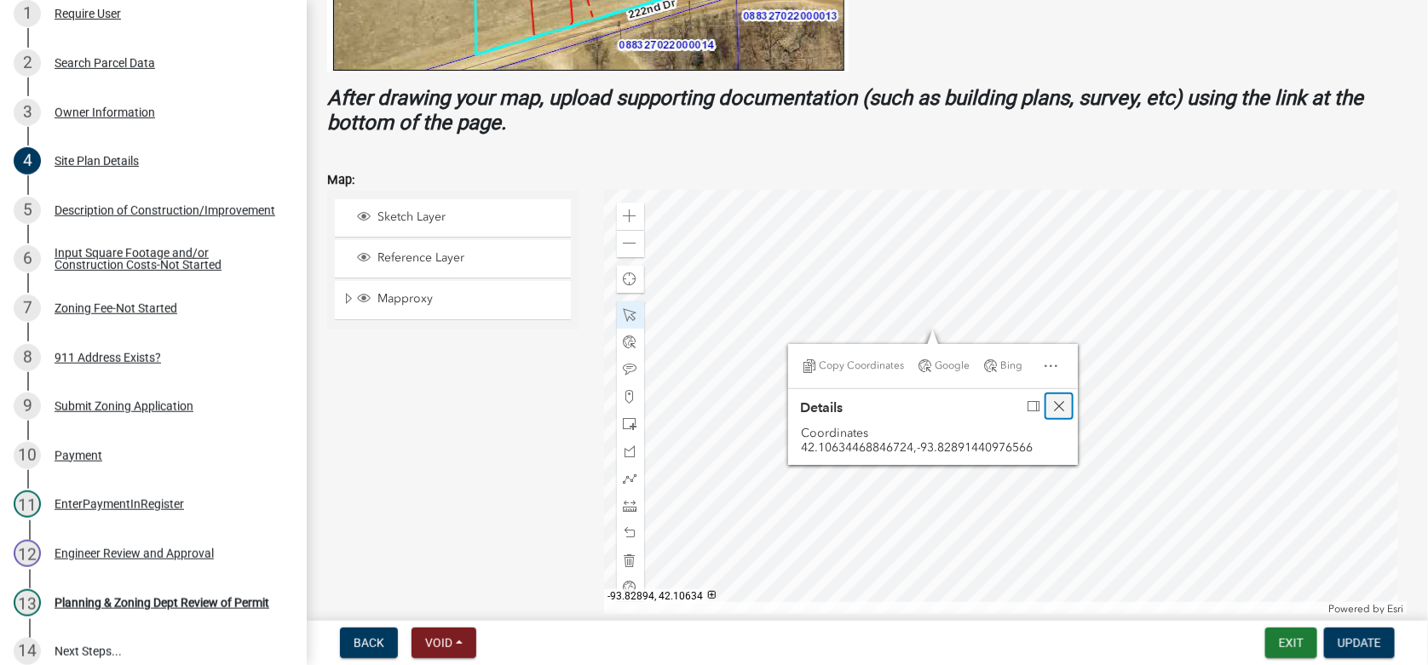
click at [1060, 408] on span "Close" at bounding box center [1059, 406] width 14 height 14
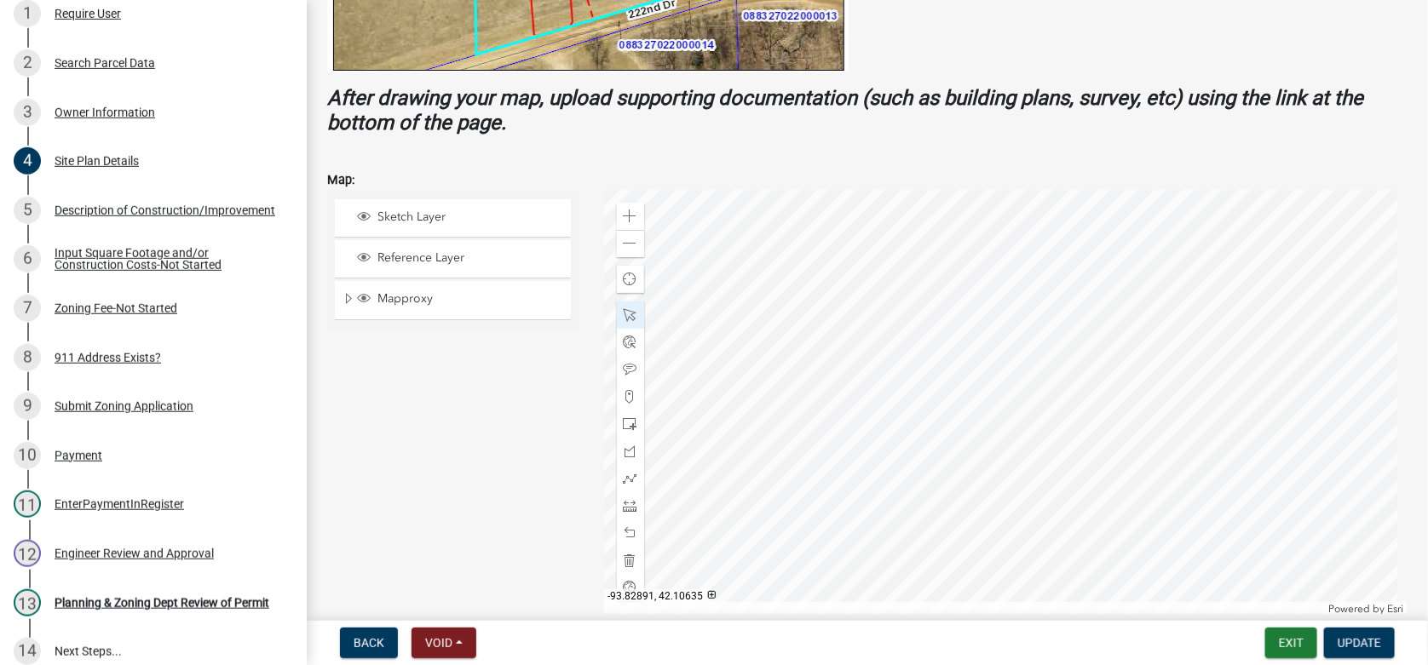
click at [936, 332] on div at bounding box center [1006, 403] width 804 height 426
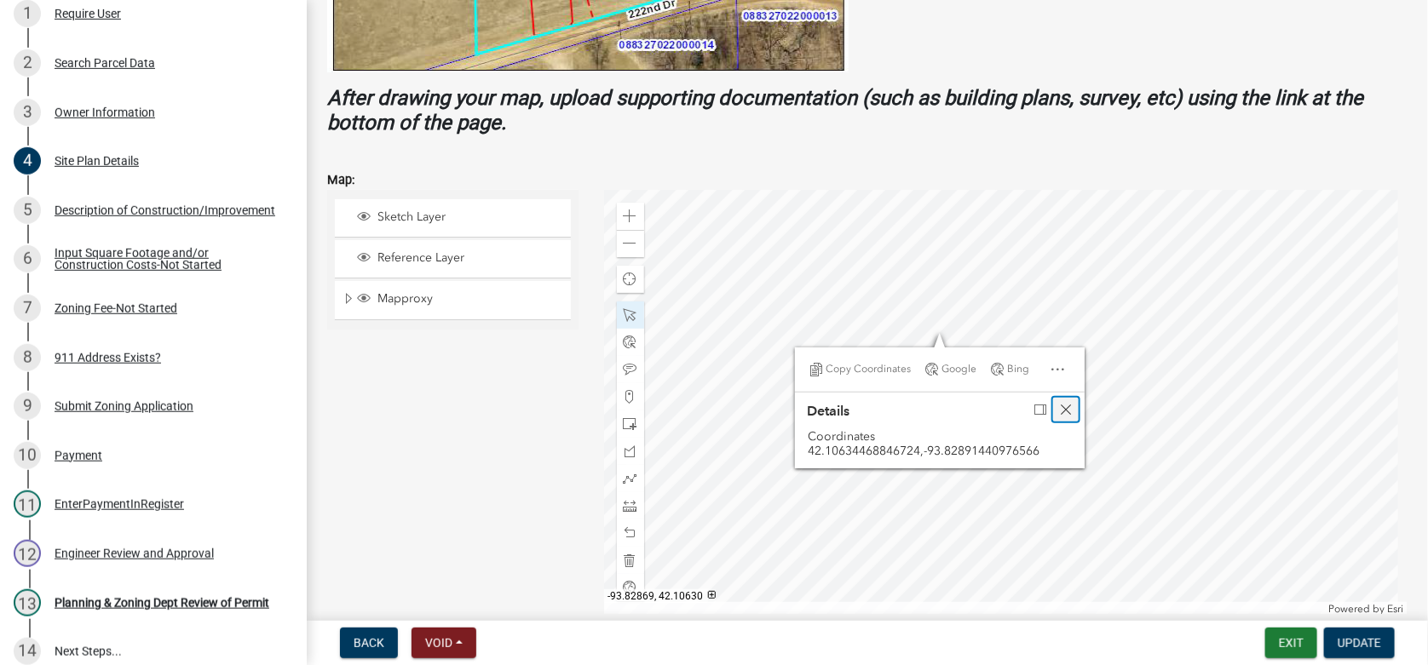
click at [1065, 408] on span "Close" at bounding box center [1066, 410] width 14 height 14
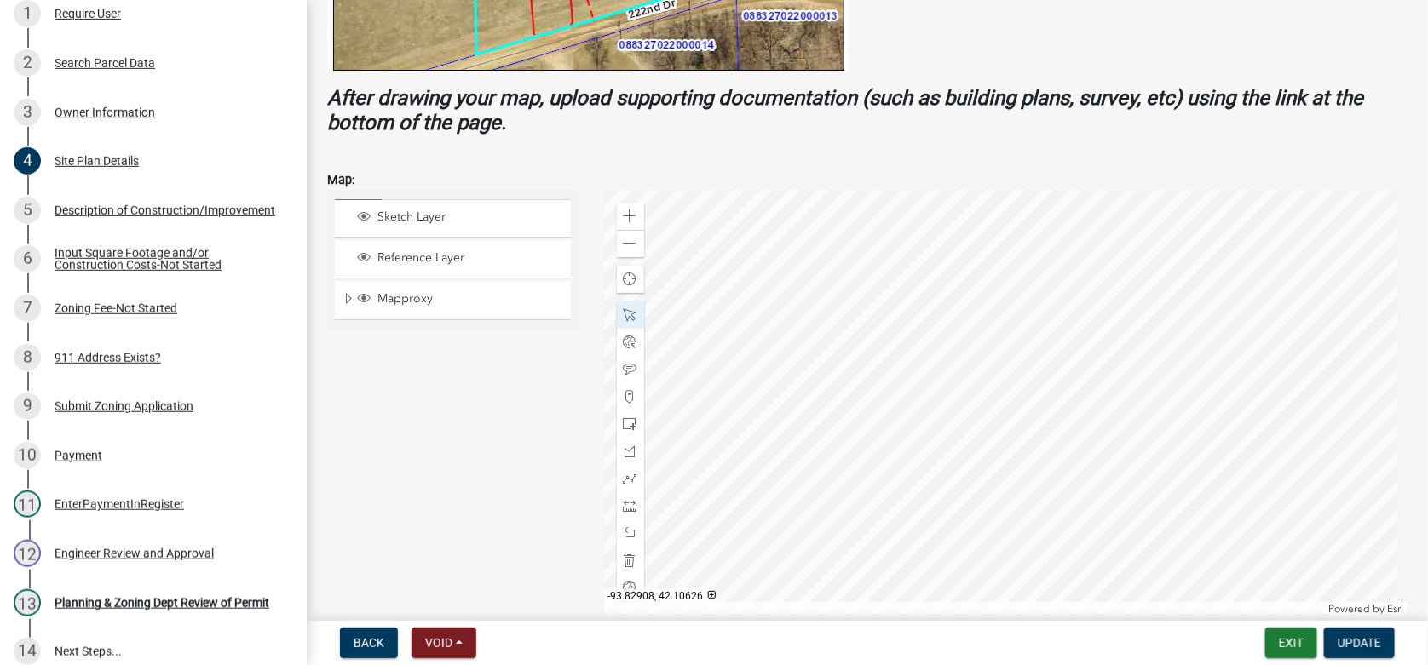
click at [830, 405] on div at bounding box center [1006, 403] width 804 height 426
click at [348, 298] on span "Expand" at bounding box center [349, 299] width 14 height 16
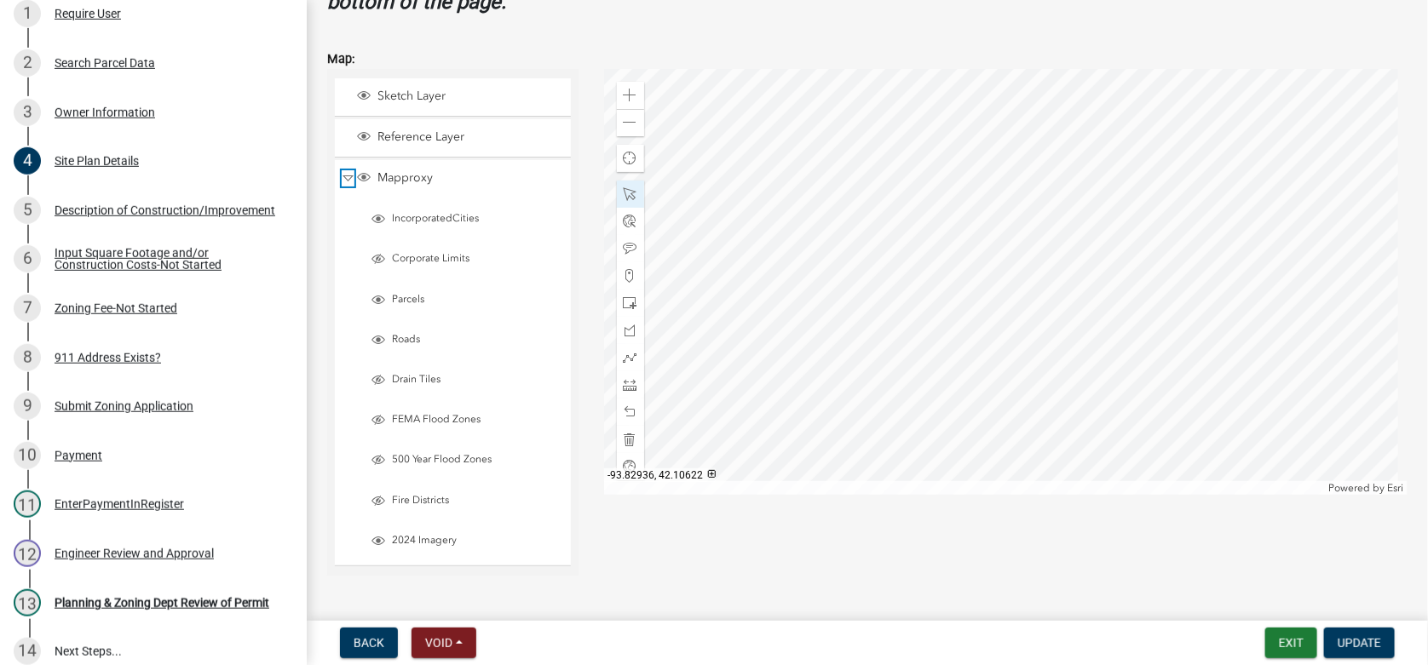
scroll to position [772, 0]
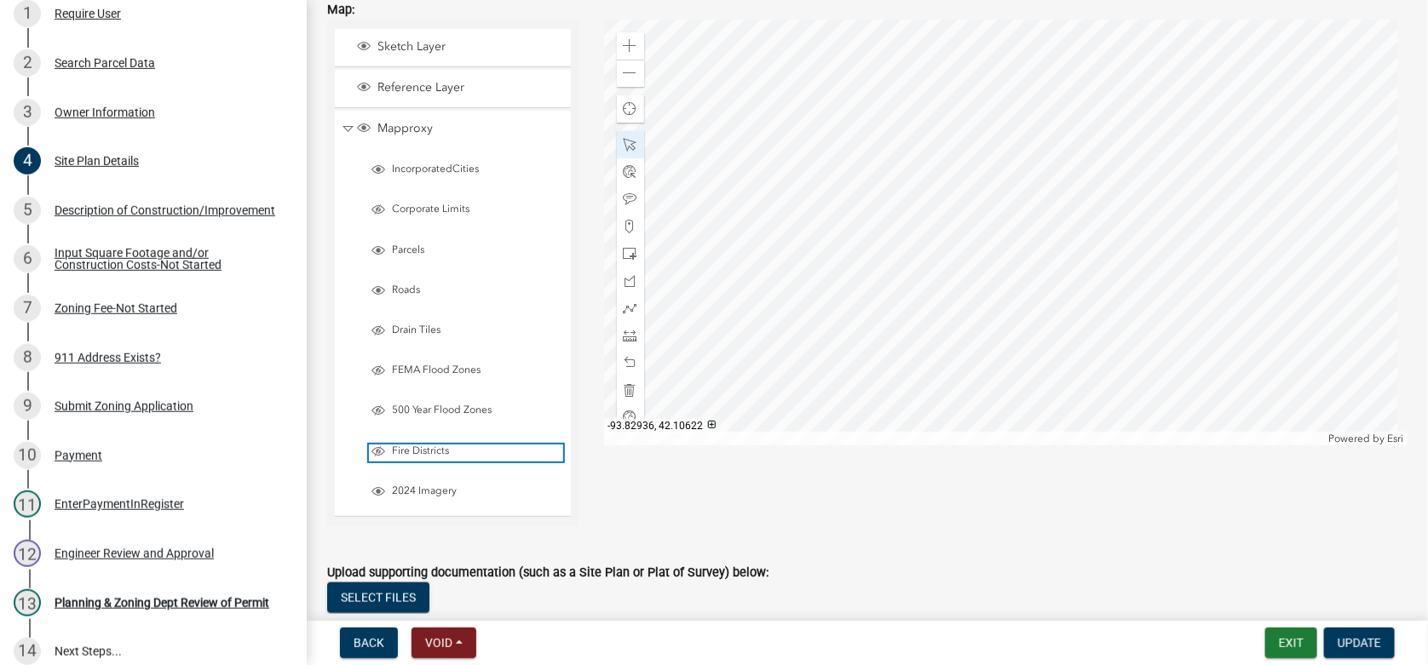
click at [397, 445] on span "Fire Districts" at bounding box center [475, 452] width 175 height 14
click at [377, 447] on span "Layer List" at bounding box center [378, 452] width 14 height 14
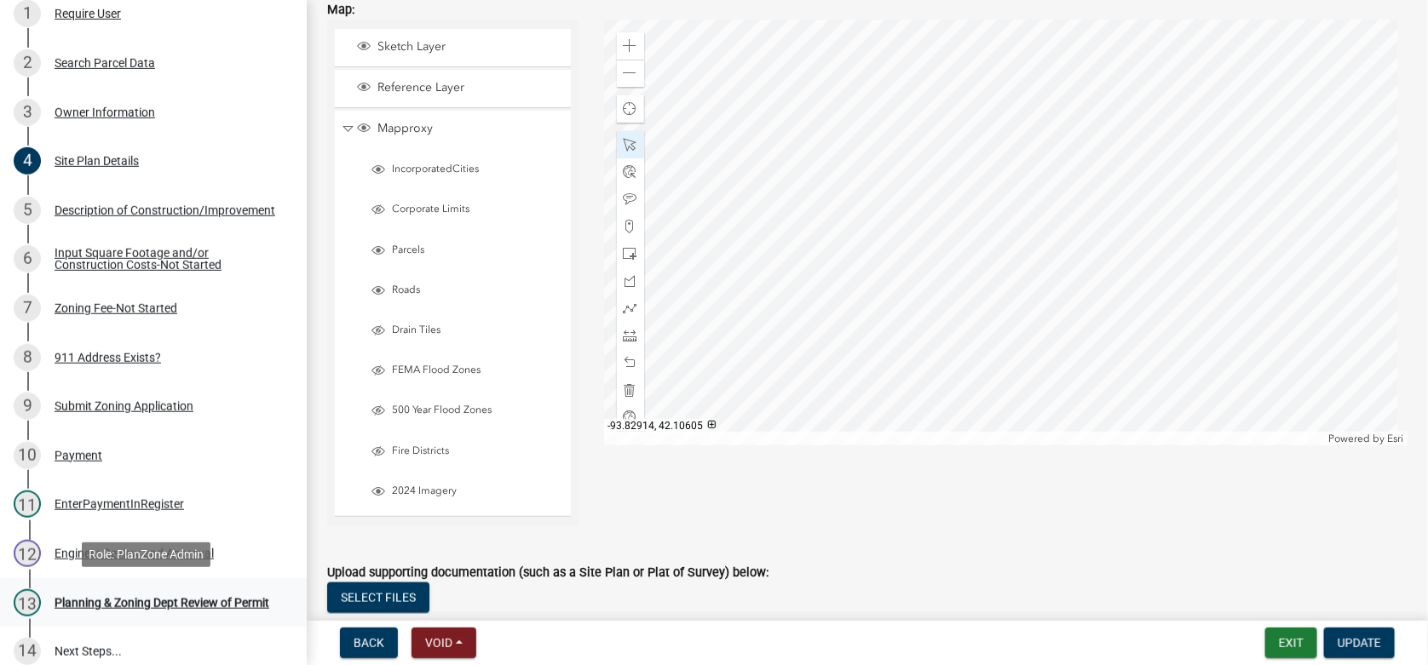
click at [78, 597] on div "Planning & Zoning Dept Review of Permit" at bounding box center [162, 603] width 215 height 12
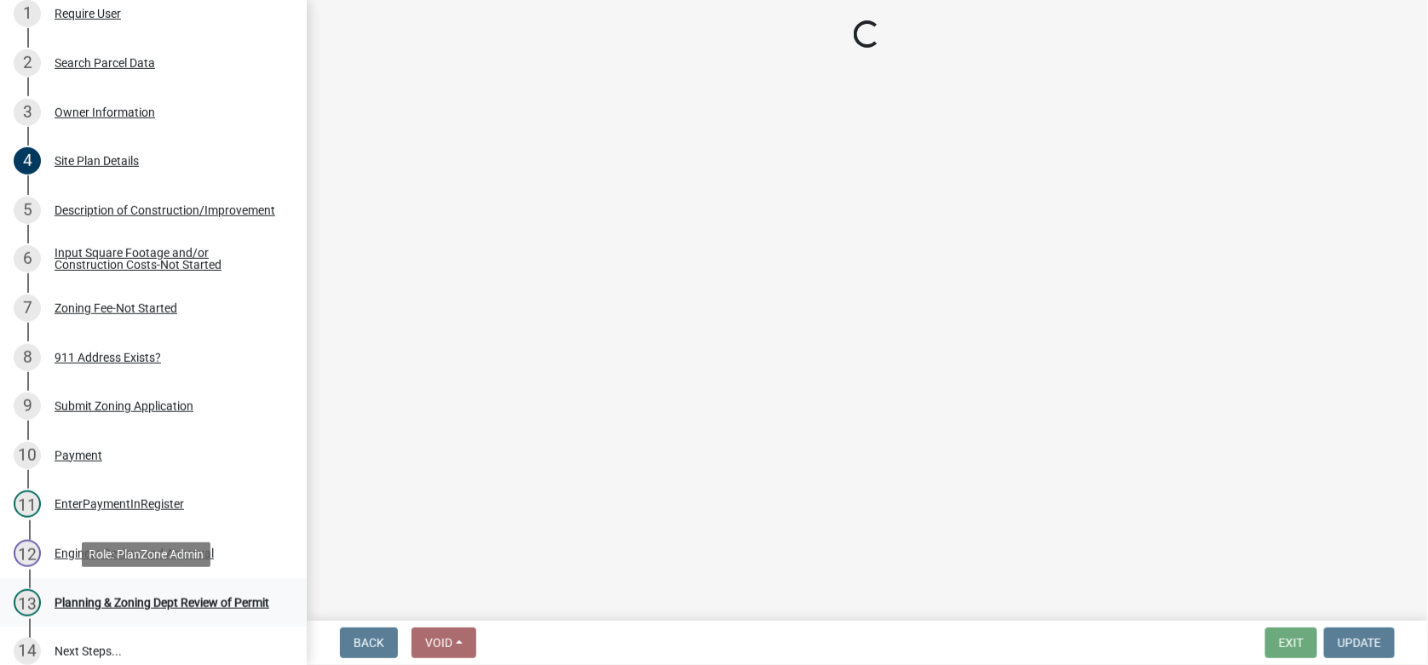
scroll to position [0, 0]
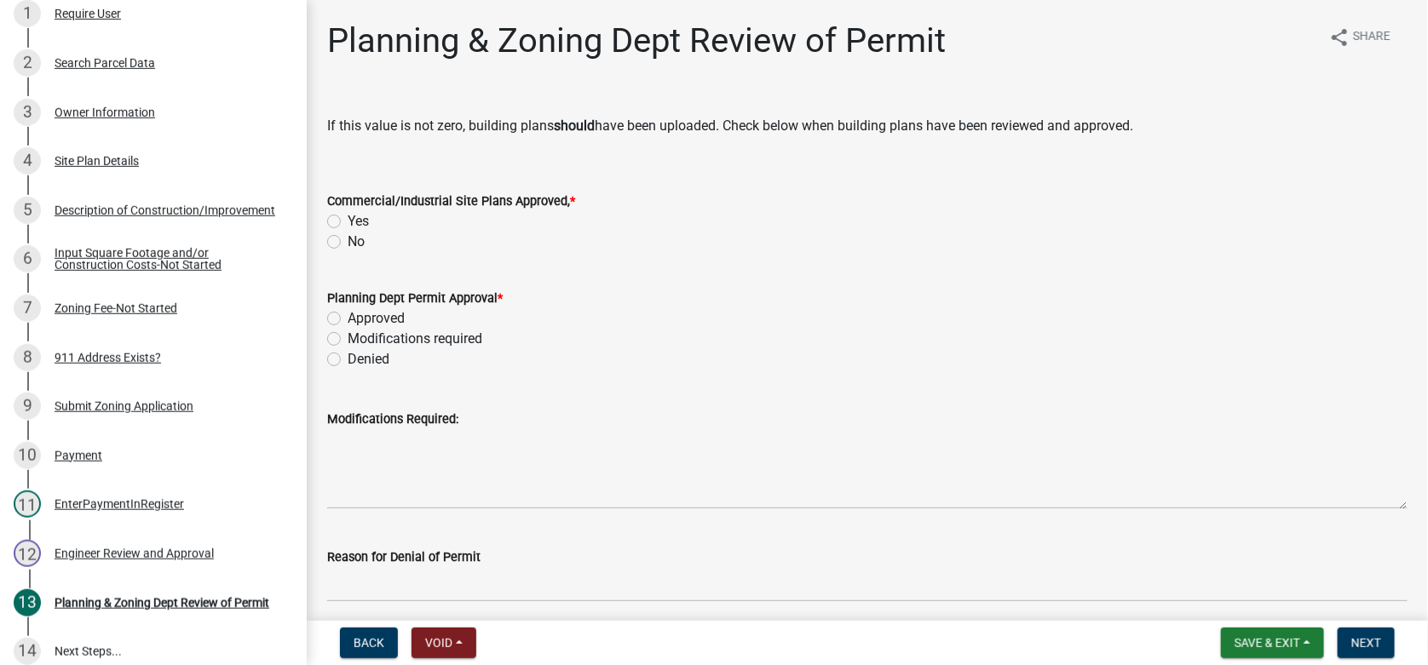
click at [348, 244] on label "No" at bounding box center [356, 242] width 17 height 20
click at [348, 243] on input "No" at bounding box center [353, 237] width 11 height 11
radio input "true"
drag, startPoint x: 331, startPoint y: 315, endPoint x: 344, endPoint y: 316, distance: 12.8
click at [348, 315] on label "Approved" at bounding box center [376, 318] width 57 height 20
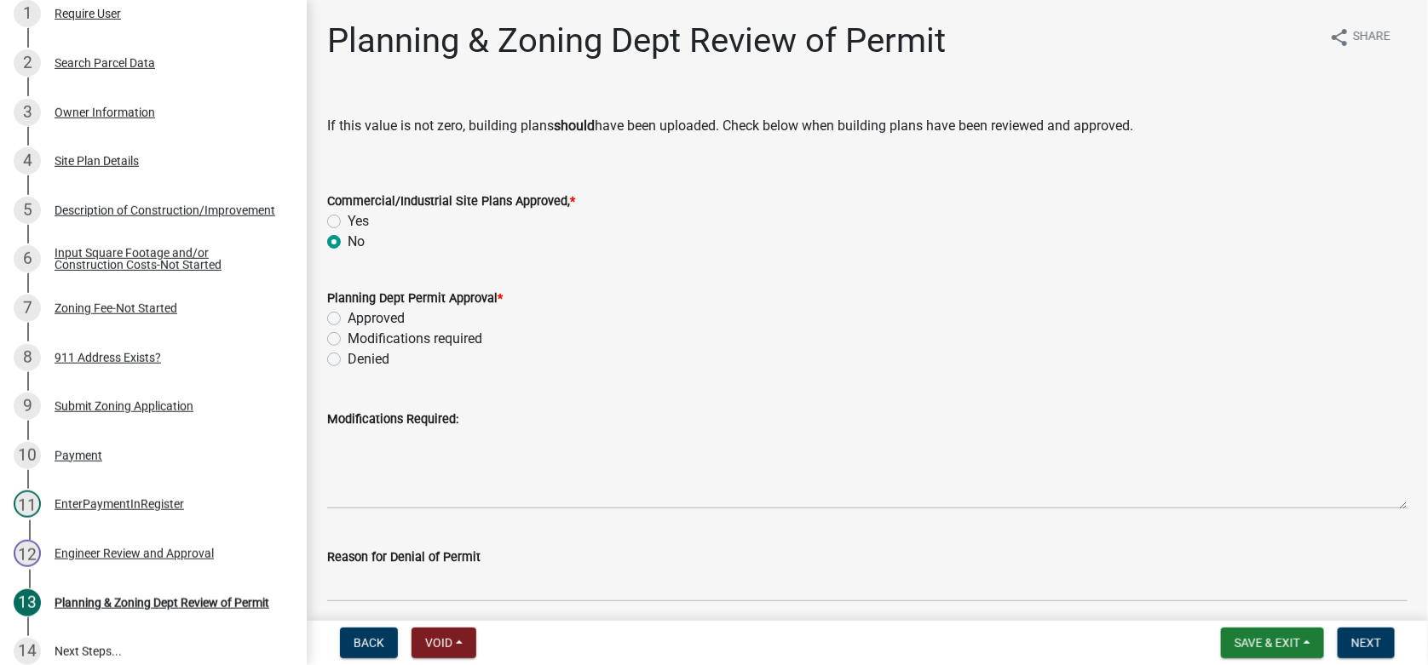
click at [348, 315] on input "Approved" at bounding box center [353, 313] width 11 height 11
radio input "true"
click at [1359, 636] on span "Next" at bounding box center [1366, 643] width 30 height 14
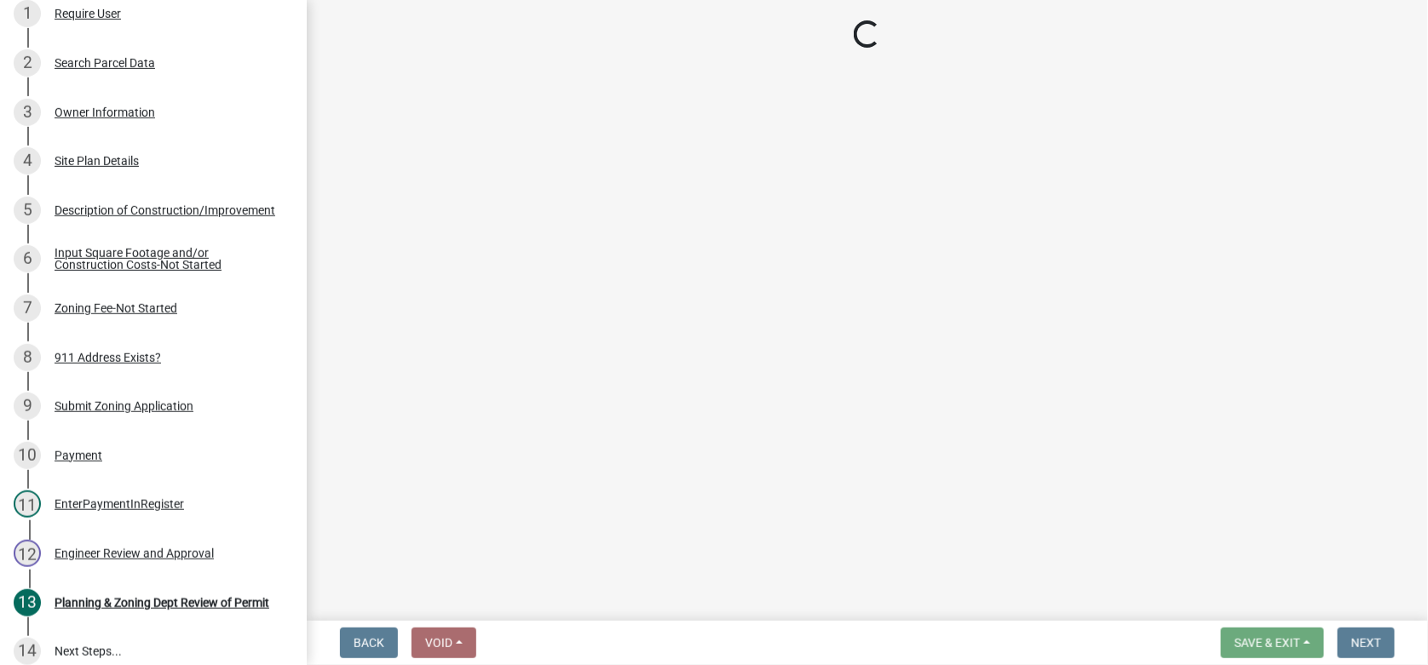
scroll to position [389, 0]
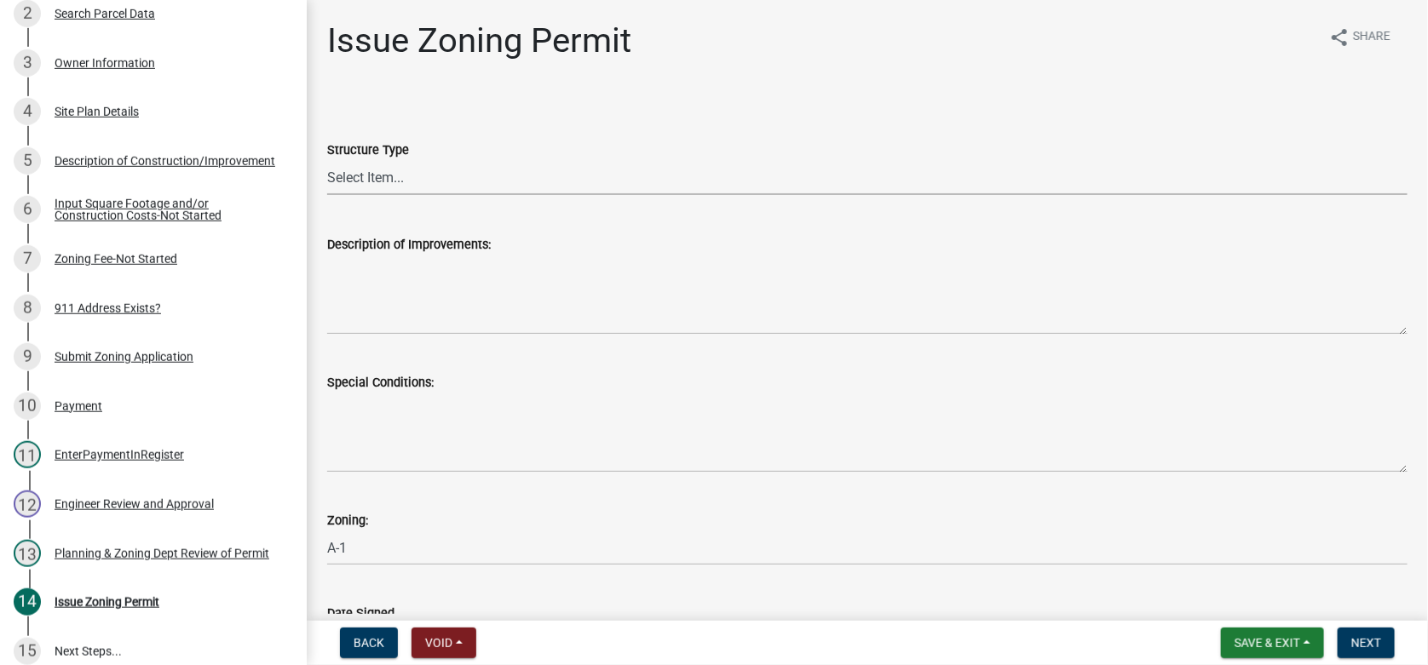
click at [379, 177] on select "Select Item... Principle Structure Accessory Structure Principle and Accessory …" at bounding box center [867, 177] width 1080 height 35
click at [327, 160] on select "Select Item... Principle Structure Accessory Structure Principle and Accessory …" at bounding box center [867, 177] width 1080 height 35
select select "b4fa5cc6-c485-45b8-8516-b90c7c2a06d2"
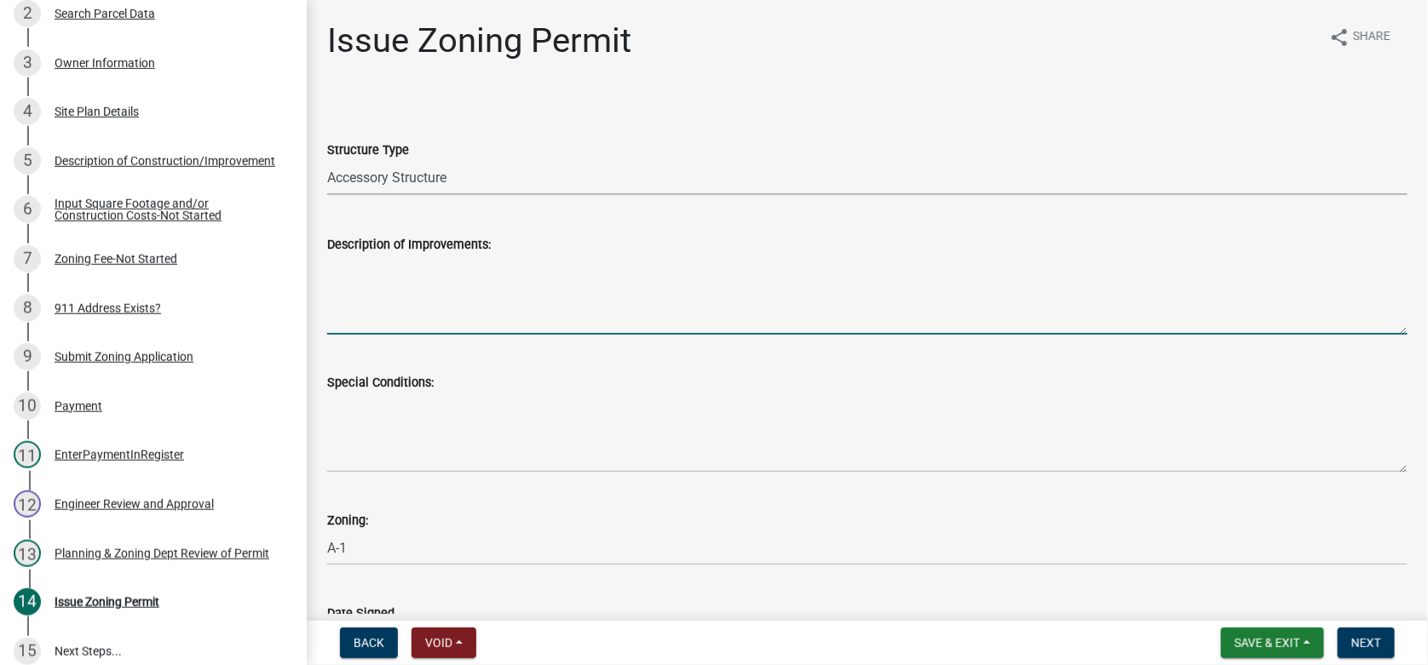
click at [334, 278] on textarea "Description of Improvements:" at bounding box center [867, 295] width 1080 height 80
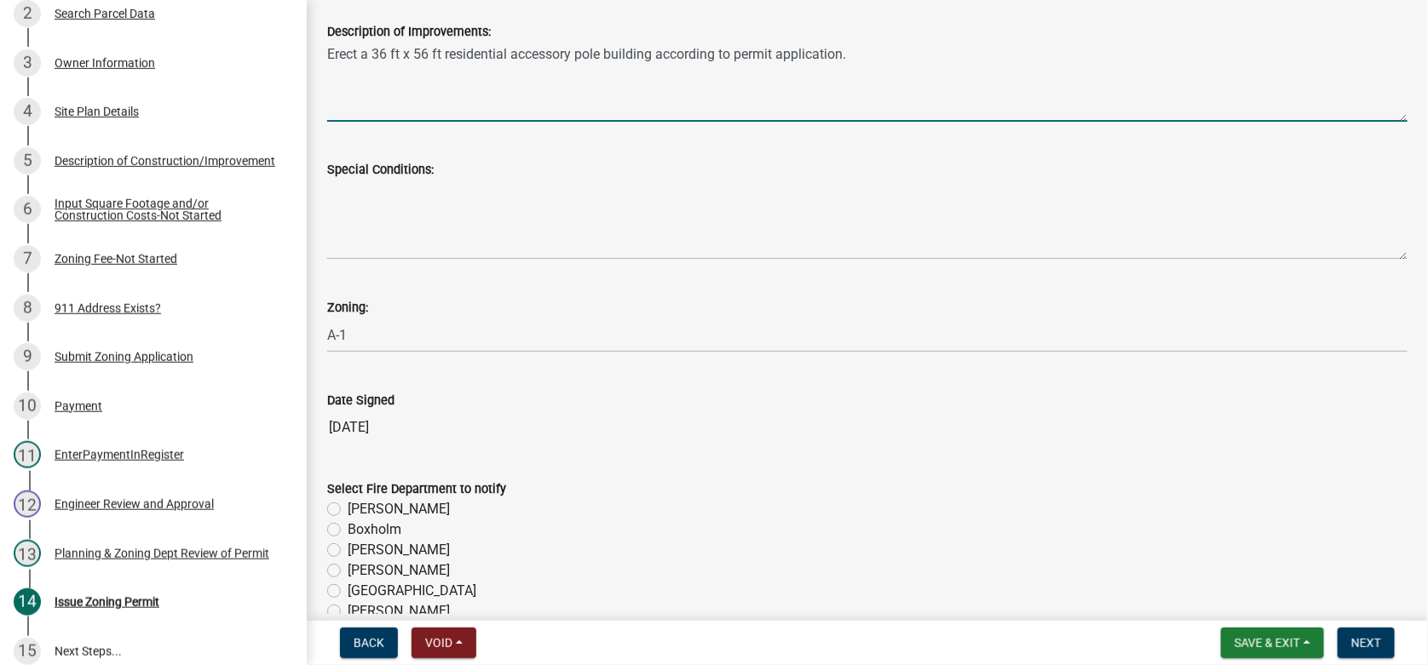
scroll to position [256, 0]
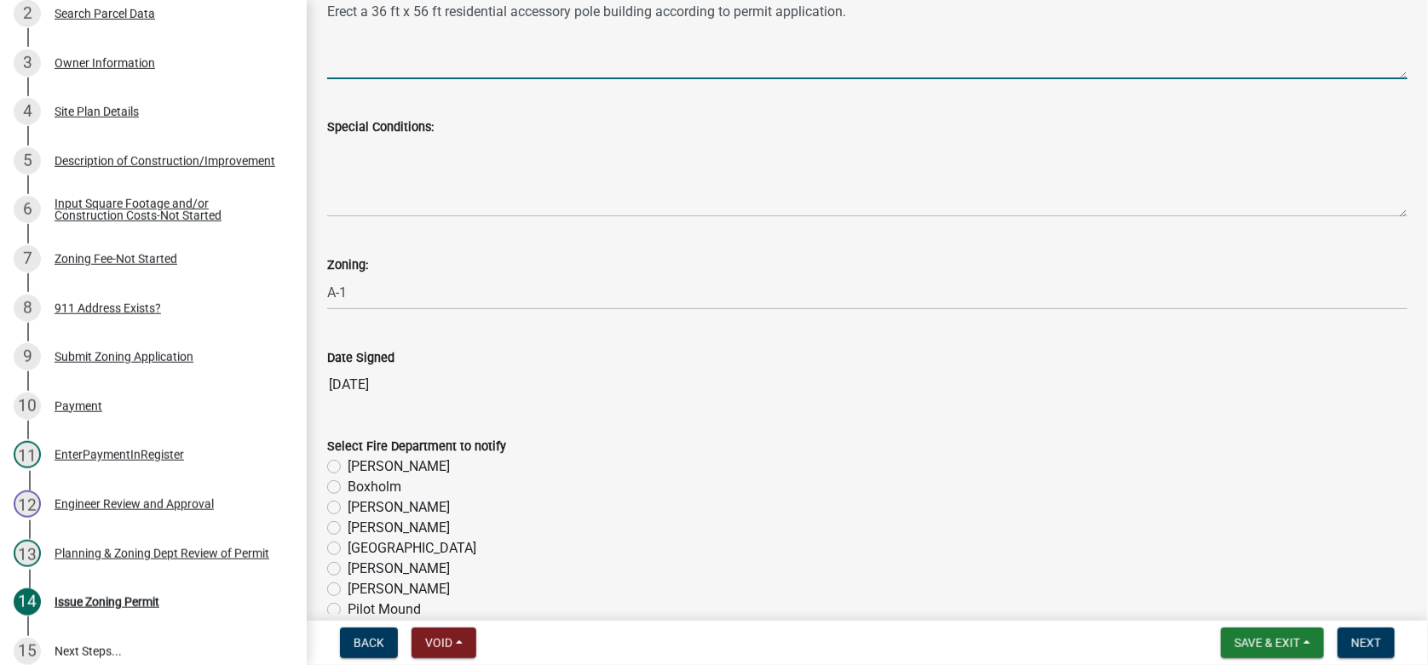
type textarea "Erect a 36 ft x 56 ft residential accessory pole building according to permit a…"
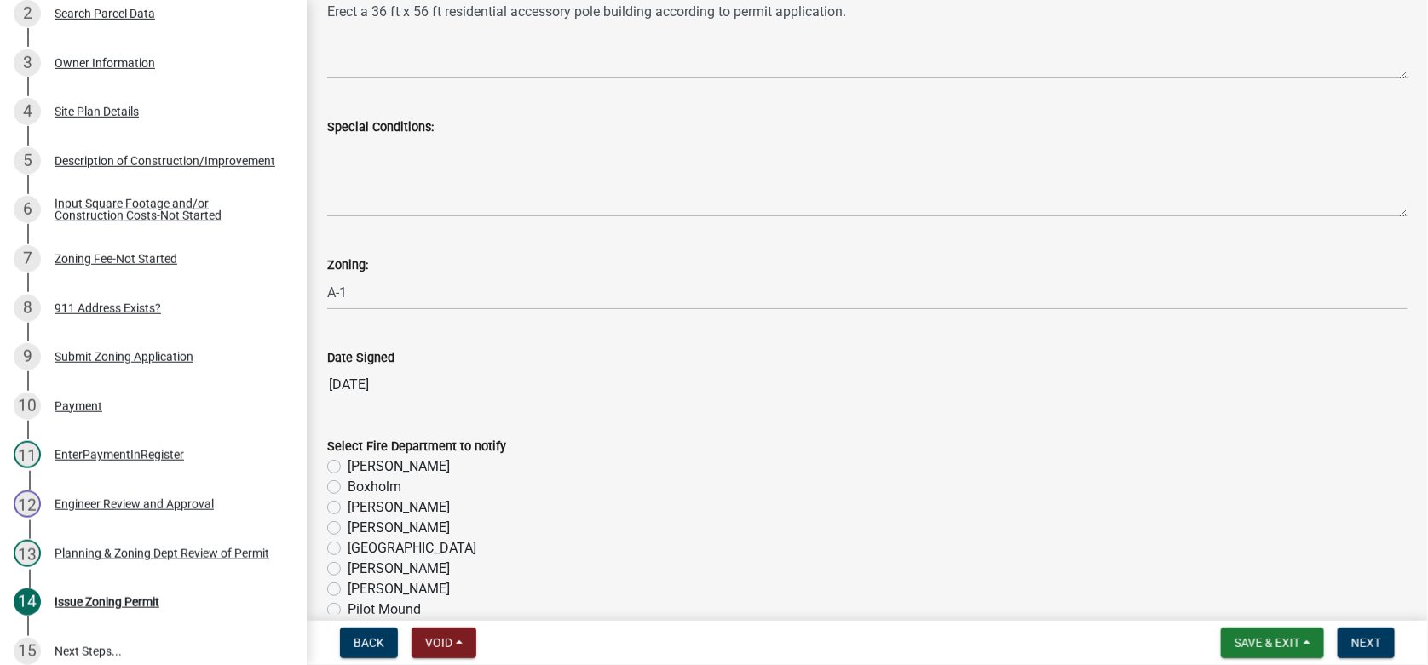
click at [348, 464] on label "[PERSON_NAME]" at bounding box center [399, 467] width 102 height 20
click at [348, 464] on input "[PERSON_NAME]" at bounding box center [353, 462] width 11 height 11
radio input "true"
click at [1355, 642] on span "Next" at bounding box center [1366, 643] width 30 height 14
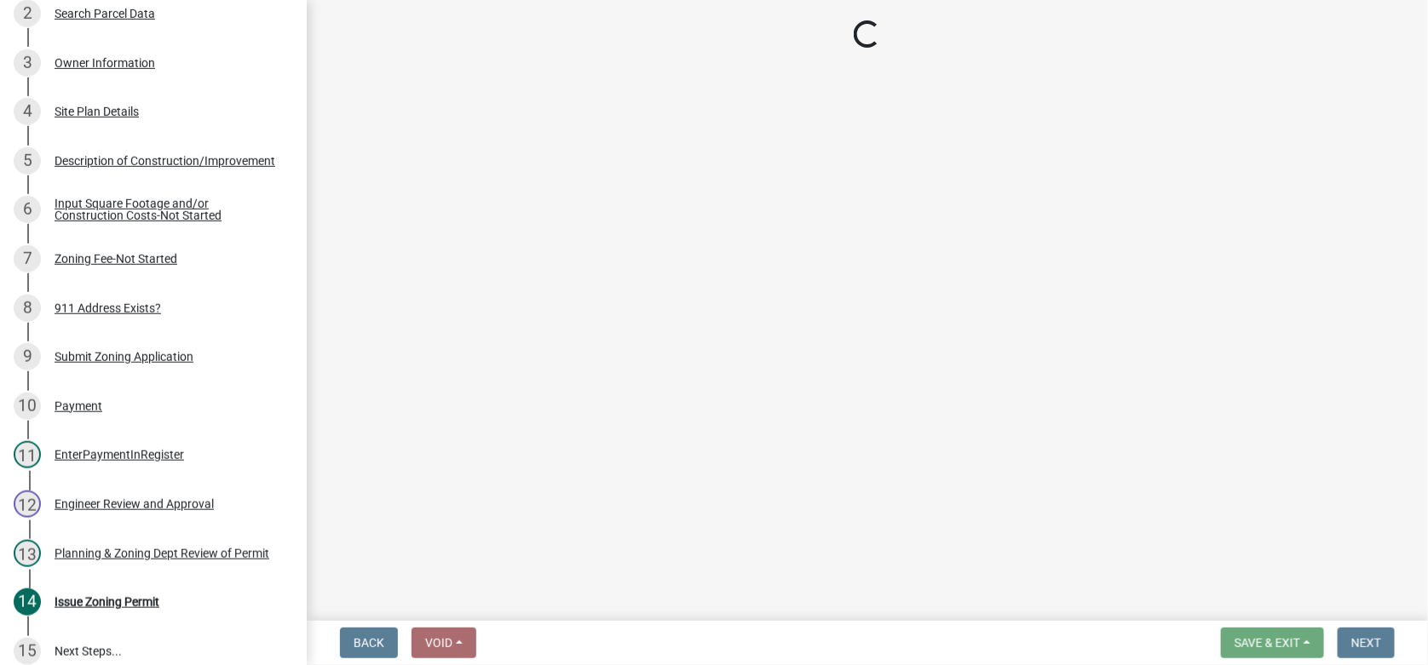
scroll to position [487, 0]
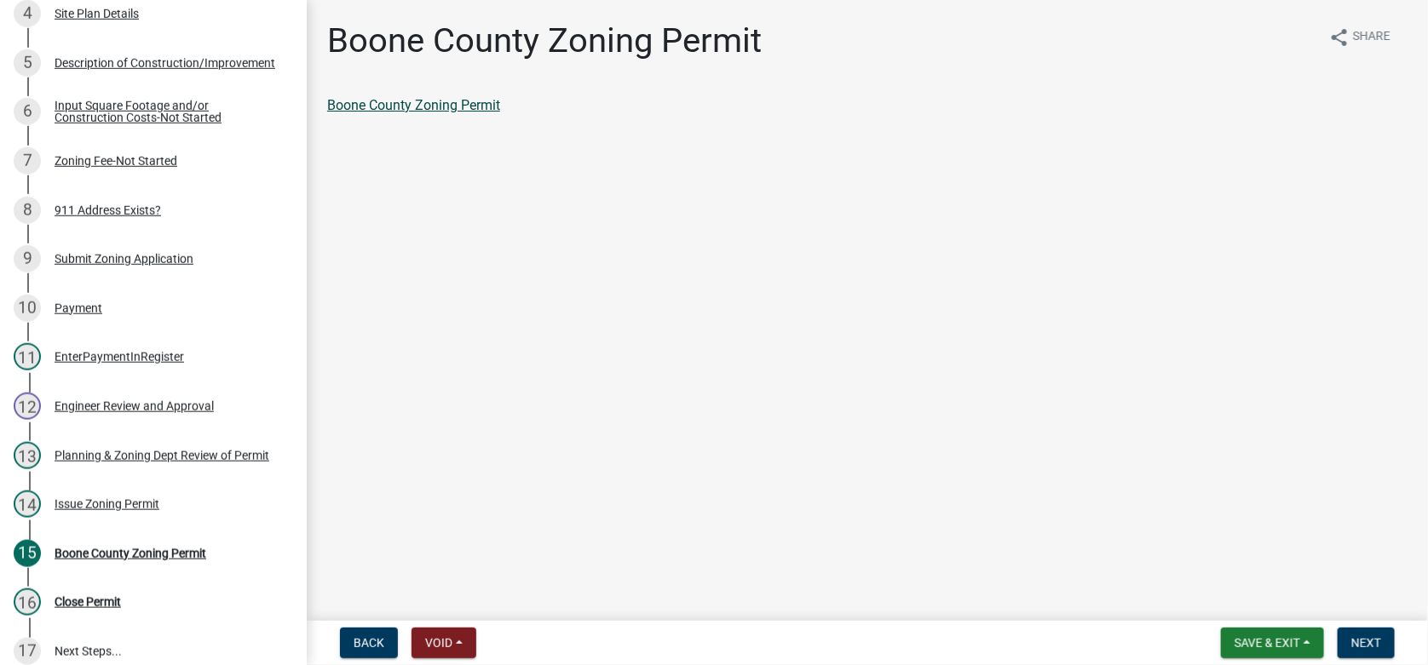
click at [423, 105] on link "Boone County Zoning Permit" at bounding box center [413, 105] width 173 height 16
click at [1383, 641] on button "Next" at bounding box center [1365, 643] width 57 height 31
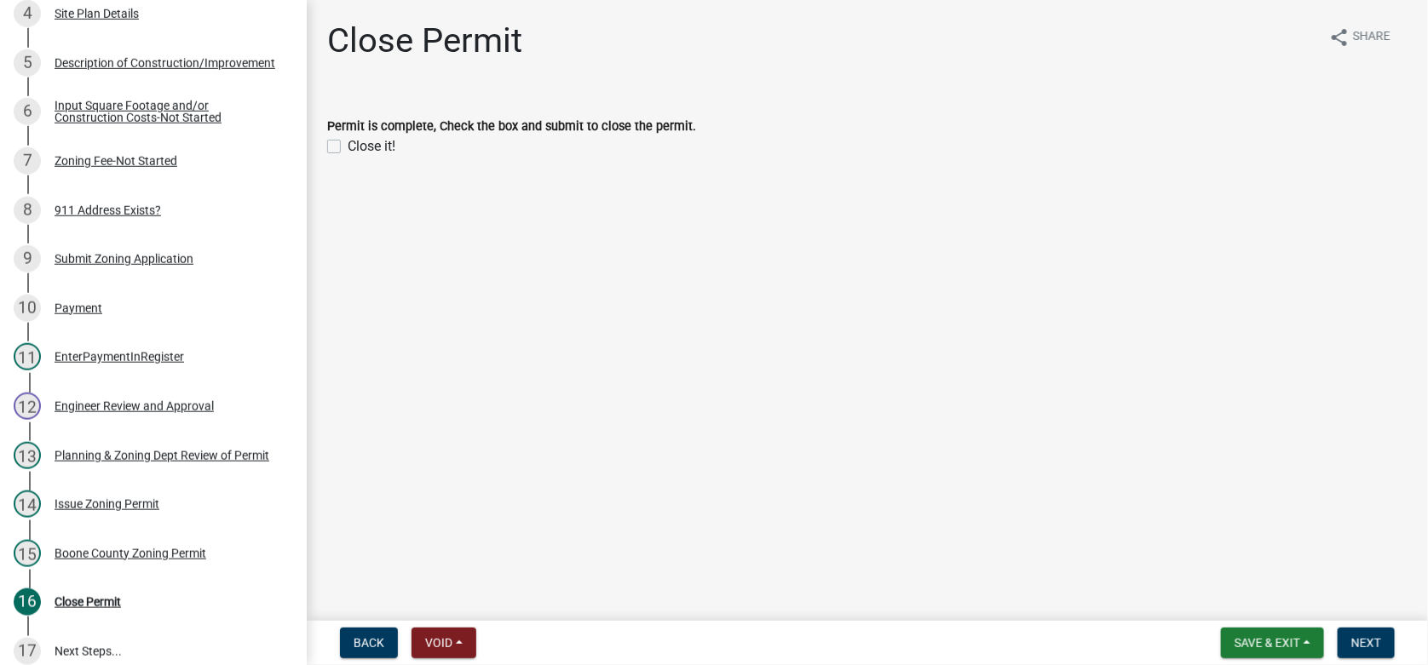
click at [348, 146] on label "Close it!" at bounding box center [372, 146] width 48 height 20
click at [348, 146] on input "Close it!" at bounding box center [353, 141] width 11 height 11
checkbox input "true"
click at [1365, 642] on span "Next" at bounding box center [1366, 643] width 30 height 14
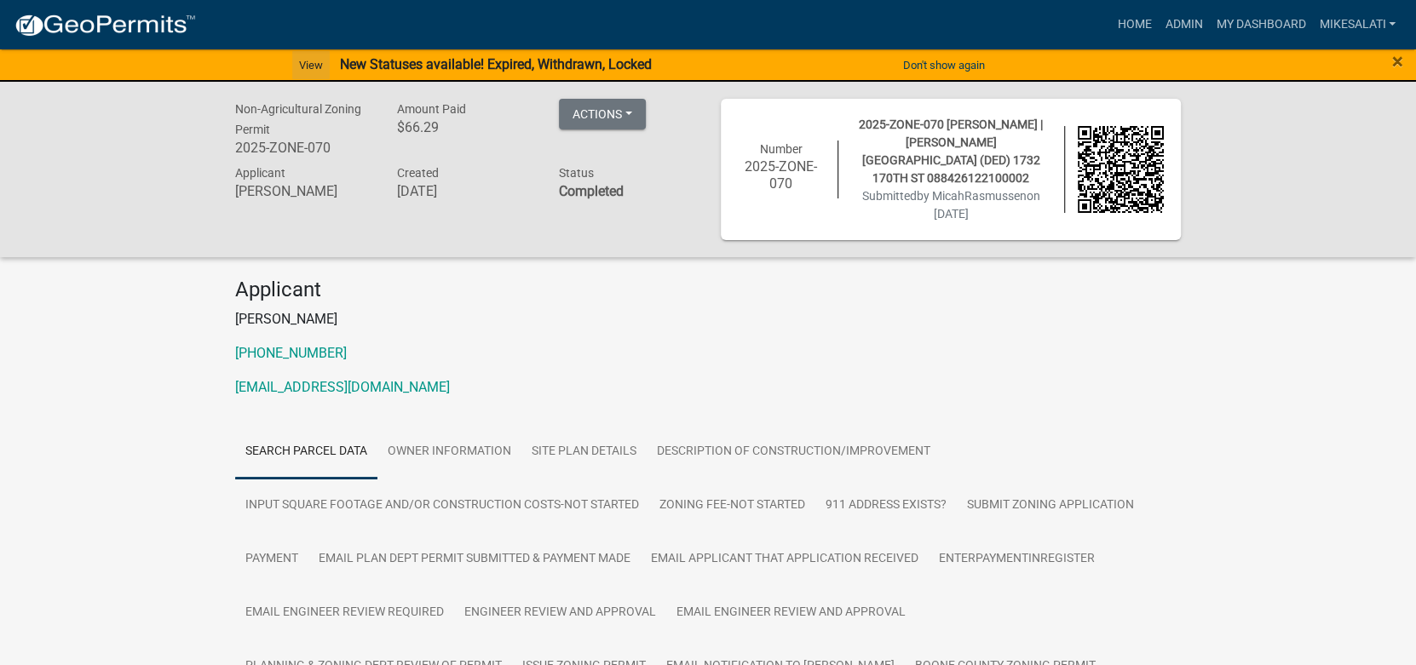
click at [309, 61] on link "View" at bounding box center [310, 65] width 37 height 28
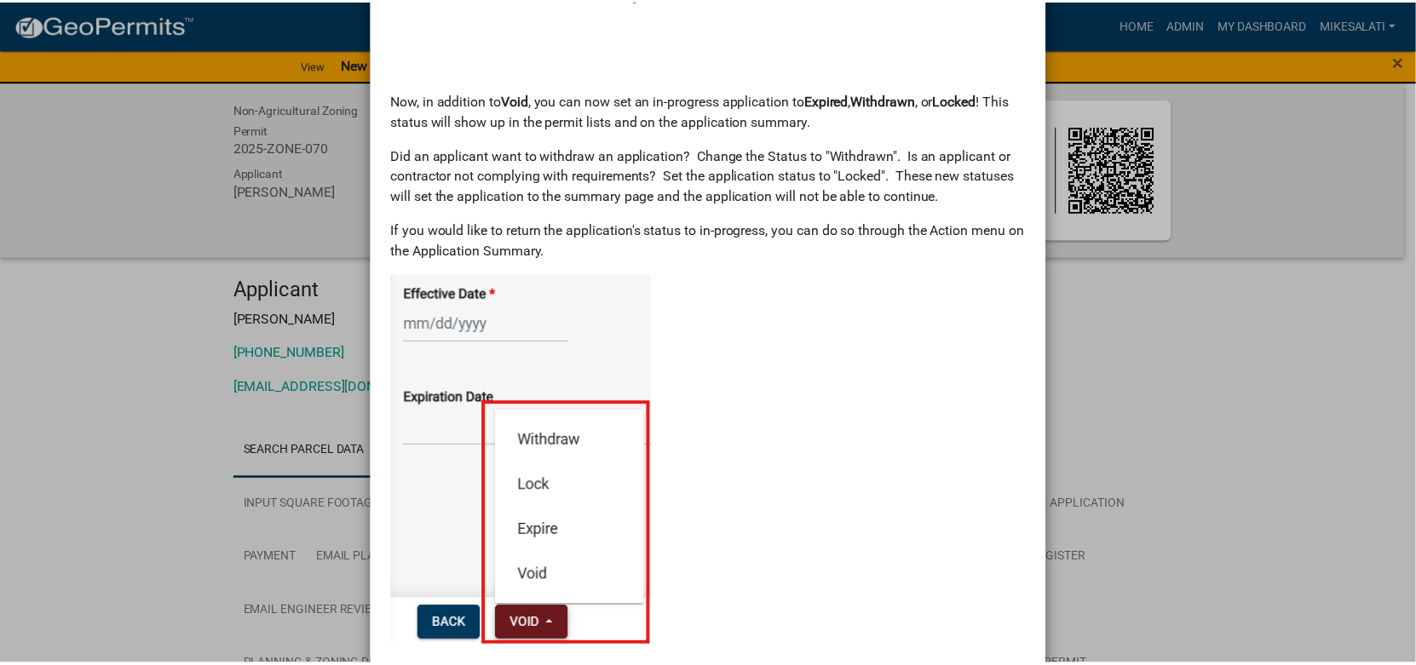
scroll to position [239, 0]
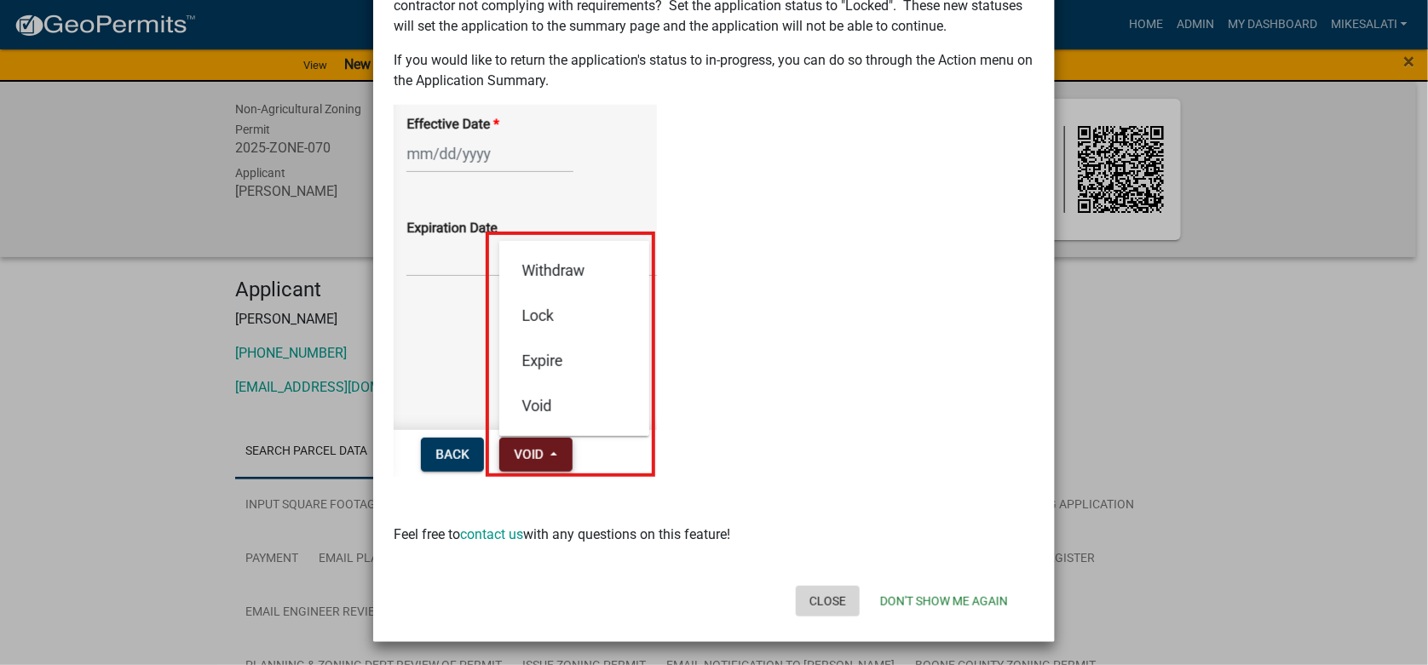
click at [833, 595] on button "Close" at bounding box center [828, 601] width 64 height 31
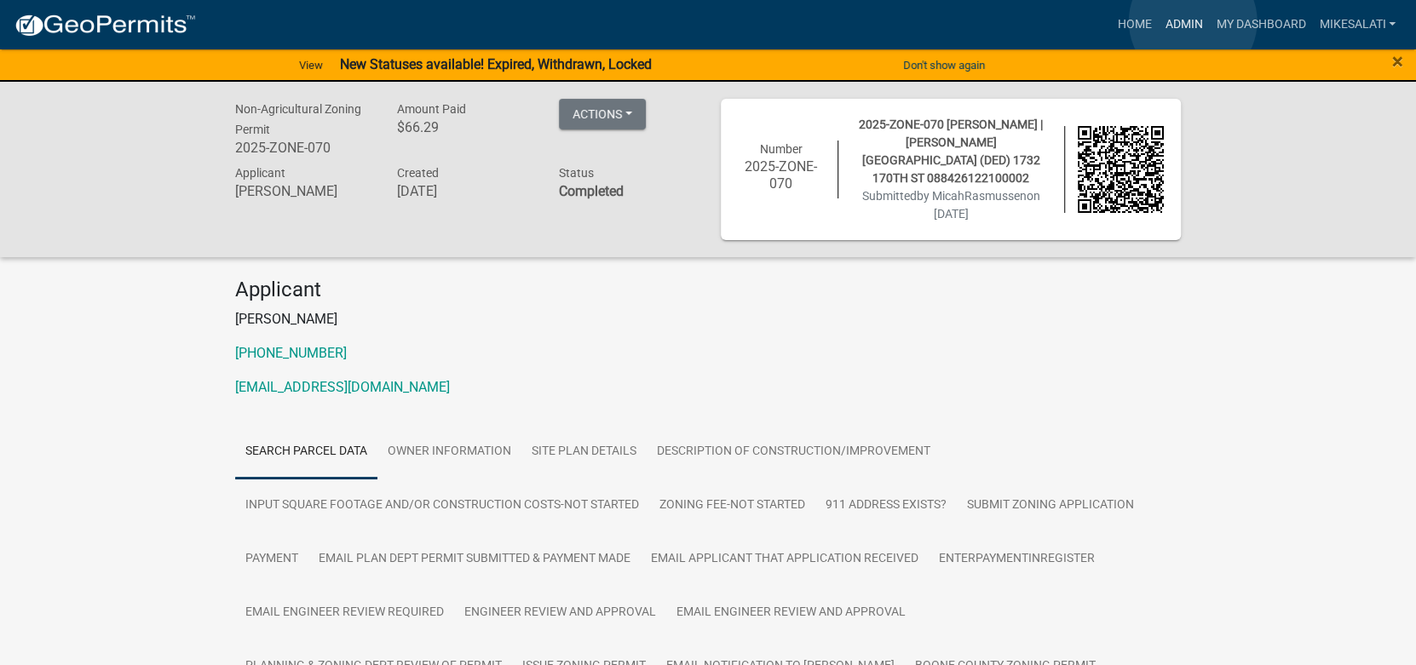
click at [1192, 21] on link "Admin" at bounding box center [1183, 25] width 51 height 32
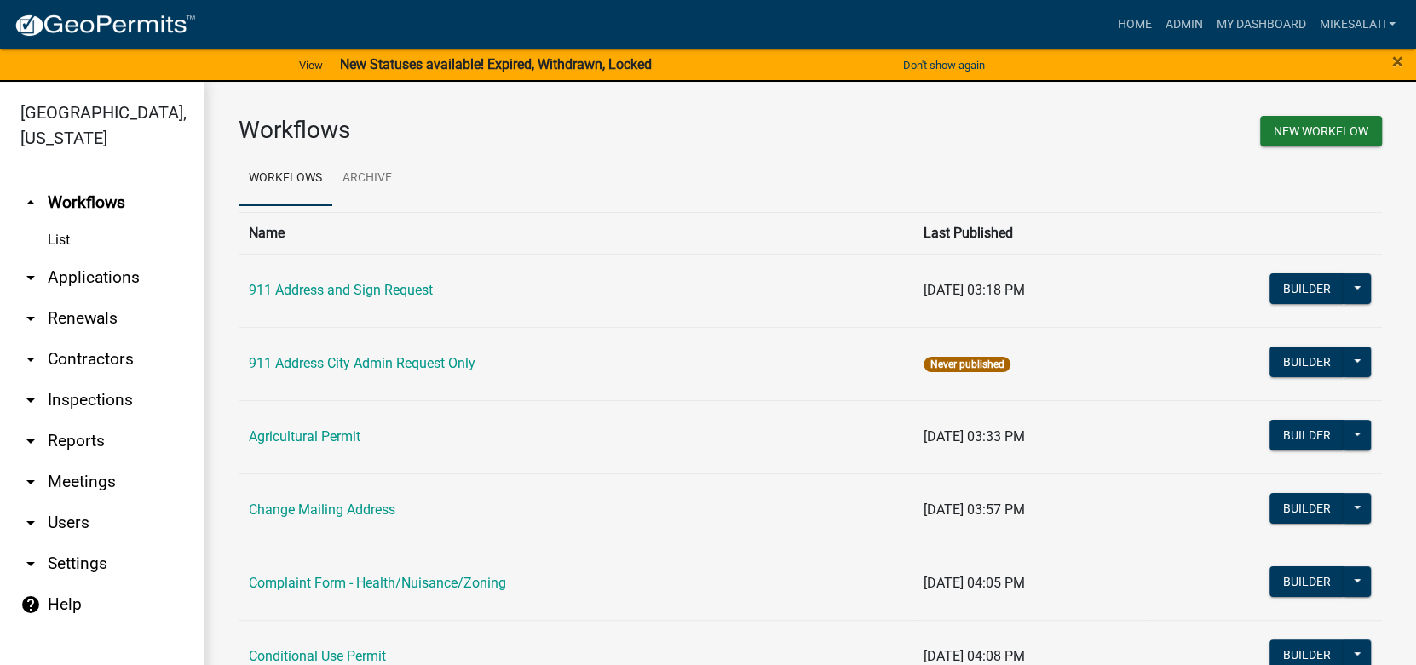
click at [81, 257] on link "arrow_drop_down Applications" at bounding box center [102, 277] width 204 height 41
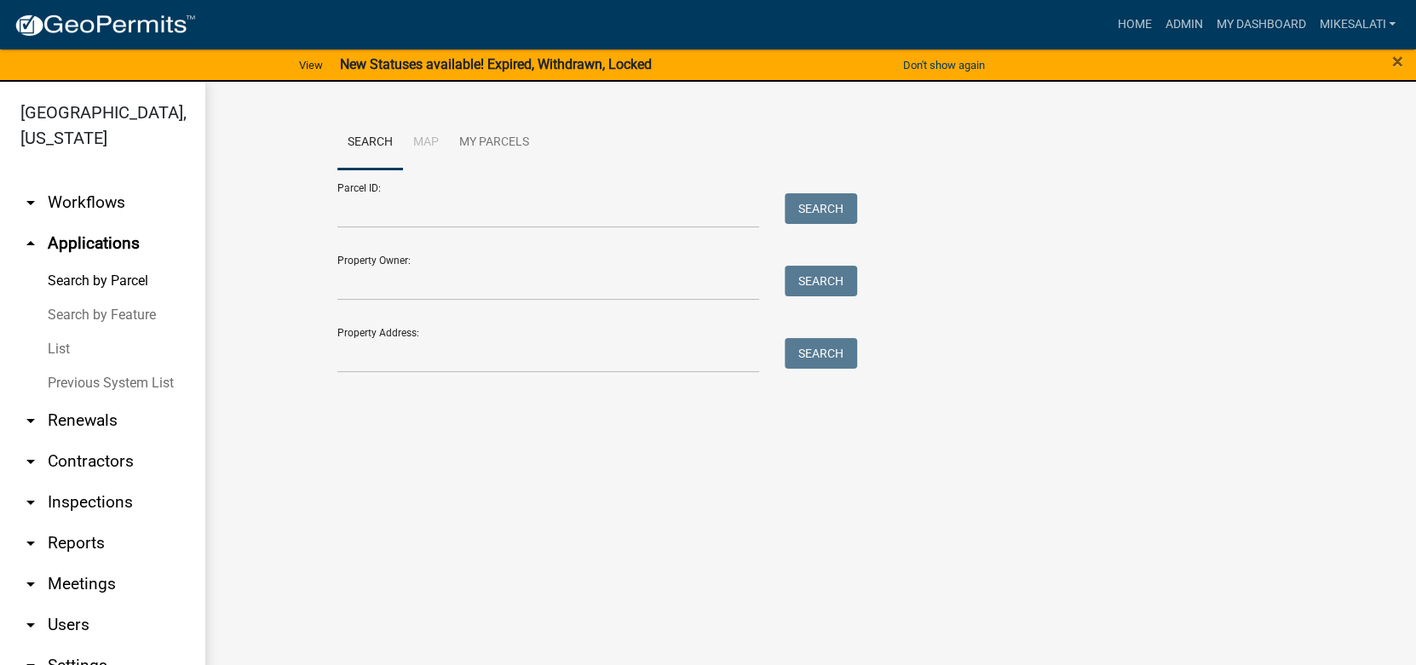
click at [60, 332] on link "List" at bounding box center [102, 349] width 204 height 34
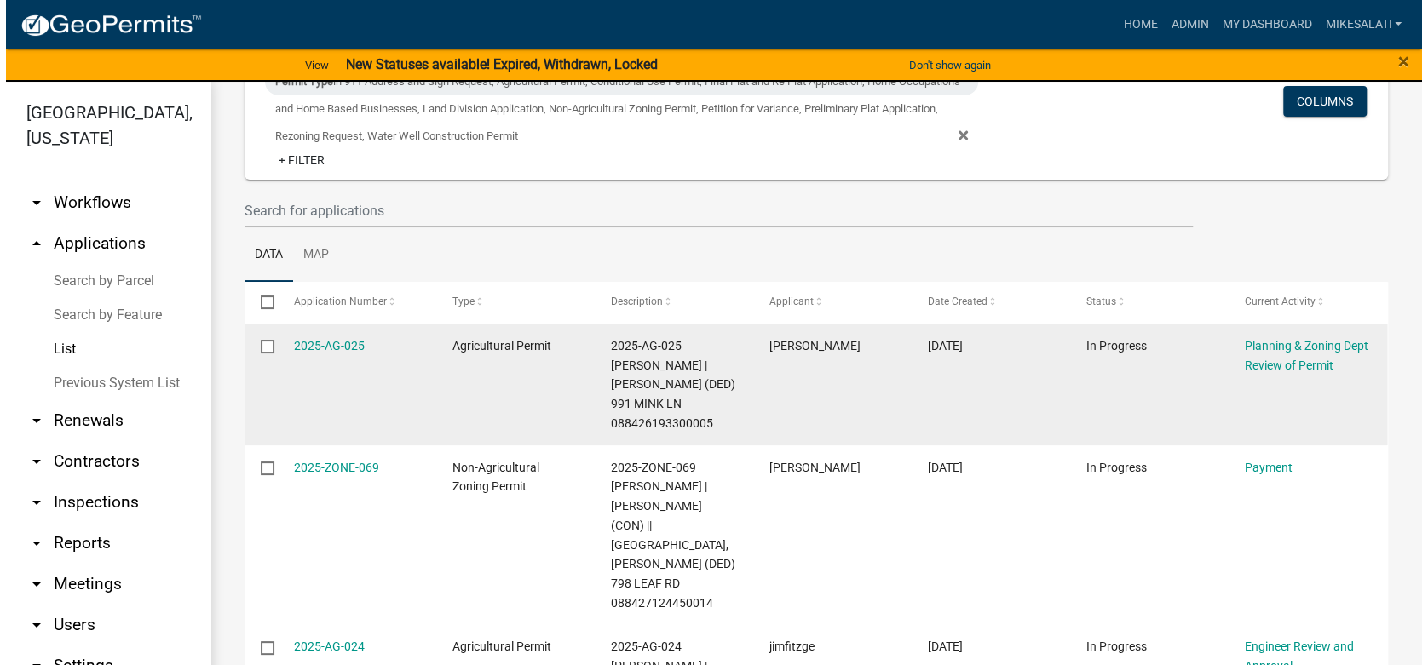
scroll to position [258, 0]
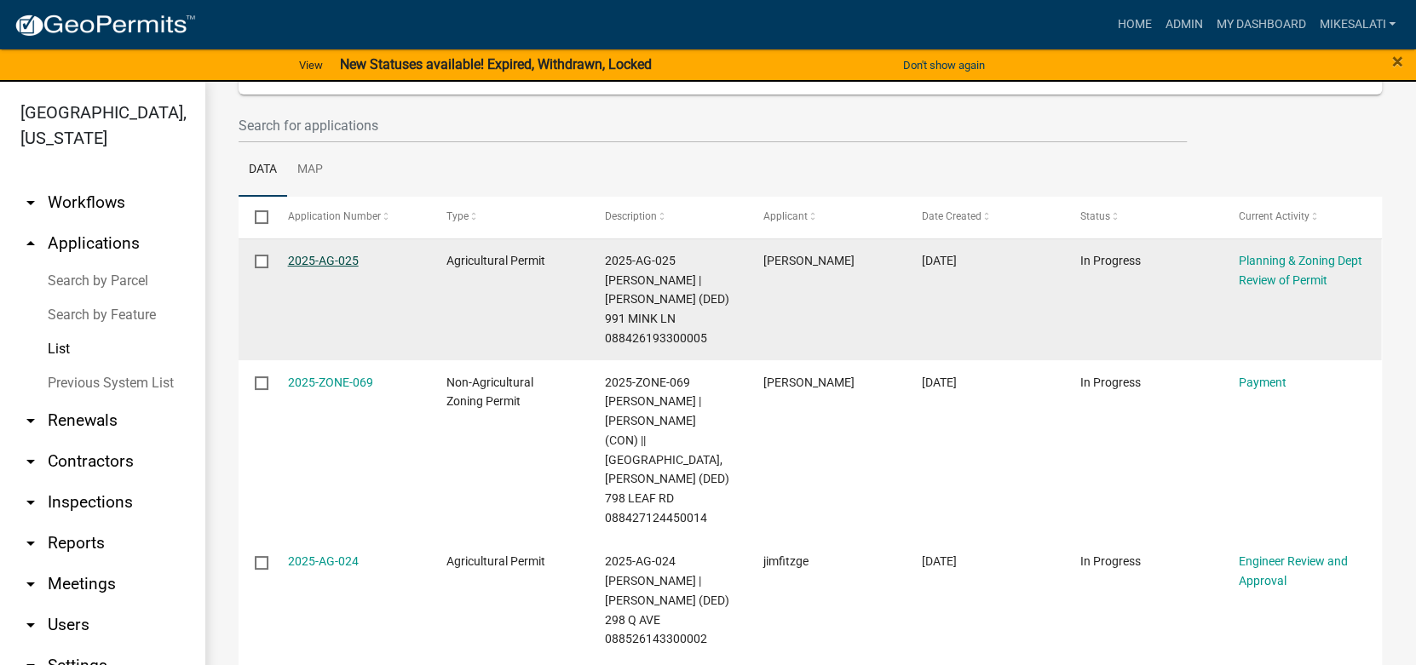
click at [321, 259] on link "2025-AG-025" at bounding box center [323, 261] width 71 height 14
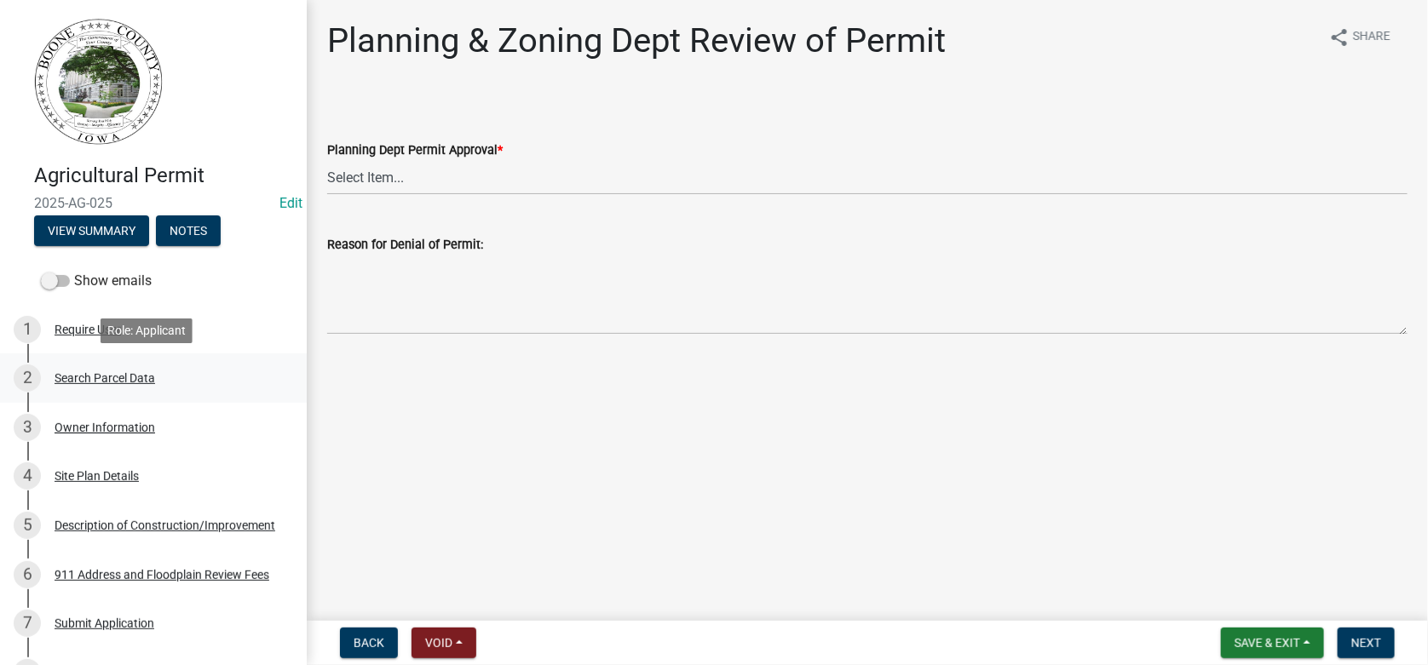
click at [78, 375] on div "Search Parcel Data" at bounding box center [105, 378] width 101 height 12
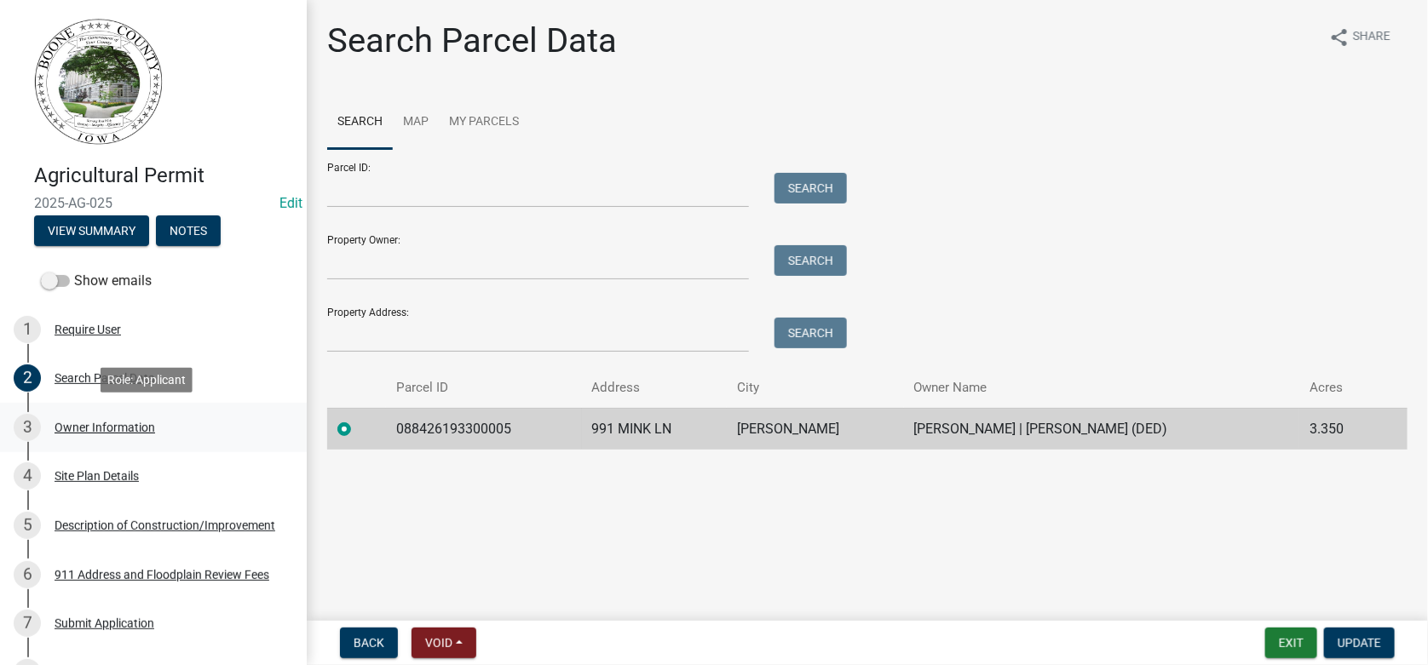
click at [81, 422] on div "Owner Information" at bounding box center [105, 428] width 101 height 12
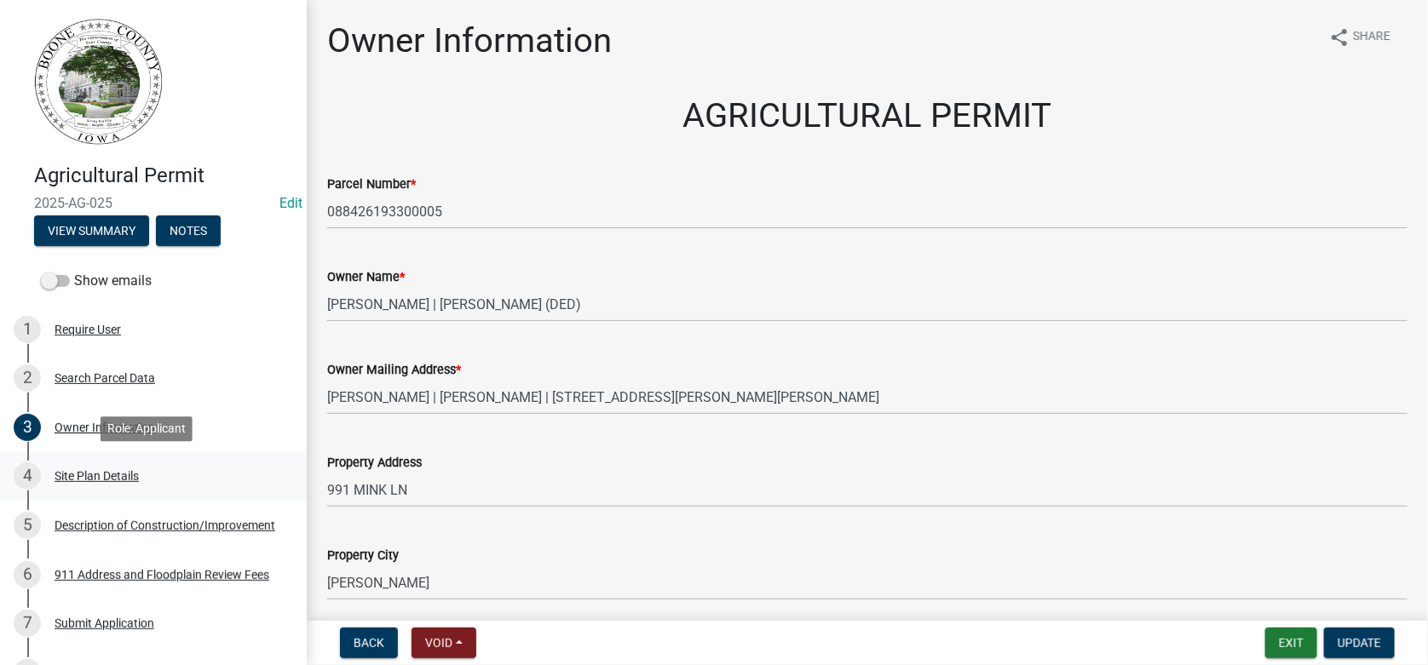
click at [99, 470] on div "Site Plan Details" at bounding box center [97, 476] width 84 height 12
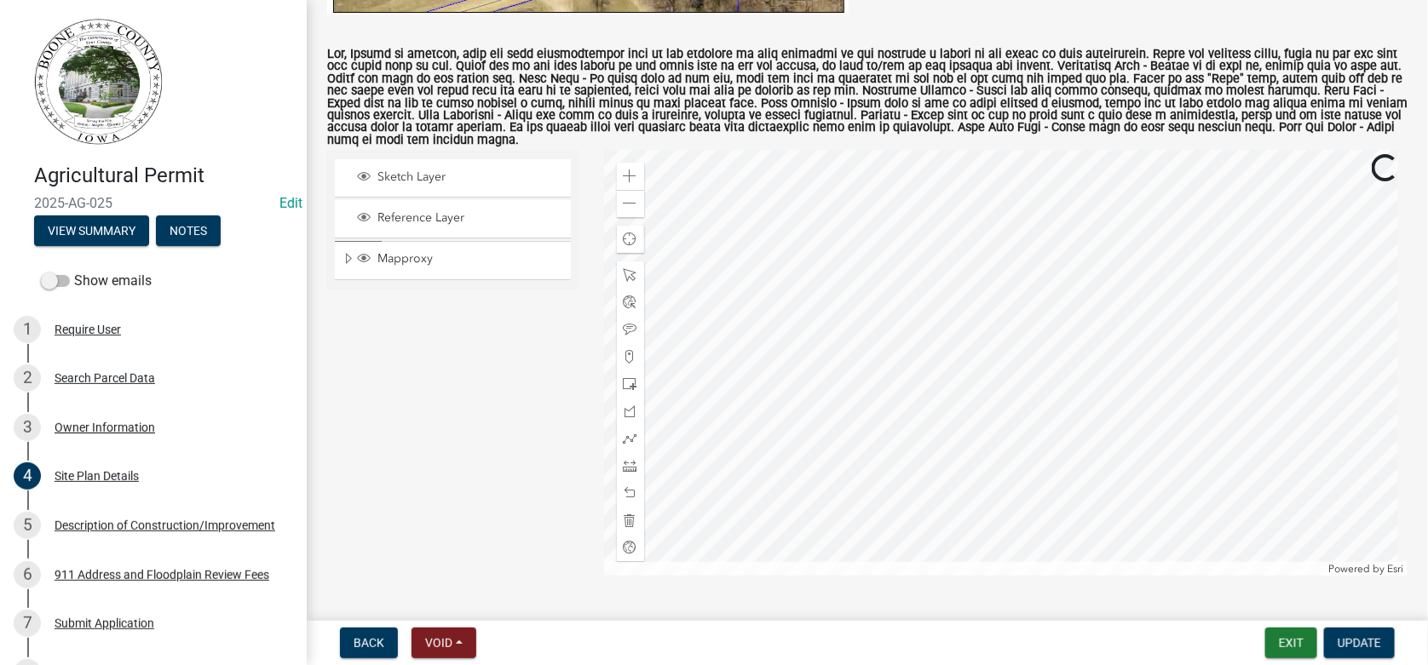
scroll to position [681, 0]
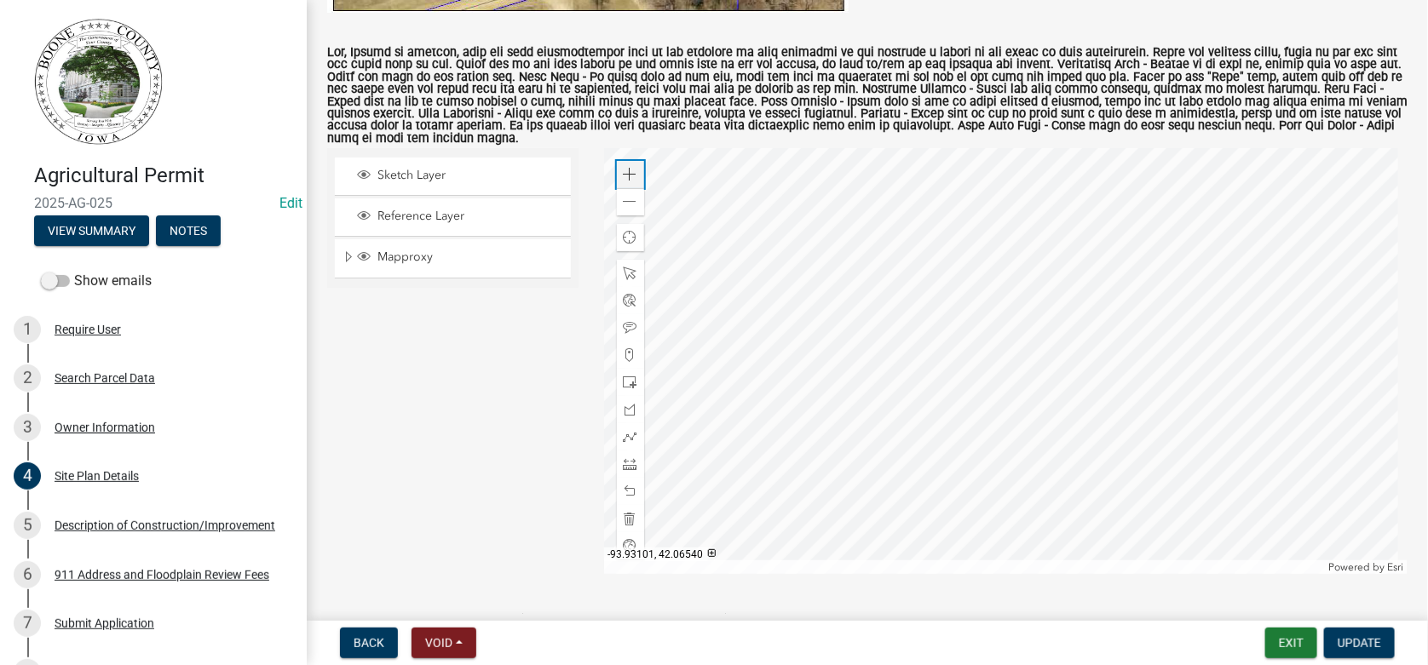
click at [623, 168] on span at bounding box center [630, 175] width 14 height 14
click at [974, 314] on div at bounding box center [1006, 361] width 804 height 426
click at [93, 527] on div "Description of Construction/Improvement" at bounding box center [165, 526] width 221 height 12
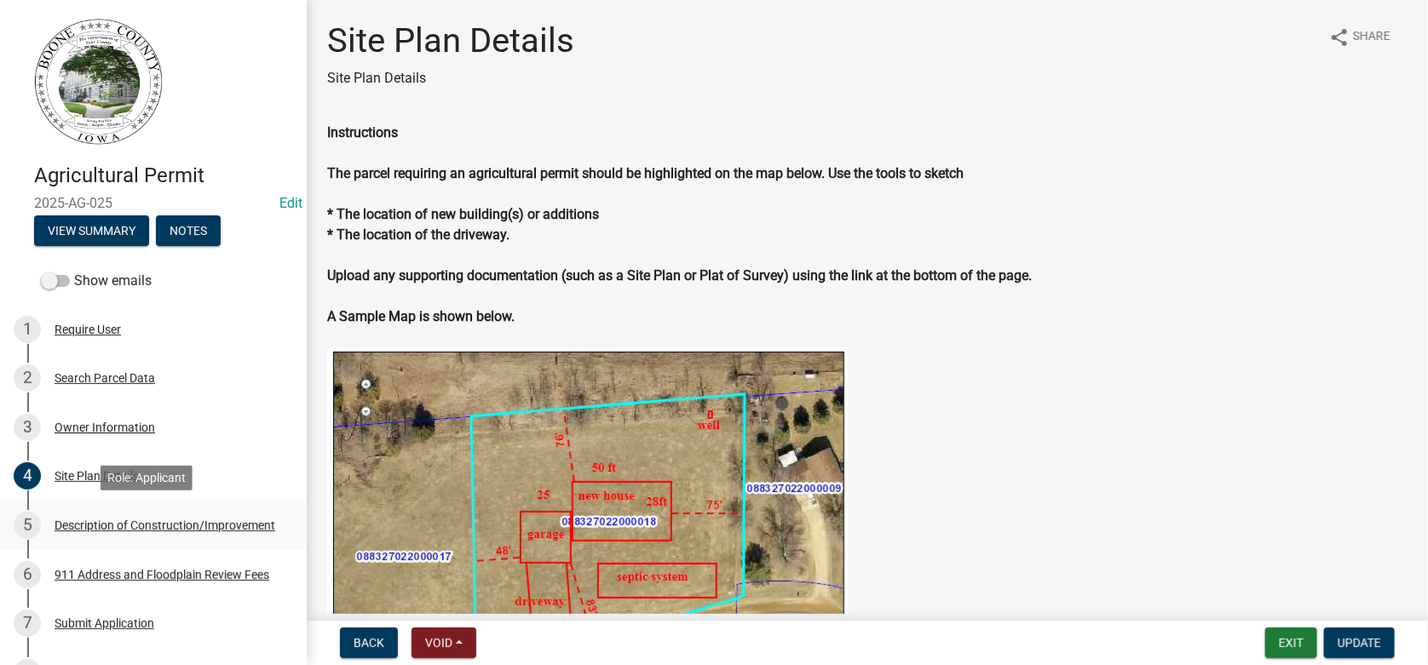
select select "a083ec0b-c4e8-4a1b-b0a0-ef758f50edfa"
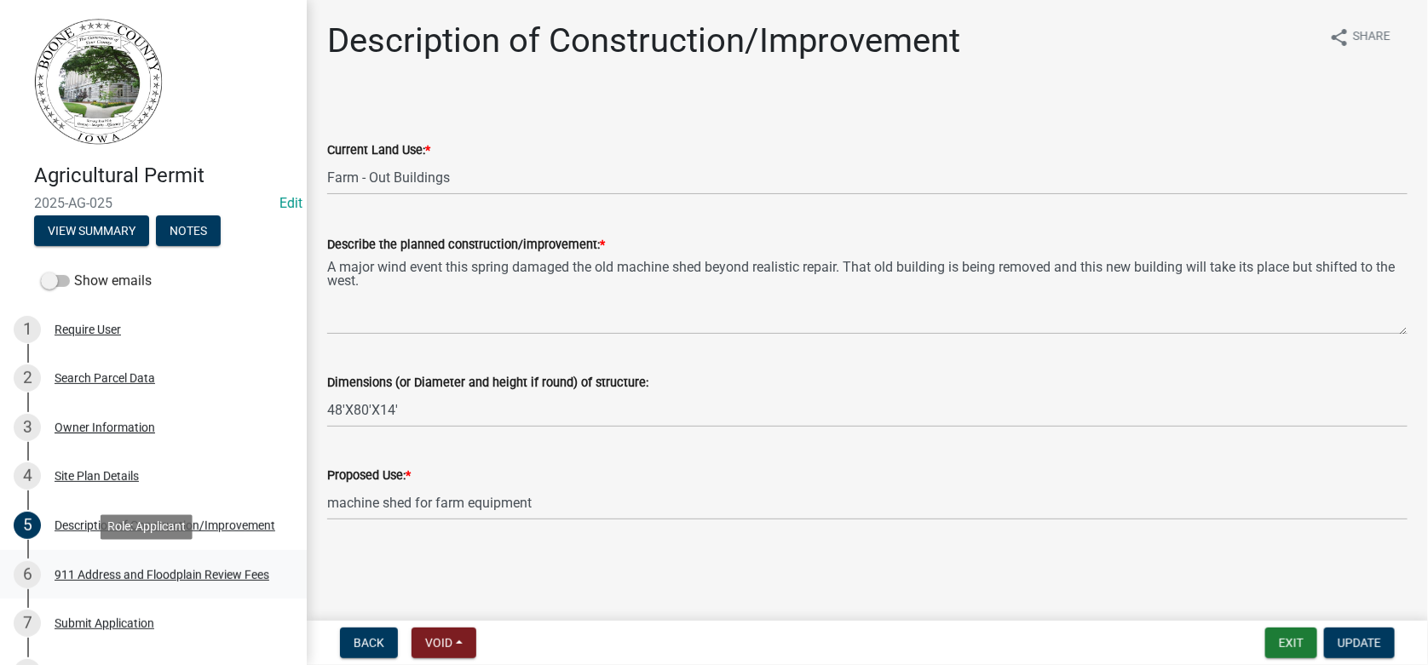
click at [103, 569] on div "911 Address and Floodplain Review Fees" at bounding box center [162, 575] width 215 height 12
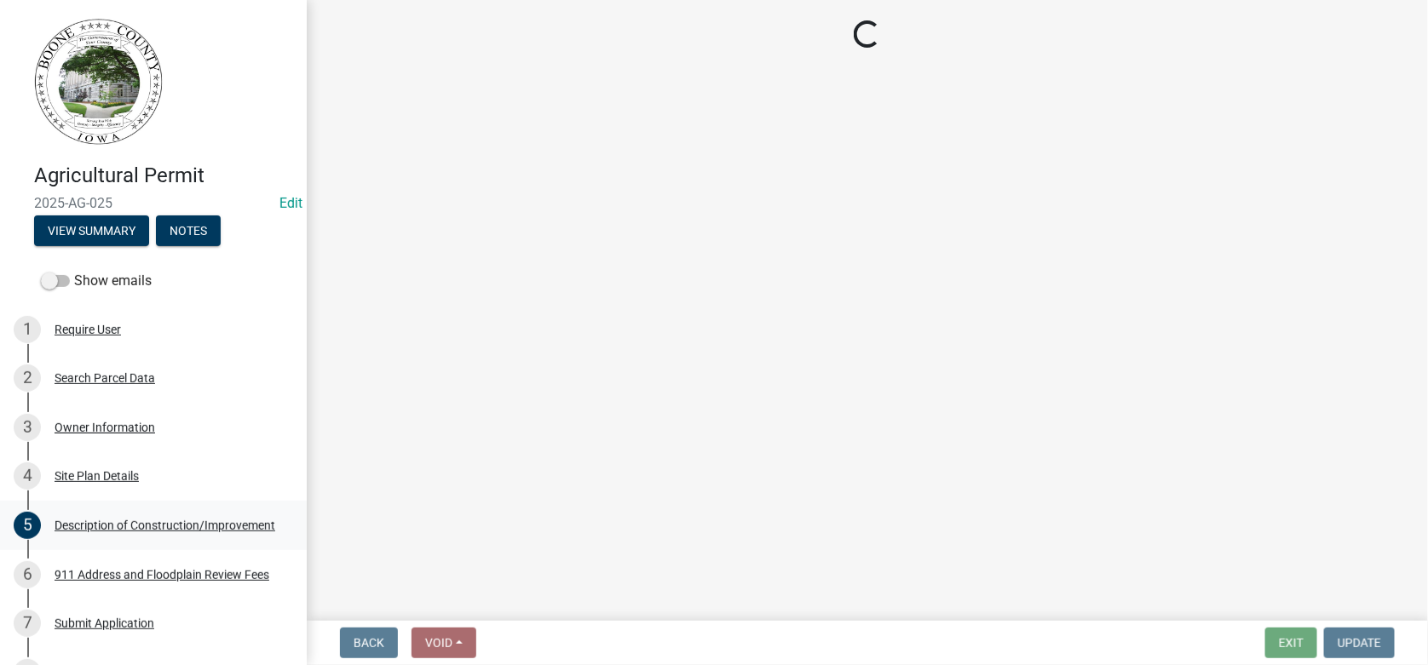
select select "e1b6d59a-d18b-412c-8738-05ff5e9549fa"
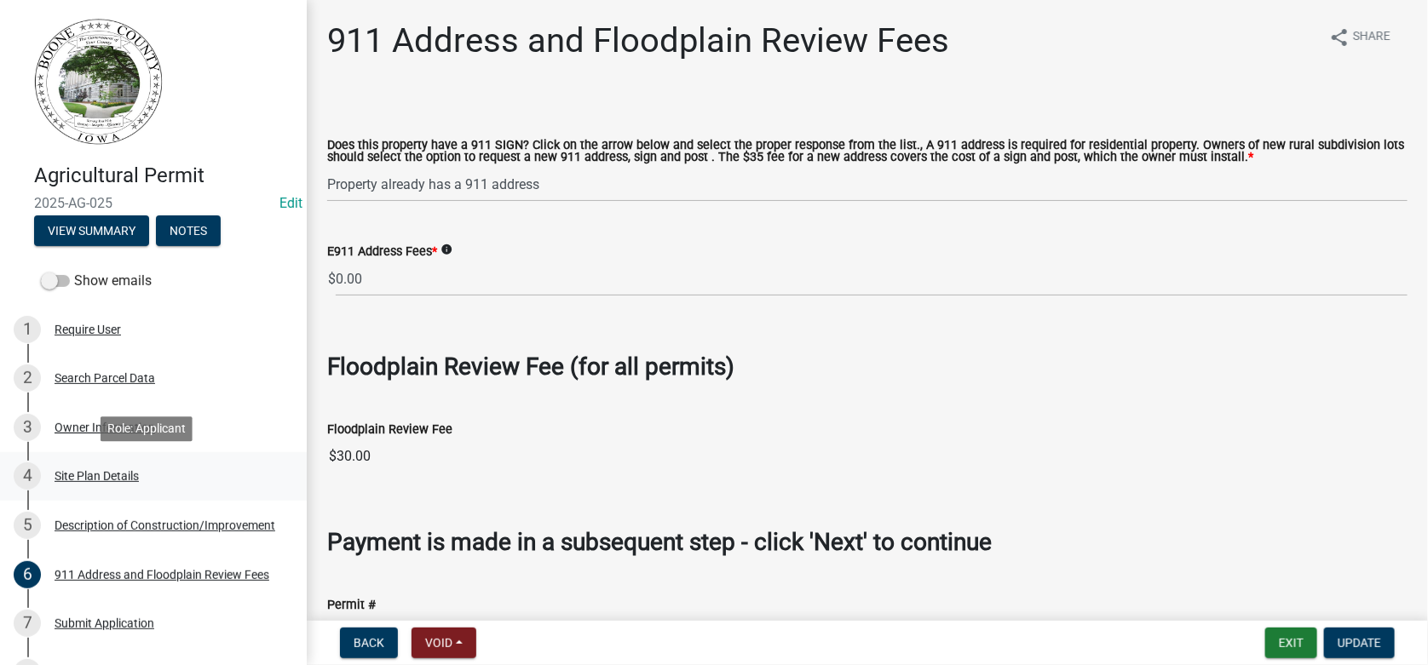
click at [78, 470] on div "Site Plan Details" at bounding box center [97, 476] width 84 height 12
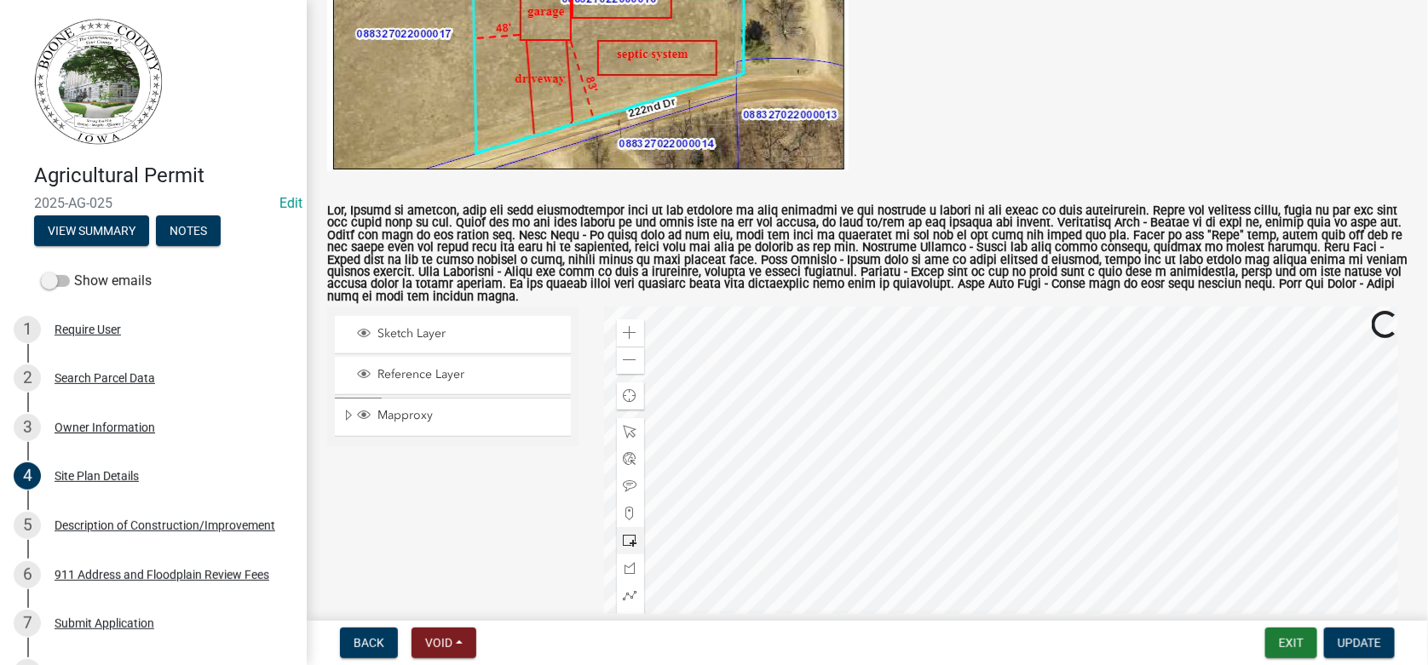
scroll to position [595, 0]
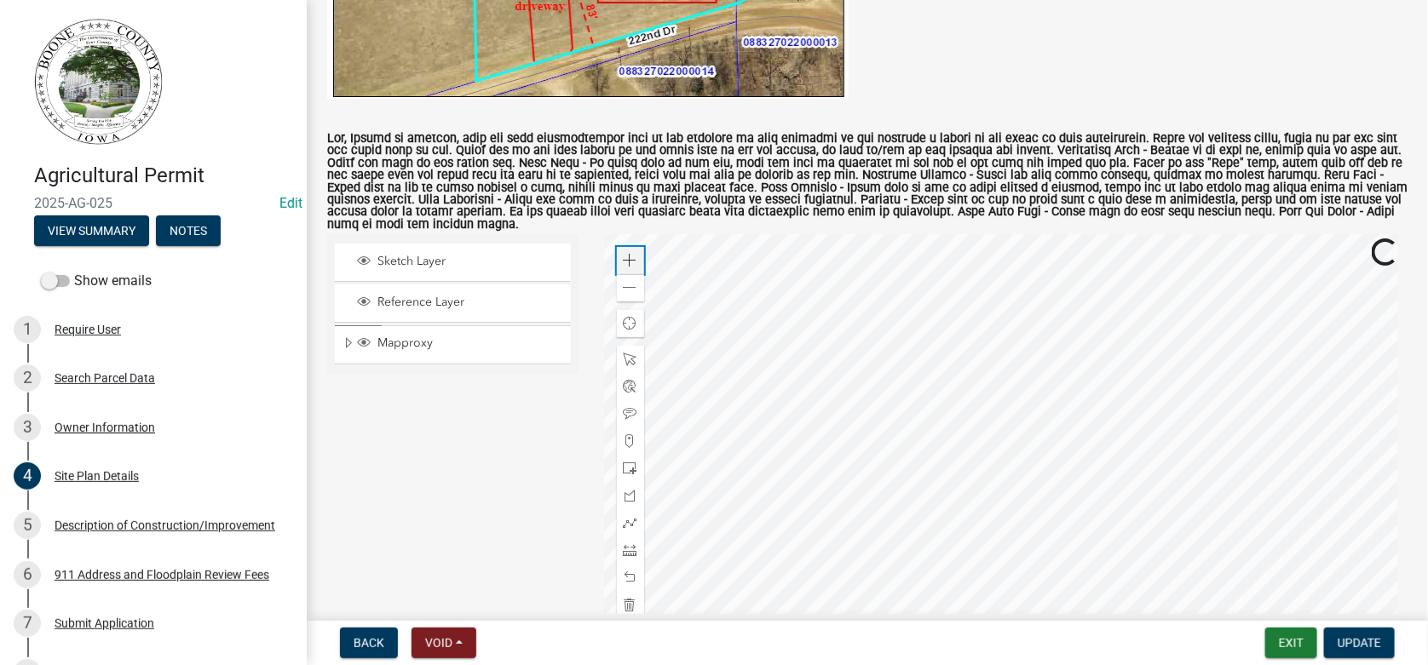
click at [629, 254] on span at bounding box center [630, 261] width 14 height 14
click at [629, 543] on span at bounding box center [630, 550] width 14 height 14
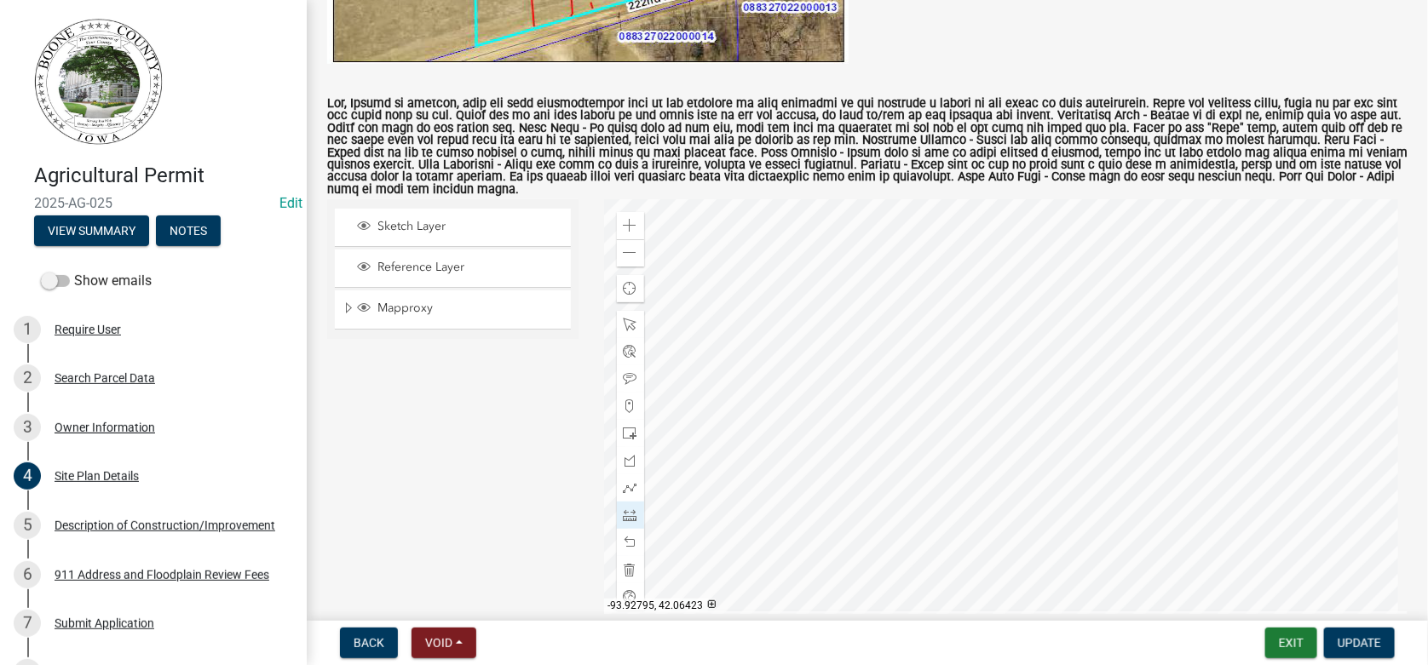
click at [895, 372] on div at bounding box center [1006, 412] width 804 height 426
click at [926, 373] on div at bounding box center [1006, 412] width 804 height 426
click at [1068, 325] on div at bounding box center [1006, 412] width 804 height 426
click at [1068, 360] on div at bounding box center [1006, 412] width 804 height 426
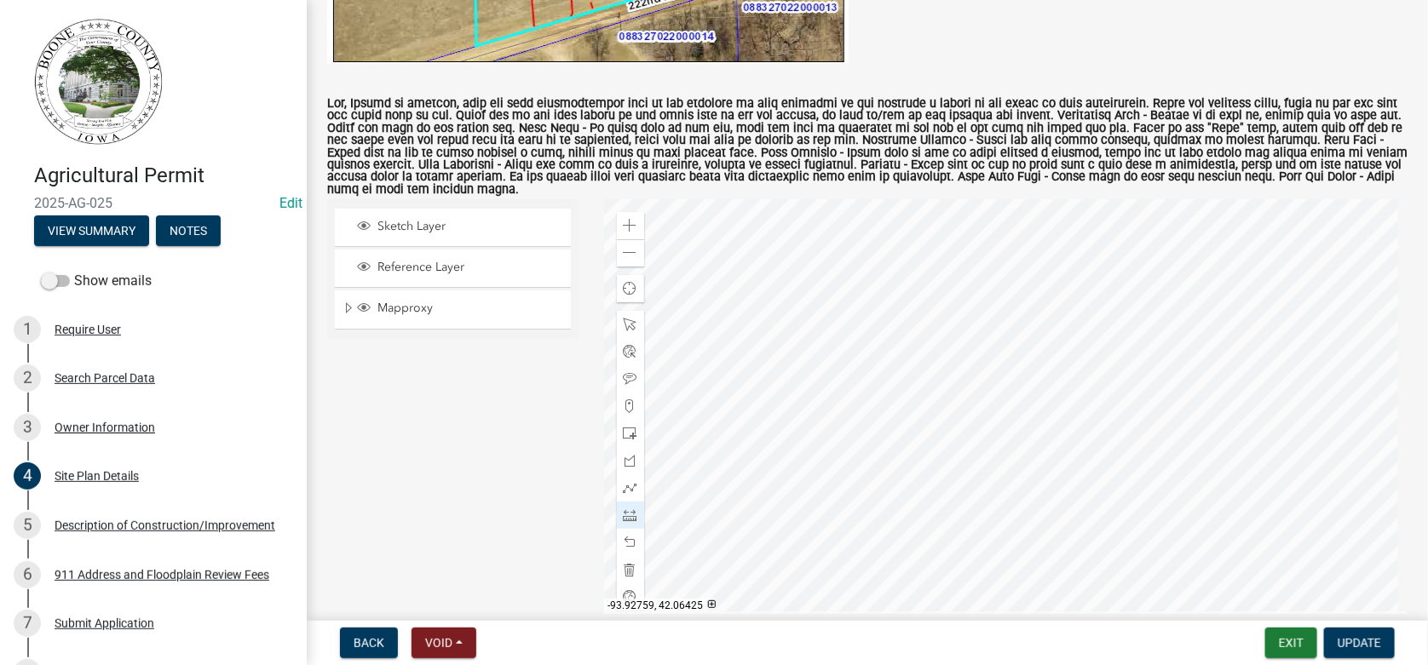
click at [1068, 360] on div at bounding box center [1006, 412] width 804 height 426
click at [1366, 641] on span "Update" at bounding box center [1358, 643] width 43 height 14
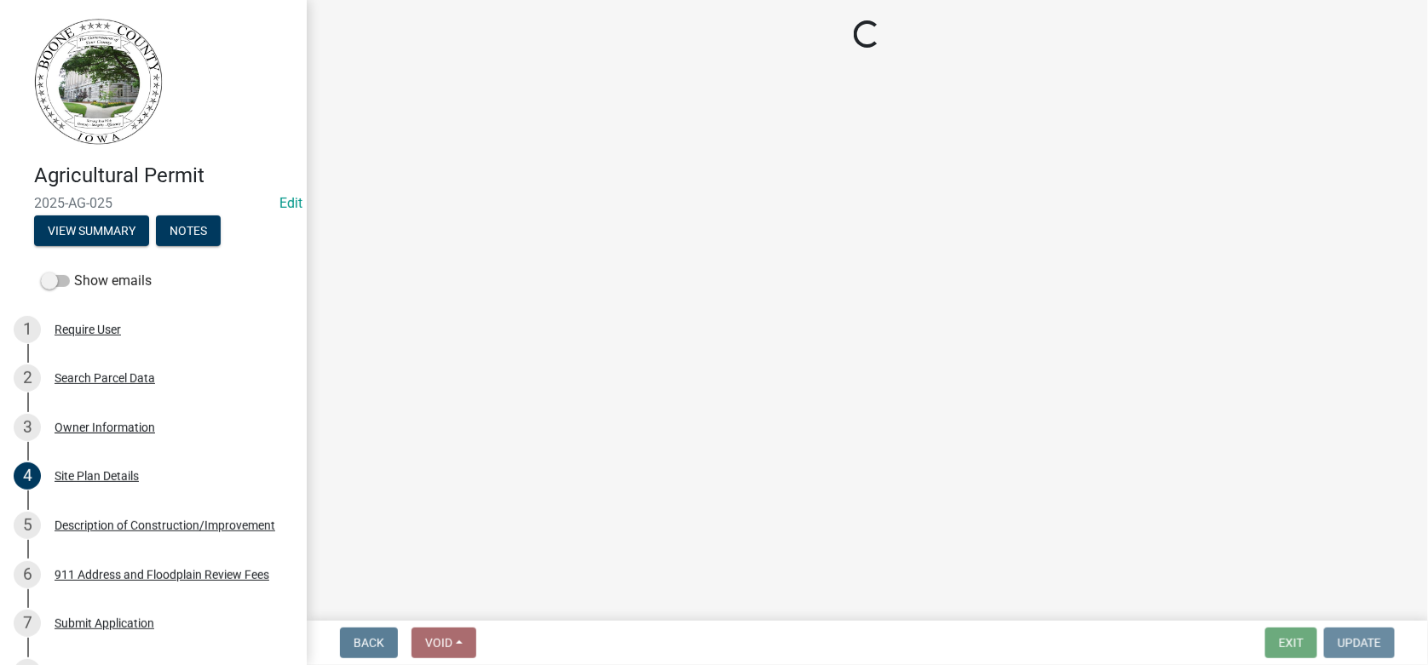
scroll to position [0, 0]
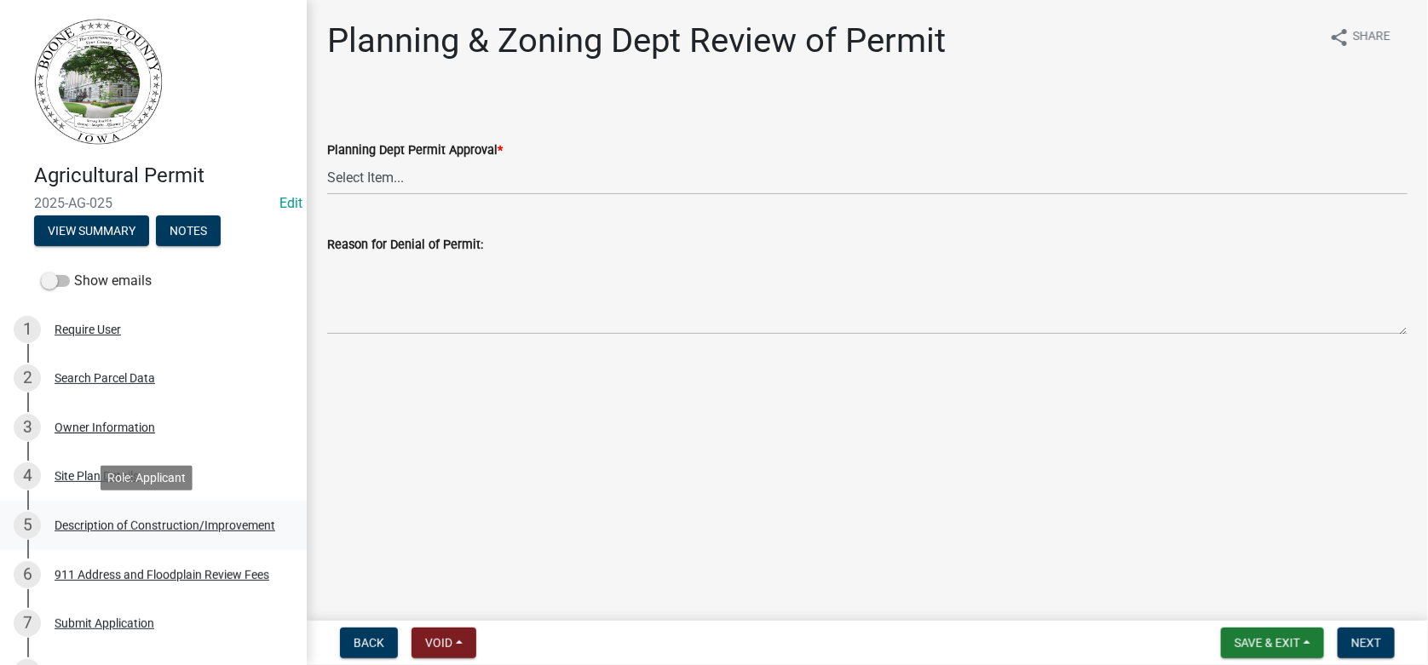
click at [89, 525] on div "Description of Construction/Improvement" at bounding box center [165, 526] width 221 height 12
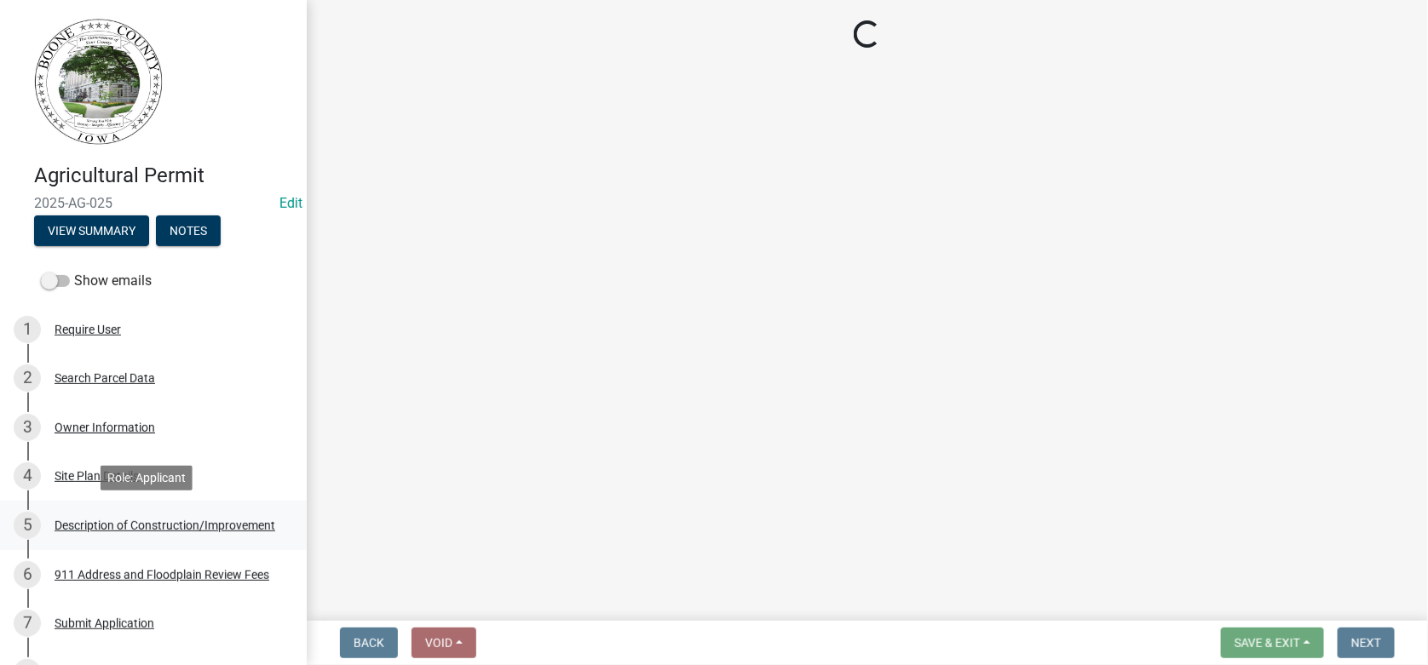
select select "a083ec0b-c4e8-4a1b-b0a0-ef758f50edfa"
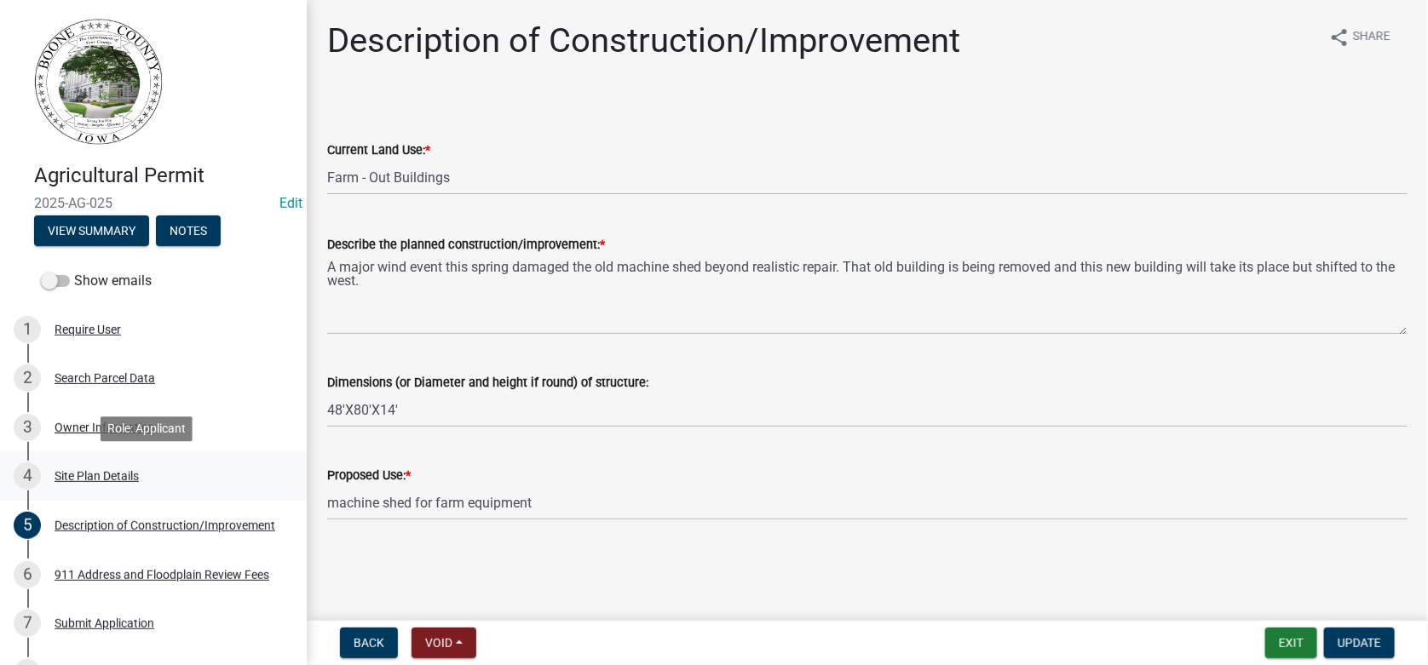
click at [84, 474] on div "Site Plan Details" at bounding box center [97, 476] width 84 height 12
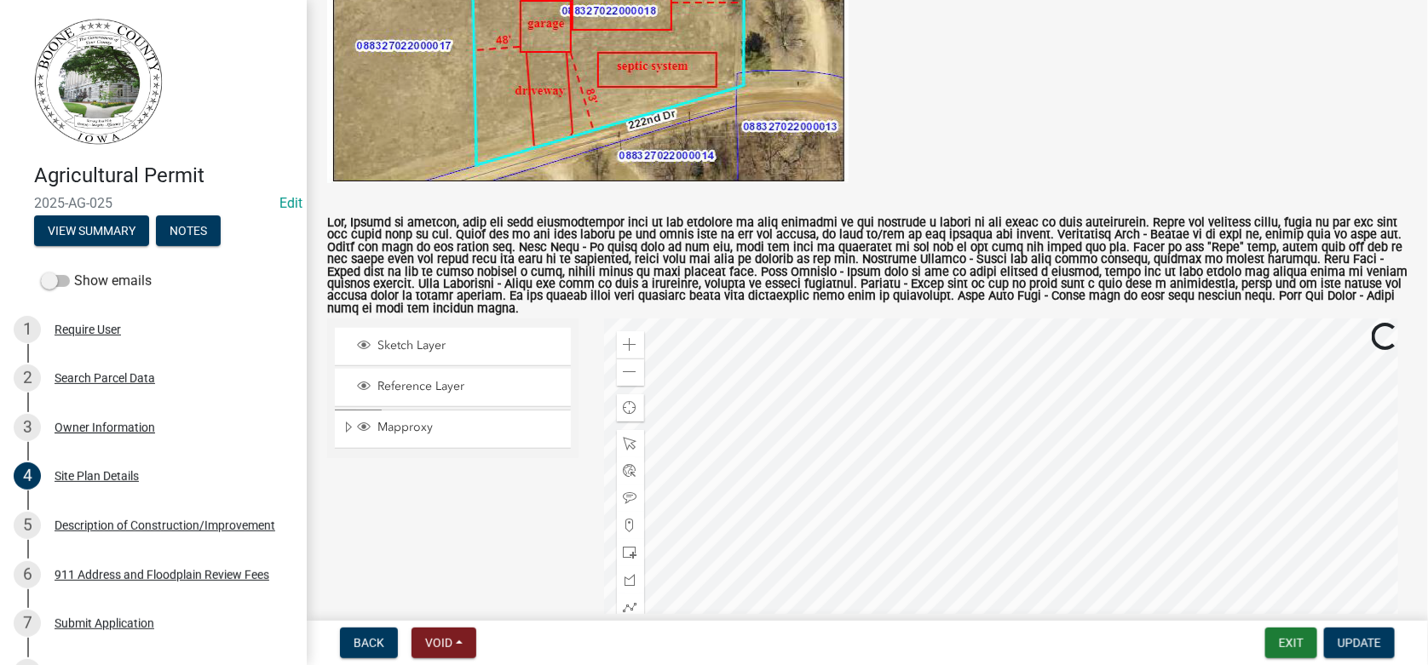
scroll to position [595, 0]
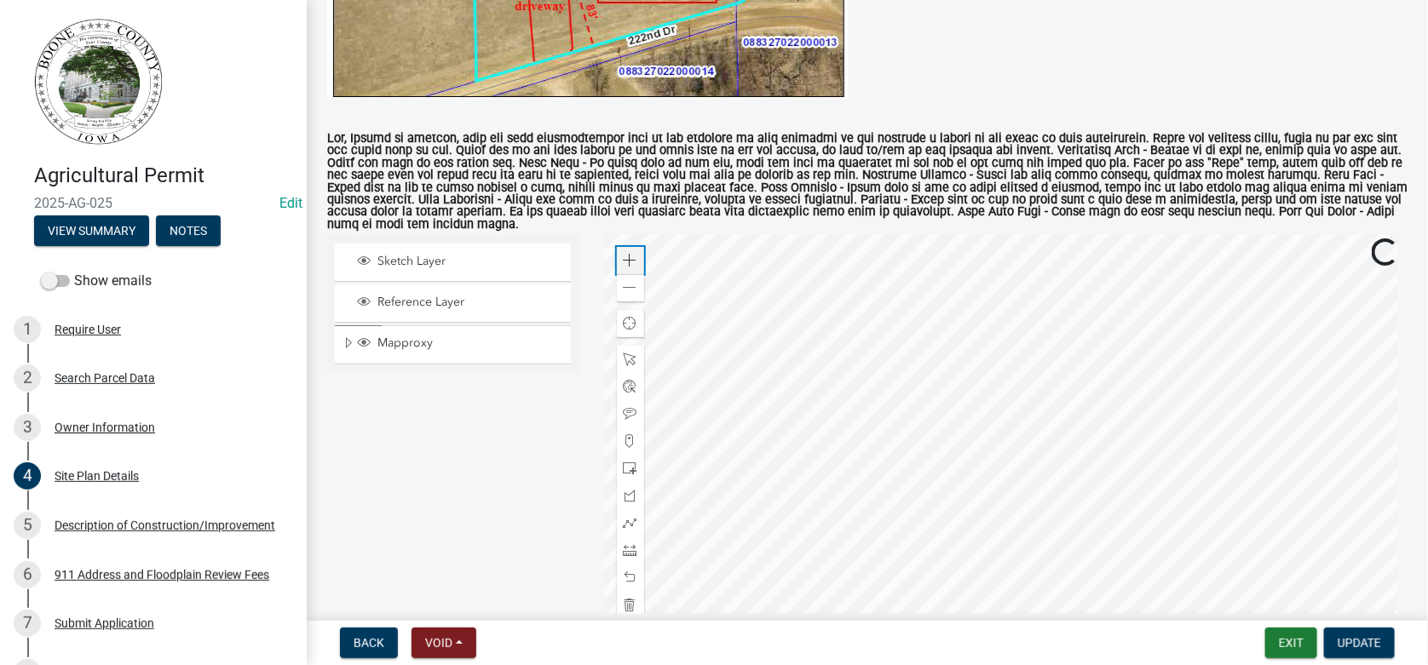
click at [623, 254] on span at bounding box center [630, 261] width 14 height 14
click at [626, 398] on div at bounding box center [630, 496] width 27 height 300
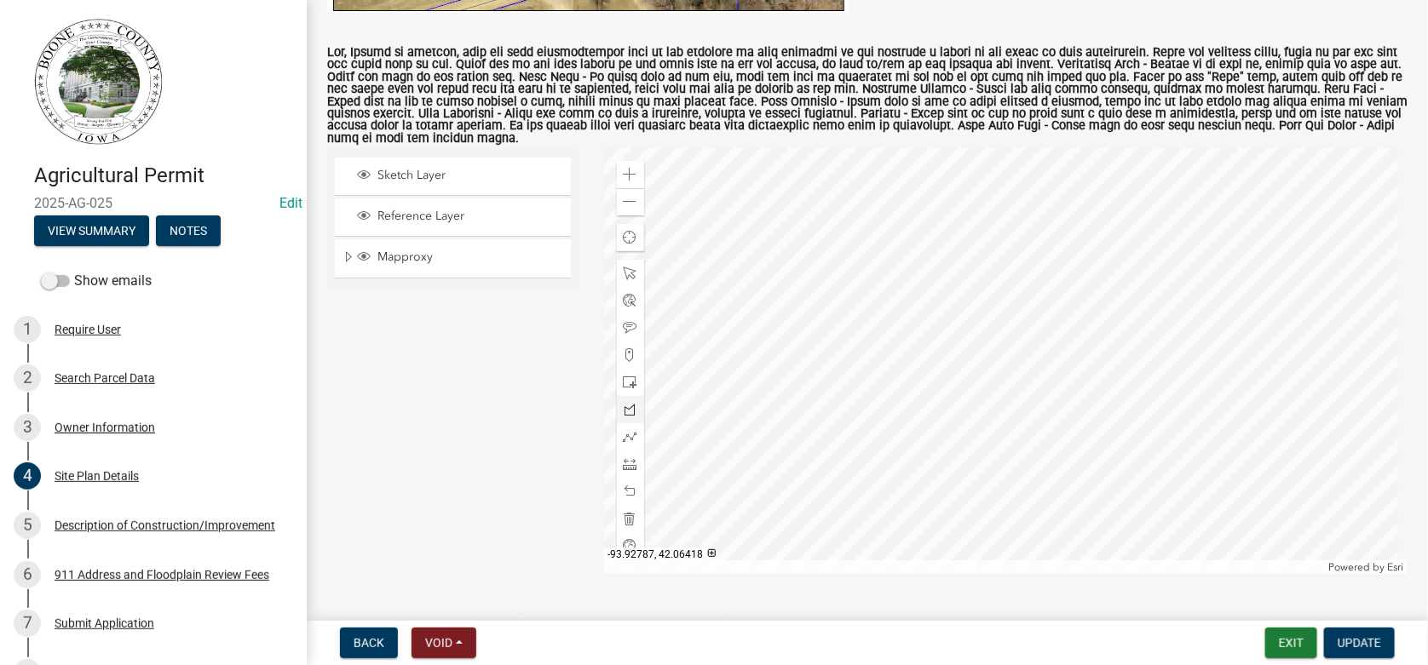
click at [893, 393] on div at bounding box center [1006, 361] width 804 height 426
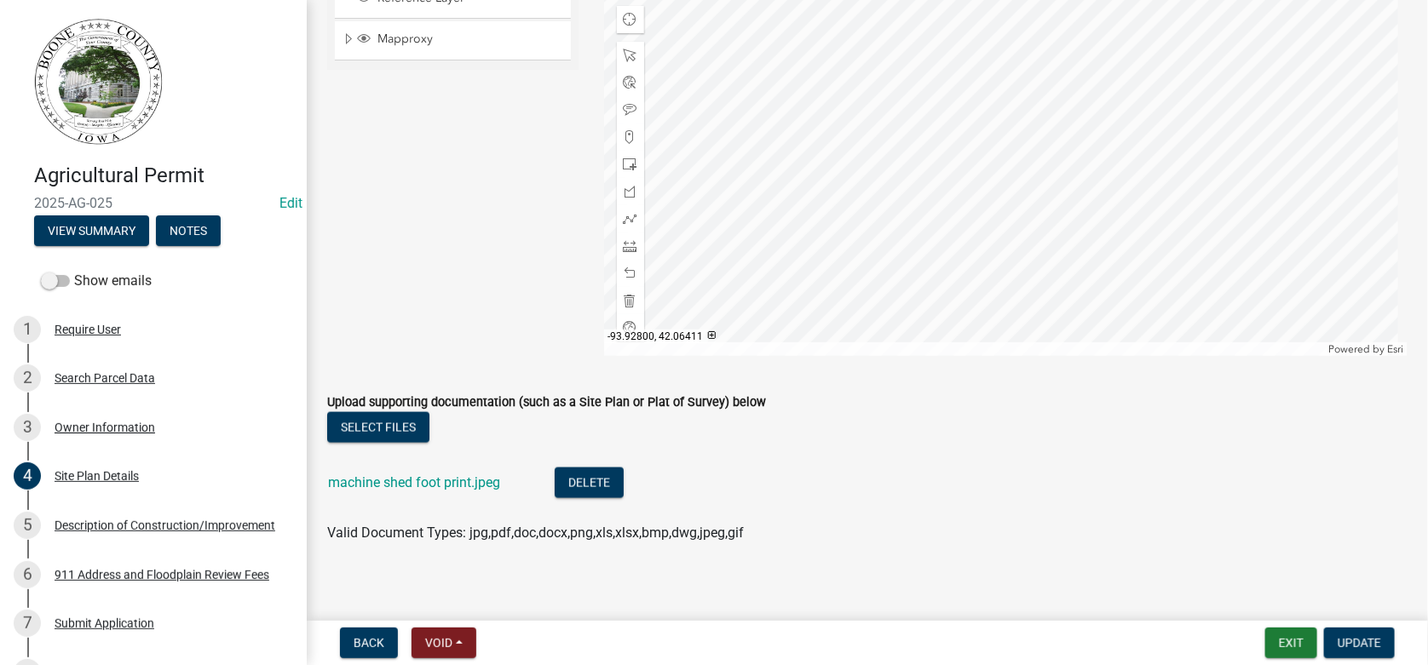
scroll to position [813, 0]
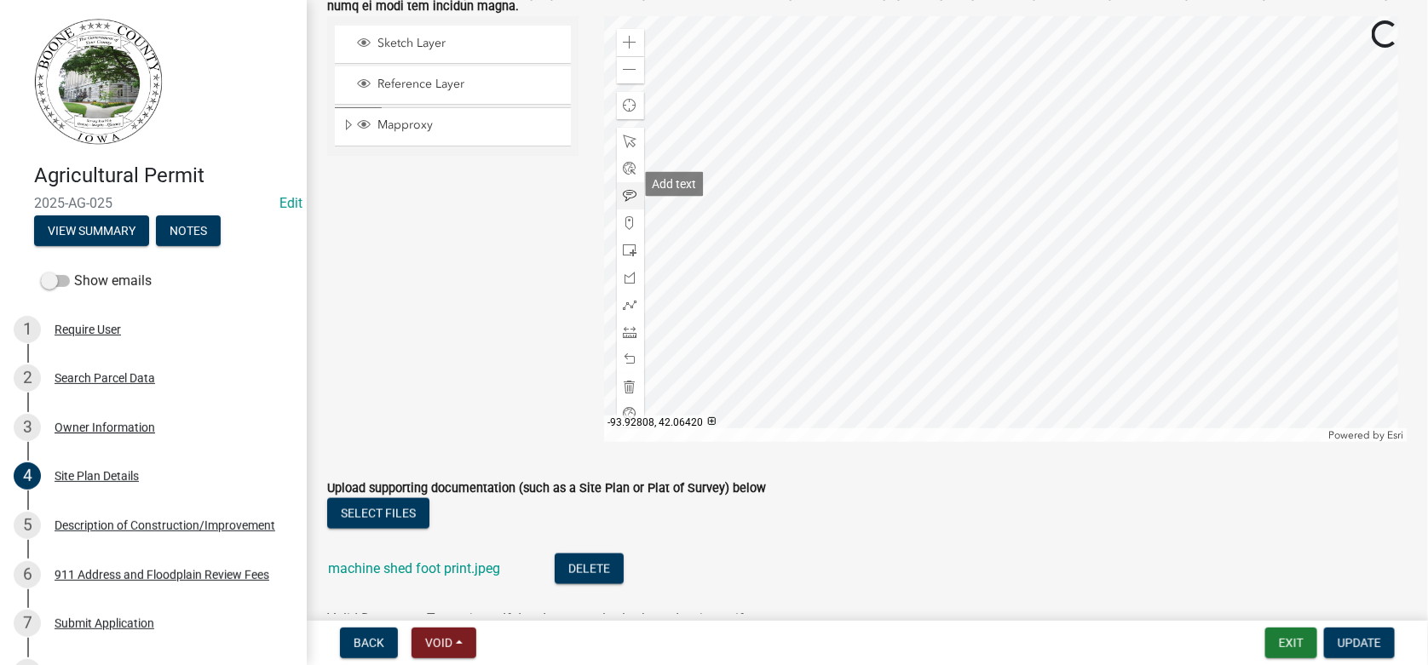
click at [626, 189] on span at bounding box center [630, 196] width 14 height 14
click at [985, 188] on div at bounding box center [1006, 229] width 804 height 426
click at [1206, 69] on div at bounding box center [1006, 229] width 804 height 426
click at [1372, 644] on span "Update" at bounding box center [1358, 643] width 43 height 14
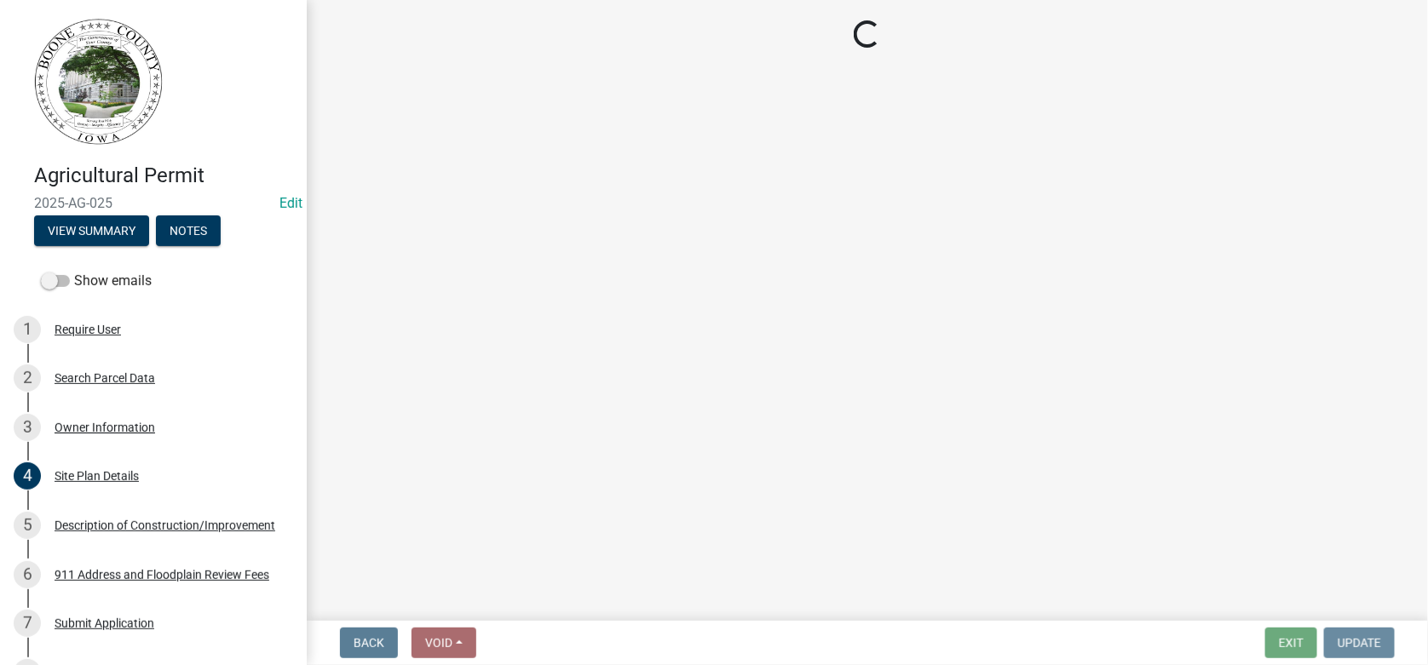
scroll to position [0, 0]
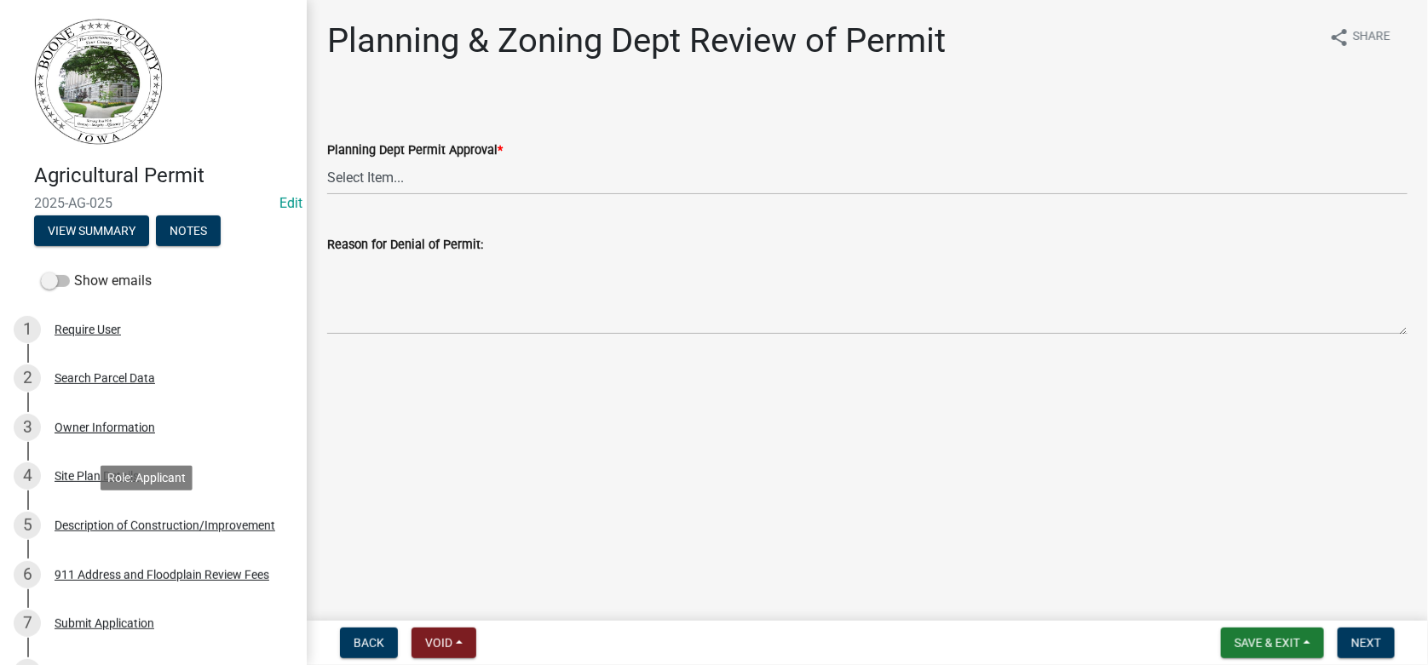
click at [112, 525] on div "Description of Construction/Improvement" at bounding box center [165, 526] width 221 height 12
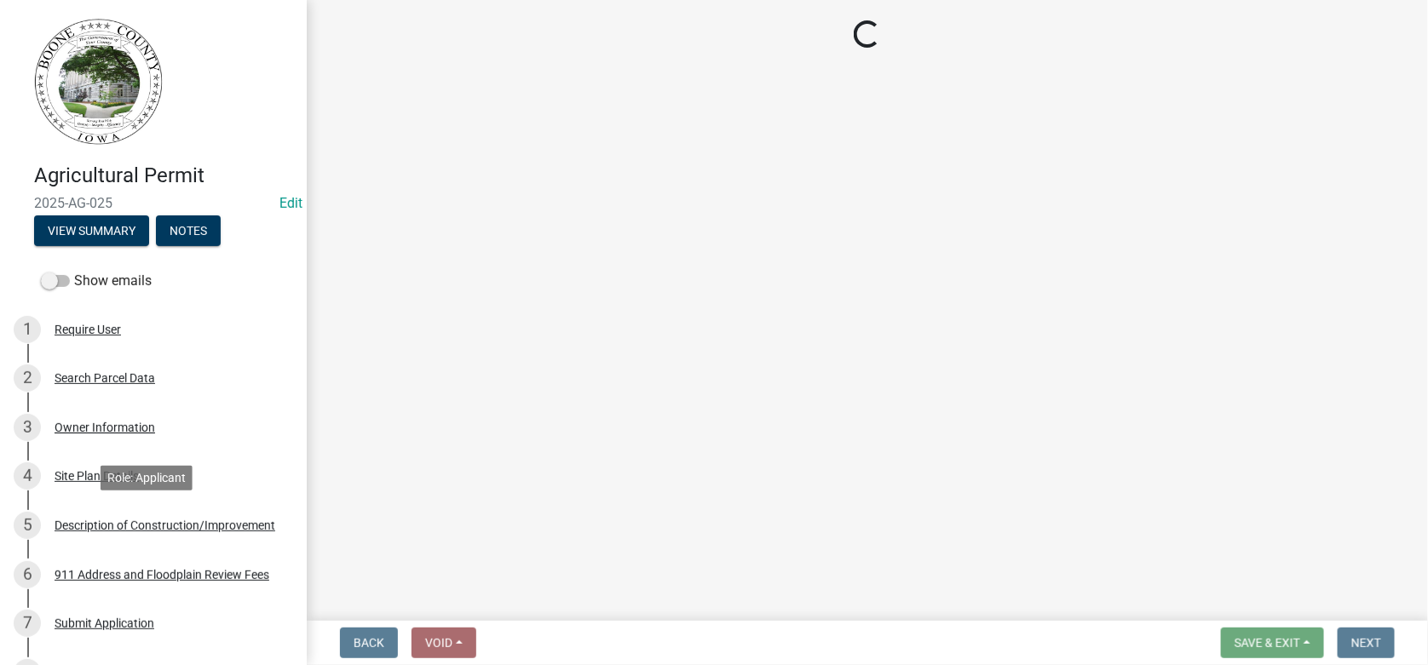
select select "a083ec0b-c4e8-4a1b-b0a0-ef758f50edfa"
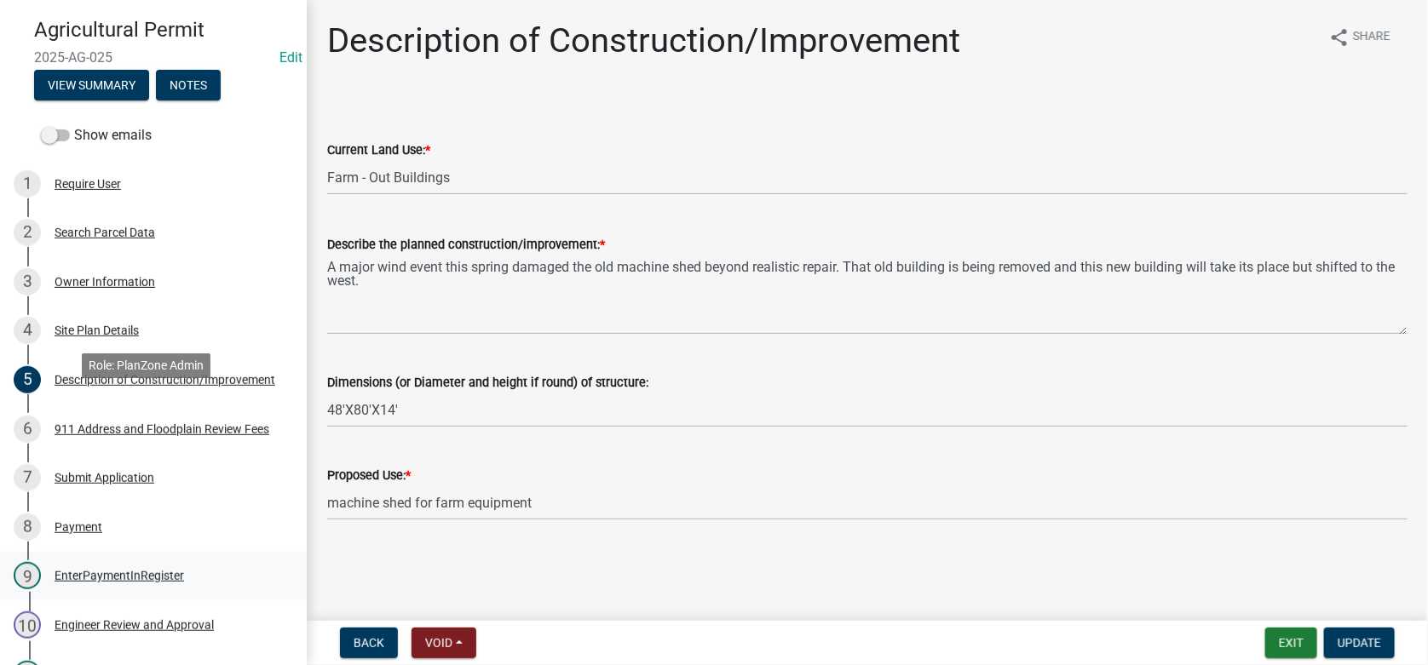
scroll to position [130, 0]
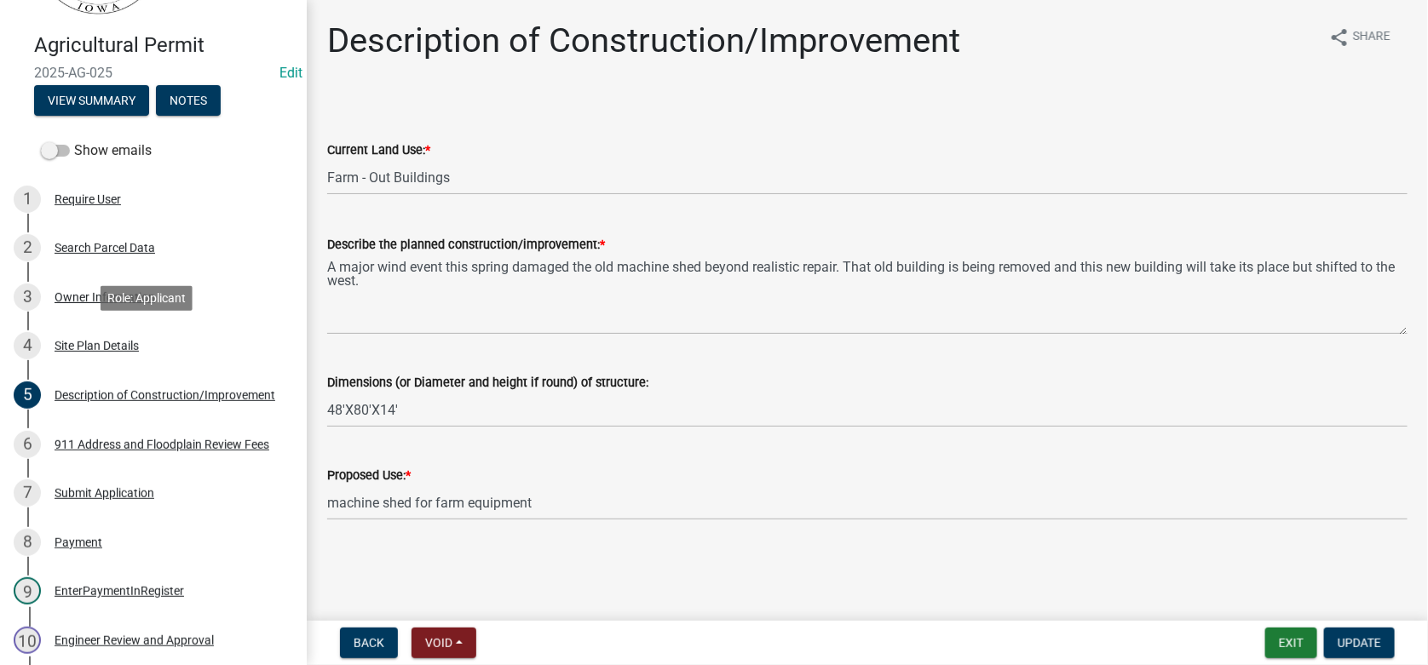
drag, startPoint x: 64, startPoint y: 341, endPoint x: 322, endPoint y: 391, distance: 262.9
click at [66, 346] on div "Site Plan Details" at bounding box center [97, 346] width 84 height 12
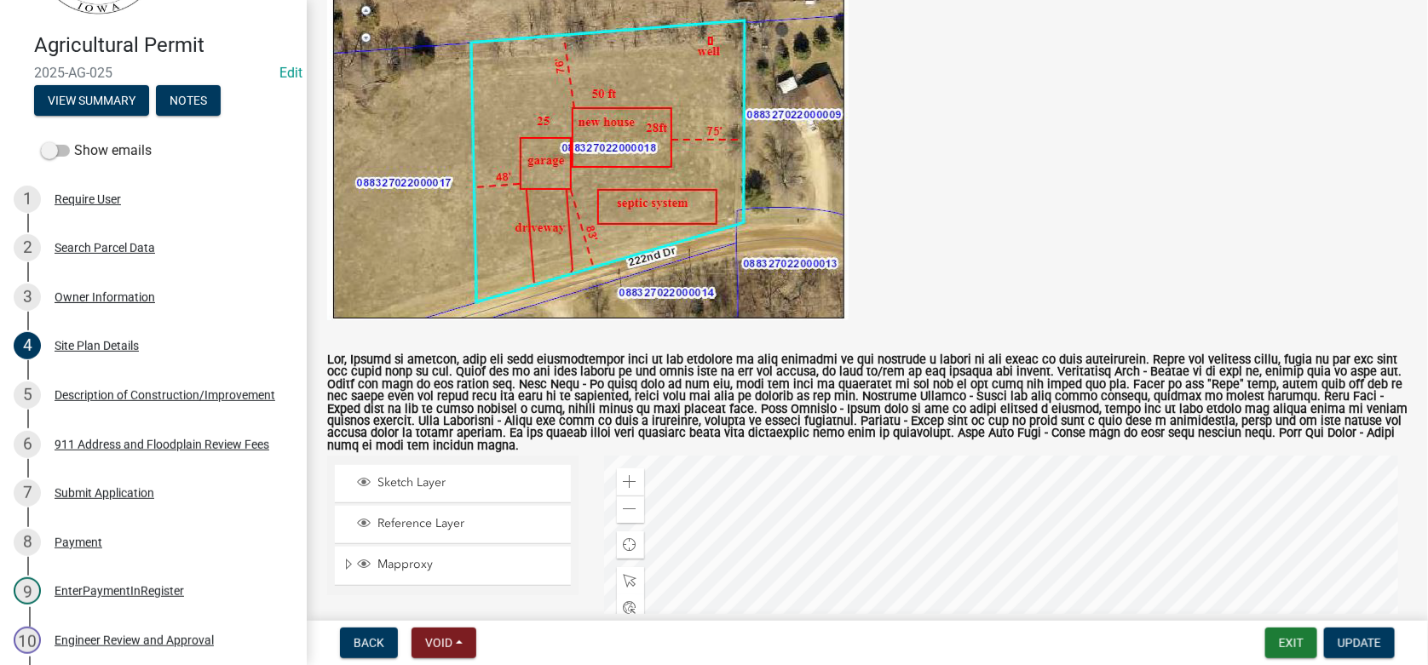
scroll to position [403, 0]
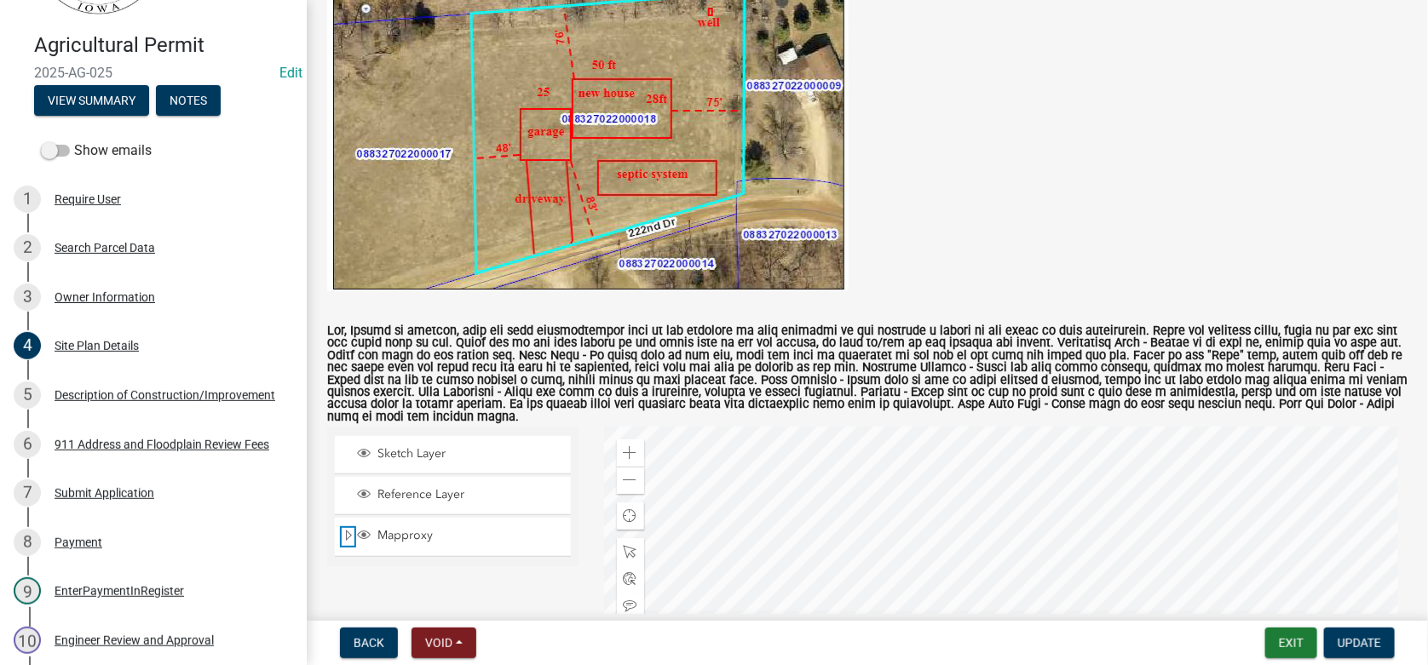
click at [349, 528] on span "Expand" at bounding box center [349, 536] width 14 height 16
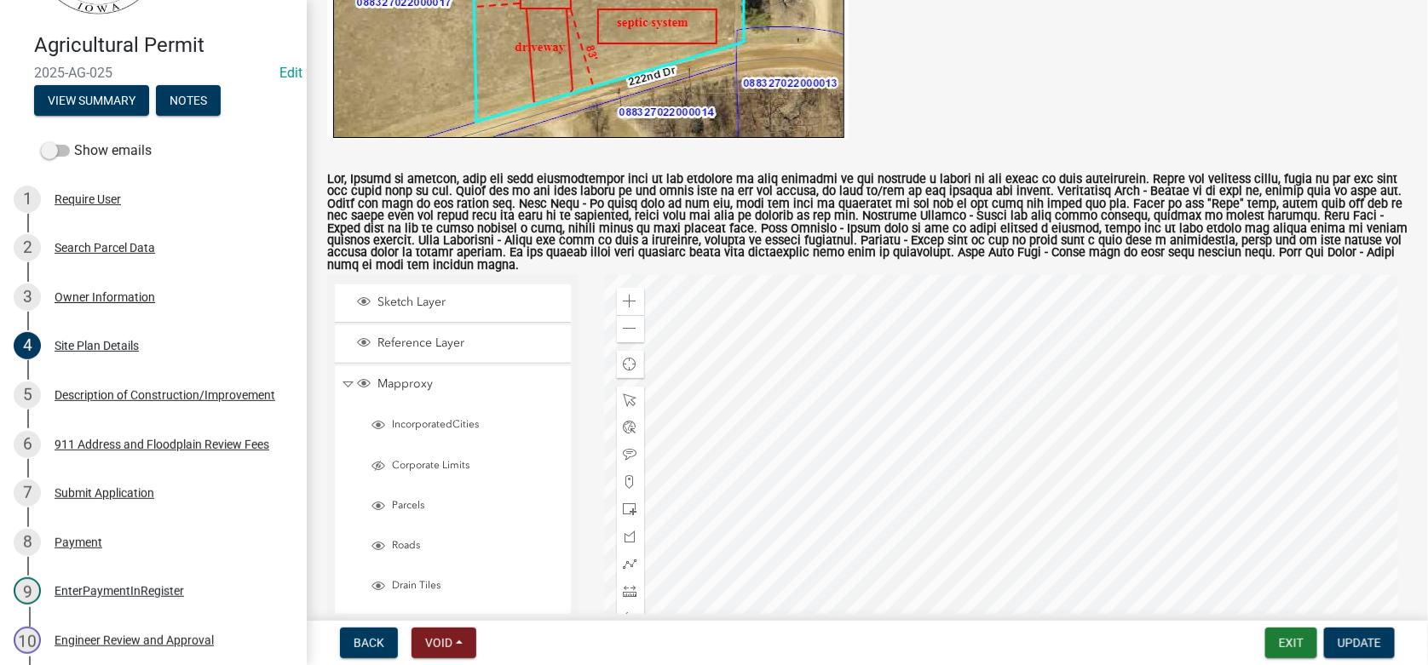
scroll to position [572, 0]
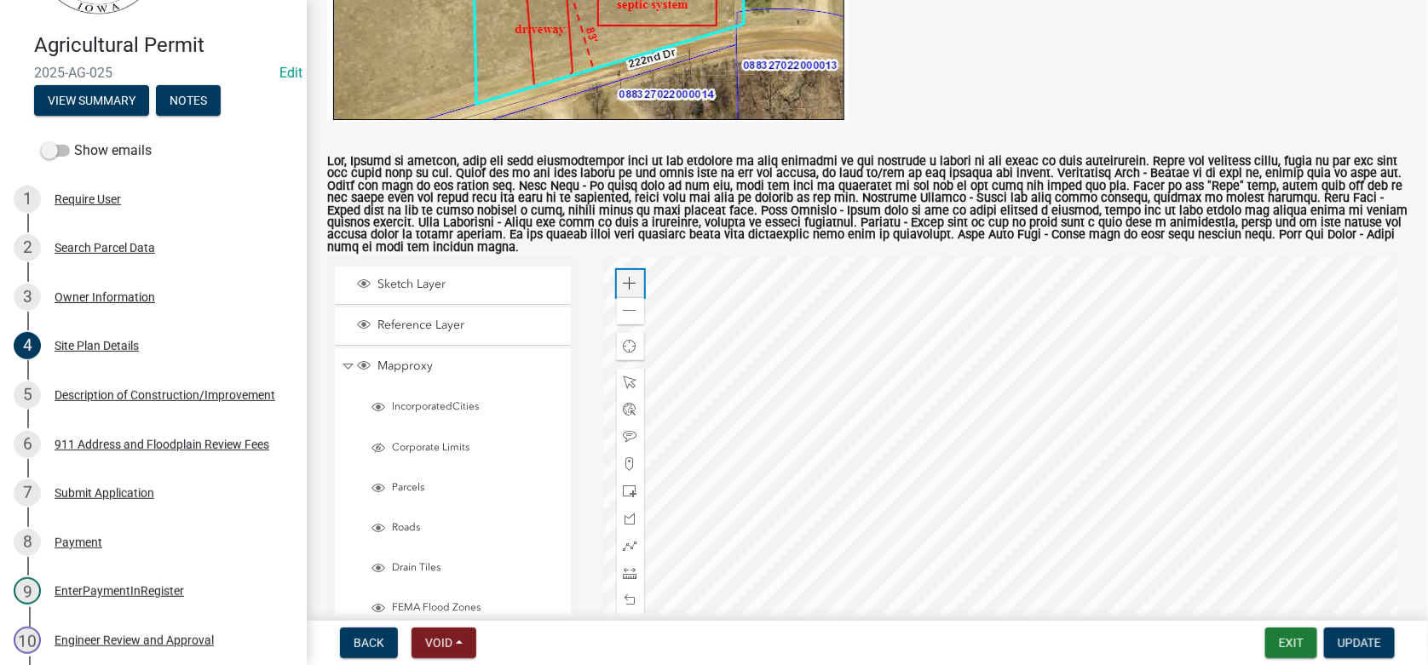
click at [624, 277] on span at bounding box center [630, 284] width 14 height 14
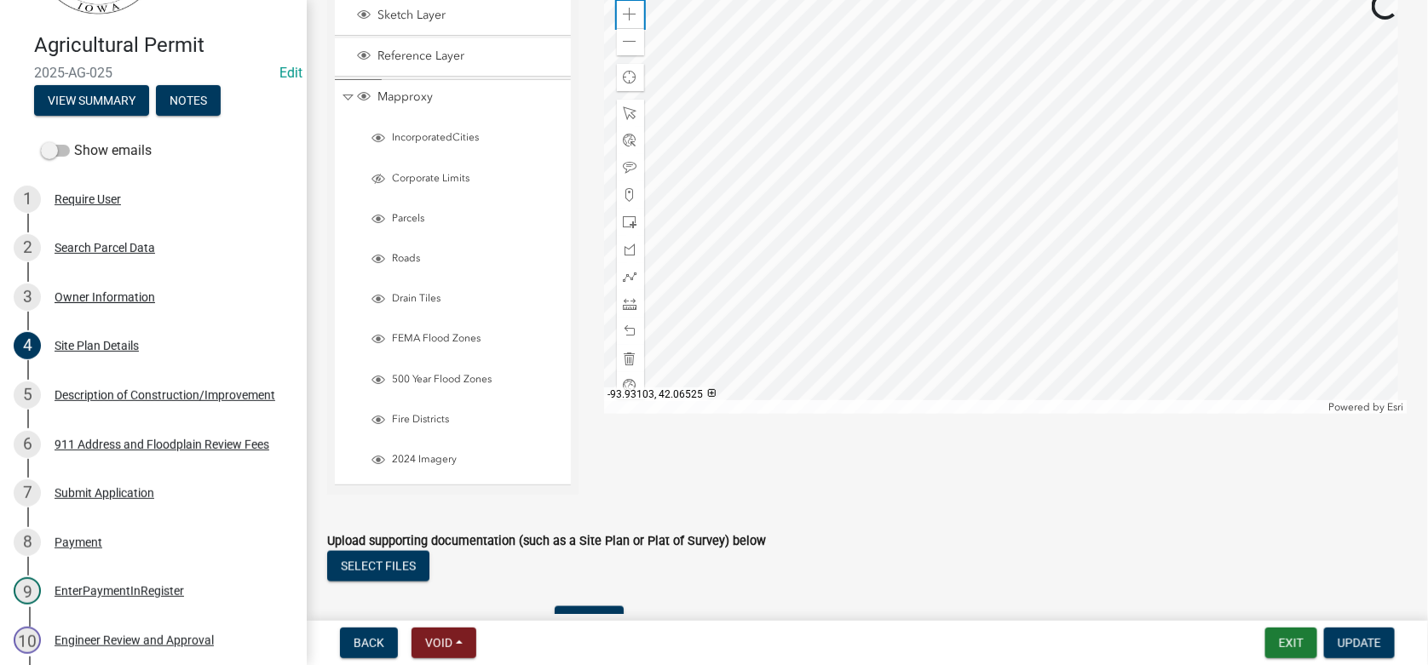
scroll to position [913, 0]
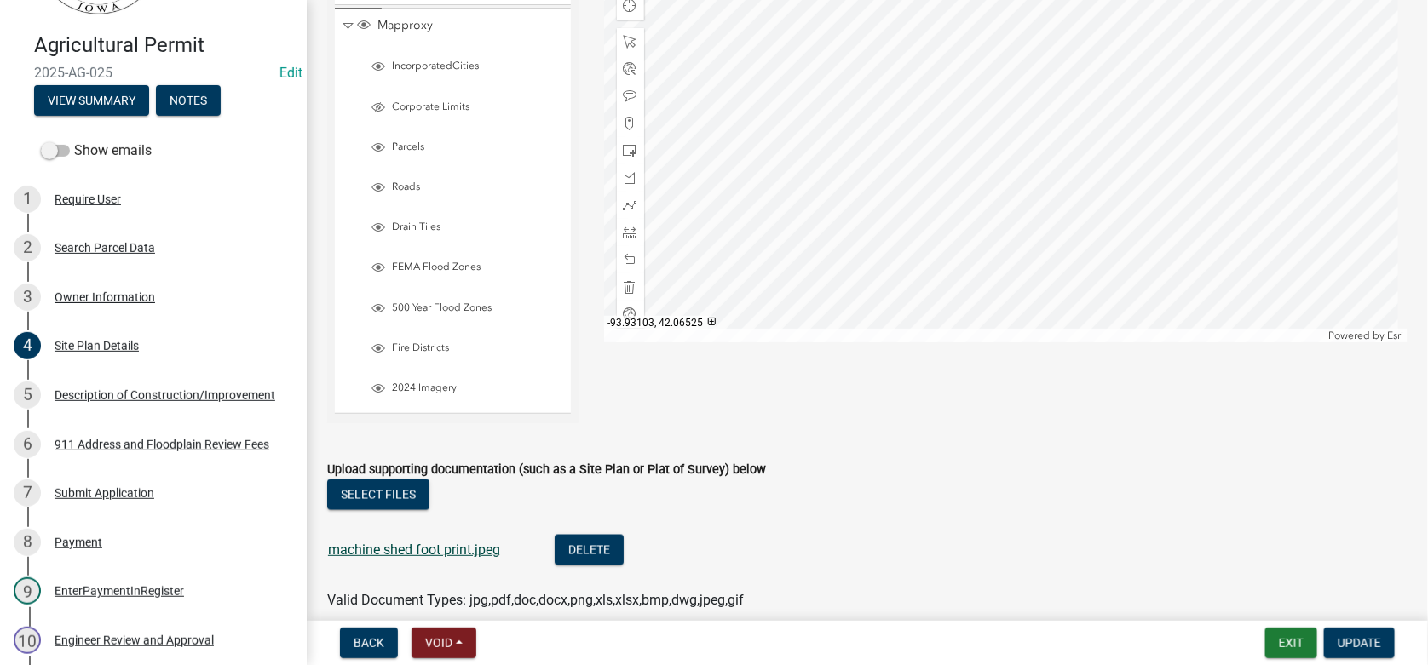
click at [416, 542] on link "machine shed foot print.jpeg" at bounding box center [414, 550] width 172 height 16
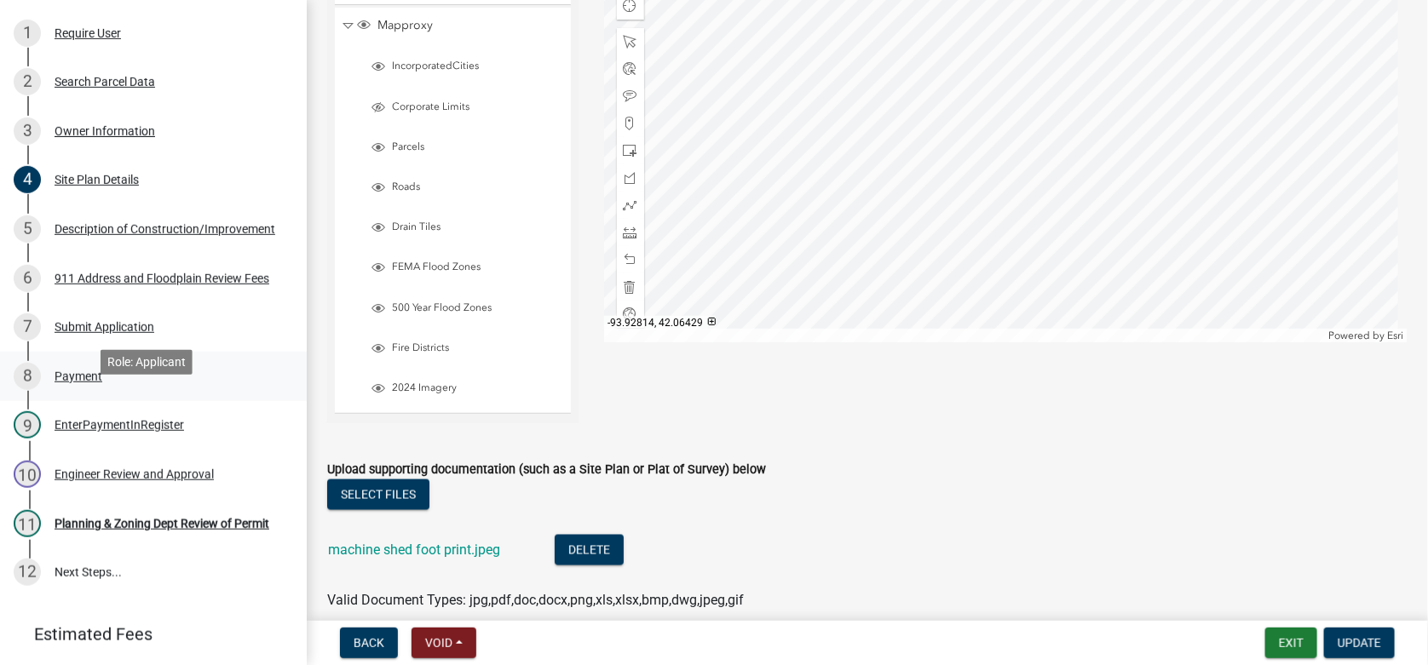
scroll to position [301, 0]
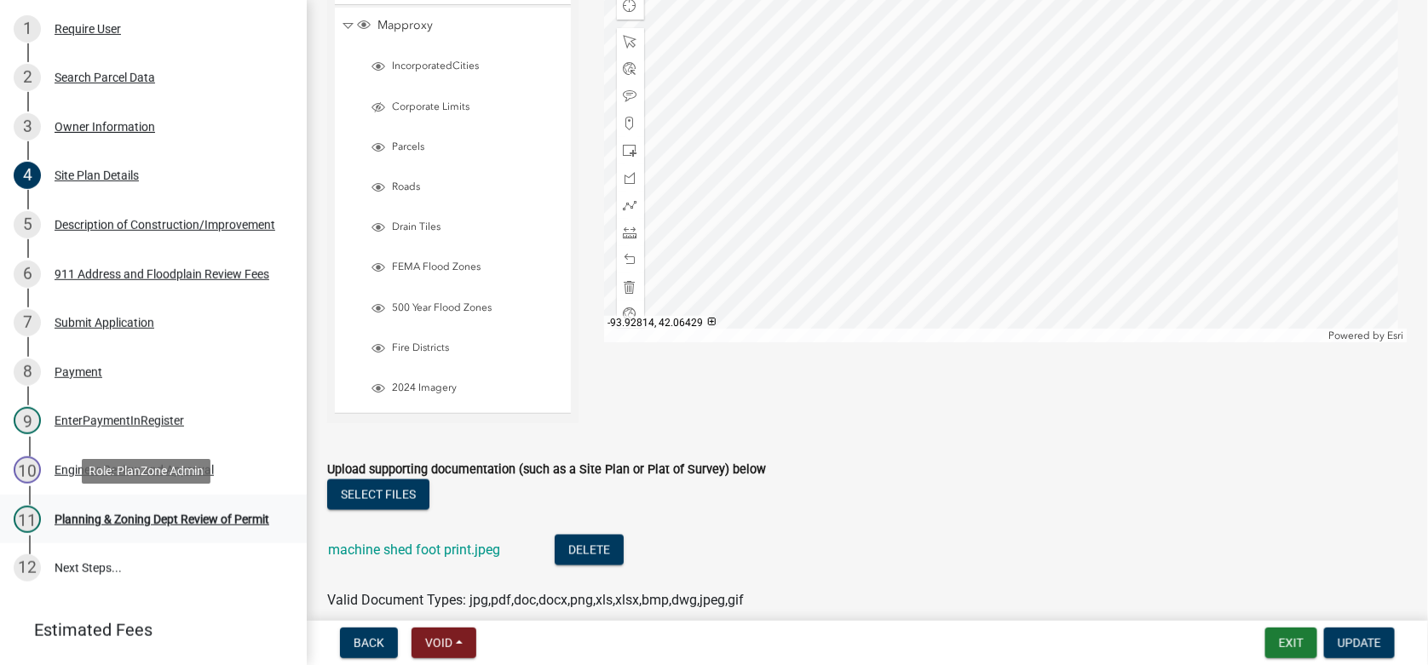
click at [84, 514] on div "Planning & Zoning Dept Review of Permit" at bounding box center [162, 520] width 215 height 12
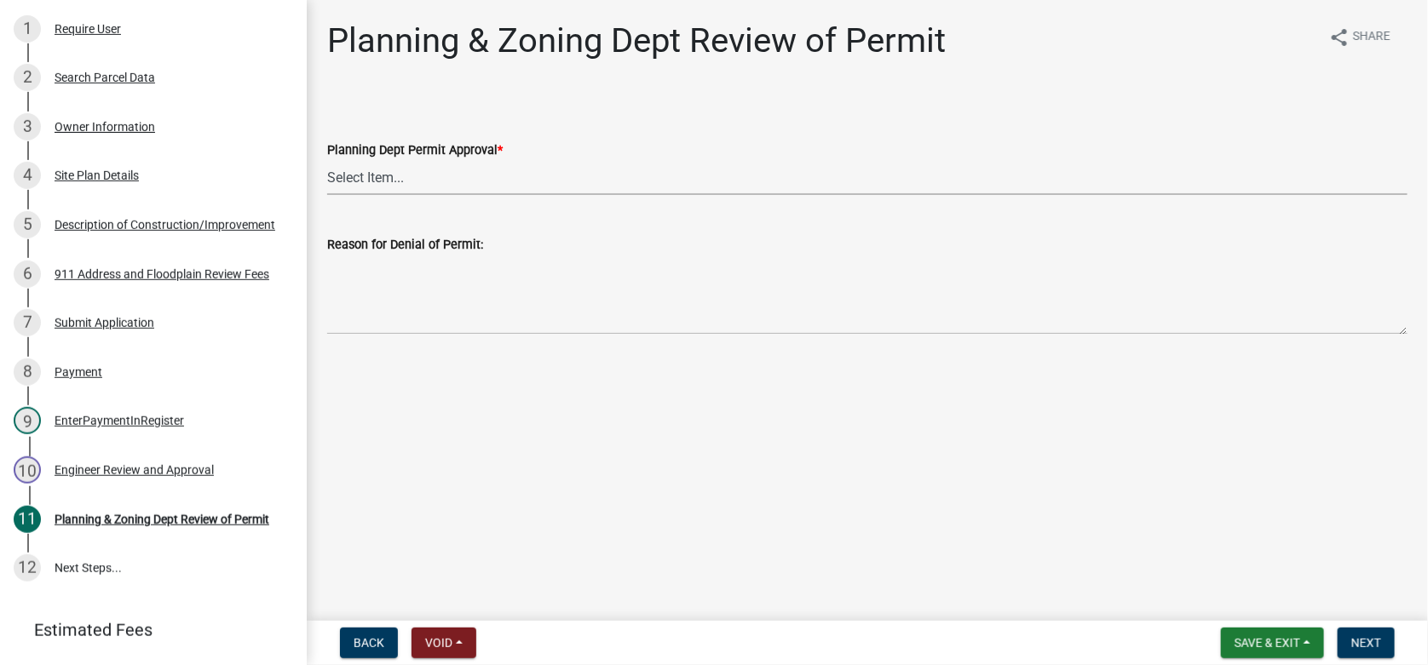
click at [361, 177] on select "Select Item... Approved Denied" at bounding box center [867, 177] width 1080 height 35
click at [327, 160] on select "Select Item... Approved Denied" at bounding box center [867, 177] width 1080 height 35
select select "af731b15-2d3b-4c38-ab14-1591d45aa0d8"
click at [1358, 638] on span "Next" at bounding box center [1366, 643] width 30 height 14
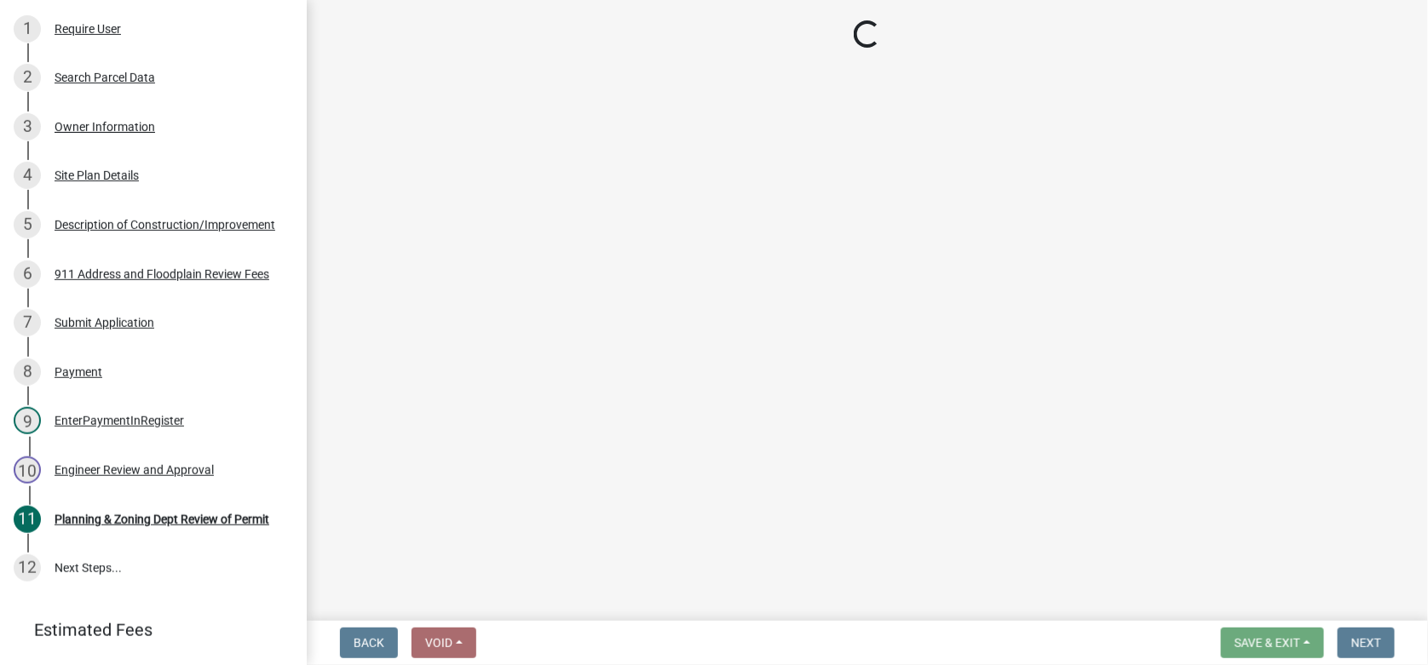
scroll to position [349, 0]
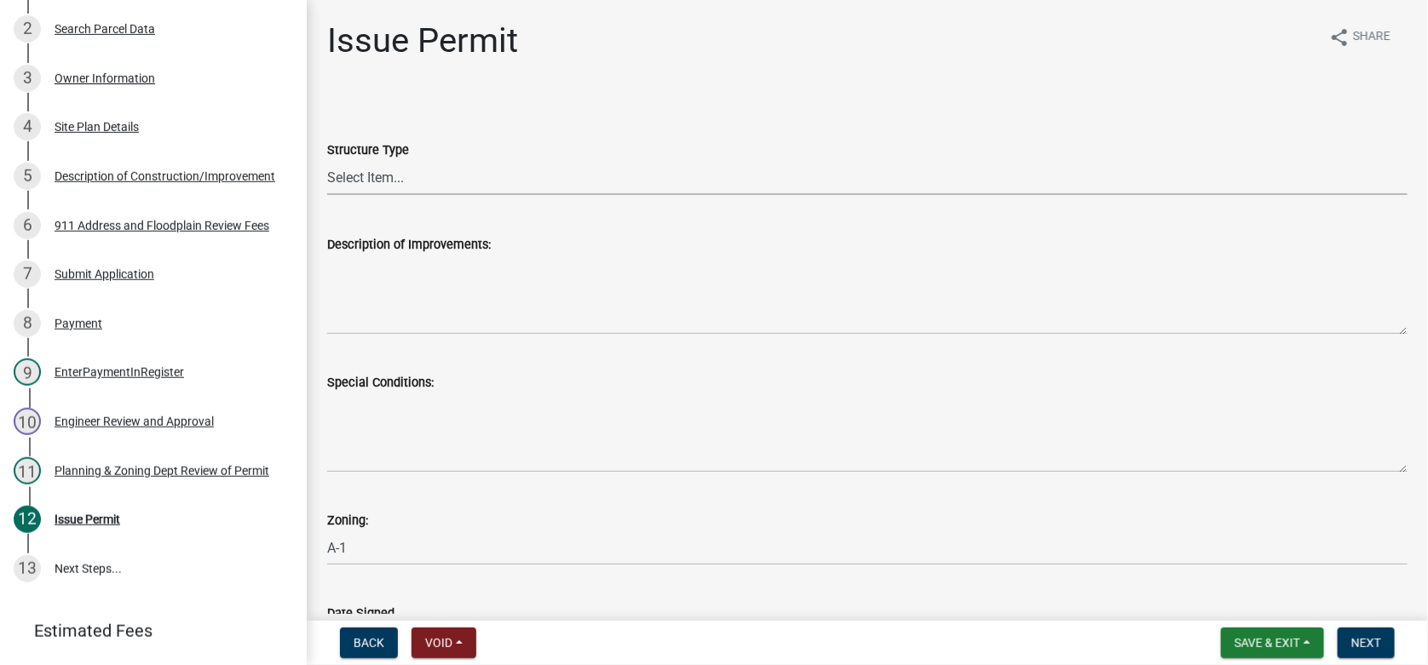
click at [378, 178] on select "Select Item... Principle Structure Accessory Structure Principle and Accessory …" at bounding box center [867, 177] width 1080 height 35
click at [327, 160] on select "Select Item... Principle Structure Accessory Structure Principle and Accessory …" at bounding box center [867, 177] width 1080 height 35
select select "9b5da44e-8513-44d6-8564-17b478bb209c"
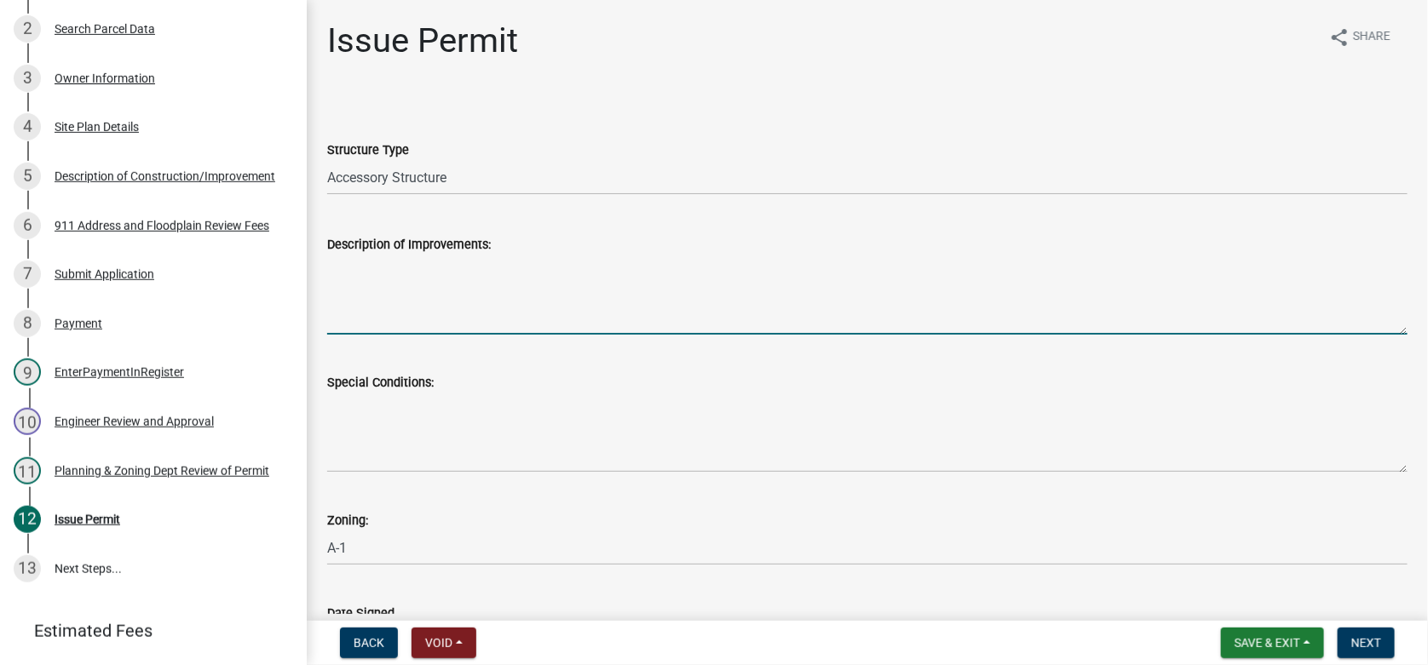
click at [391, 271] on textarea "Description of Improvements:" at bounding box center [867, 295] width 1080 height 80
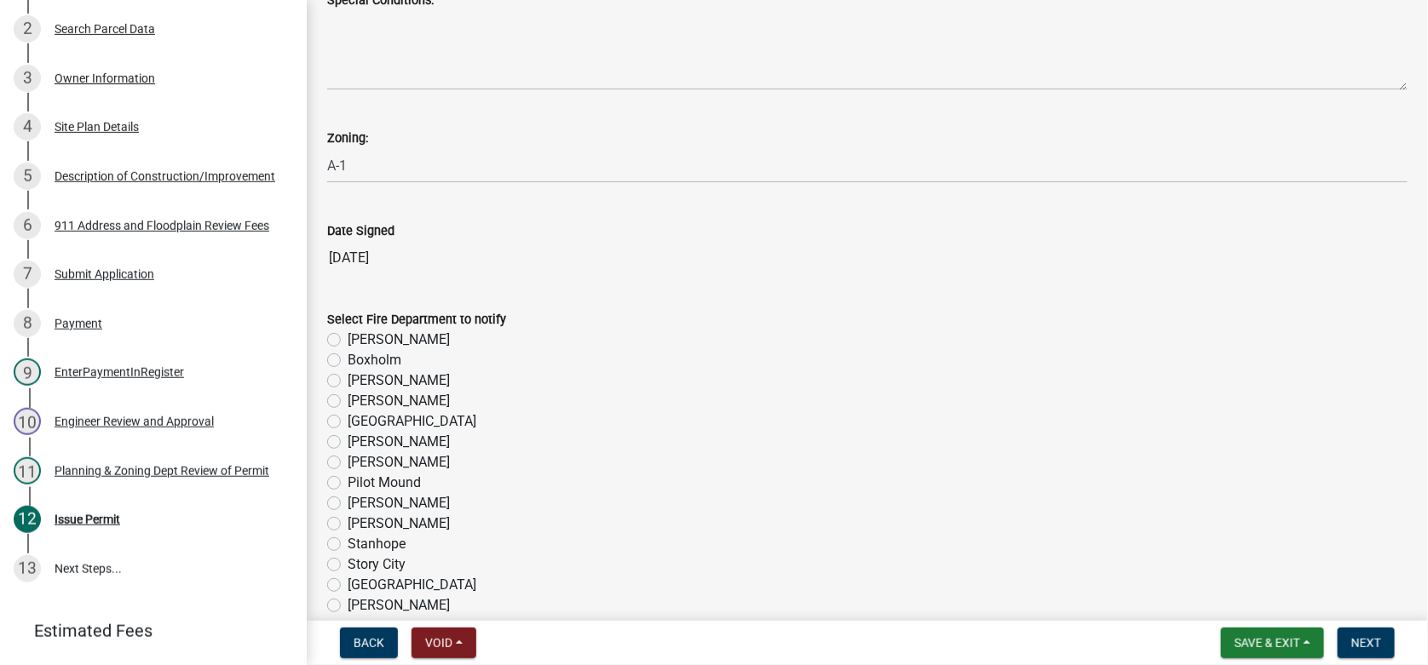
scroll to position [426, 0]
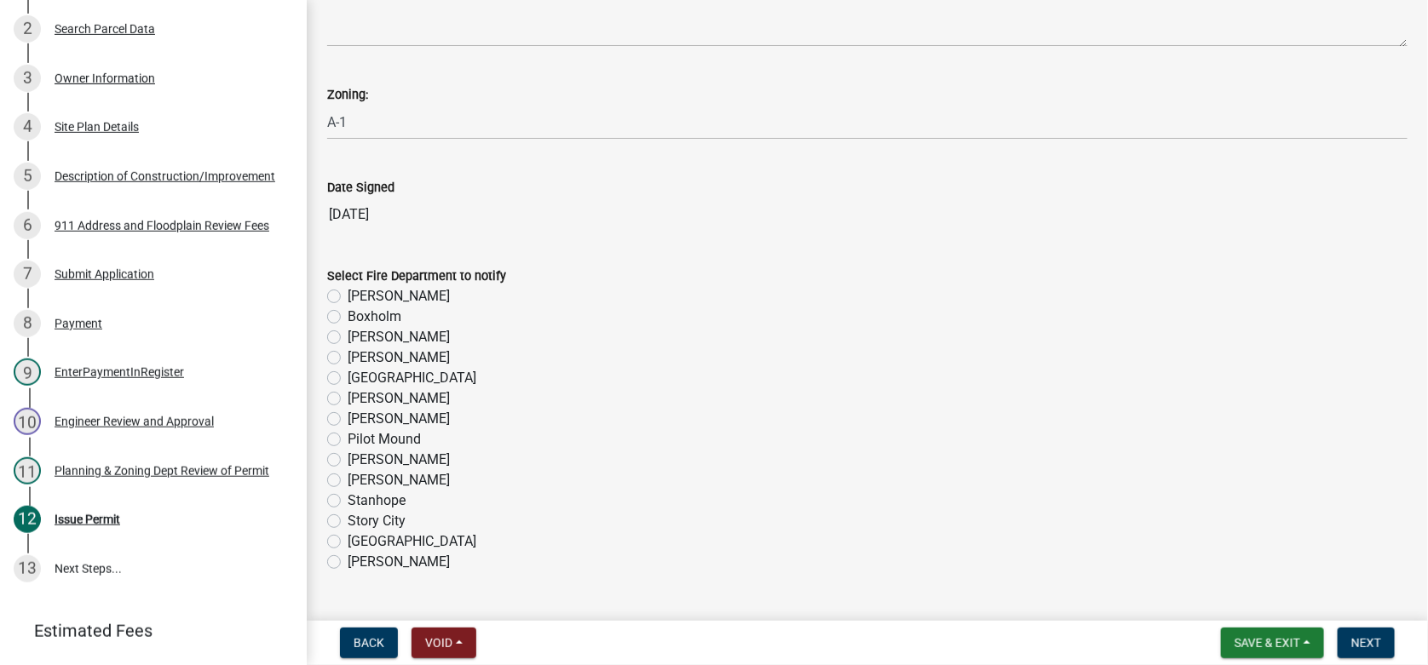
type textarea "Erect a 48 ft x 80 ft agricultural use machine shed according to permit applica…"
click at [348, 294] on label "[PERSON_NAME]" at bounding box center [399, 296] width 102 height 20
click at [348, 294] on input "[PERSON_NAME]" at bounding box center [353, 291] width 11 height 11
radio input "true"
click at [1365, 644] on span "Next" at bounding box center [1366, 643] width 30 height 14
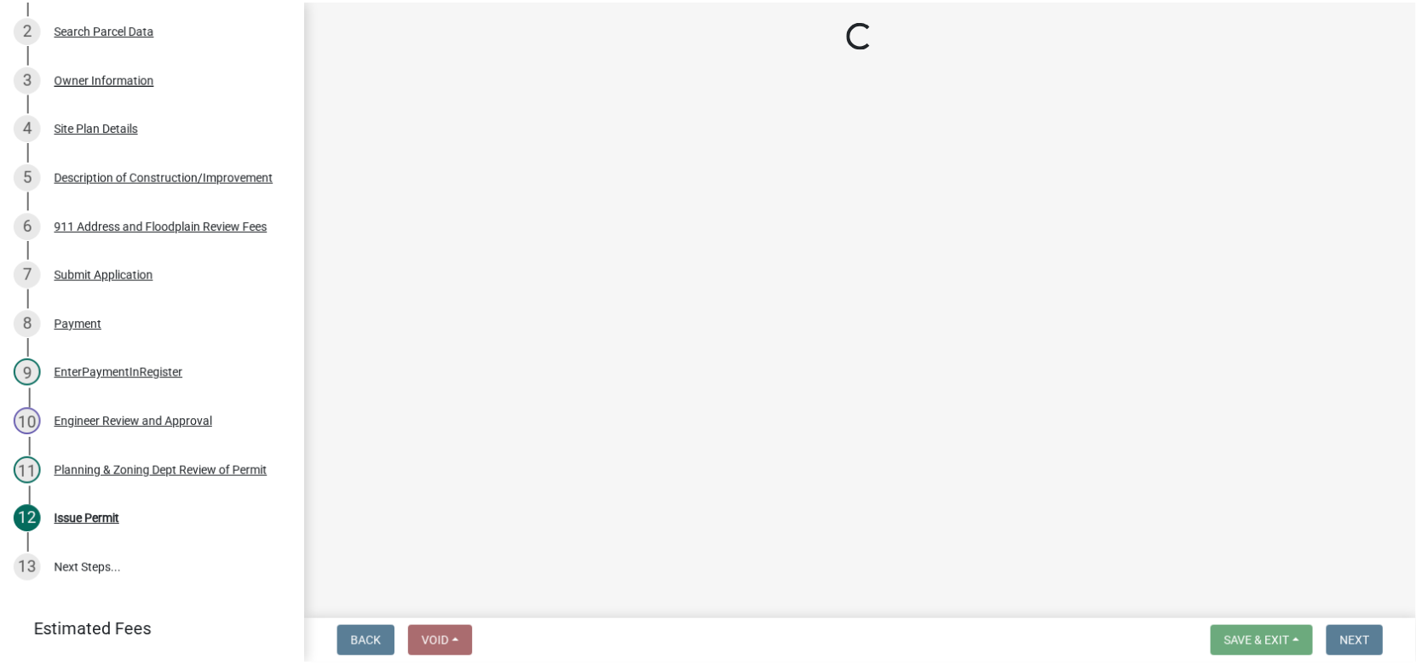
scroll to position [447, 0]
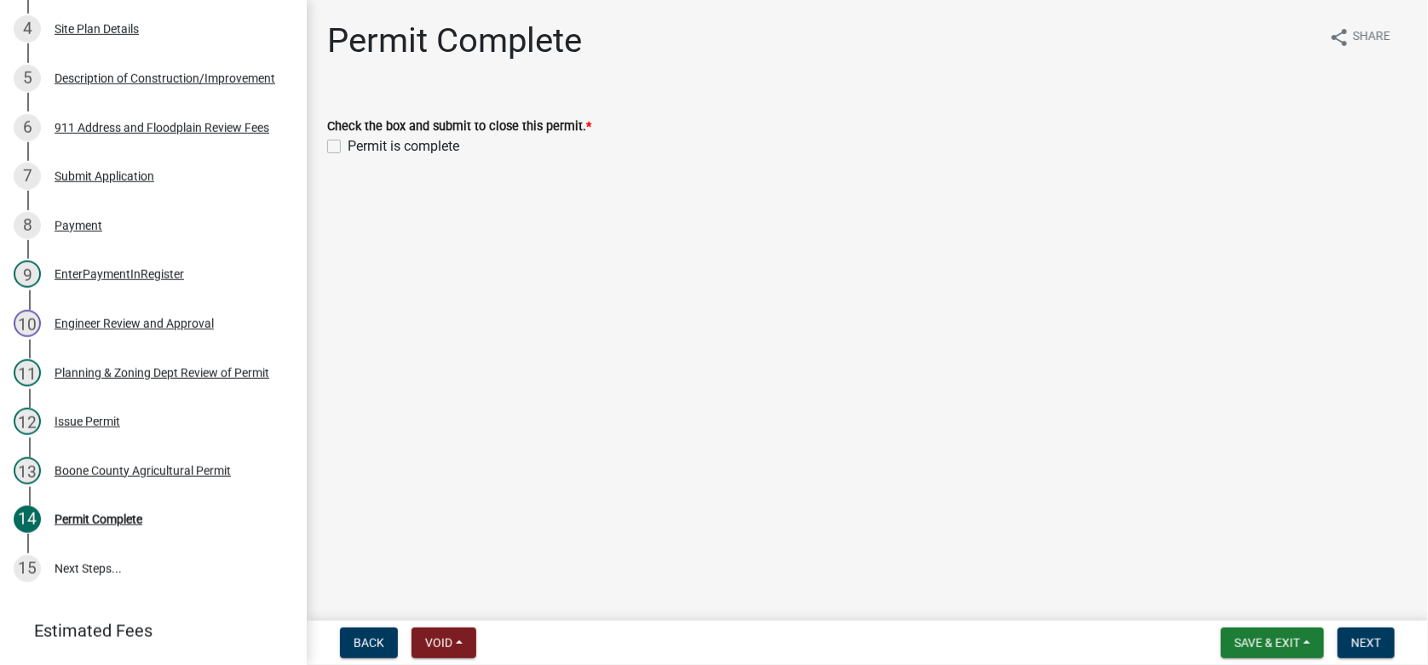
click at [348, 146] on label "Permit is complete" at bounding box center [404, 146] width 112 height 20
click at [348, 146] on input "Permit is complete" at bounding box center [353, 141] width 11 height 11
checkbox input "true"
click at [1370, 645] on span "Next" at bounding box center [1366, 643] width 30 height 14
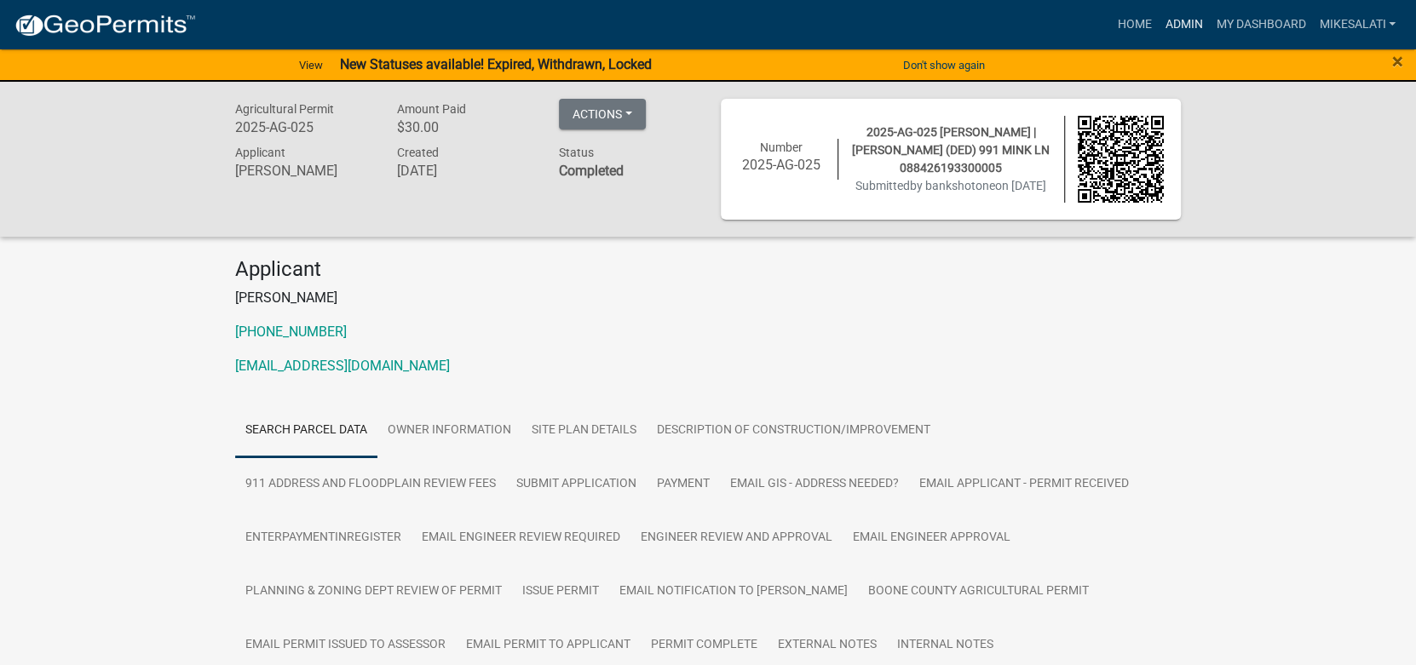
click at [1175, 20] on link "Admin" at bounding box center [1183, 25] width 51 height 32
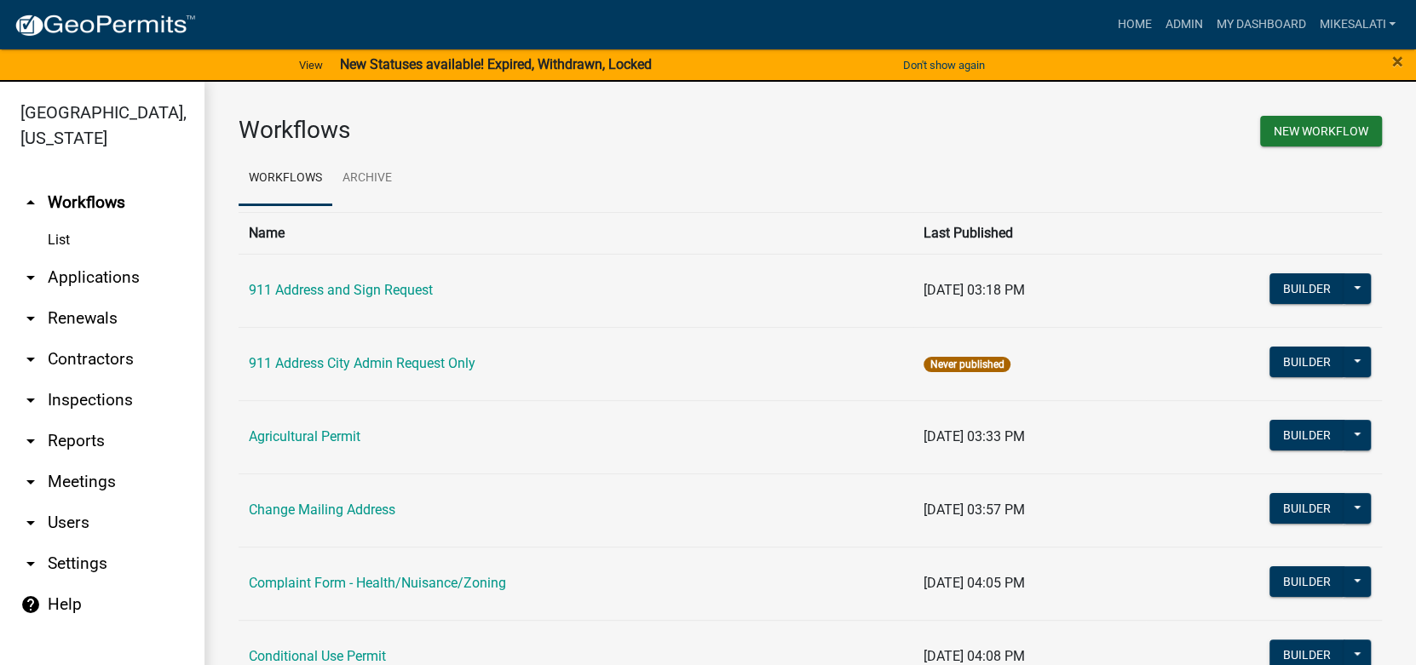
click at [91, 257] on link "arrow_drop_down Applications" at bounding box center [102, 277] width 204 height 41
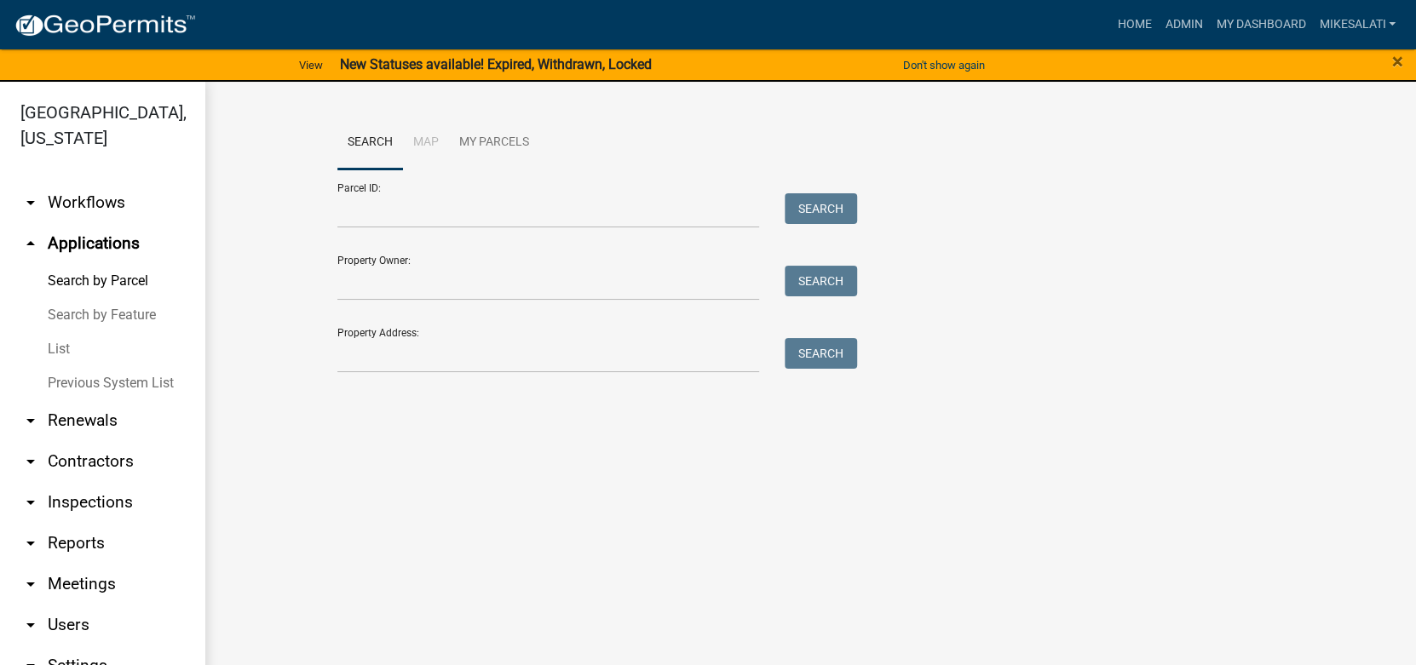
click at [58, 332] on link "List" at bounding box center [102, 349] width 204 height 34
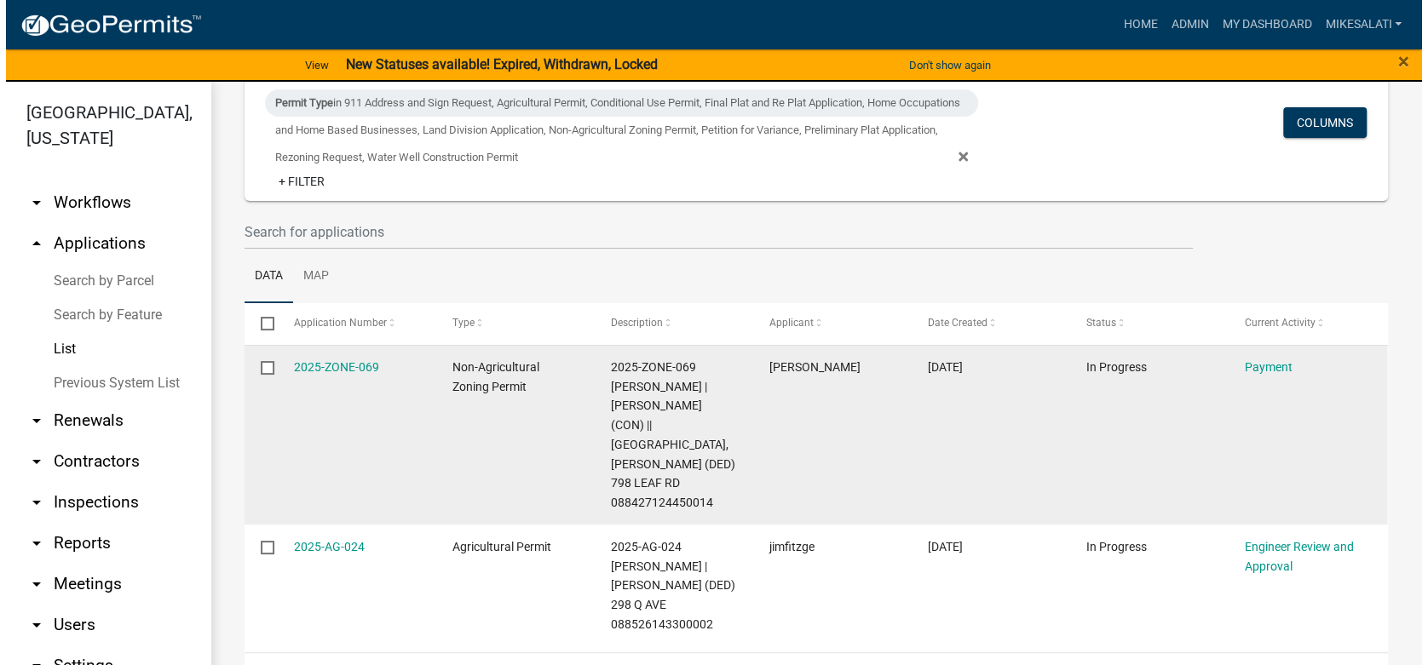
scroll to position [157, 0]
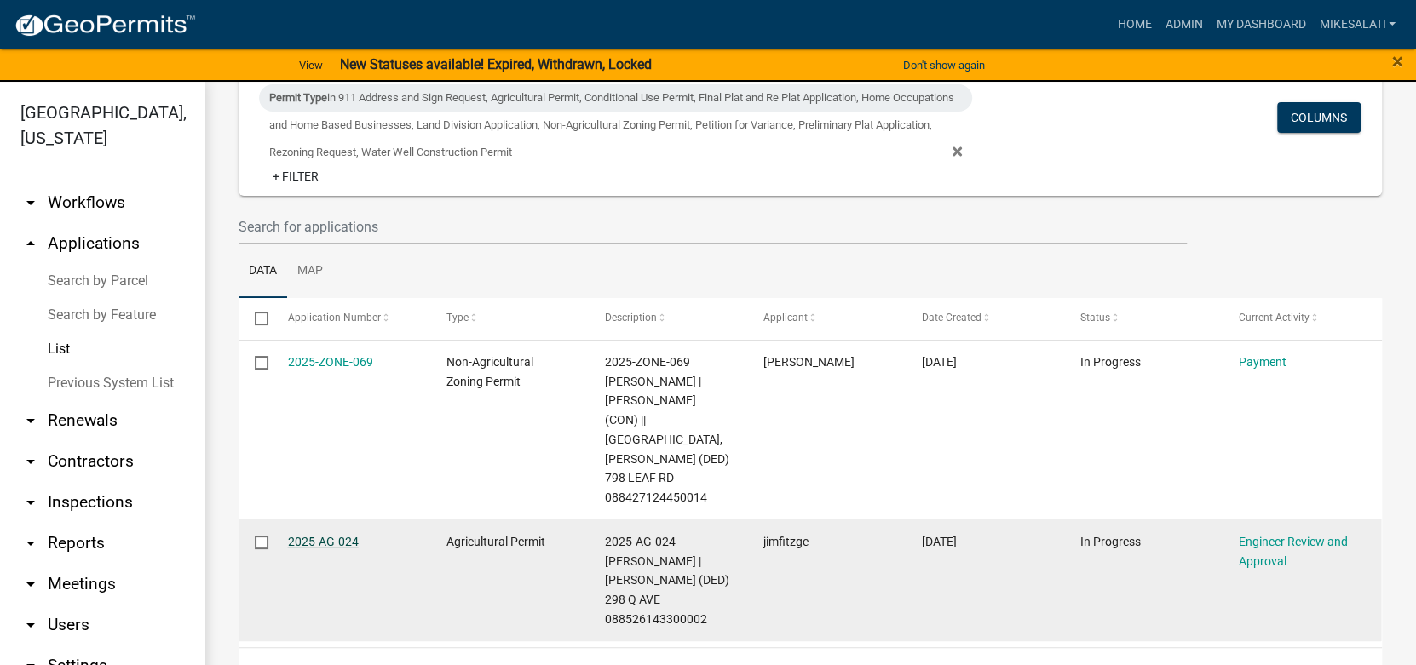
click at [332, 535] on link "2025-AG-024" at bounding box center [323, 542] width 71 height 14
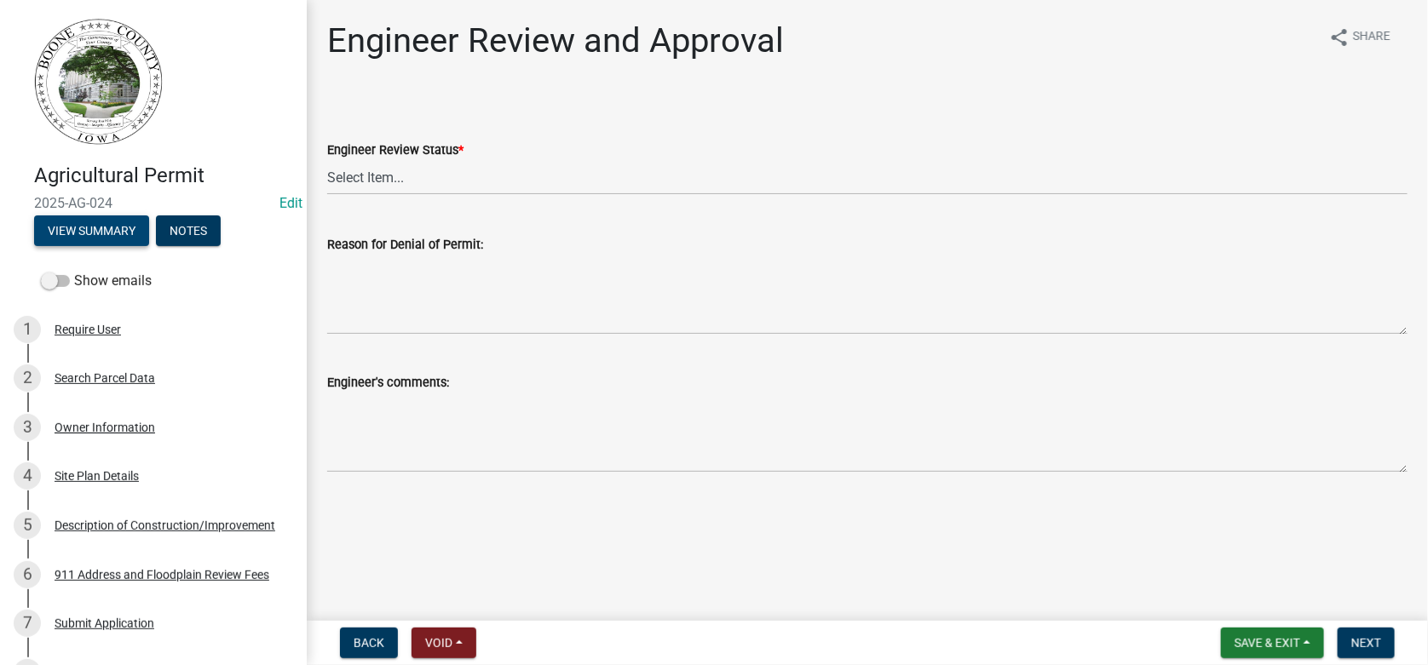
click at [117, 237] on button "View Summary" at bounding box center [91, 230] width 115 height 31
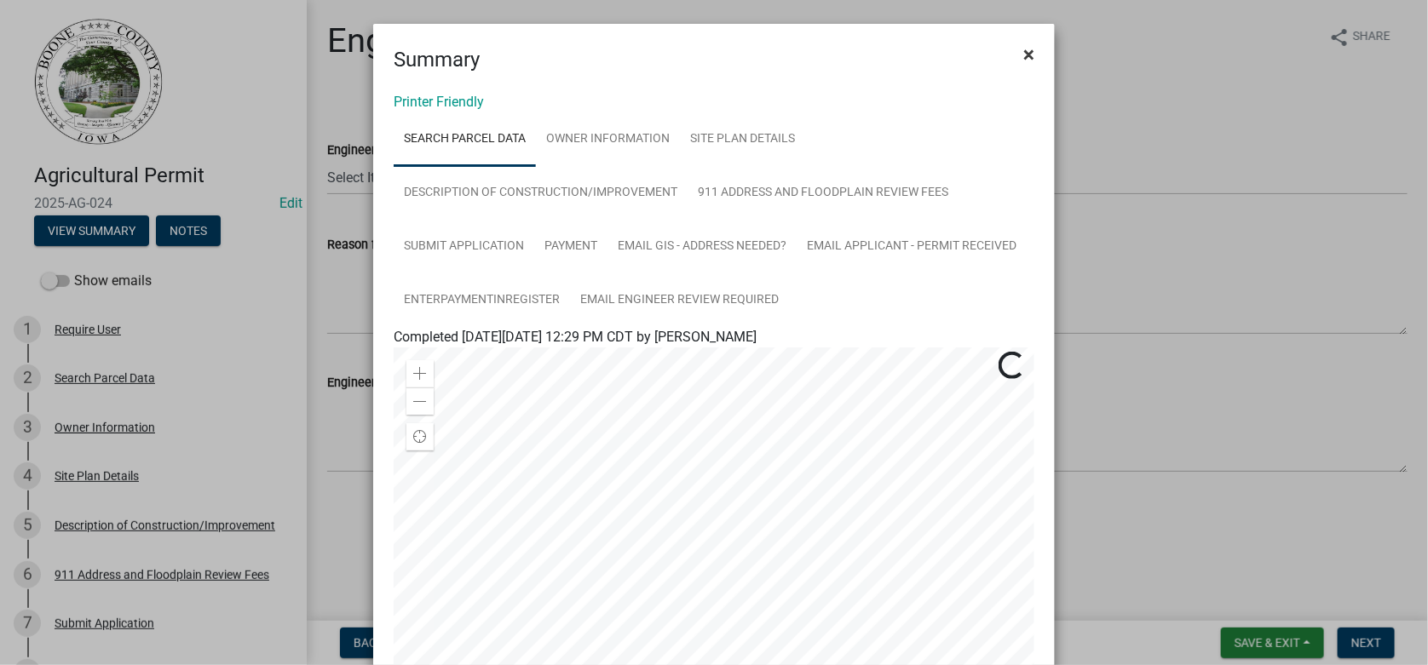
click at [1027, 49] on span "×" at bounding box center [1028, 55] width 11 height 24
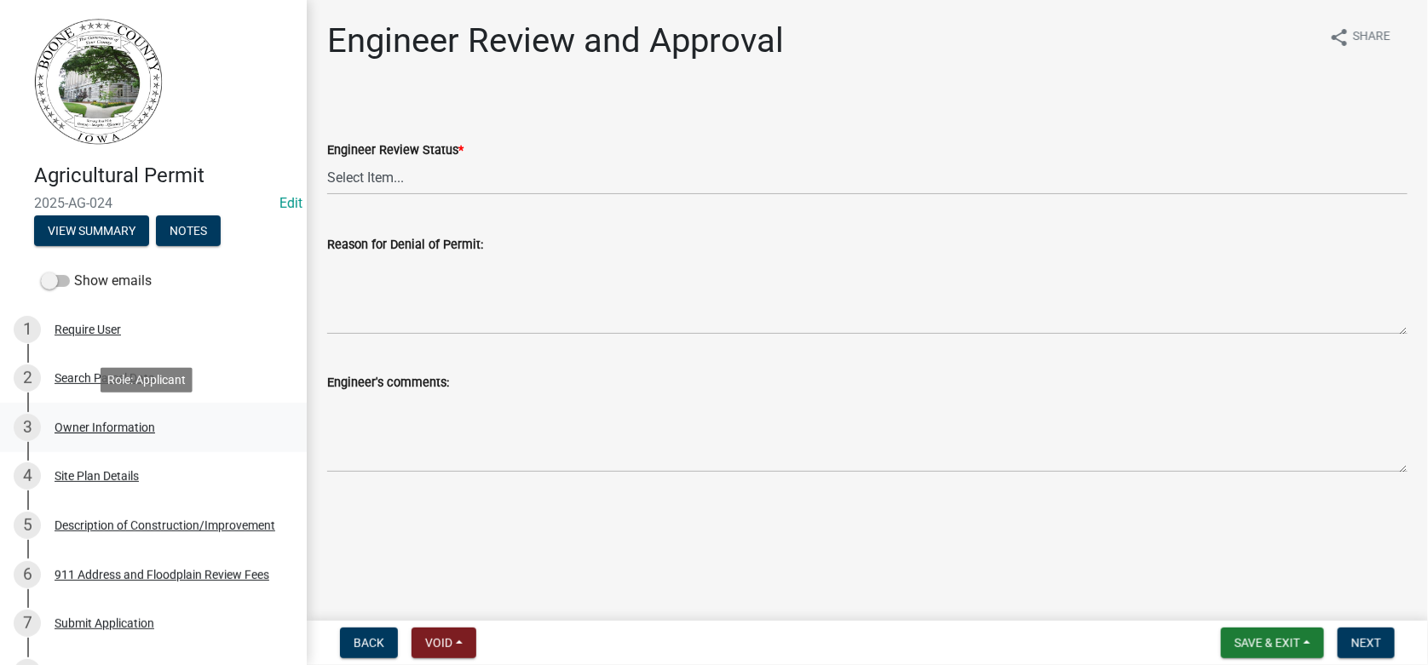
click at [112, 428] on div "Owner Information" at bounding box center [105, 428] width 101 height 12
